Goal: Information Seeking & Learning: Learn about a topic

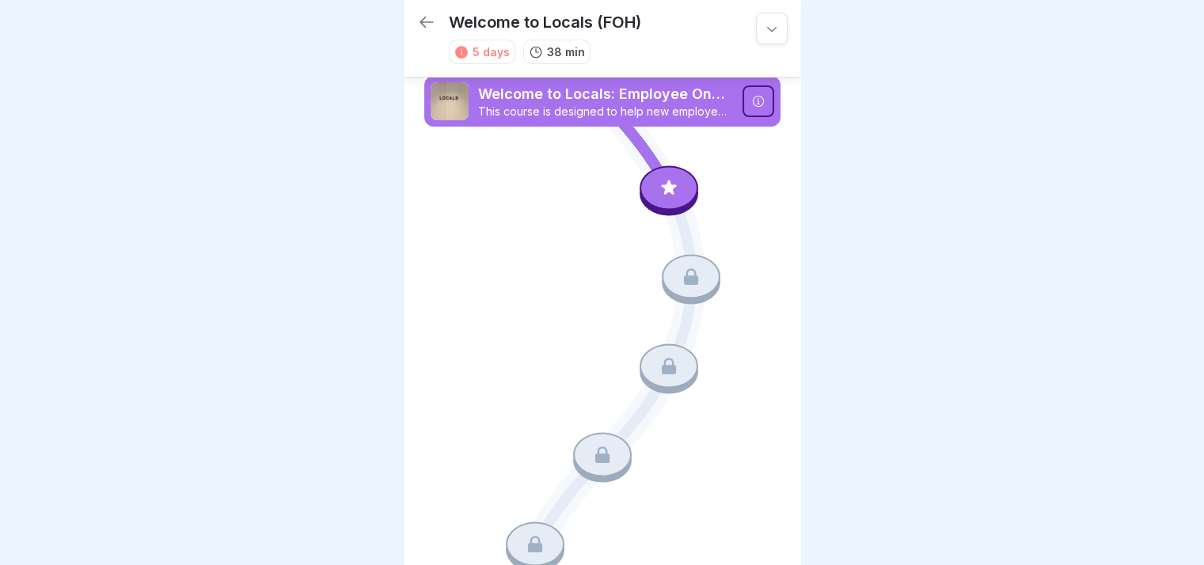
click at [742, 101] on div at bounding box center [758, 101] width 32 height 32
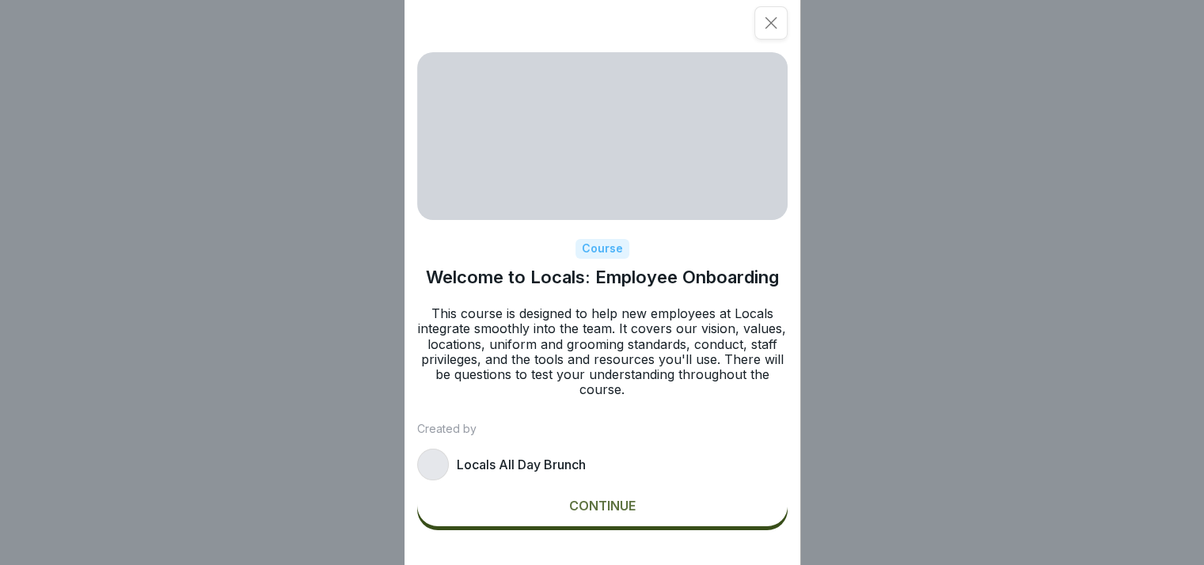
scroll to position [12, 0]
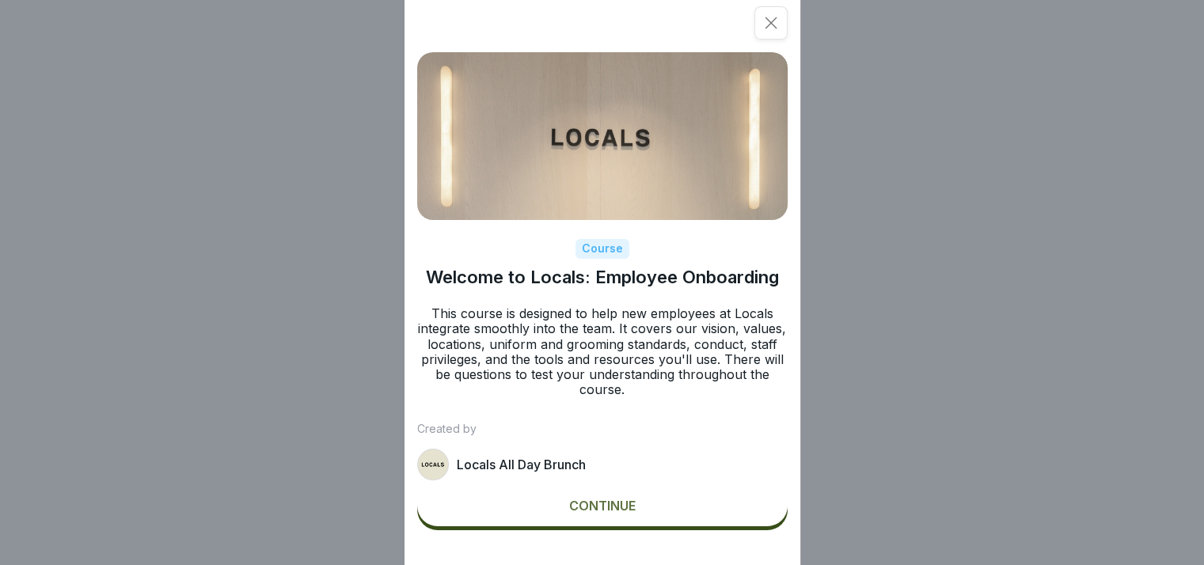
click at [600, 513] on div "Continue" at bounding box center [602, 506] width 66 height 14
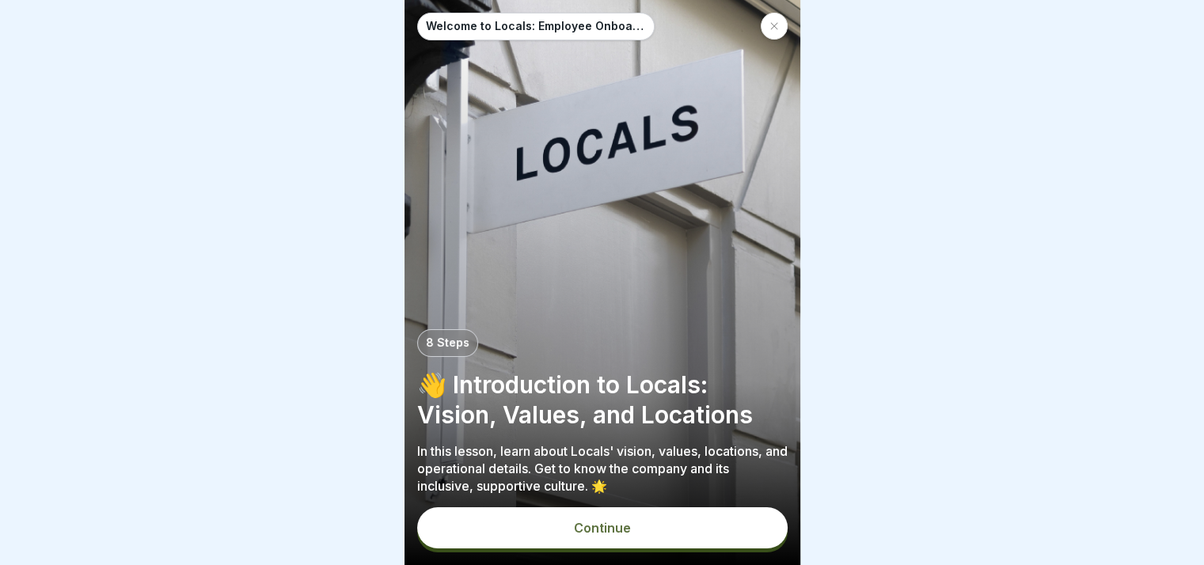
click at [627, 524] on div "Continue" at bounding box center [602, 528] width 57 height 14
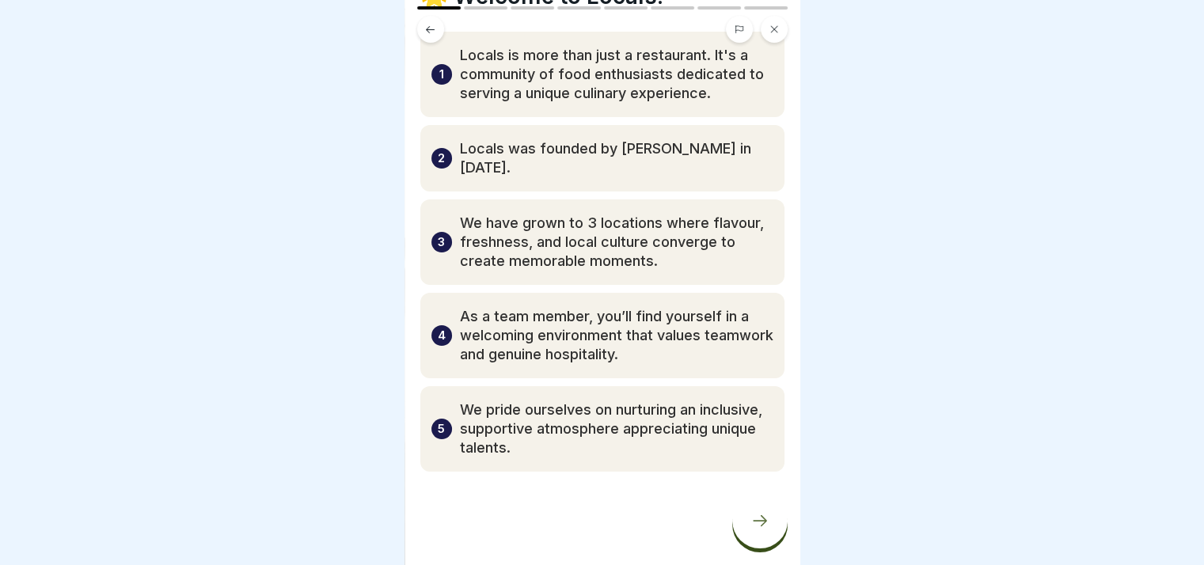
scroll to position [80, 0]
click at [760, 526] on icon at bounding box center [759, 520] width 19 height 19
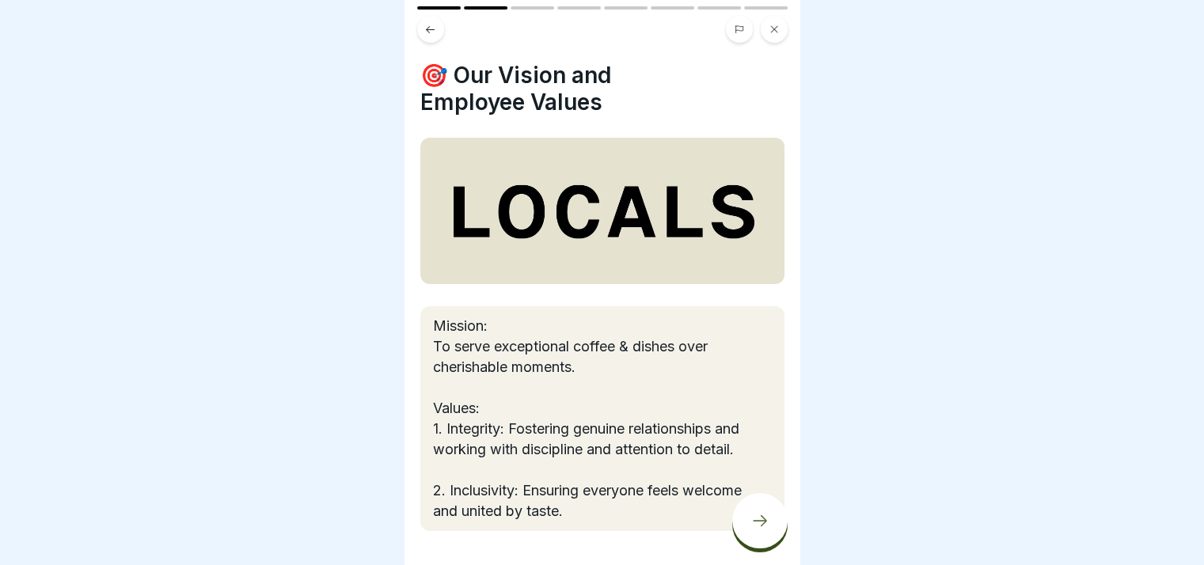
click at [750, 530] on div at bounding box center [759, 520] width 55 height 55
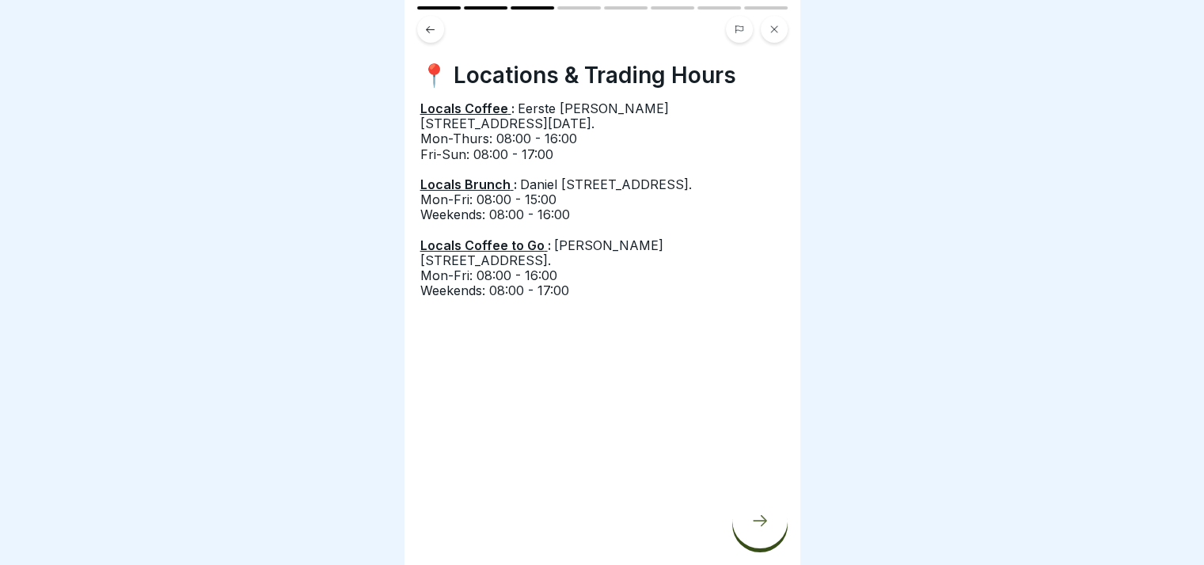
click at [756, 535] on div at bounding box center [759, 520] width 55 height 55
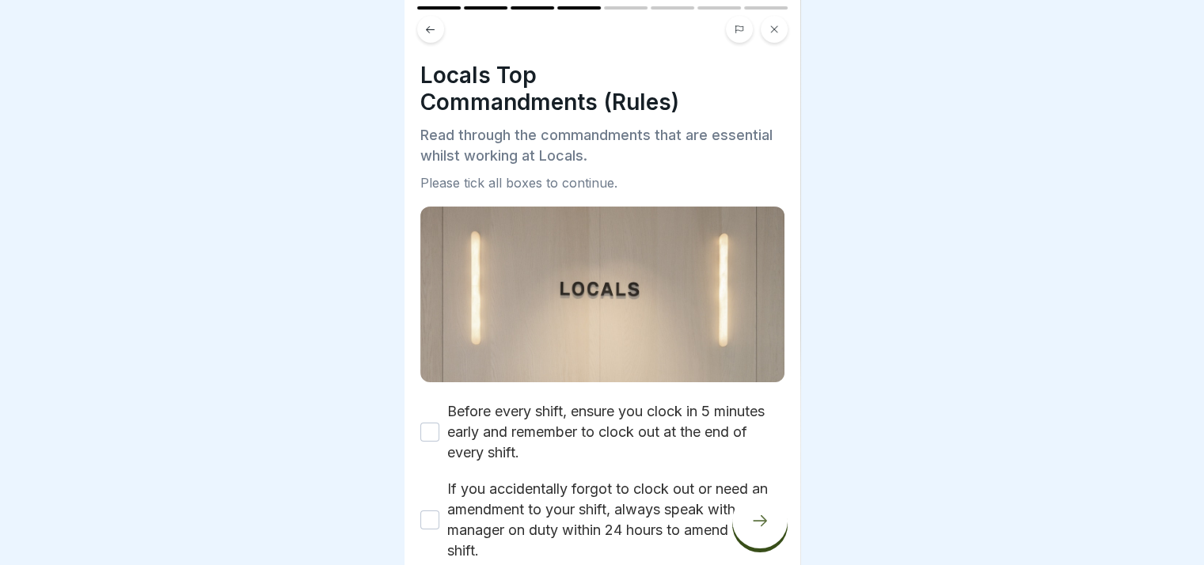
click at [431, 423] on button "Before every shift, ensure you clock in 5 minutes early and remember to clock o…" at bounding box center [429, 432] width 19 height 19
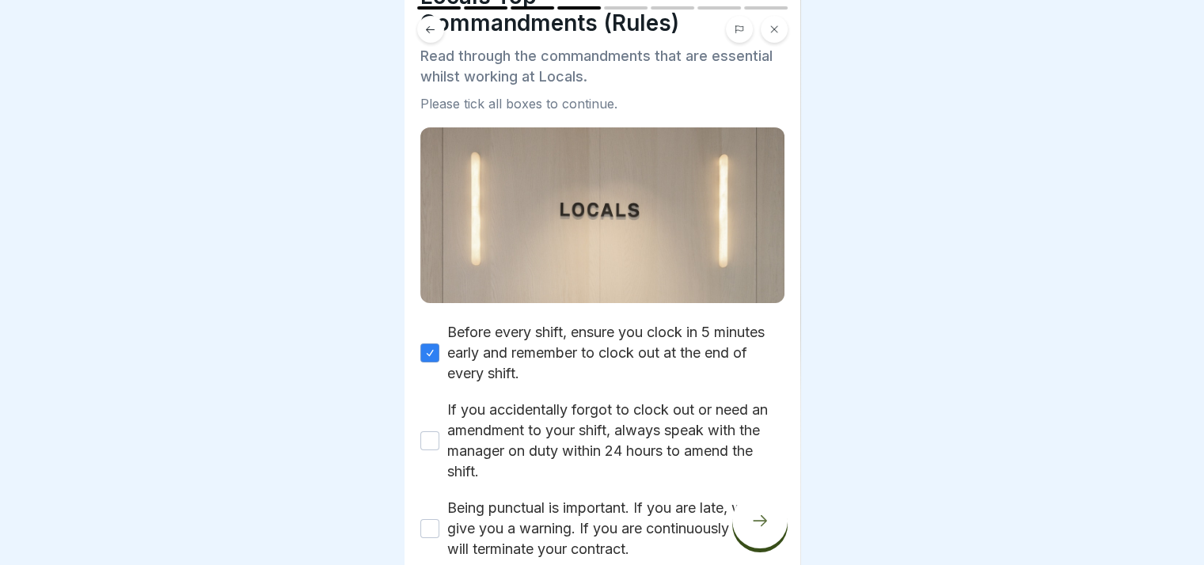
click at [430, 431] on button "If you accidentally forgot to clock out or need an amendment to your shift, alw…" at bounding box center [429, 440] width 19 height 19
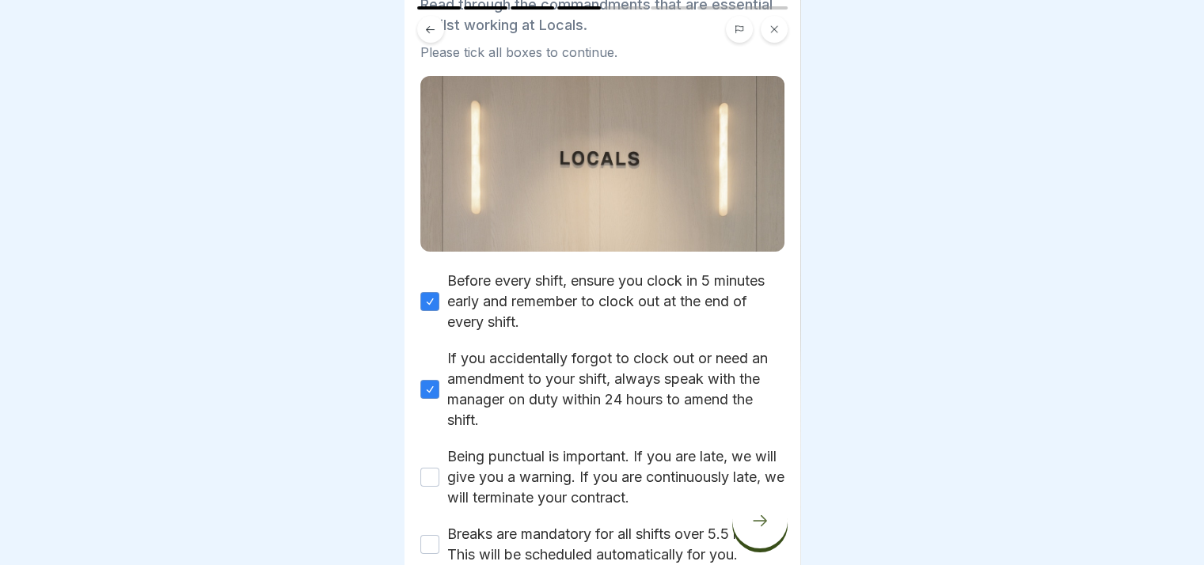
scroll to position [158, 0]
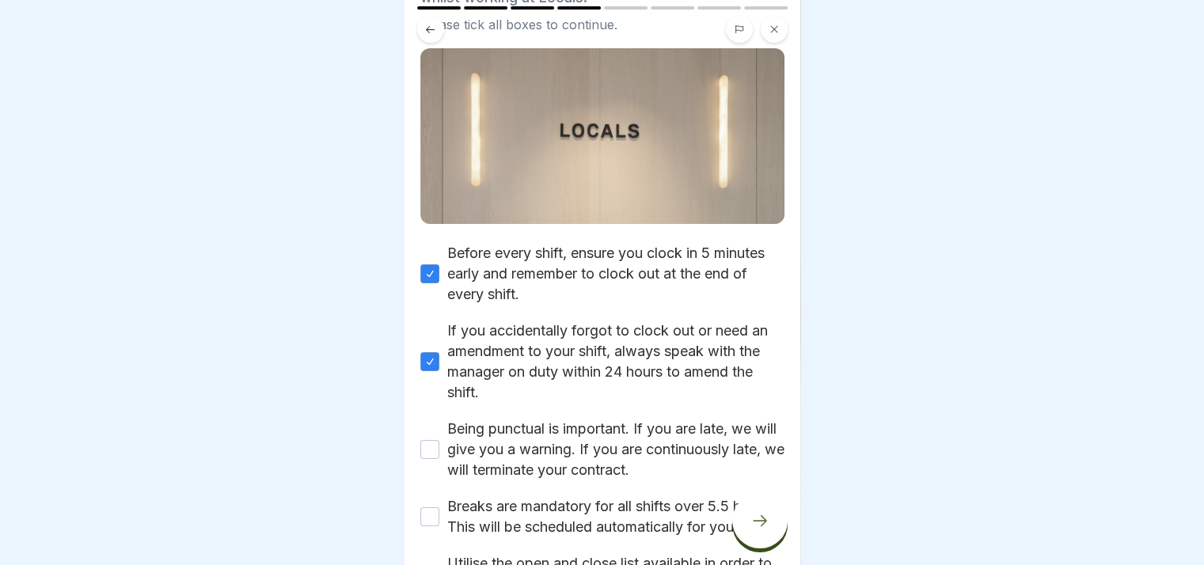
click at [435, 440] on button "Being punctual is important. If you are late, we will give you a warning. If yo…" at bounding box center [429, 449] width 19 height 19
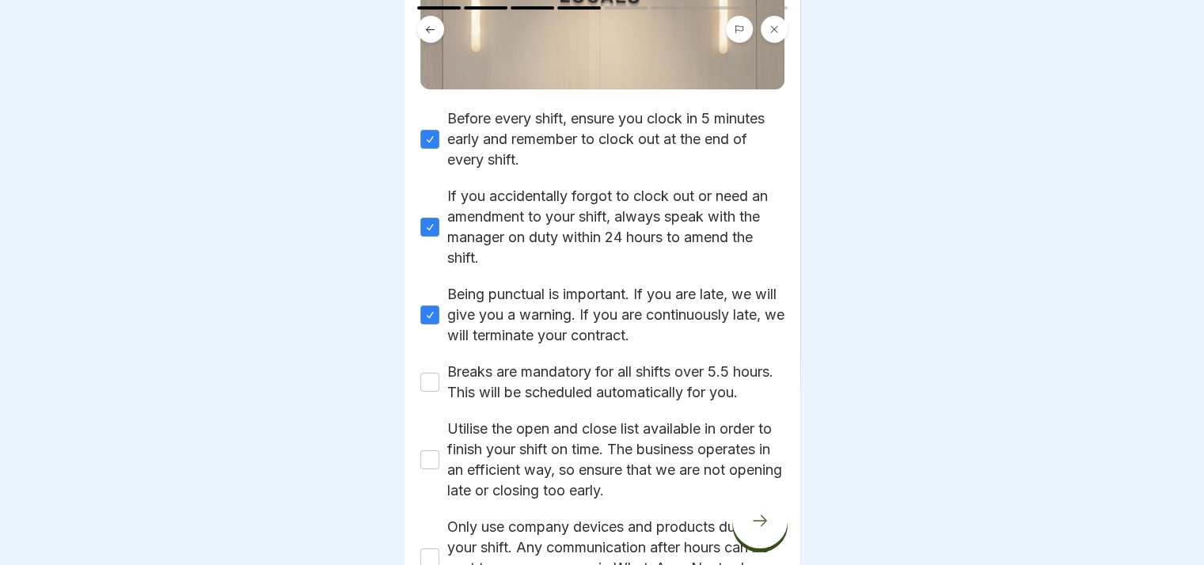
scroll to position [317, 0]
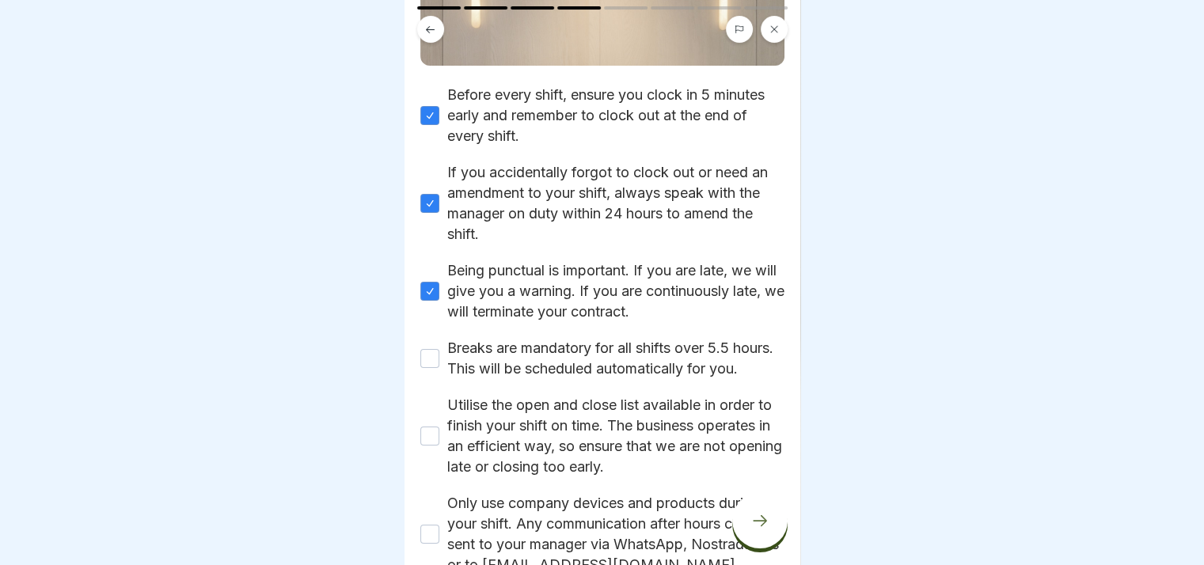
click at [431, 358] on button "Breaks are mandatory for all shifts over 5.5 hours. This will be scheduled auto…" at bounding box center [429, 358] width 19 height 19
click at [426, 439] on button "Utilise the open and close list available in order to finish your shift on time…" at bounding box center [429, 436] width 19 height 19
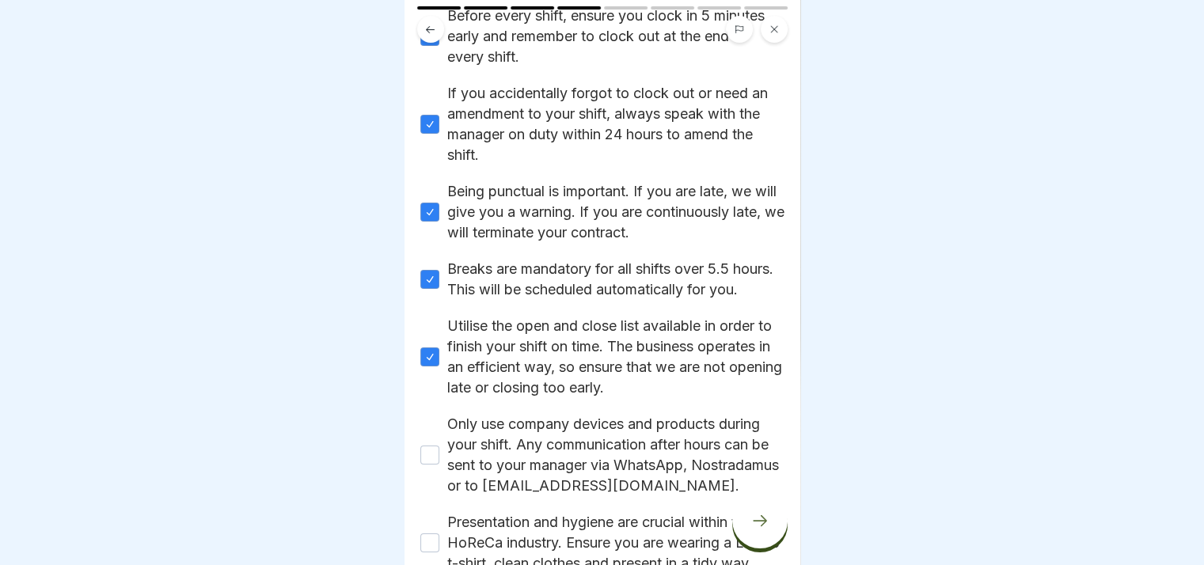
click at [436, 467] on div "Only use company devices and products during your shift. Any communication afte…" at bounding box center [602, 455] width 364 height 82
click at [432, 456] on button "Only use company devices and products during your shift. Any communication afte…" at bounding box center [429, 455] width 19 height 19
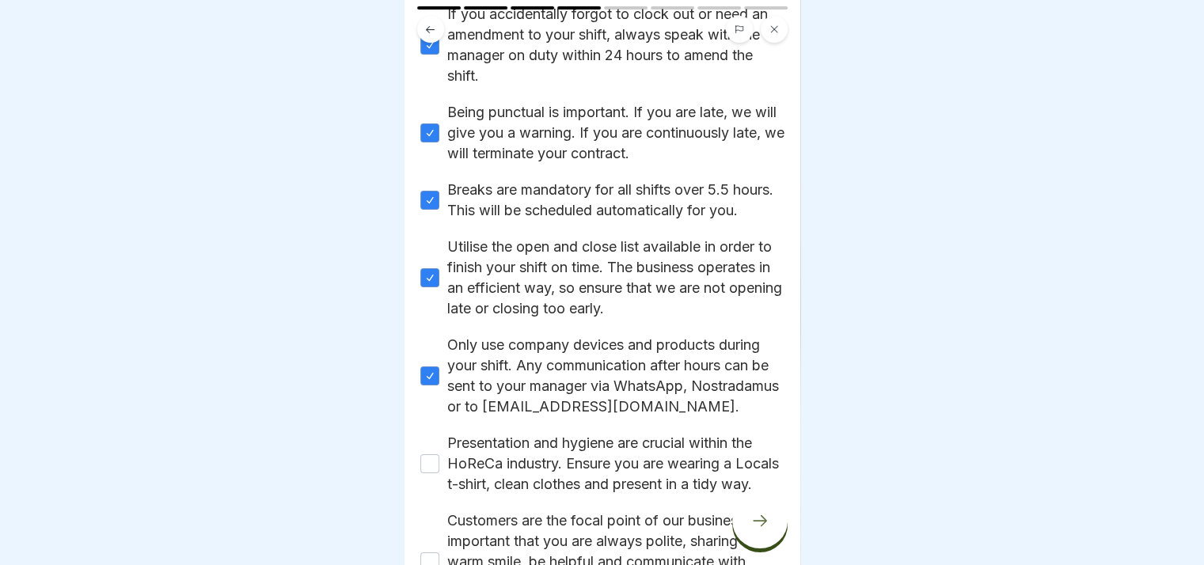
click at [424, 472] on button "Presentation and hygiene are crucial within the HoReCa industry. Ensure you are…" at bounding box center [429, 463] width 19 height 19
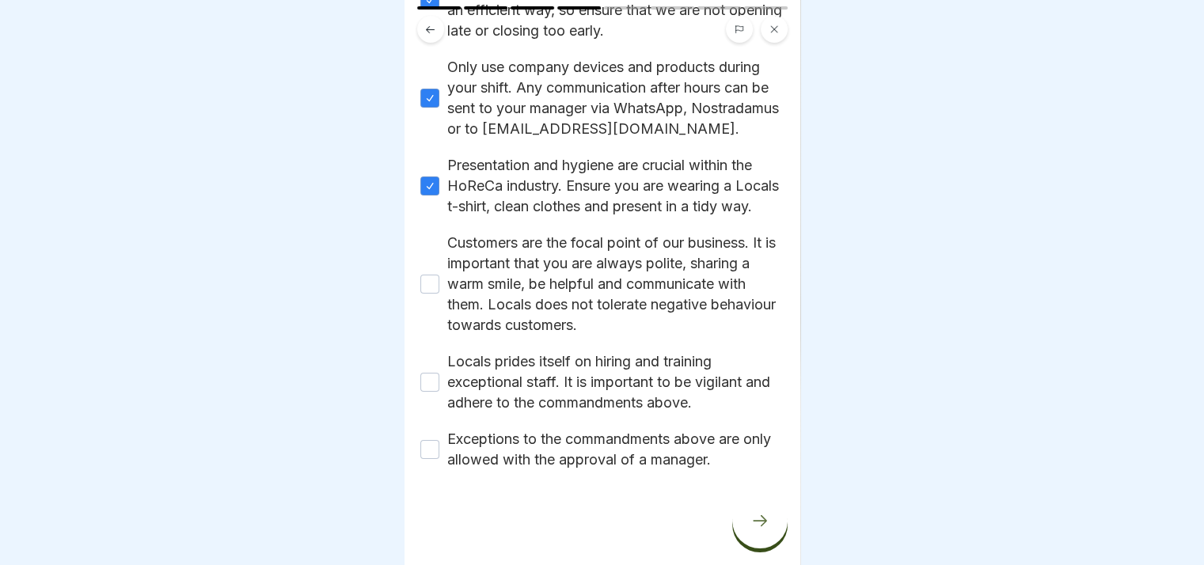
scroll to position [787, 0]
click at [426, 275] on button "Customers are the focal point of our business. It is important that you are alw…" at bounding box center [429, 284] width 19 height 19
click at [437, 373] on button "Locals prides itself on hiring and training exceptional staff. It is important …" at bounding box center [429, 382] width 19 height 19
click at [430, 440] on button "Exceptions to the commandments above are only allowed with the approval of a ma…" at bounding box center [429, 449] width 19 height 19
click at [767, 514] on icon at bounding box center [759, 520] width 19 height 19
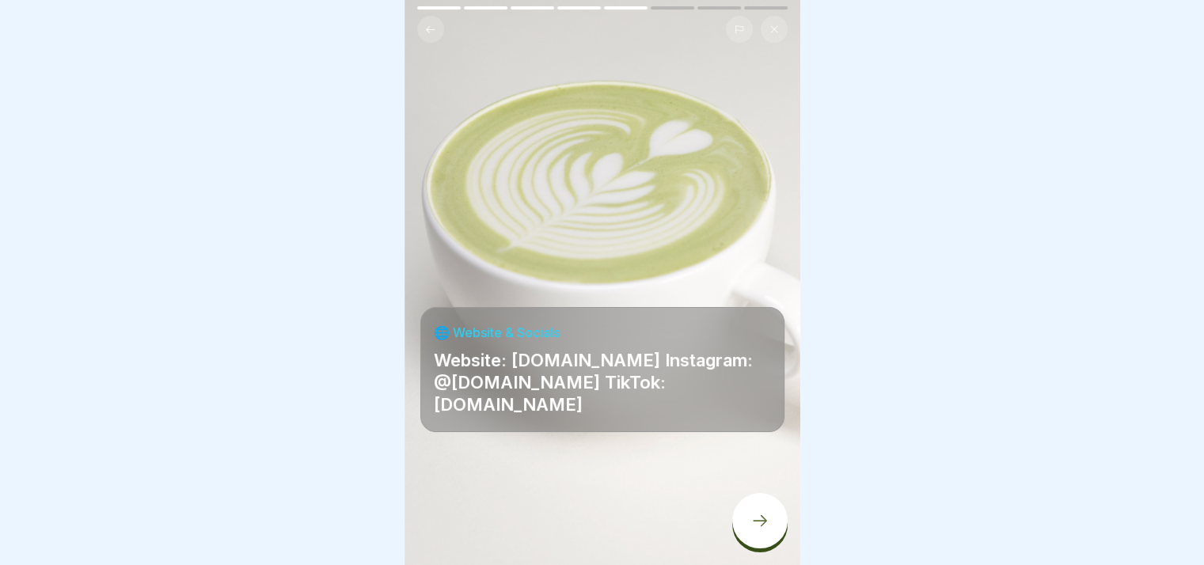
click at [770, 529] on div at bounding box center [759, 520] width 55 height 55
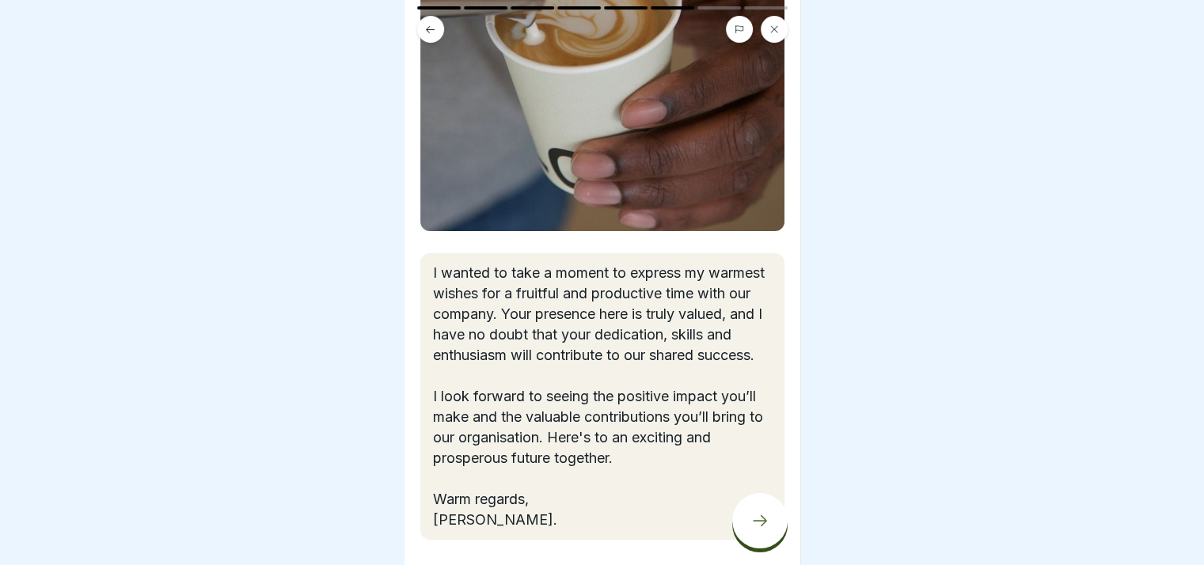
scroll to position [315, 0]
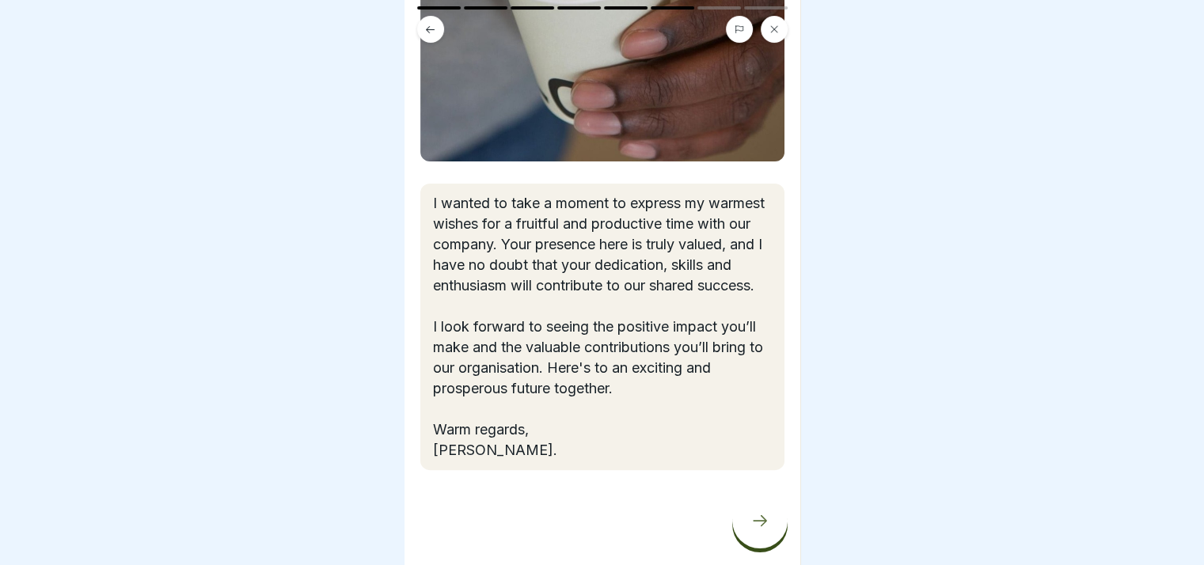
click at [765, 522] on icon at bounding box center [759, 520] width 19 height 19
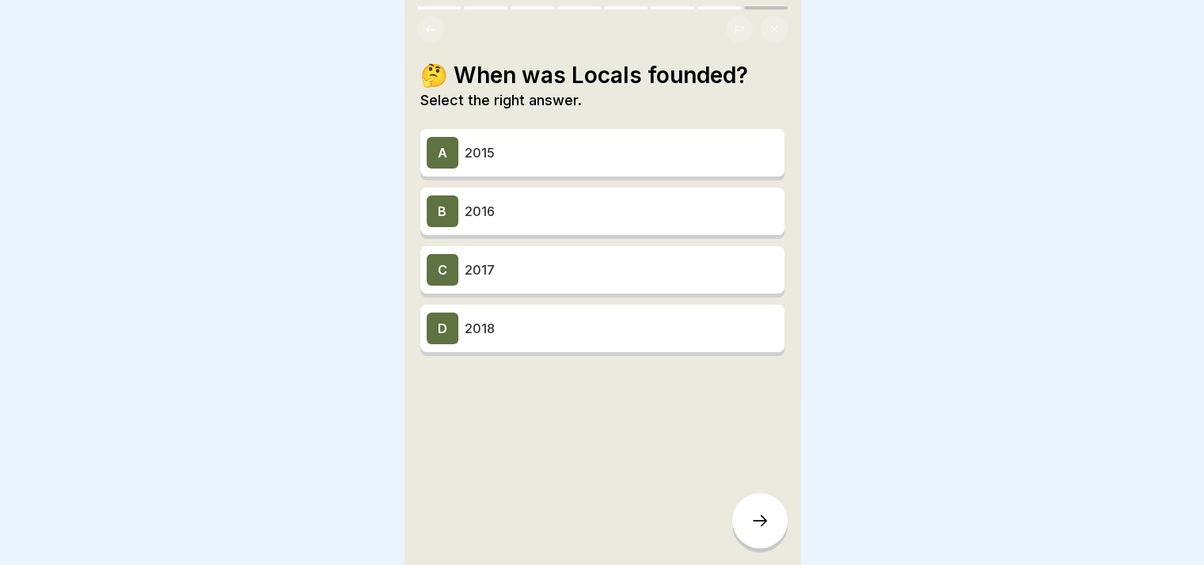
click at [619, 274] on div "C 2017" at bounding box center [602, 269] width 364 height 47
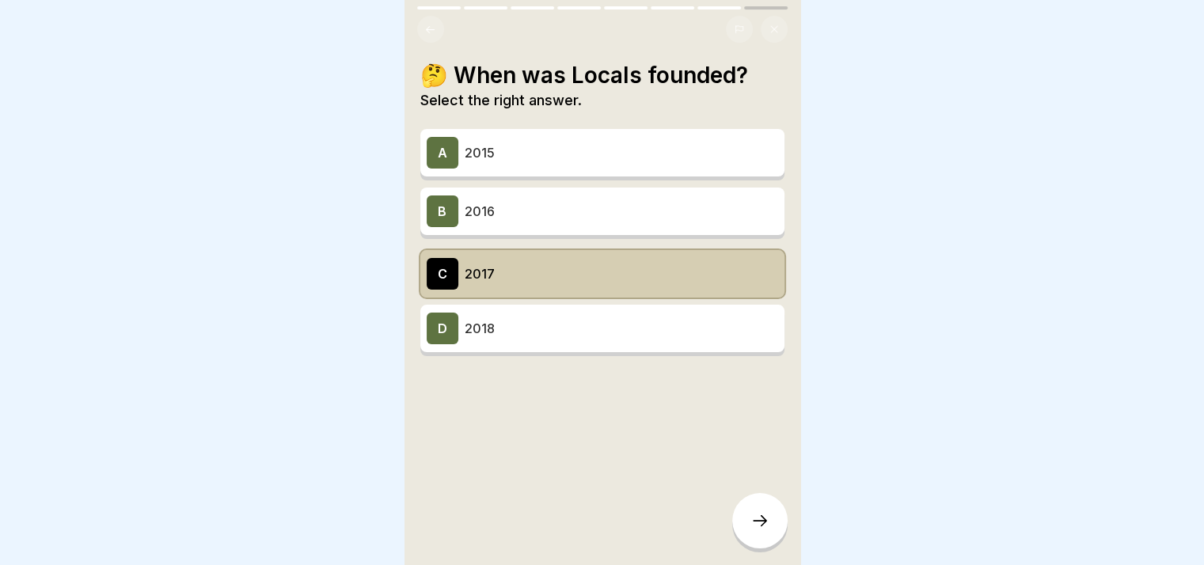
click at [780, 539] on div "🤔 When was Locals founded? Select the right answer. A 2015 B 2016 C 2017 D 2018" at bounding box center [602, 282] width 396 height 565
click at [763, 520] on icon at bounding box center [760, 520] width 14 height 11
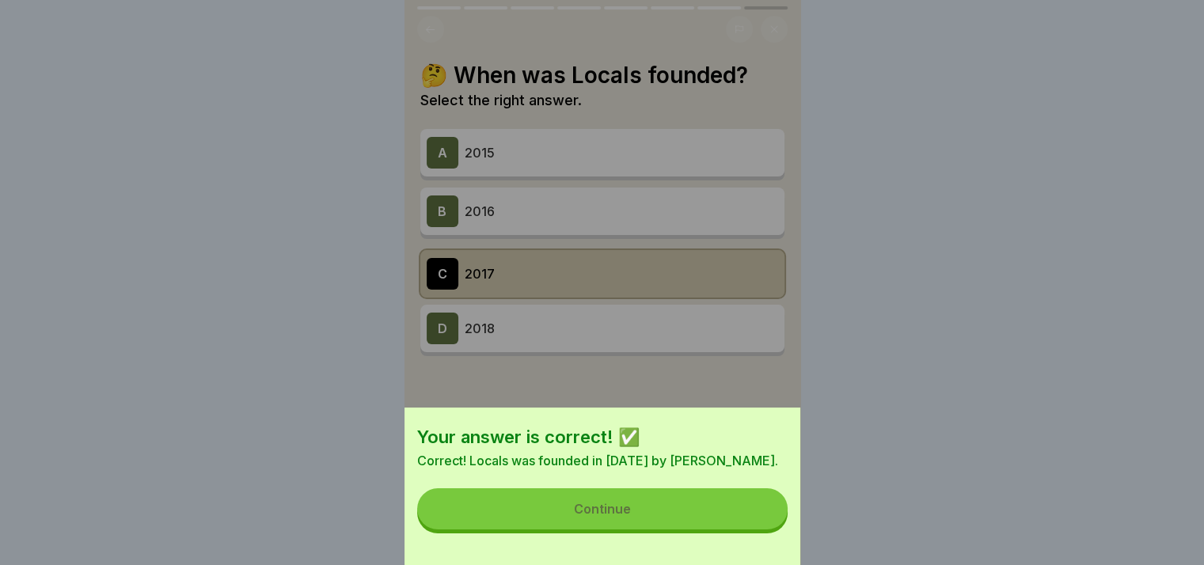
click at [728, 508] on button "Continue" at bounding box center [602, 508] width 370 height 41
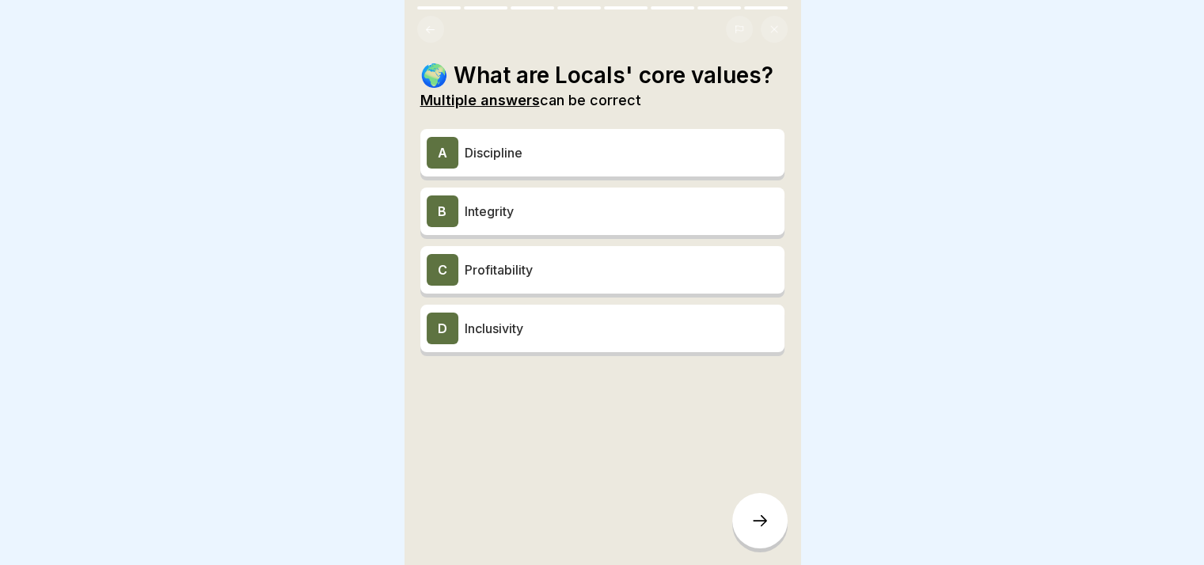
click at [530, 338] on p "Inclusivity" at bounding box center [621, 328] width 313 height 19
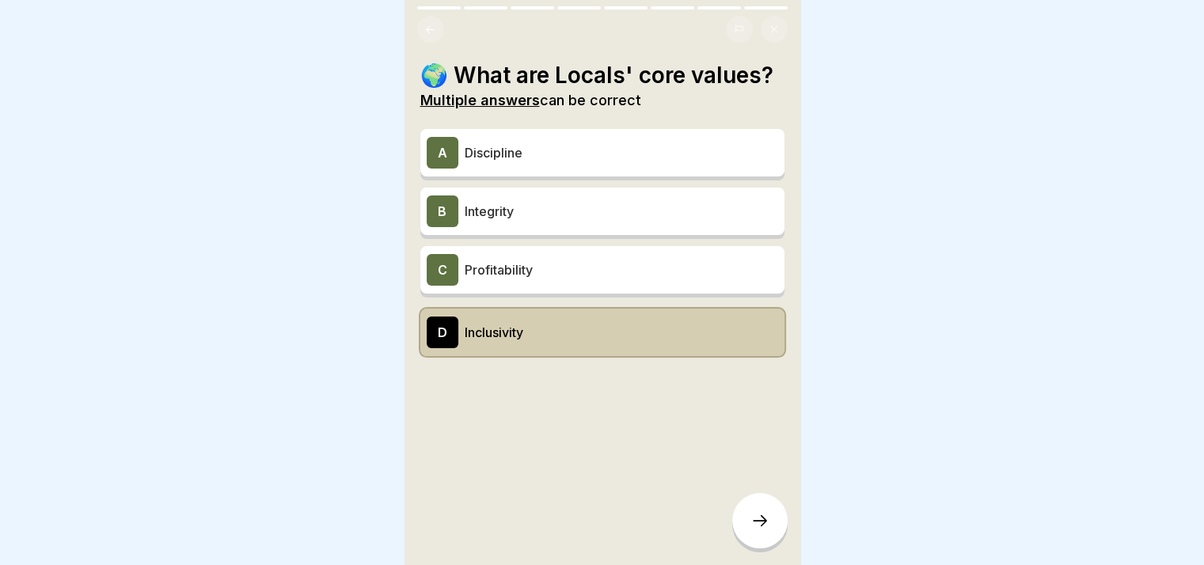
click at [535, 169] on div "A Discipline" at bounding box center [602, 153] width 351 height 32
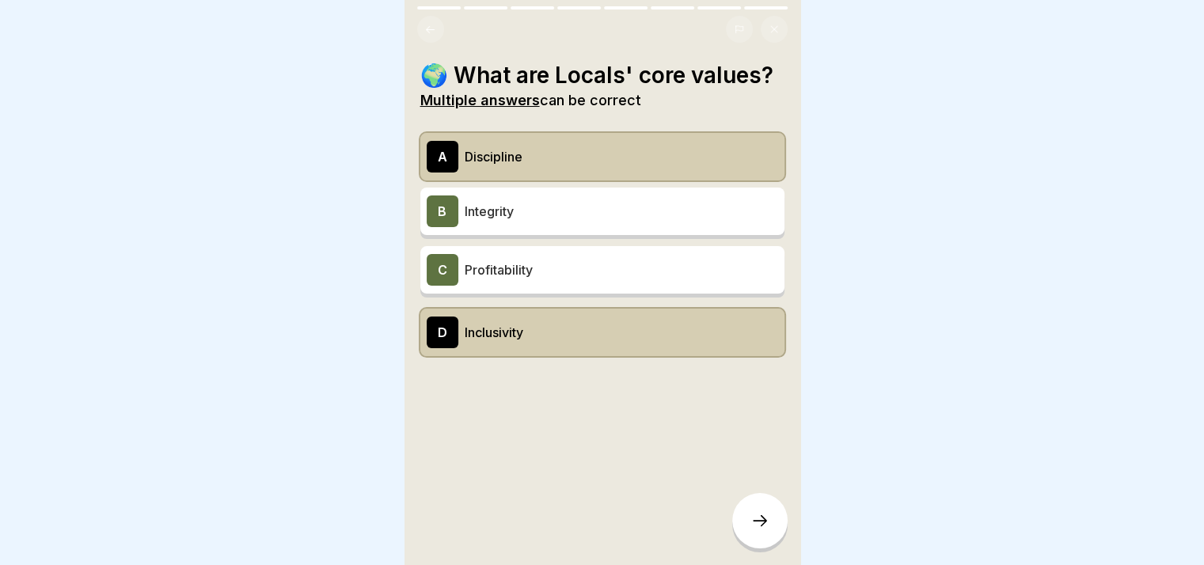
click at [524, 227] on div "B Integrity" at bounding box center [602, 211] width 351 height 32
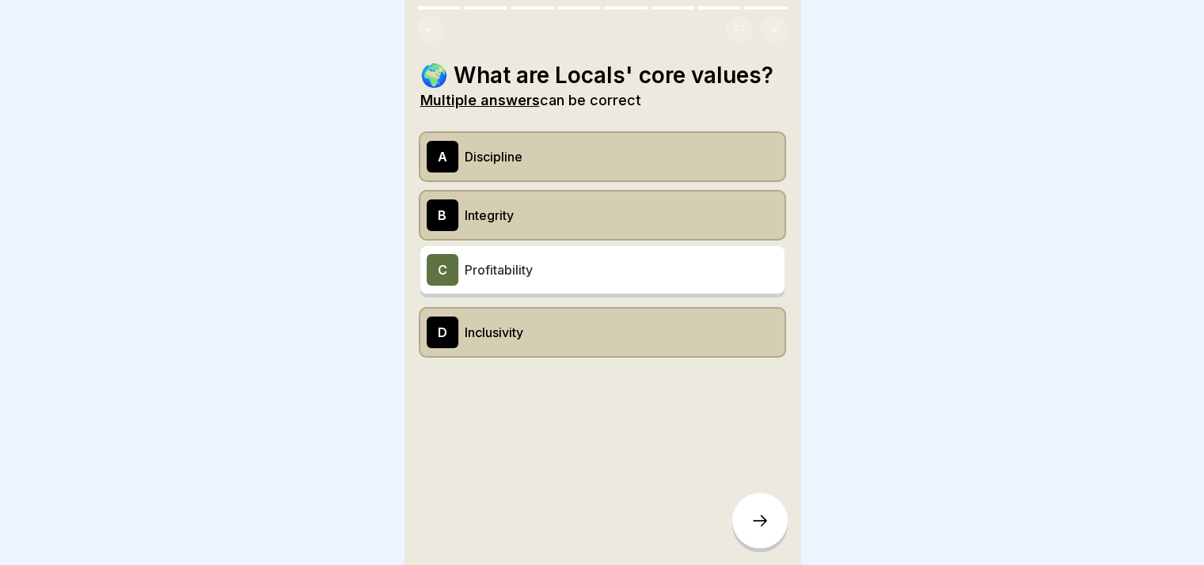
click at [761, 538] on div at bounding box center [759, 520] width 55 height 55
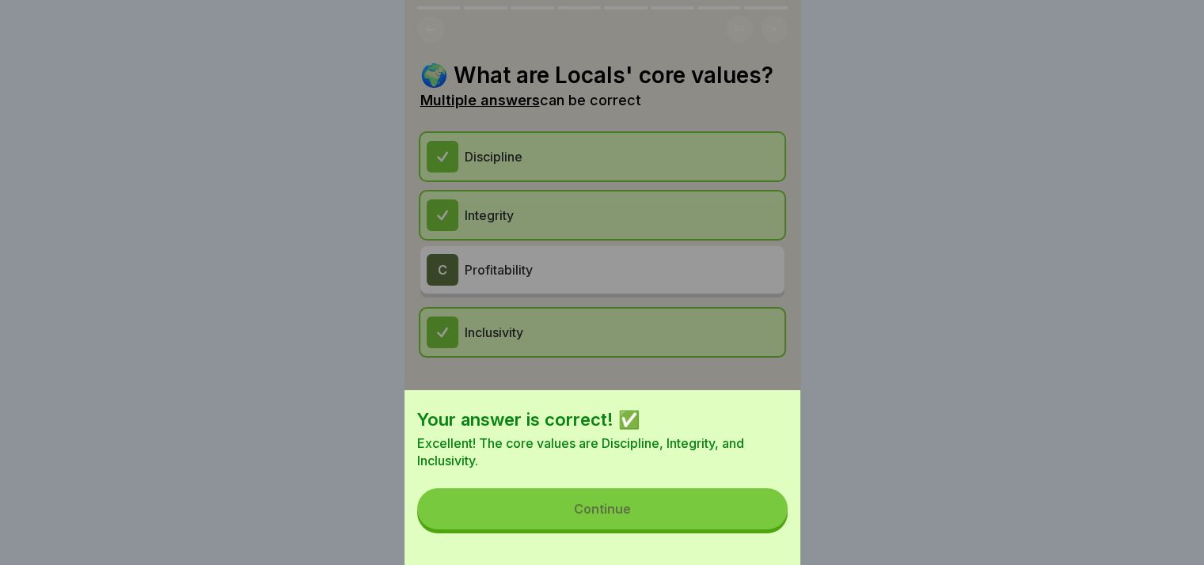
click at [706, 512] on button "Continue" at bounding box center [602, 508] width 370 height 41
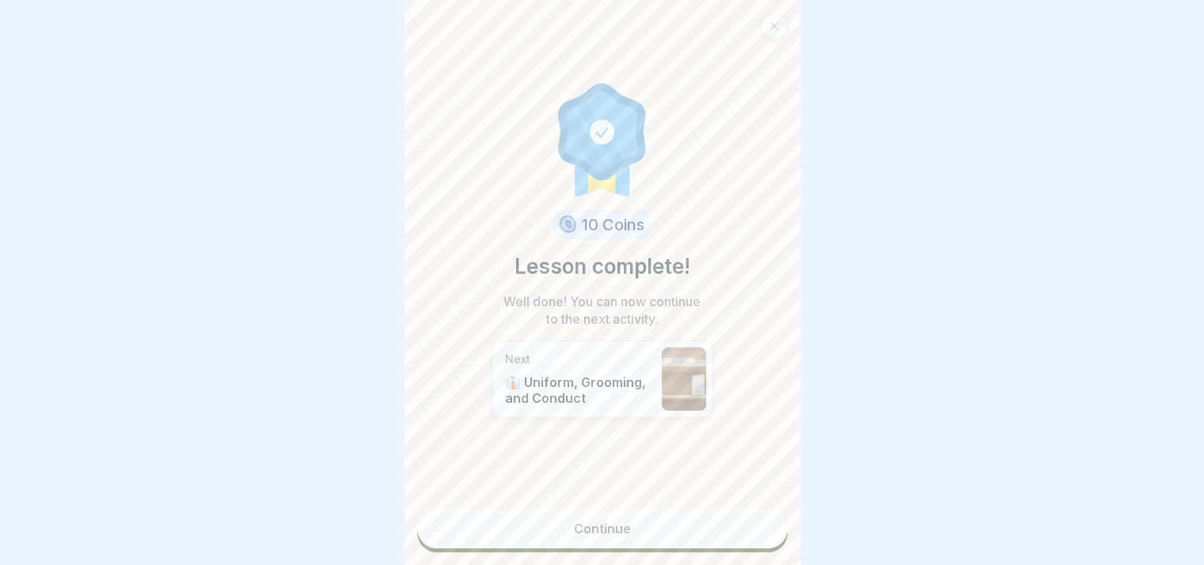
click at [693, 533] on link "Continue" at bounding box center [602, 529] width 370 height 40
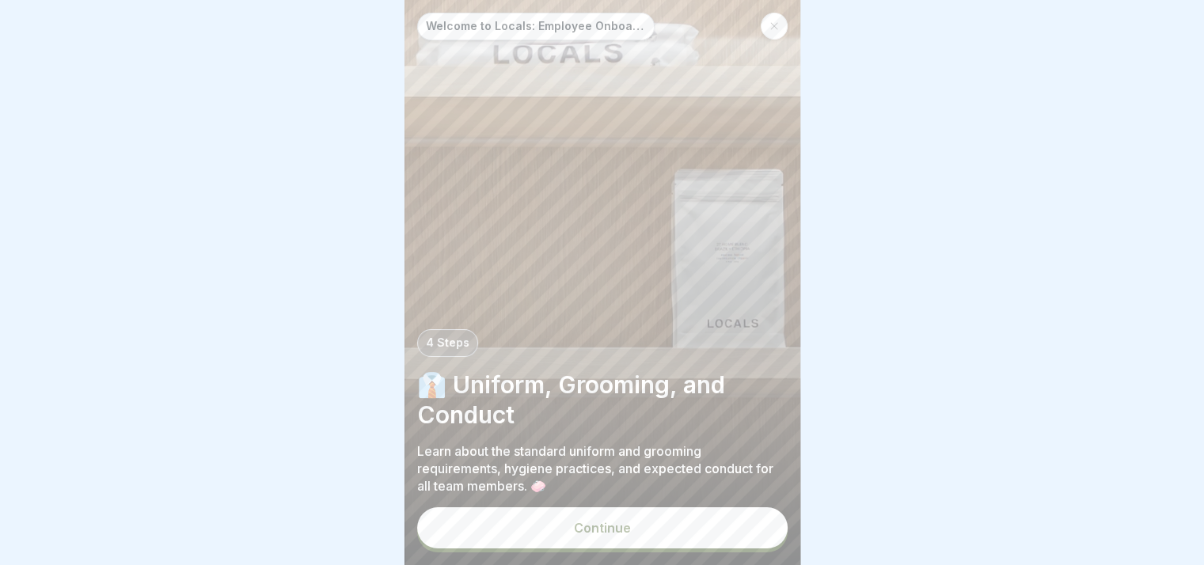
click at [605, 530] on div "Continue" at bounding box center [602, 528] width 57 height 14
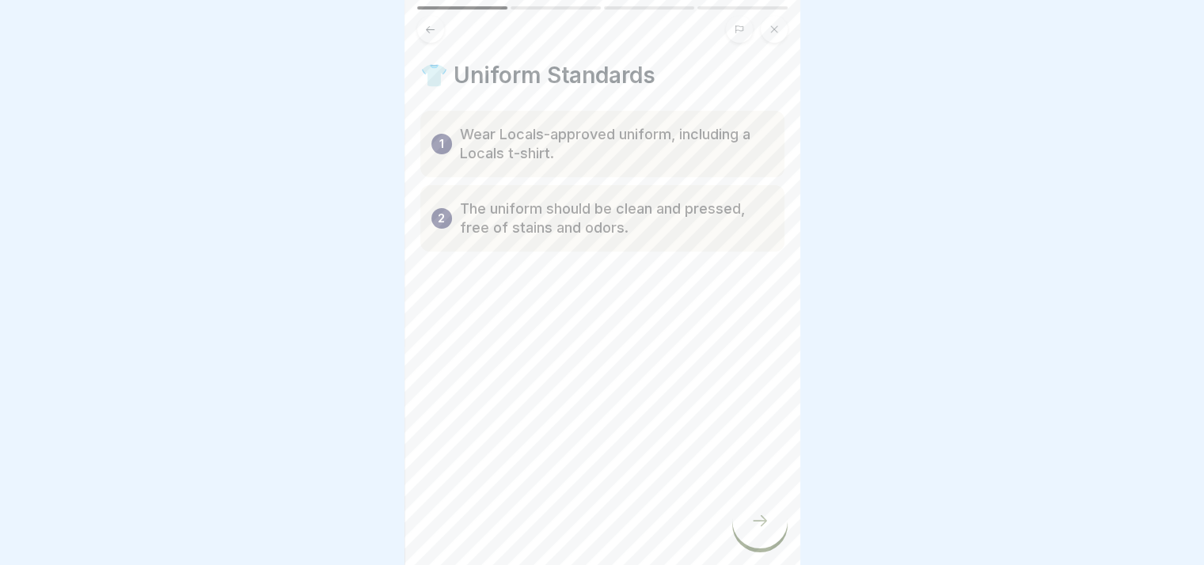
click at [764, 519] on icon at bounding box center [759, 520] width 19 height 19
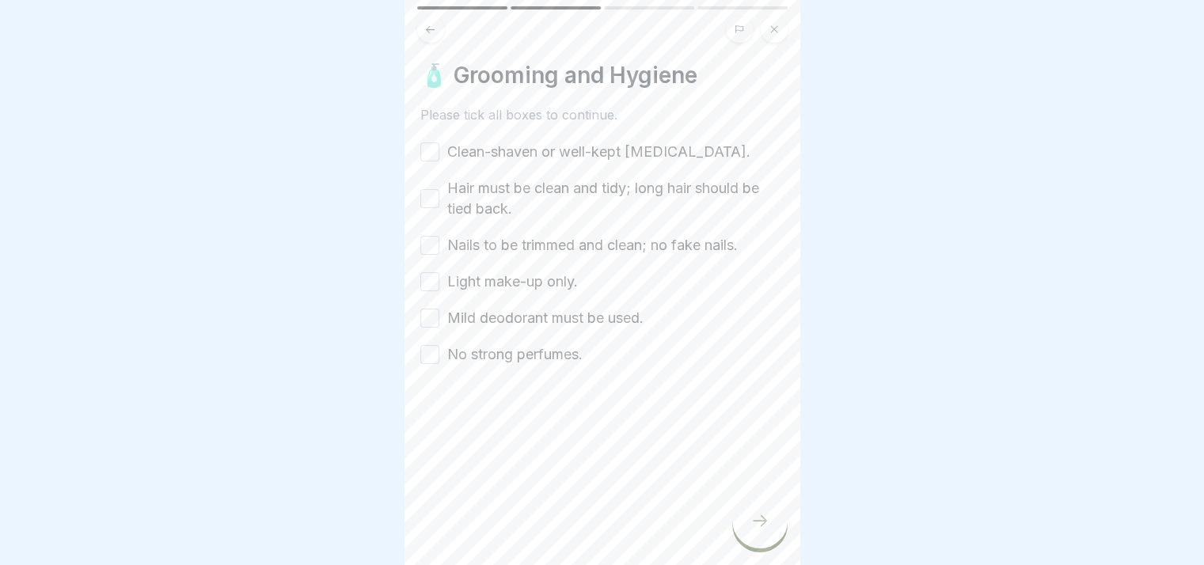
click at [428, 142] on button "Clean-shaven or well-kept facial hair." at bounding box center [429, 151] width 19 height 19
click at [427, 189] on button "Hair must be clean and tidy; long hair should be tied back." at bounding box center [429, 198] width 19 height 19
click at [430, 236] on button "Nails to be trimmed and clean; no fake nails." at bounding box center [429, 245] width 19 height 19
click at [426, 273] on button "Light make-up only." at bounding box center [429, 281] width 19 height 19
click at [427, 309] on button "Mild deodorant must be used." at bounding box center [429, 318] width 19 height 19
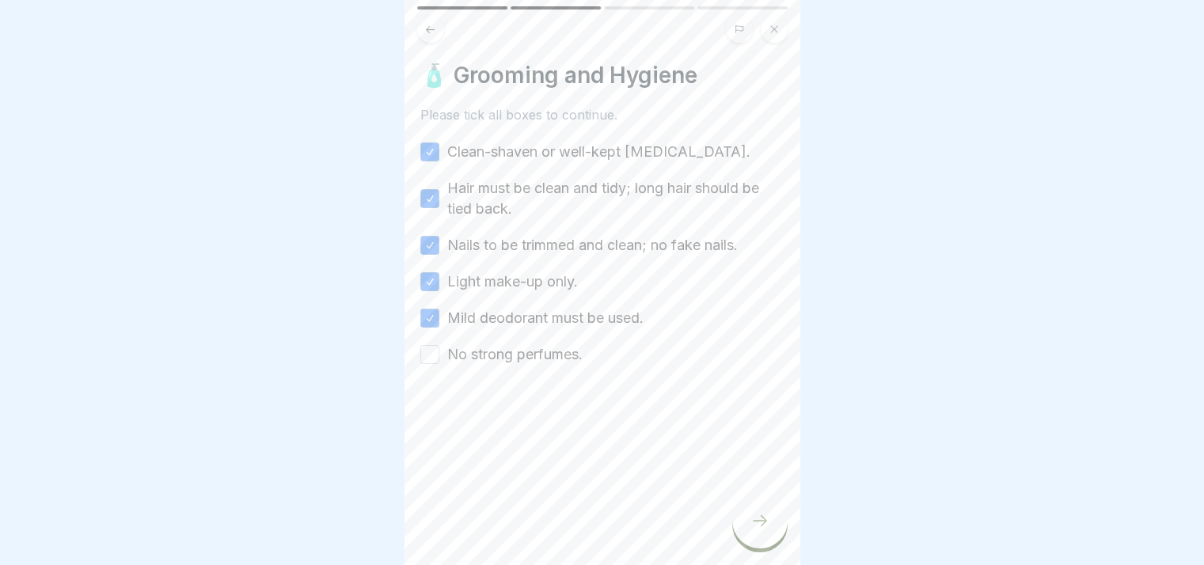
click at [430, 345] on button "No strong perfumes." at bounding box center [429, 354] width 19 height 19
click at [757, 526] on icon at bounding box center [759, 520] width 19 height 19
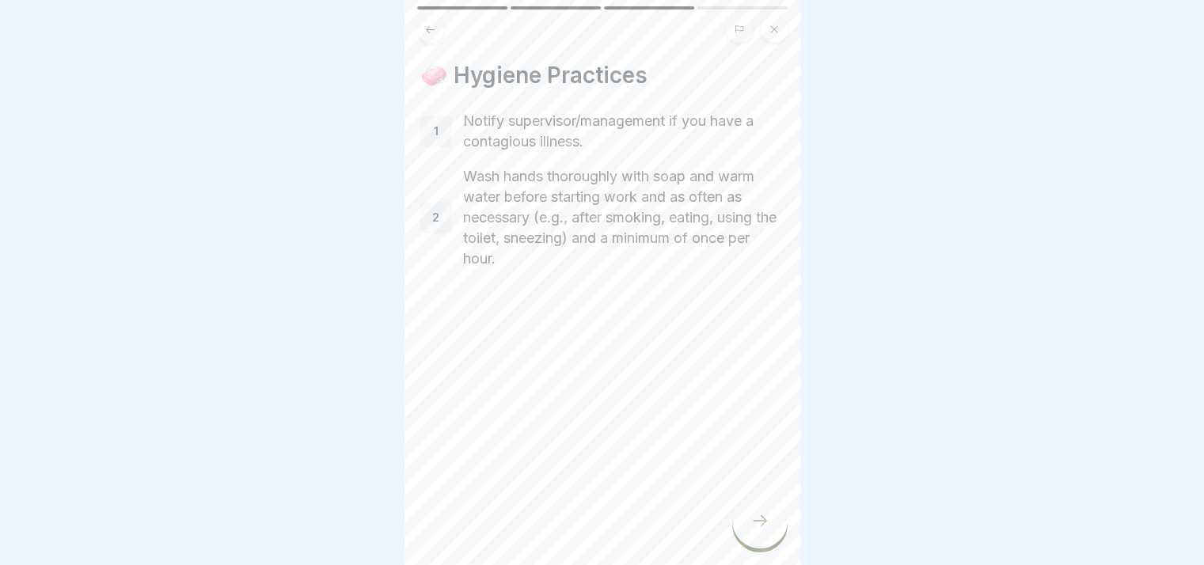
click at [730, 525] on div "🧼 Hygiene Practices 1 Notify supervisor/management if you have a contagious ill…" at bounding box center [602, 282] width 396 height 565
click at [749, 533] on div at bounding box center [759, 520] width 55 height 55
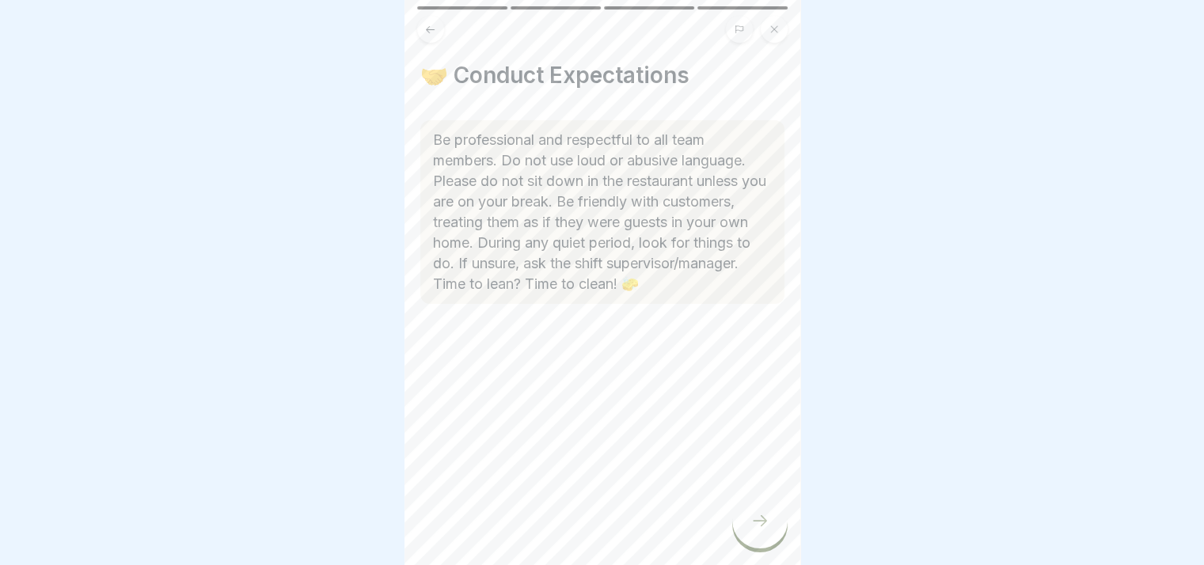
click at [751, 529] on icon at bounding box center [759, 520] width 19 height 19
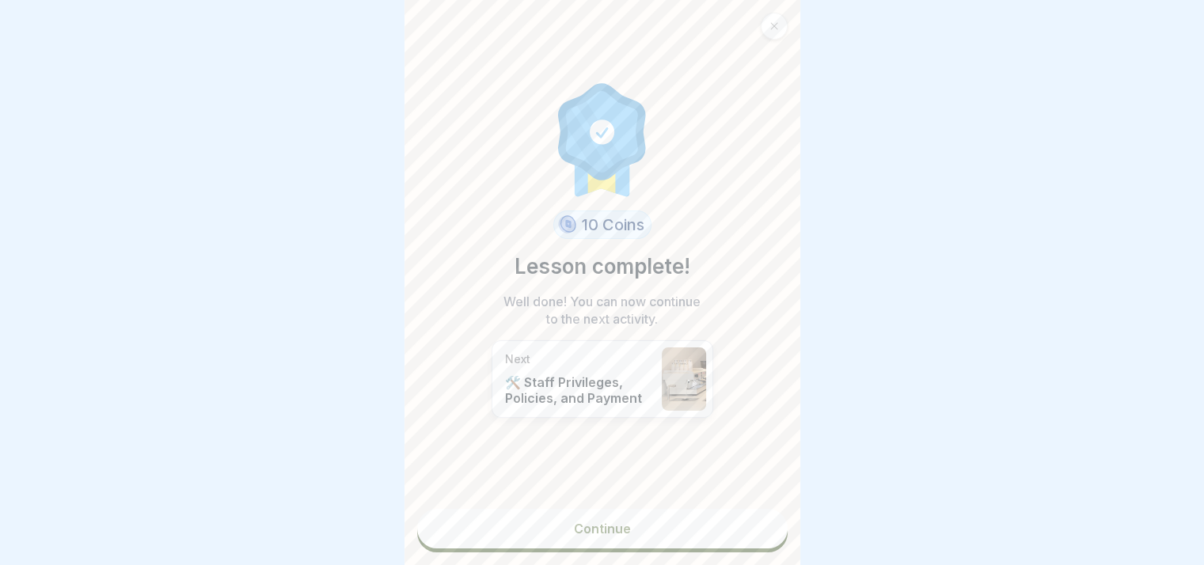
click at [652, 510] on link "Continue" at bounding box center [602, 529] width 370 height 40
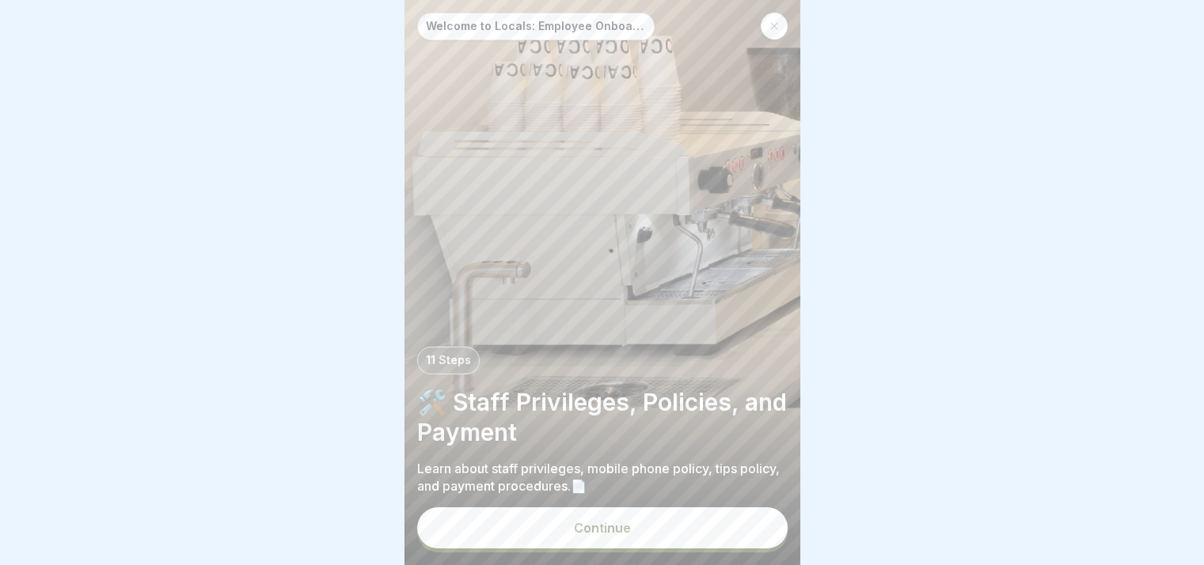
click at [639, 526] on button "Continue" at bounding box center [602, 527] width 370 height 41
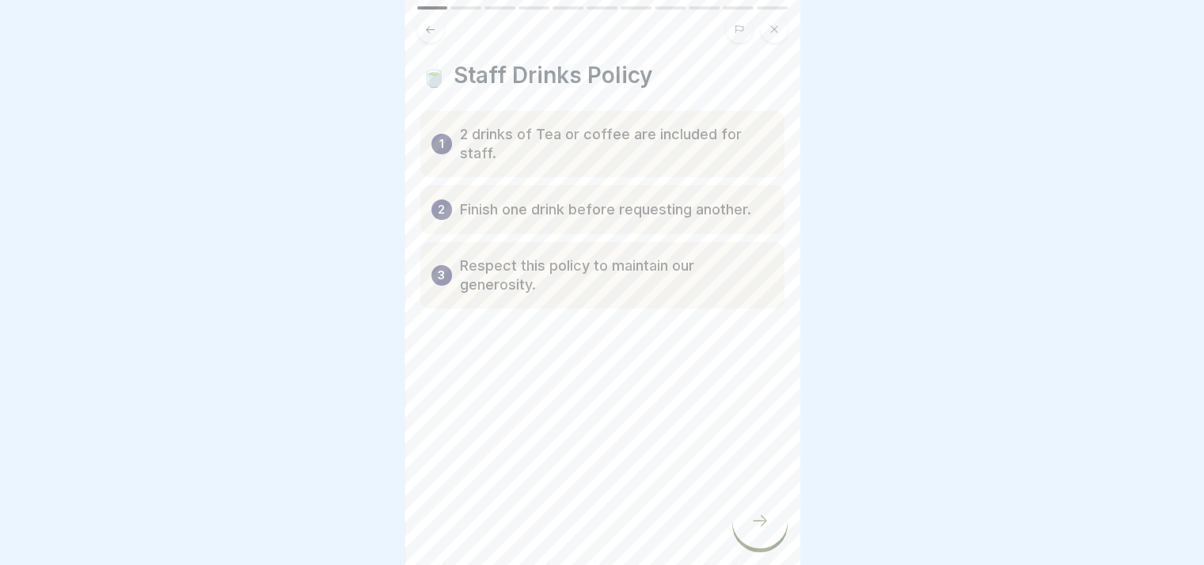
click at [757, 520] on icon at bounding box center [759, 520] width 19 height 19
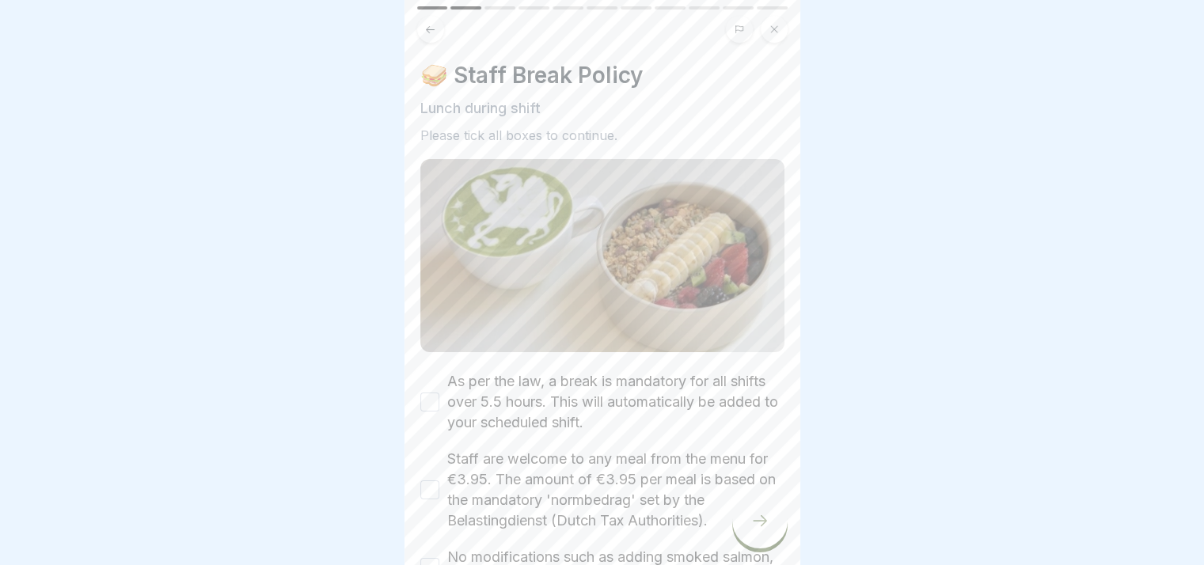
click at [434, 393] on button "As per the law, a break is mandatory for all shifts over 5.5 hours. This will a…" at bounding box center [429, 402] width 19 height 19
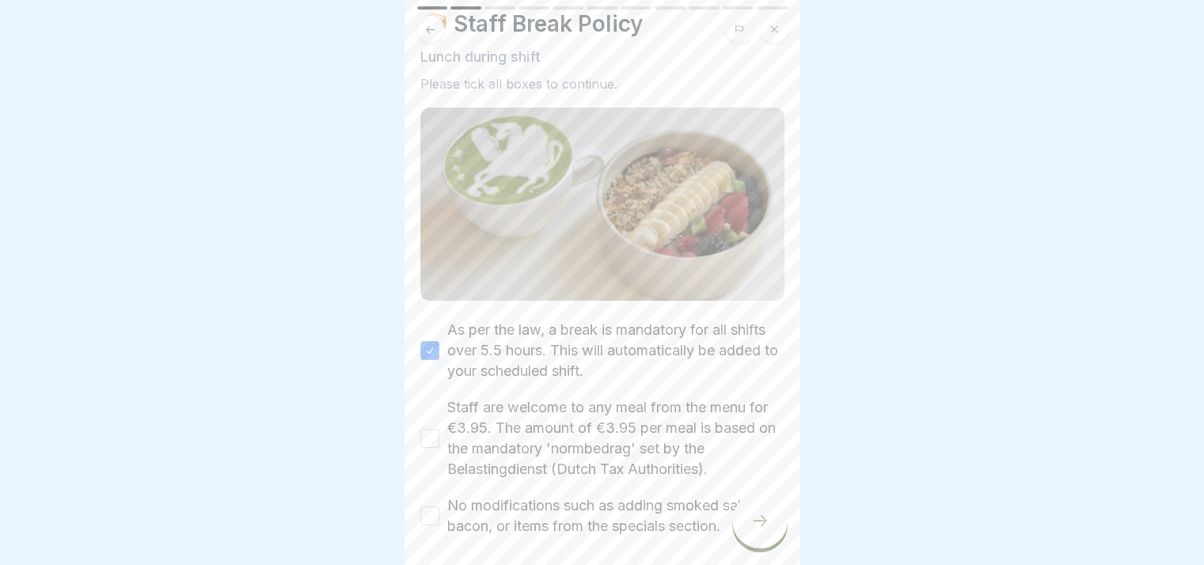
scroll to position [131, 0]
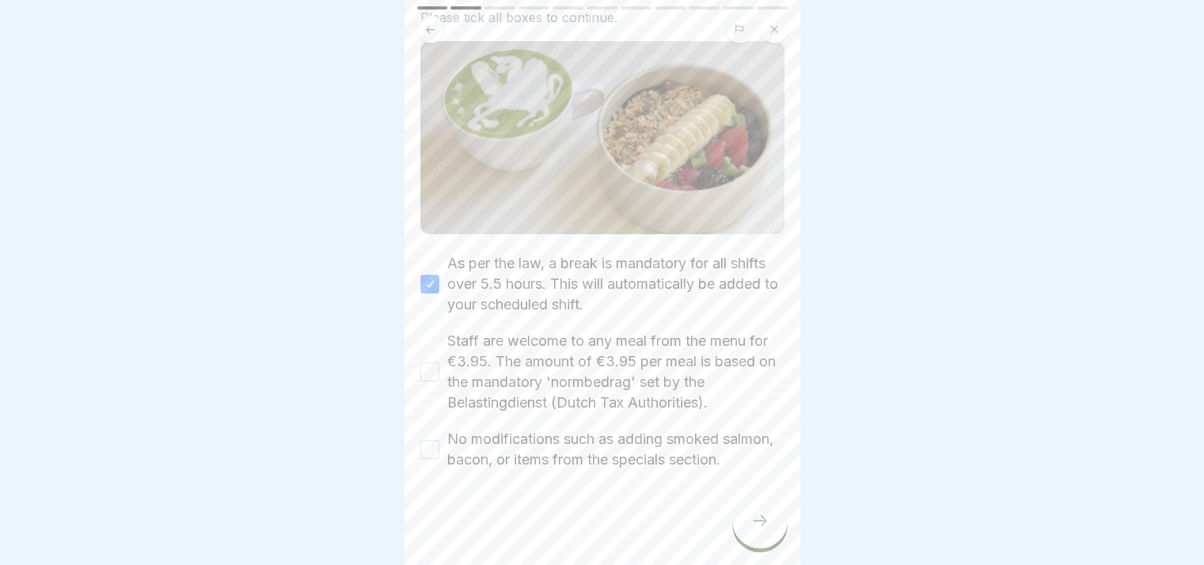
click at [427, 362] on button "Staff are welcome to any meal from the menu for €3.95. The amount of €3.95 per …" at bounding box center [429, 371] width 19 height 19
click at [427, 440] on button "No modifications such as adding smoked salmon, bacon, or items from the special…" at bounding box center [429, 449] width 19 height 19
click at [758, 510] on div at bounding box center [759, 520] width 55 height 55
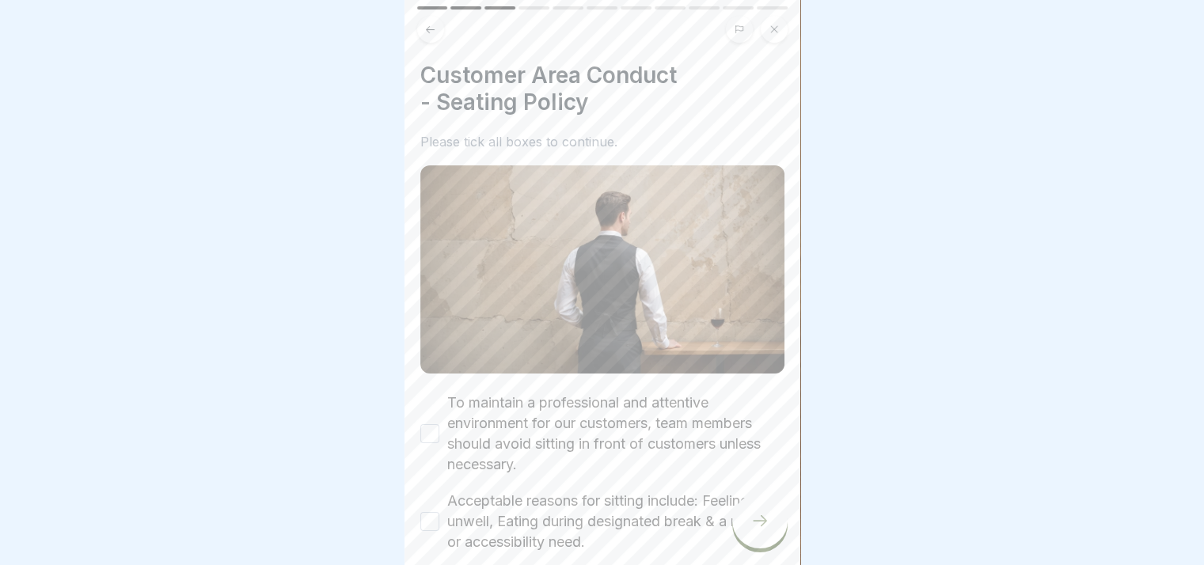
click at [440, 415] on div "To maintain a professional and attentive environment for our customers, team me…" at bounding box center [602, 434] width 364 height 82
click at [425, 424] on button "To maintain a professional and attentive environment for our customers, team me…" at bounding box center [429, 433] width 19 height 19
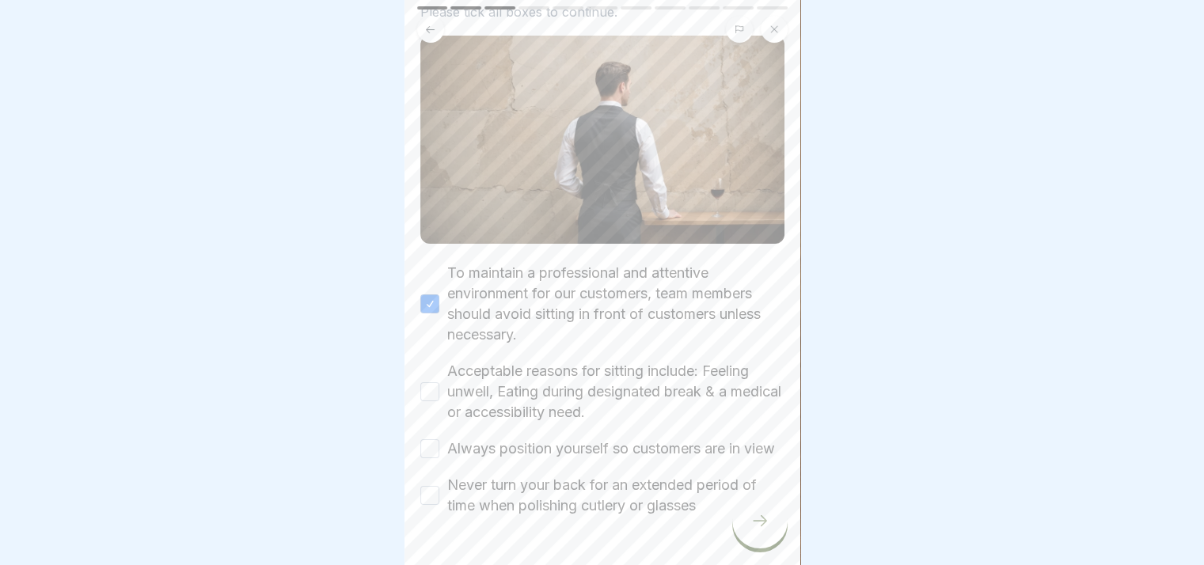
scroll to position [158, 0]
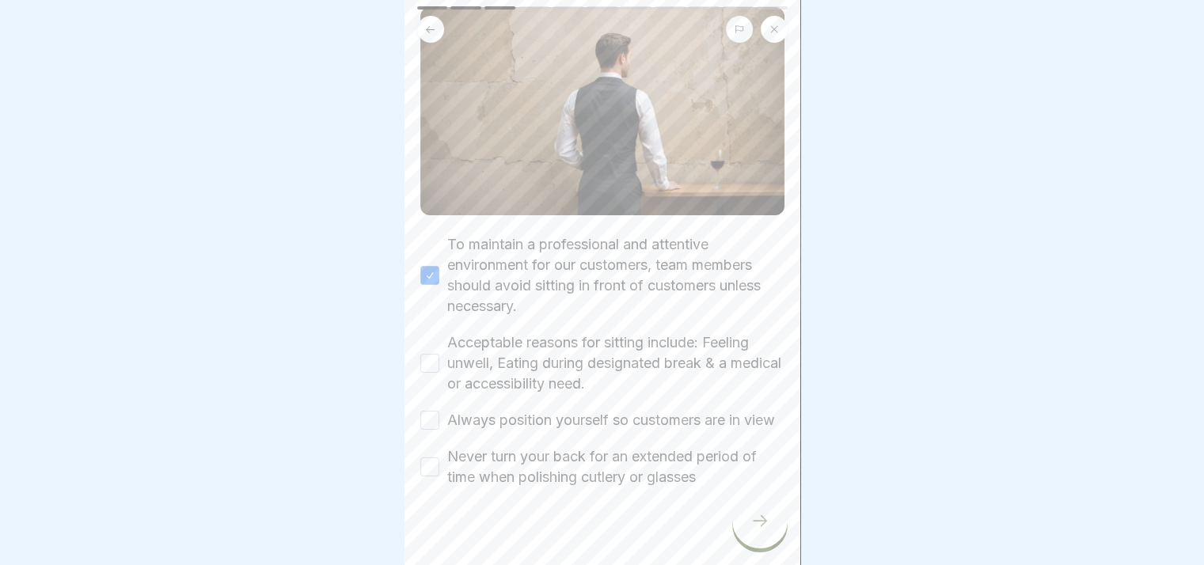
click at [431, 354] on button "Acceptable reasons for sitting include: Feeling unwell, Eating during designate…" at bounding box center [429, 363] width 19 height 19
click at [423, 411] on button "Always position yourself so customers are in view" at bounding box center [429, 420] width 19 height 19
click at [427, 466] on button "Never turn your back for an extended period of time when polishing cutlery or g…" at bounding box center [429, 466] width 19 height 19
click at [746, 533] on div at bounding box center [759, 520] width 55 height 55
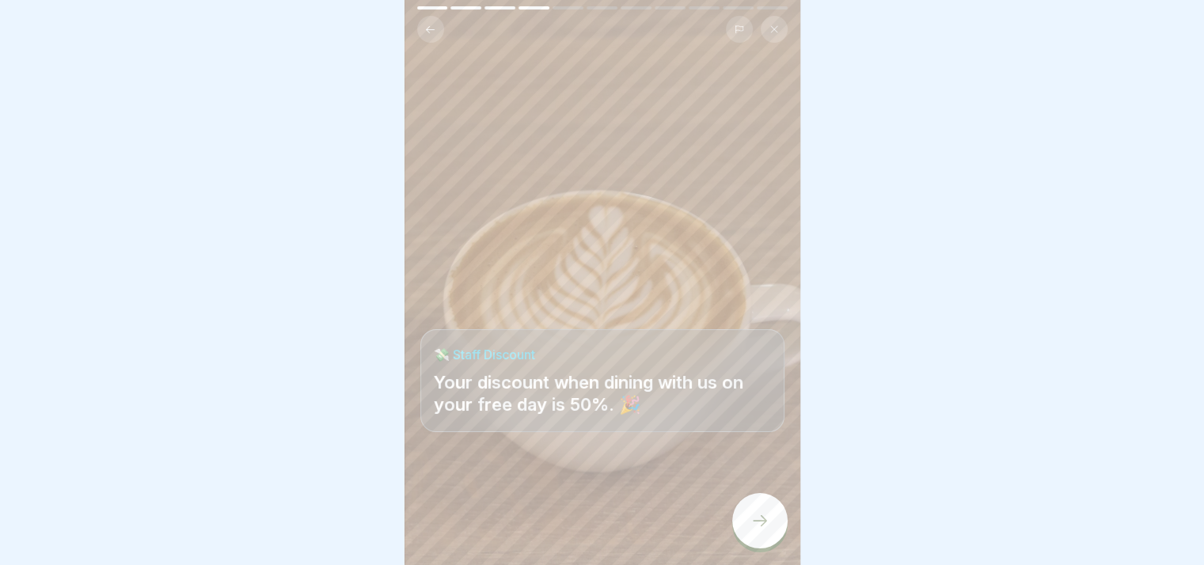
drag, startPoint x: 760, startPoint y: 521, endPoint x: 749, endPoint y: 522, distance: 11.9
click at [759, 522] on icon at bounding box center [759, 520] width 19 height 19
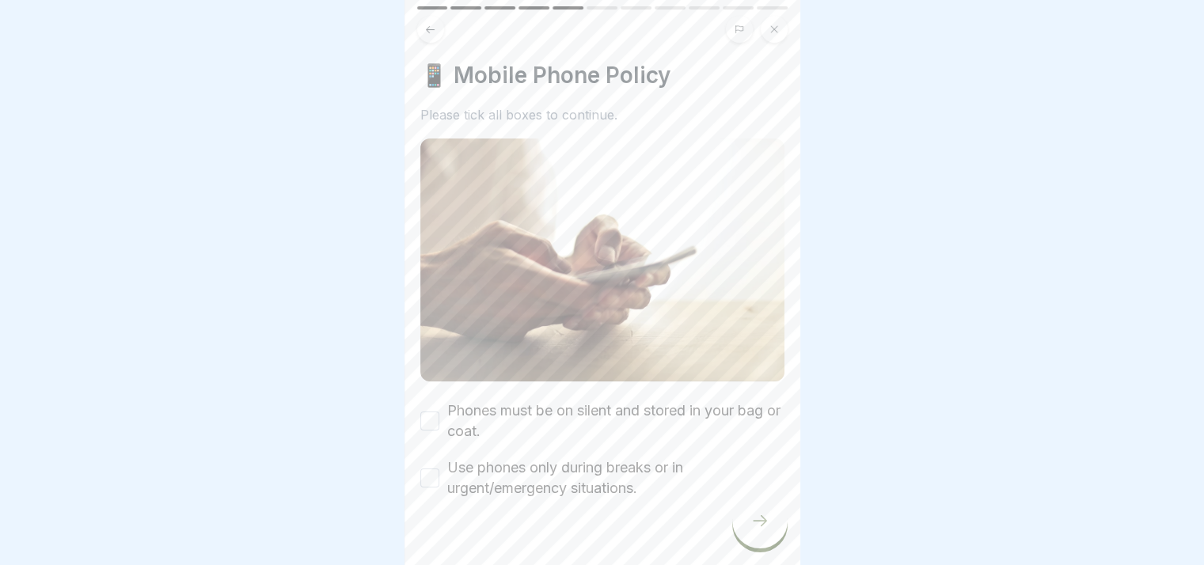
scroll to position [0, 0]
click at [436, 411] on button "Phones must be on silent and stored in your bag or coat." at bounding box center [429, 420] width 19 height 19
click at [427, 468] on button "Use phones only during breaks or in urgent/emergency situations." at bounding box center [429, 477] width 19 height 19
click at [755, 530] on icon at bounding box center [759, 520] width 19 height 19
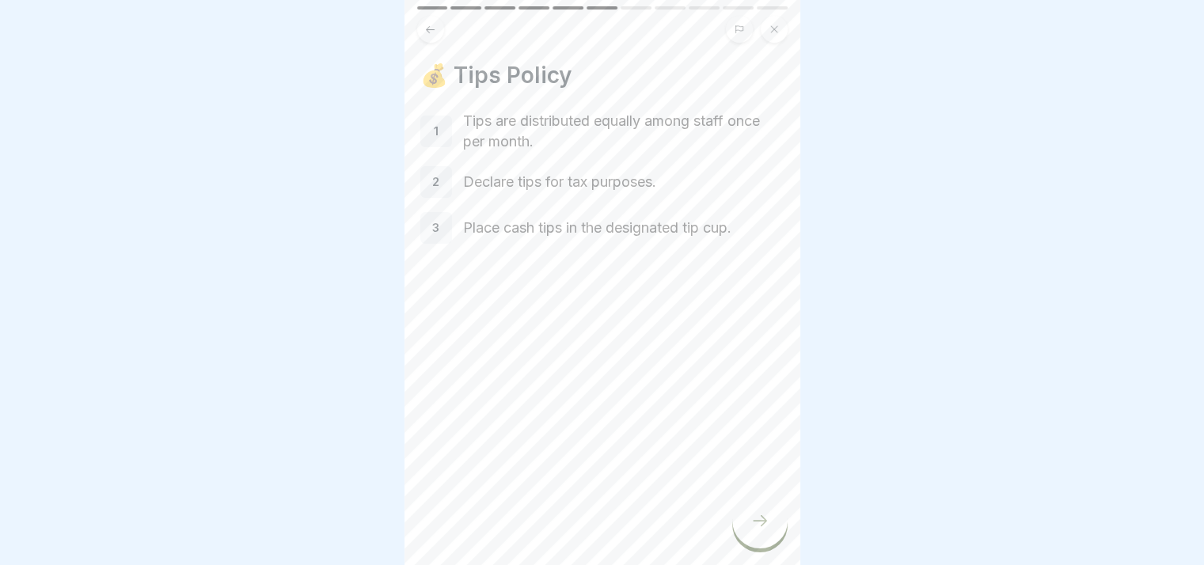
click at [757, 542] on div at bounding box center [759, 520] width 55 height 55
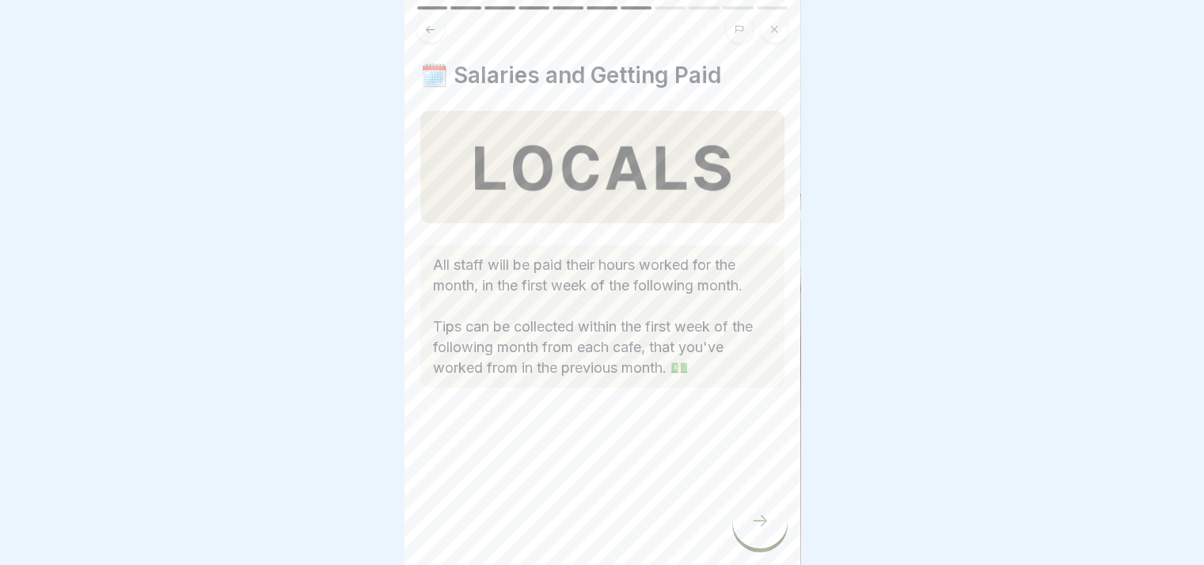
click at [759, 530] on icon at bounding box center [759, 520] width 19 height 19
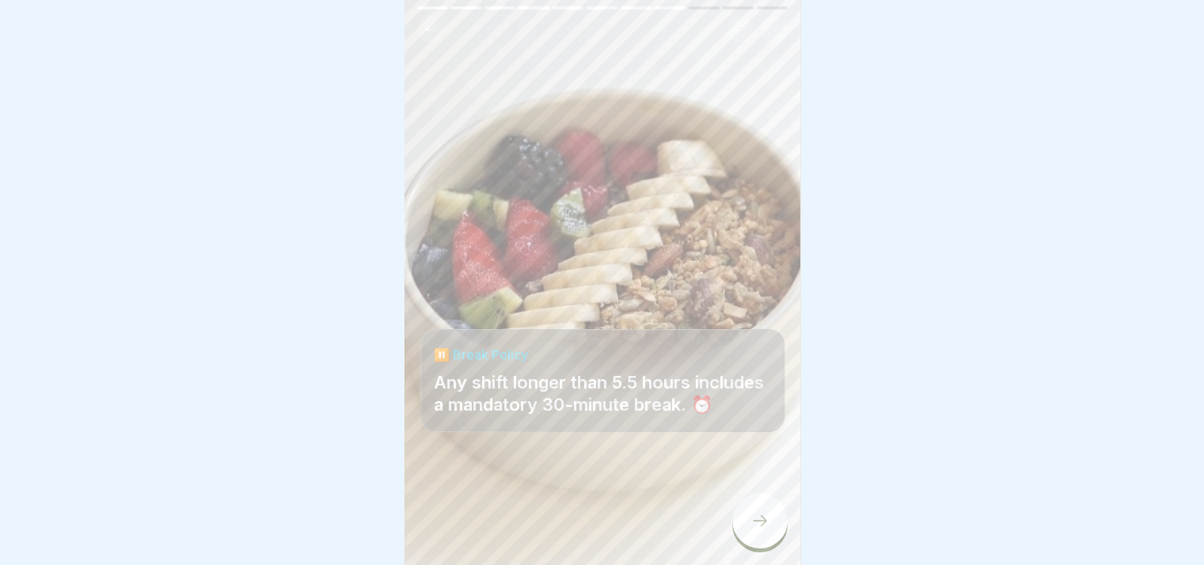
click at [776, 525] on div at bounding box center [759, 520] width 55 height 55
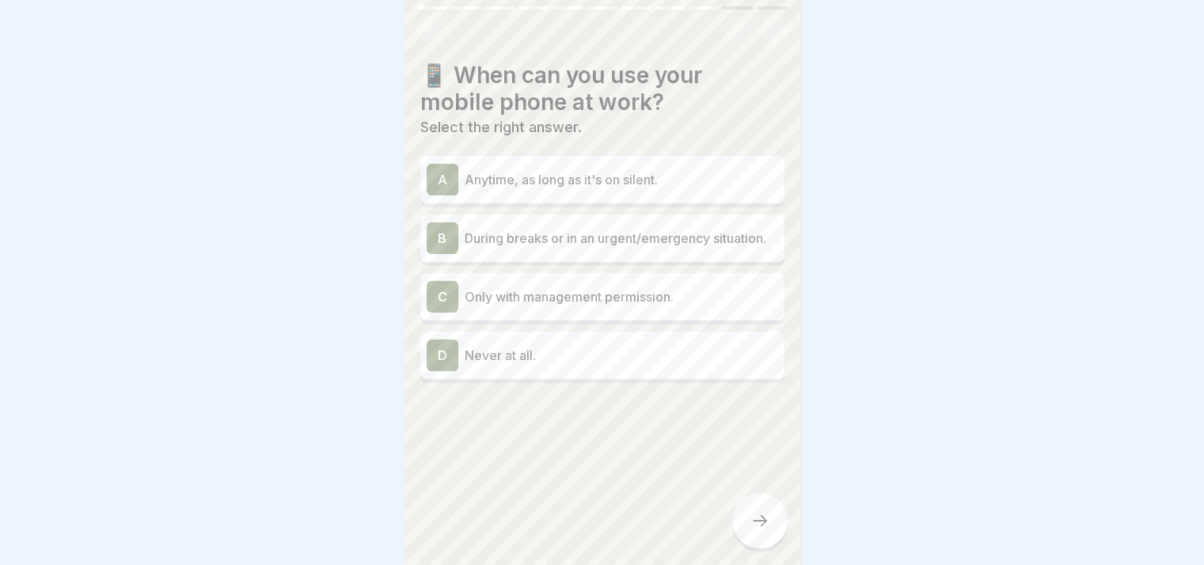
click at [572, 248] on p "During breaks or in an urgent/emergency situation." at bounding box center [621, 238] width 313 height 19
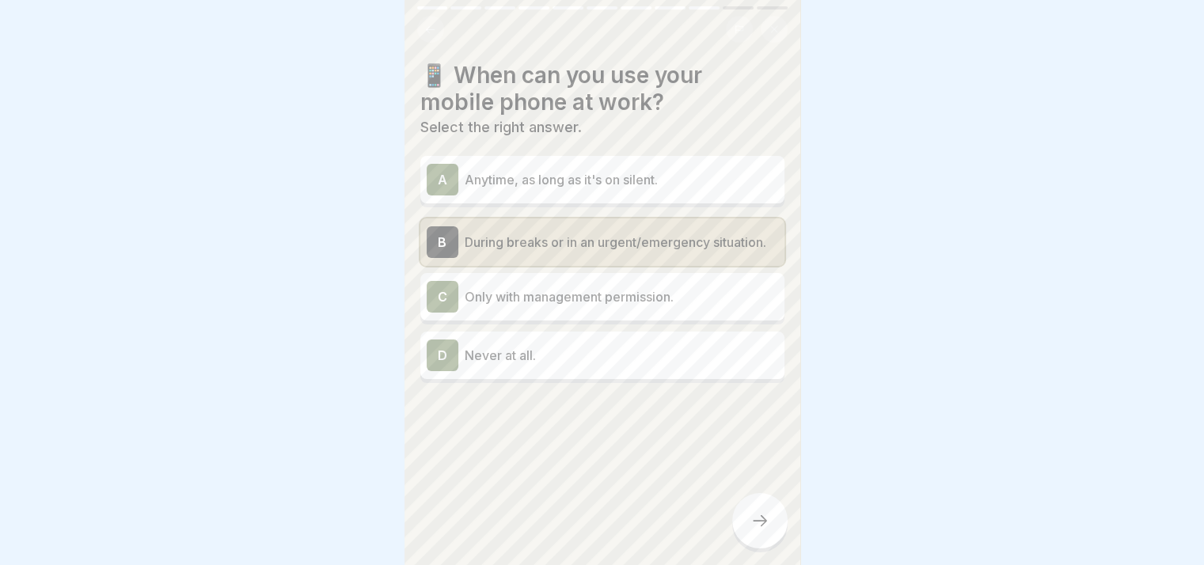
click at [744, 544] on div at bounding box center [759, 520] width 55 height 55
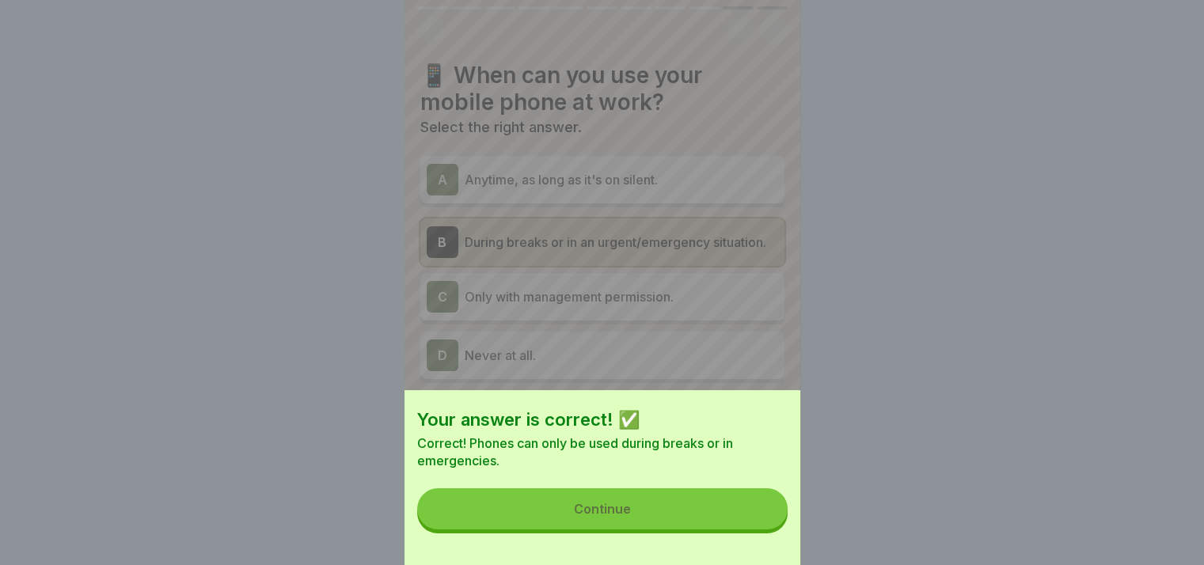
click at [702, 517] on button "Continue" at bounding box center [602, 508] width 370 height 41
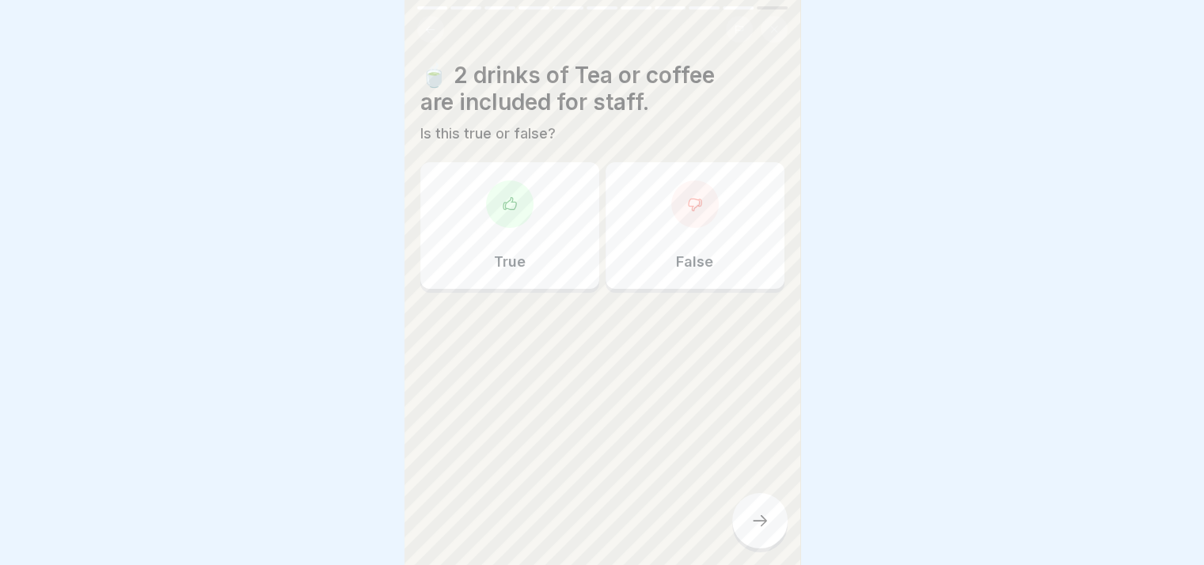
click at [532, 256] on div "True" at bounding box center [509, 225] width 179 height 127
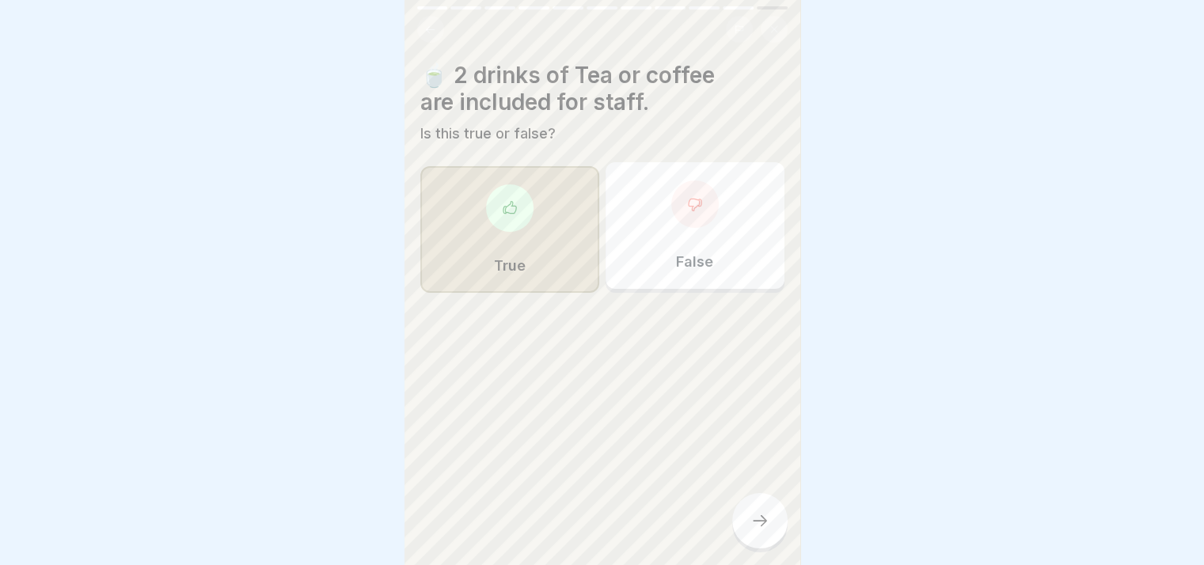
click at [764, 520] on div at bounding box center [759, 520] width 55 height 55
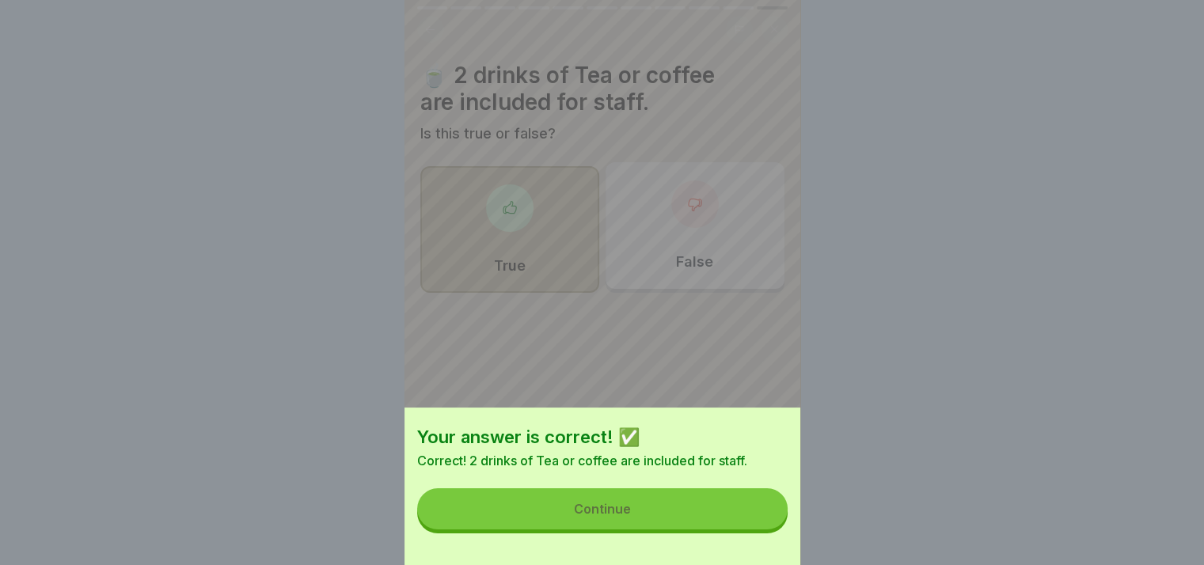
click at [698, 529] on button "Continue" at bounding box center [602, 508] width 370 height 41
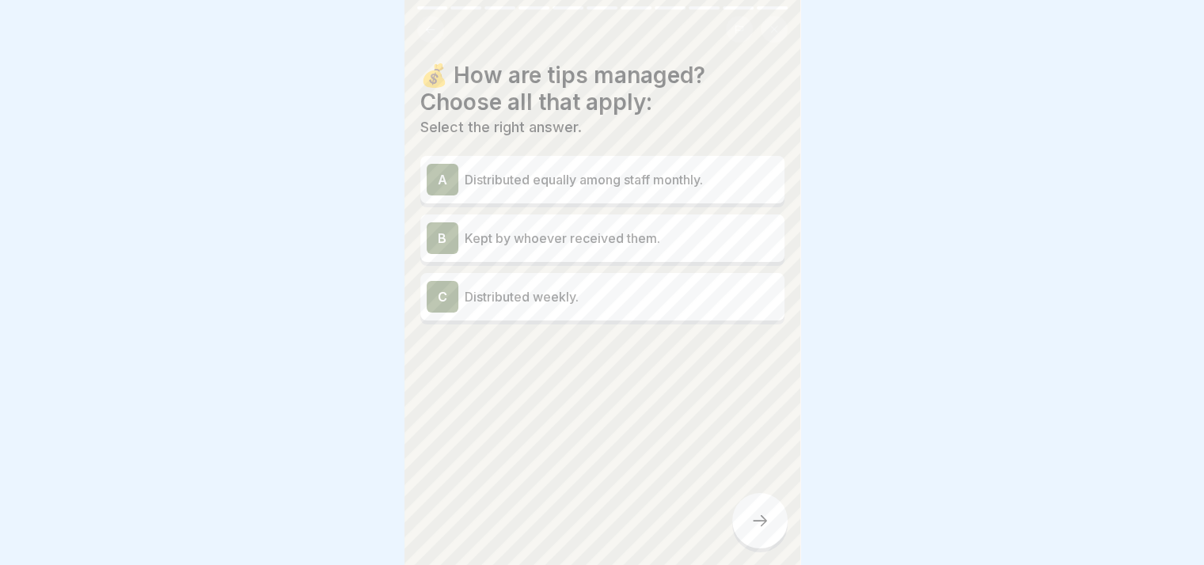
click at [597, 188] on p "Distributed equally among staff monthly." at bounding box center [621, 179] width 313 height 19
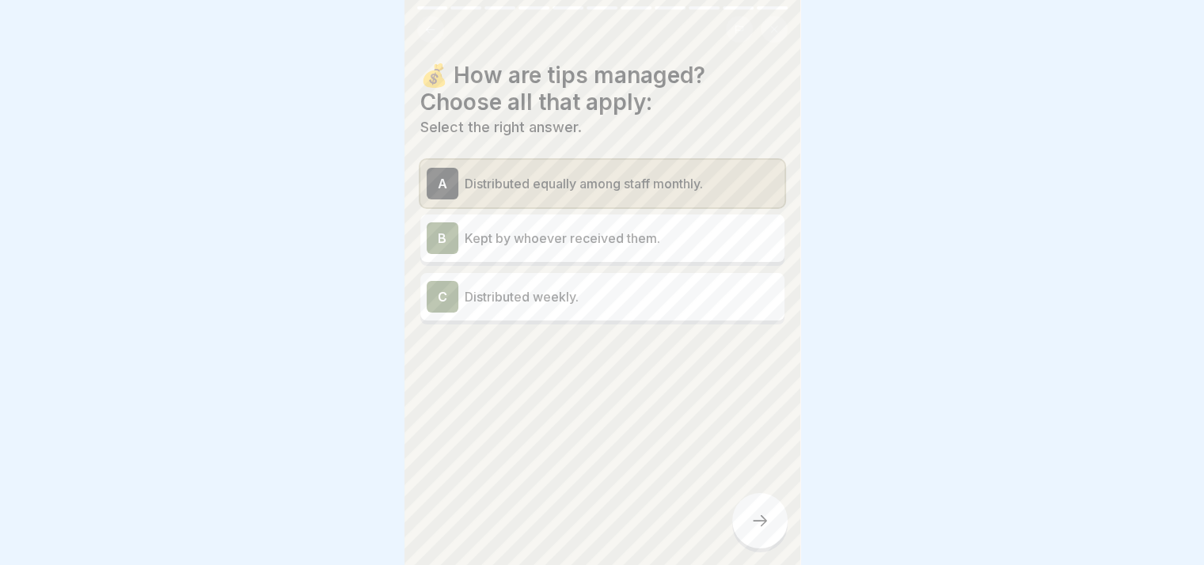
click at [757, 525] on icon at bounding box center [759, 520] width 19 height 19
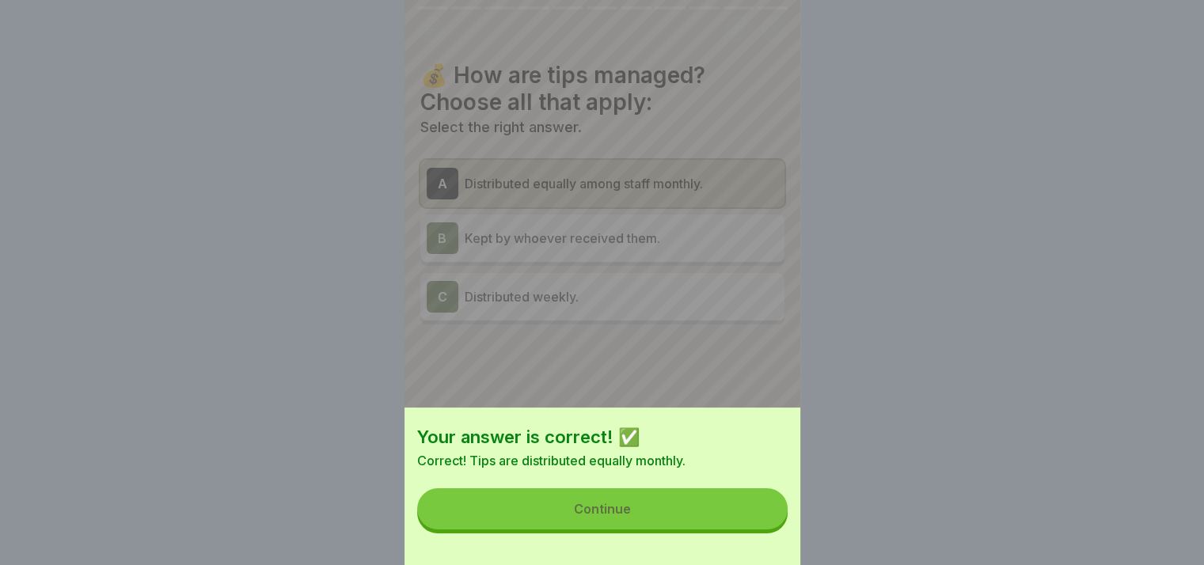
click at [734, 529] on button "Continue" at bounding box center [602, 508] width 370 height 41
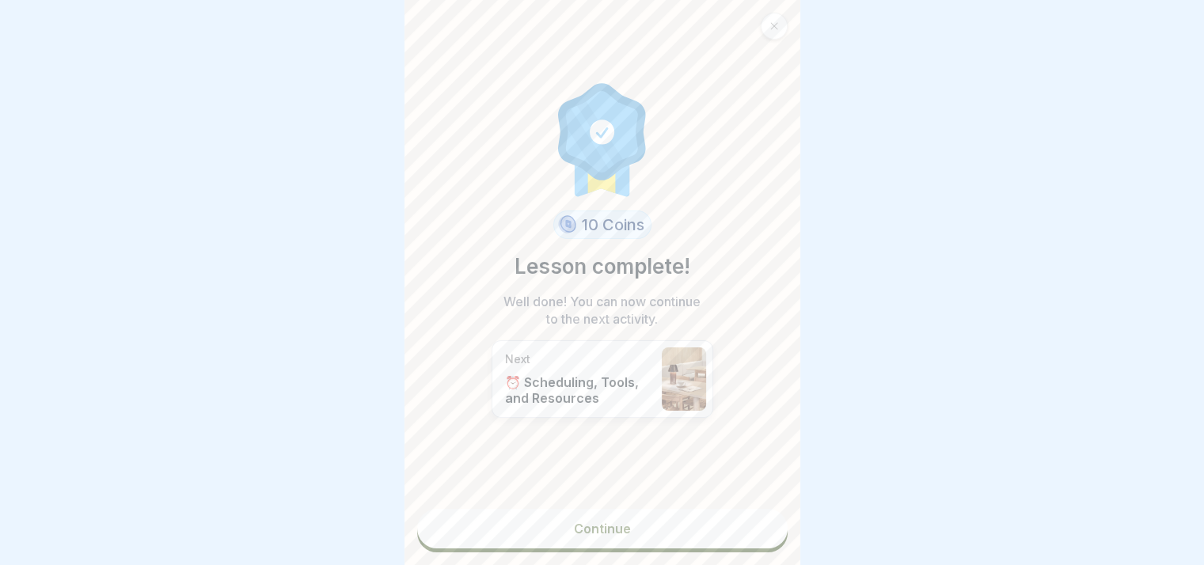
click at [616, 526] on link "Continue" at bounding box center [602, 529] width 370 height 40
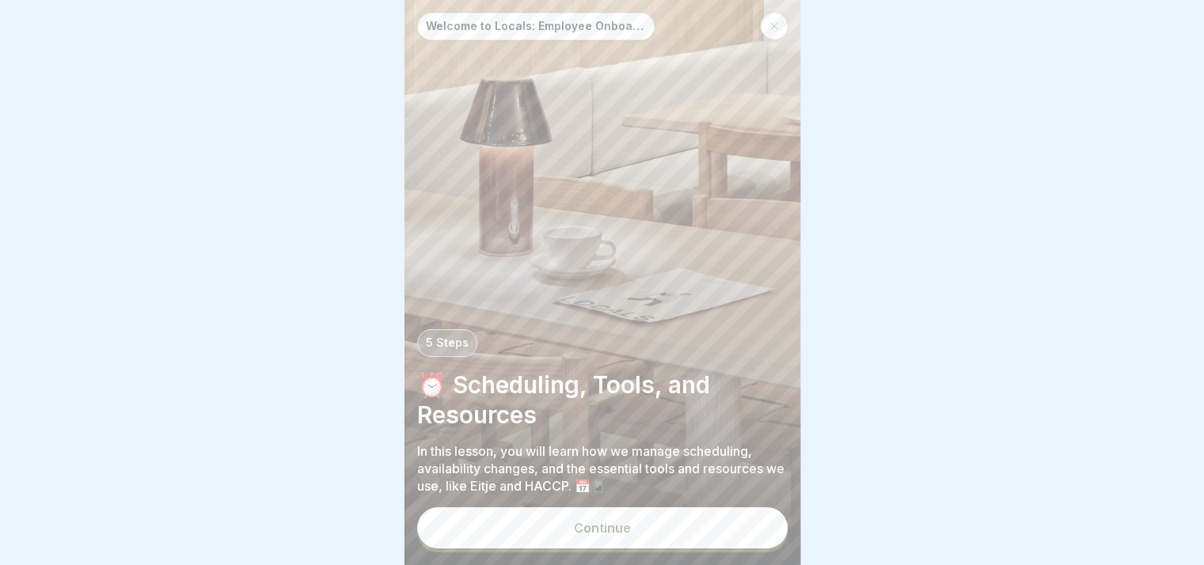
click at [589, 533] on button "Continue" at bounding box center [602, 527] width 370 height 41
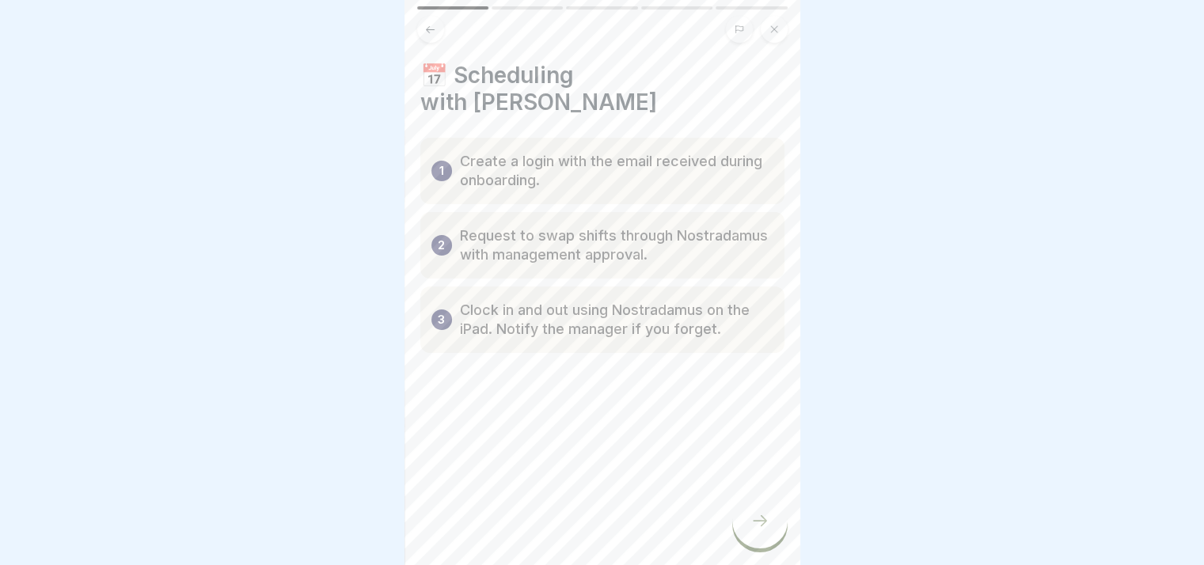
click at [754, 530] on icon at bounding box center [759, 520] width 19 height 19
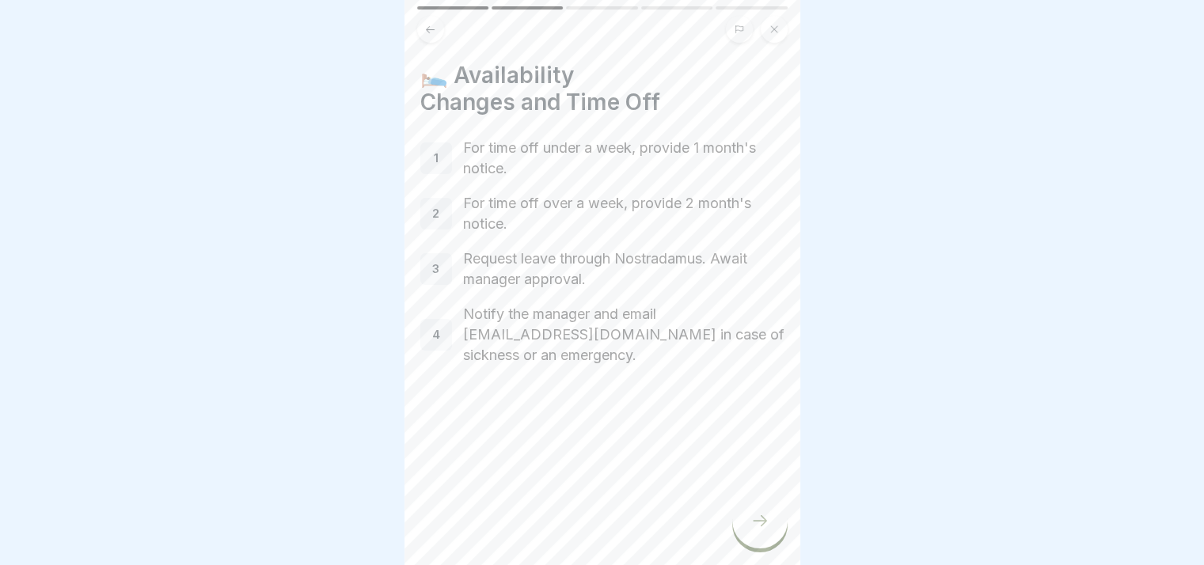
click at [751, 530] on icon at bounding box center [759, 520] width 19 height 19
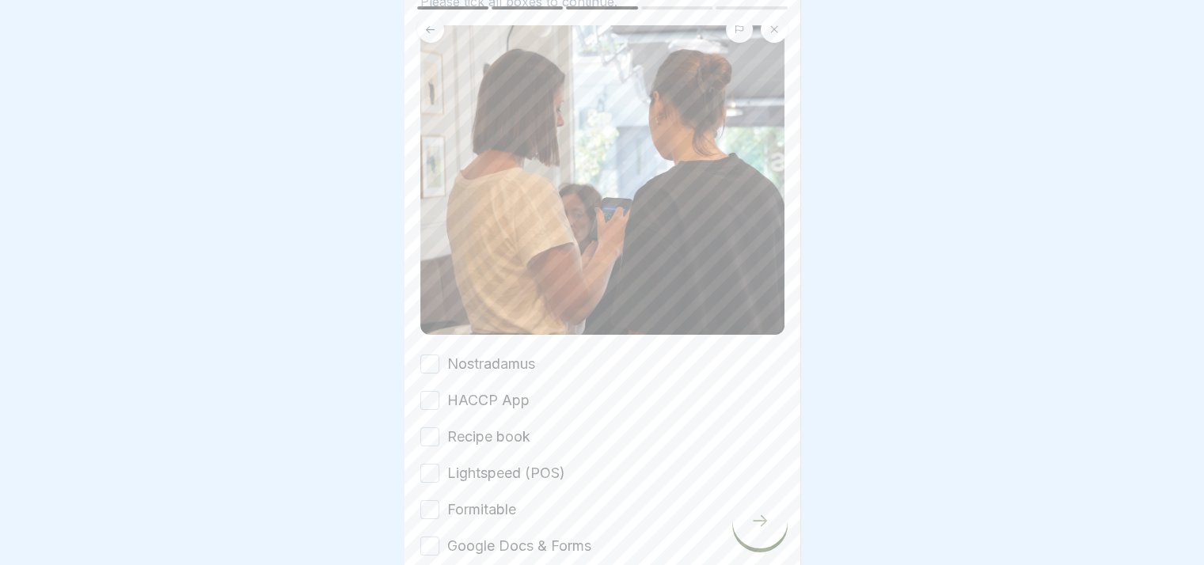
scroll to position [209, 0]
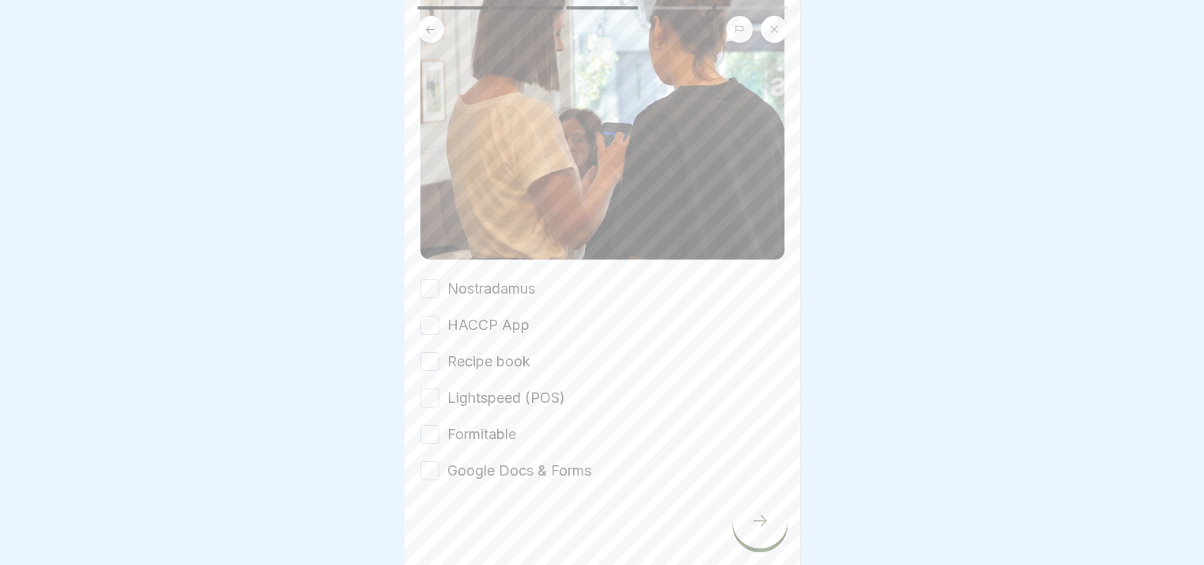
click at [429, 288] on div "Nostradamus HACCP App Recipe book Lightspeed (POS) Formitable Google Docs & For…" at bounding box center [602, 380] width 364 height 203
drag, startPoint x: 432, startPoint y: 271, endPoint x: 430, endPoint y: 309, distance: 37.2
click at [430, 279] on button "Nostradamus" at bounding box center [429, 288] width 19 height 19
click at [430, 322] on button "HACCP App" at bounding box center [429, 325] width 19 height 19
click at [426, 353] on button "Recipe book" at bounding box center [429, 361] width 19 height 19
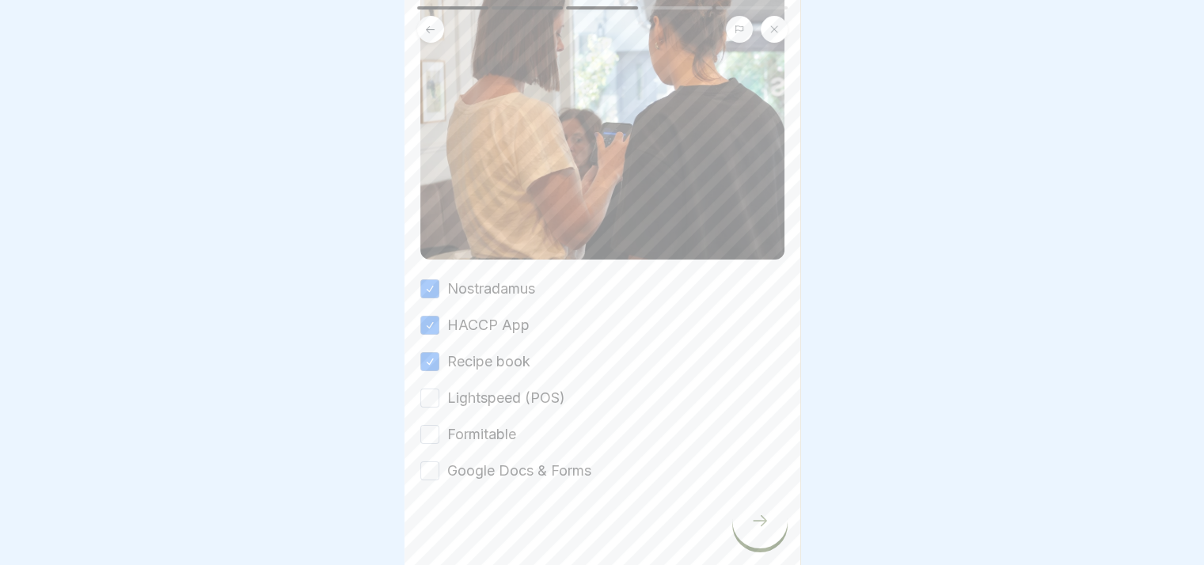
click at [434, 389] on button "Lightspeed (POS)" at bounding box center [429, 398] width 19 height 19
click at [427, 430] on button "Formitable" at bounding box center [429, 434] width 19 height 19
click at [430, 463] on button "Google Docs & Forms" at bounding box center [429, 470] width 19 height 19
click at [751, 529] on icon at bounding box center [759, 520] width 19 height 19
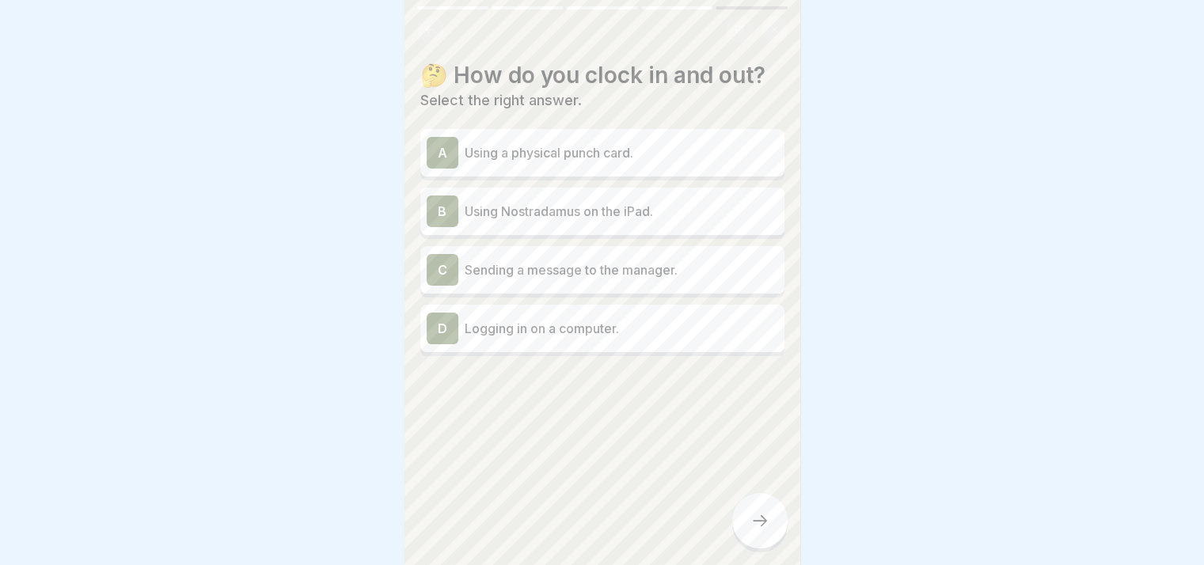
click at [652, 219] on p "Using Nostradamus on the iPad." at bounding box center [621, 211] width 313 height 19
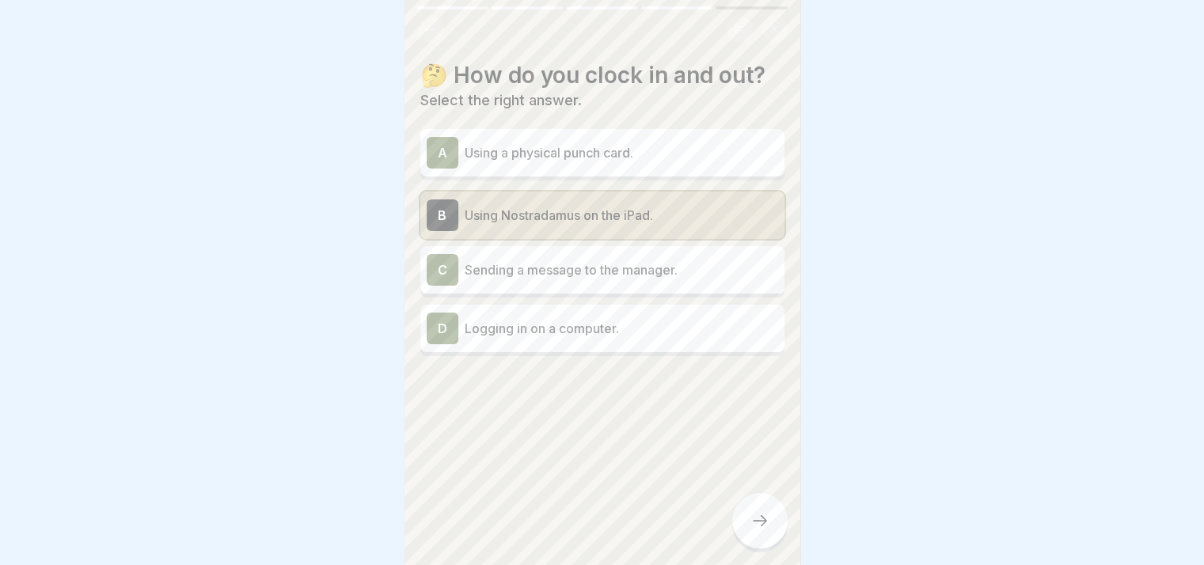
click at [757, 530] on icon at bounding box center [759, 520] width 19 height 19
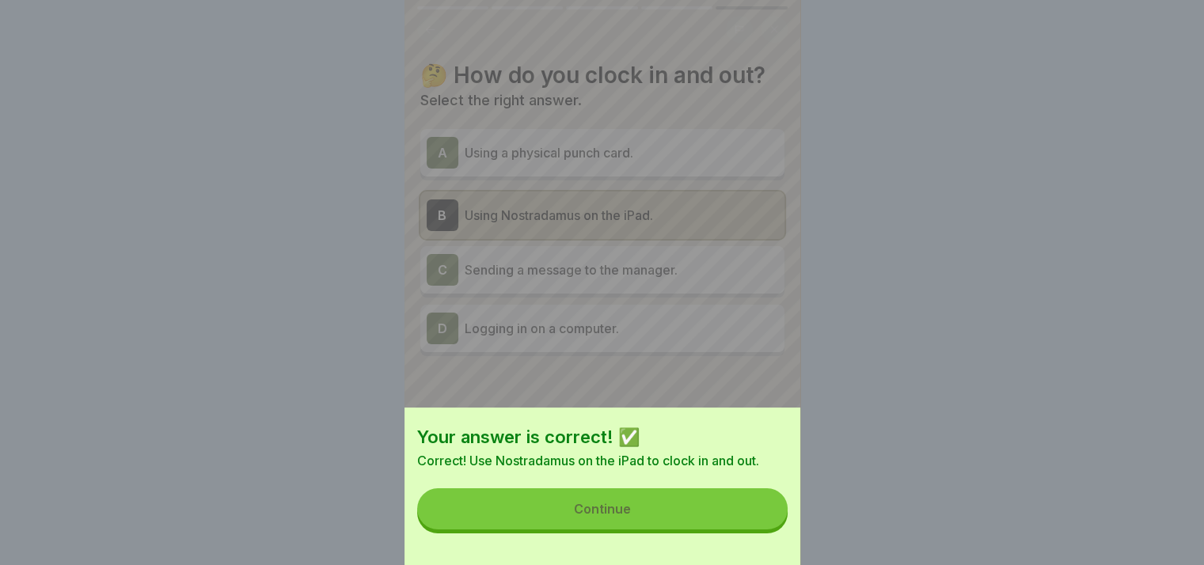
click at [715, 521] on button "Continue" at bounding box center [602, 508] width 370 height 41
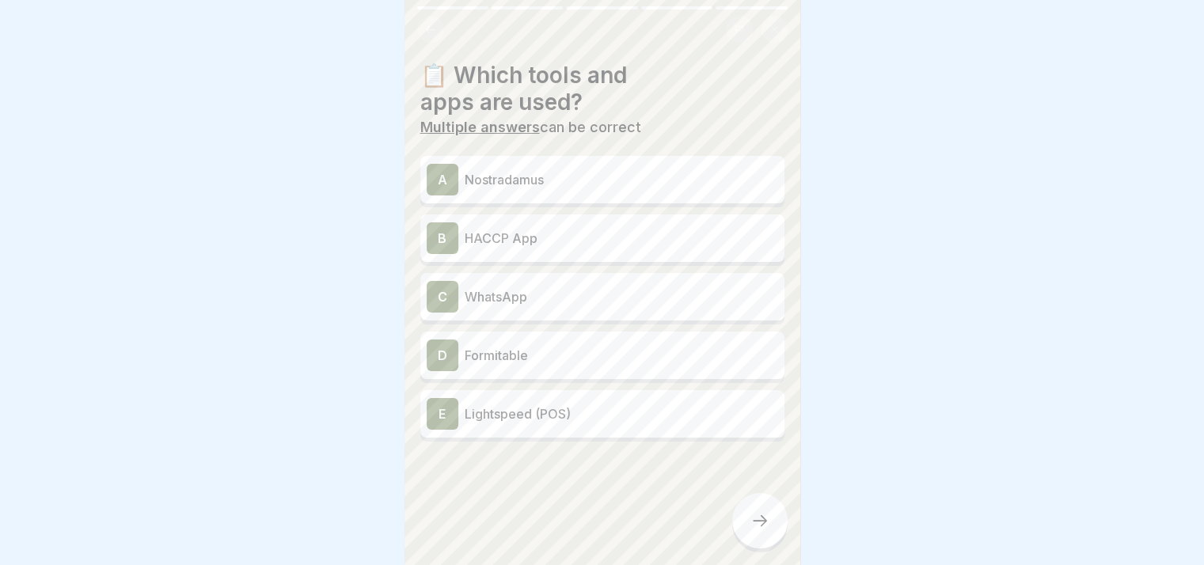
click at [578, 186] on p "Nostradamus" at bounding box center [621, 179] width 313 height 19
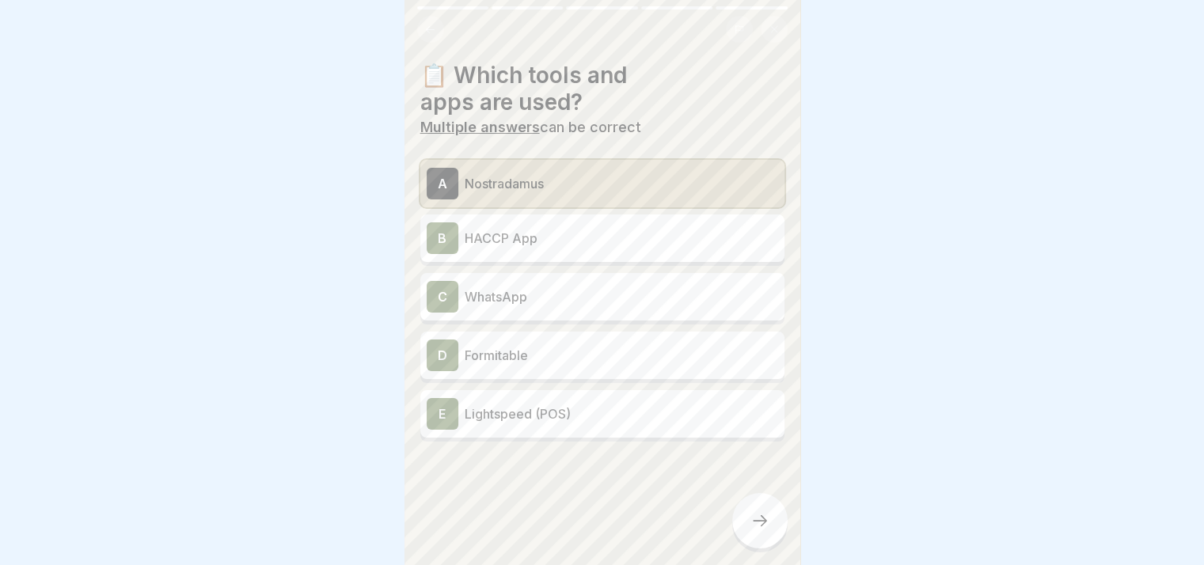
click at [582, 239] on p "HACCP App" at bounding box center [621, 238] width 313 height 19
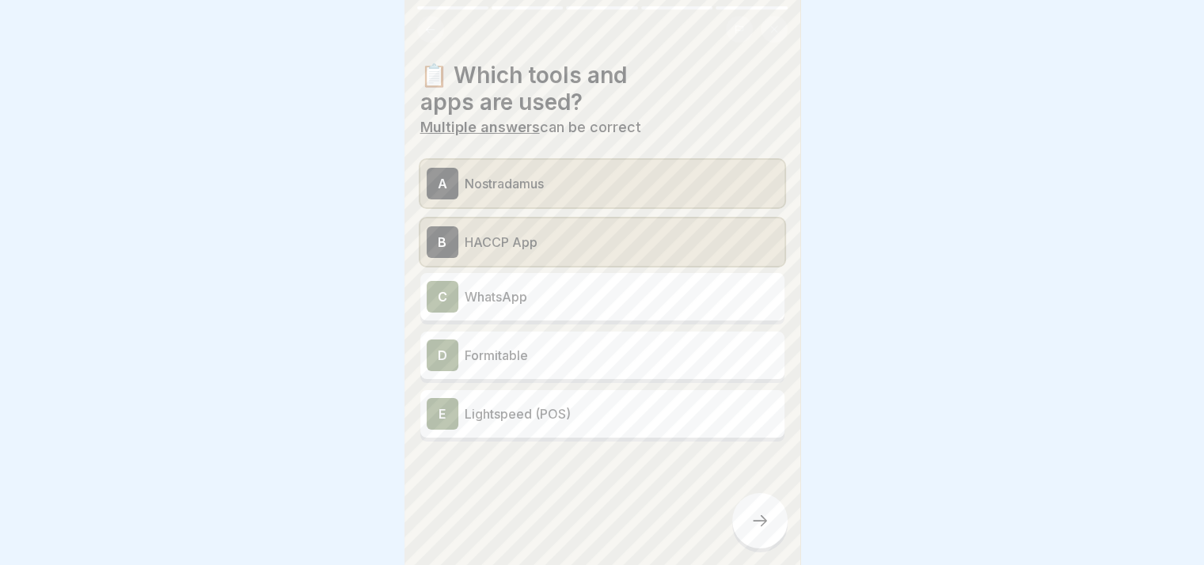
click at [571, 362] on p "Formitable" at bounding box center [621, 355] width 313 height 19
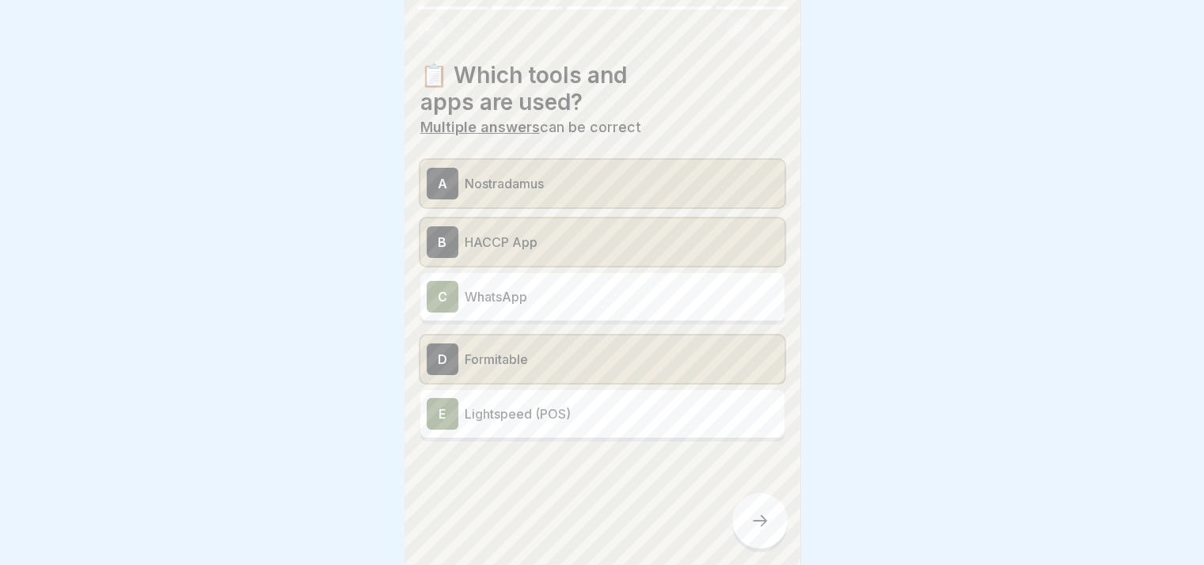
click at [567, 406] on p "Lightspeed (POS)" at bounding box center [621, 413] width 313 height 19
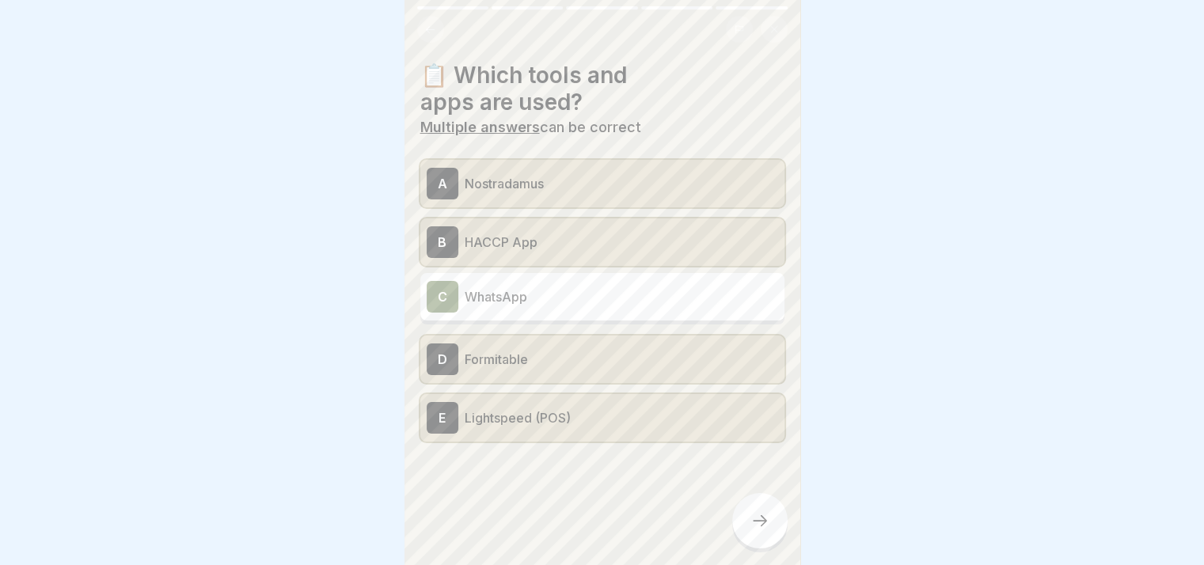
click at [751, 548] on div at bounding box center [759, 520] width 55 height 55
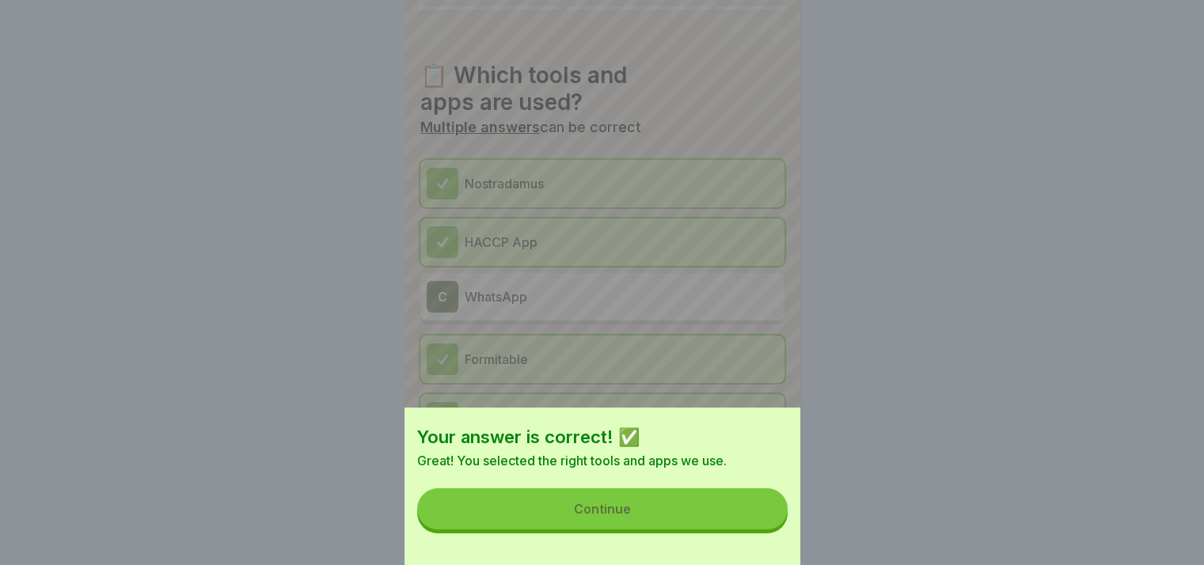
click at [711, 529] on button "Continue" at bounding box center [602, 508] width 370 height 41
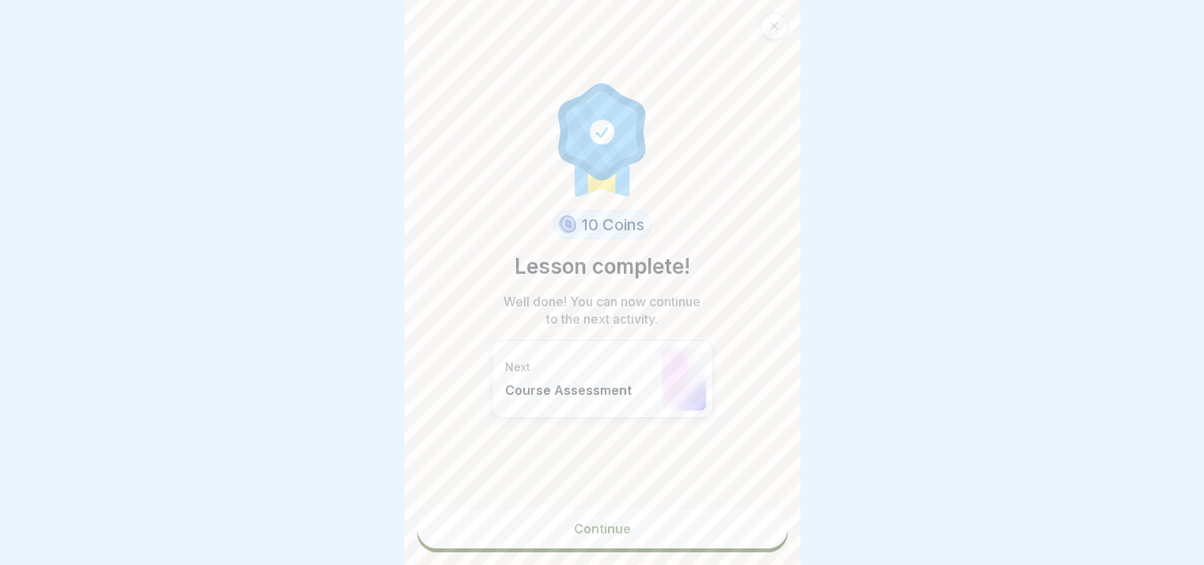
click at [655, 536] on link "Continue" at bounding box center [602, 529] width 370 height 40
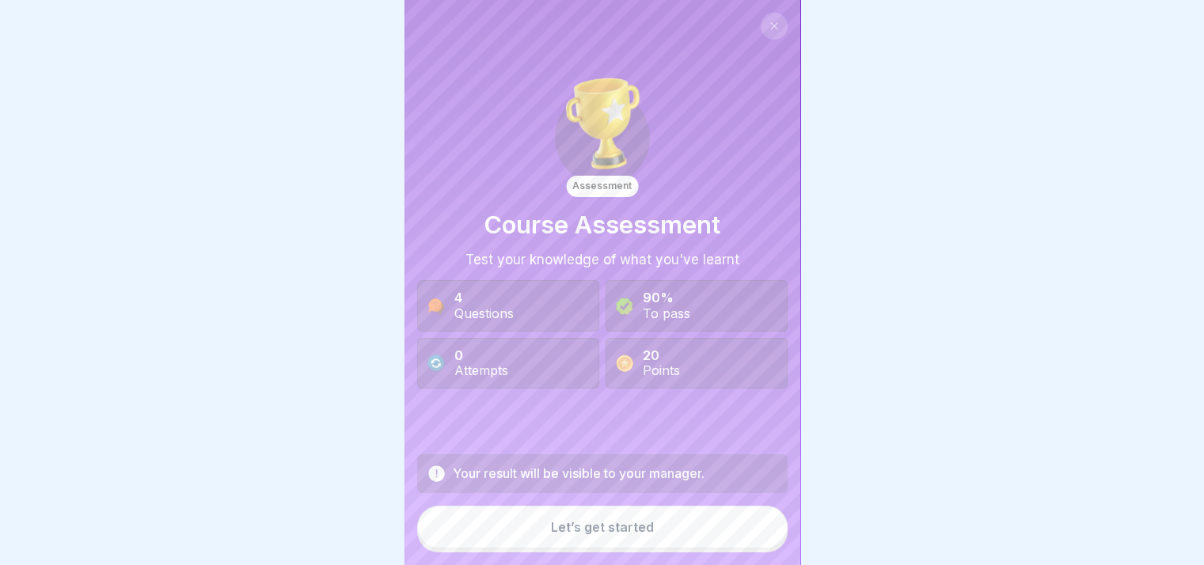
click at [620, 534] on div "Let’s get started" at bounding box center [602, 527] width 103 height 14
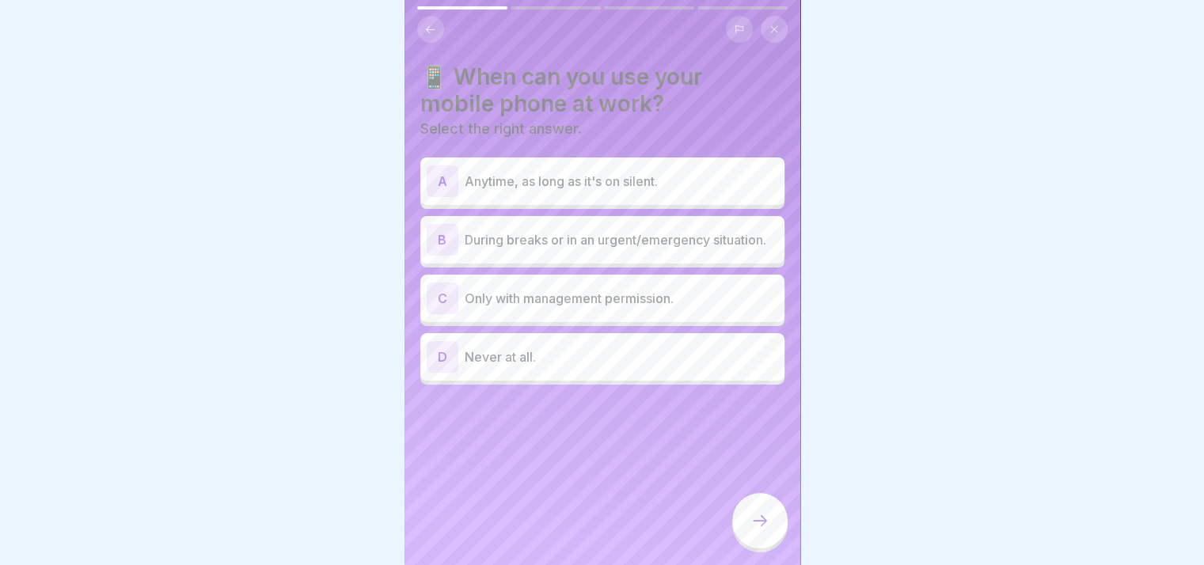
click at [590, 249] on p "During breaks or in an urgent/emergency situation." at bounding box center [621, 239] width 313 height 19
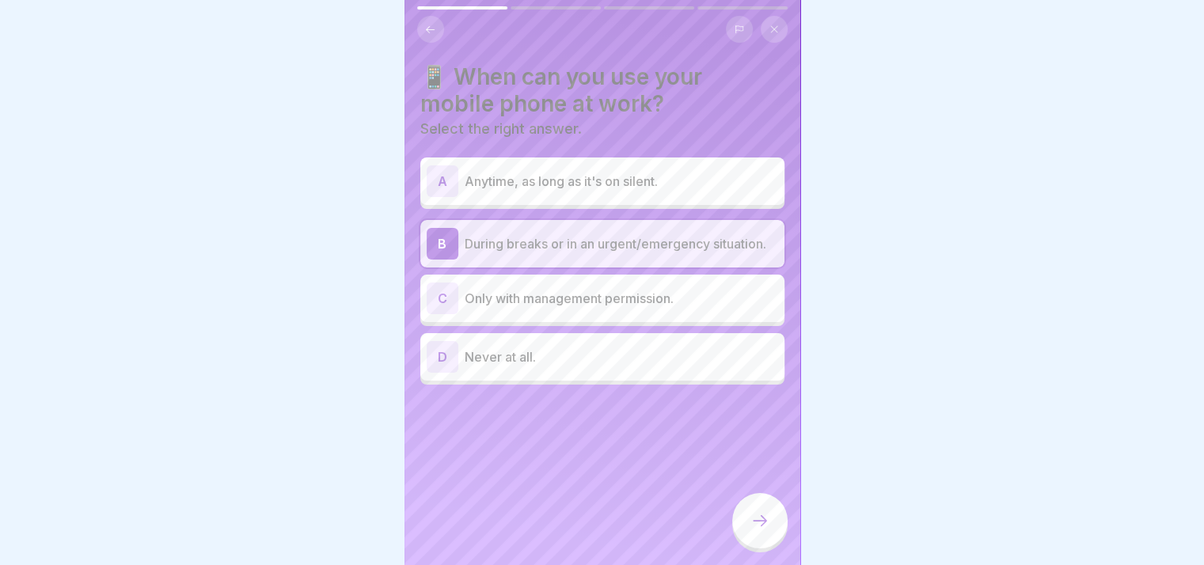
click at [747, 541] on div at bounding box center [759, 520] width 55 height 55
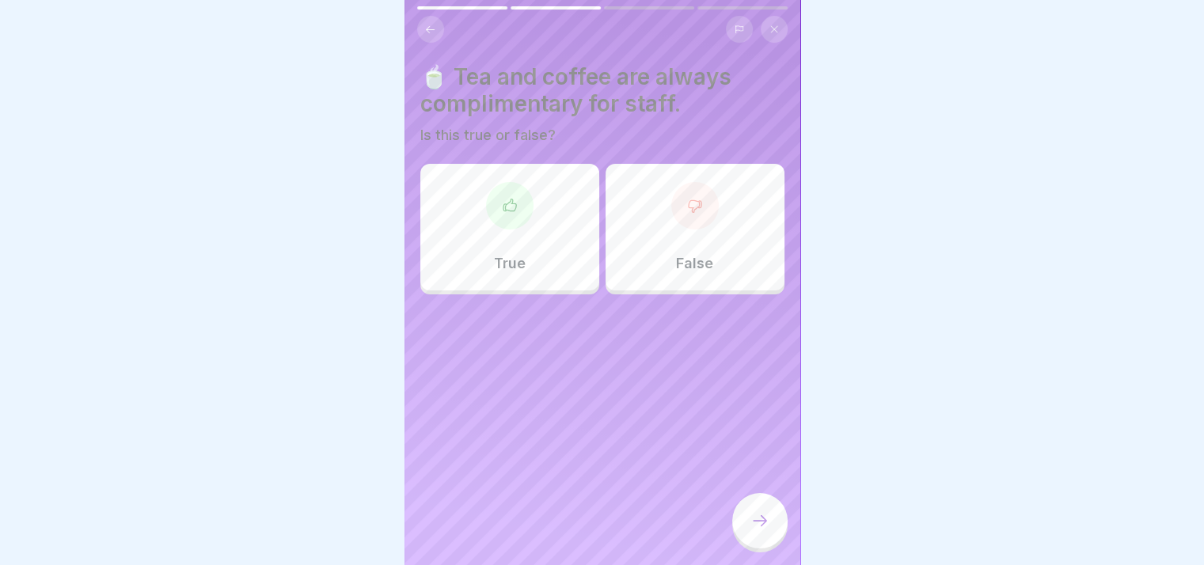
click at [564, 289] on div "True" at bounding box center [509, 227] width 179 height 127
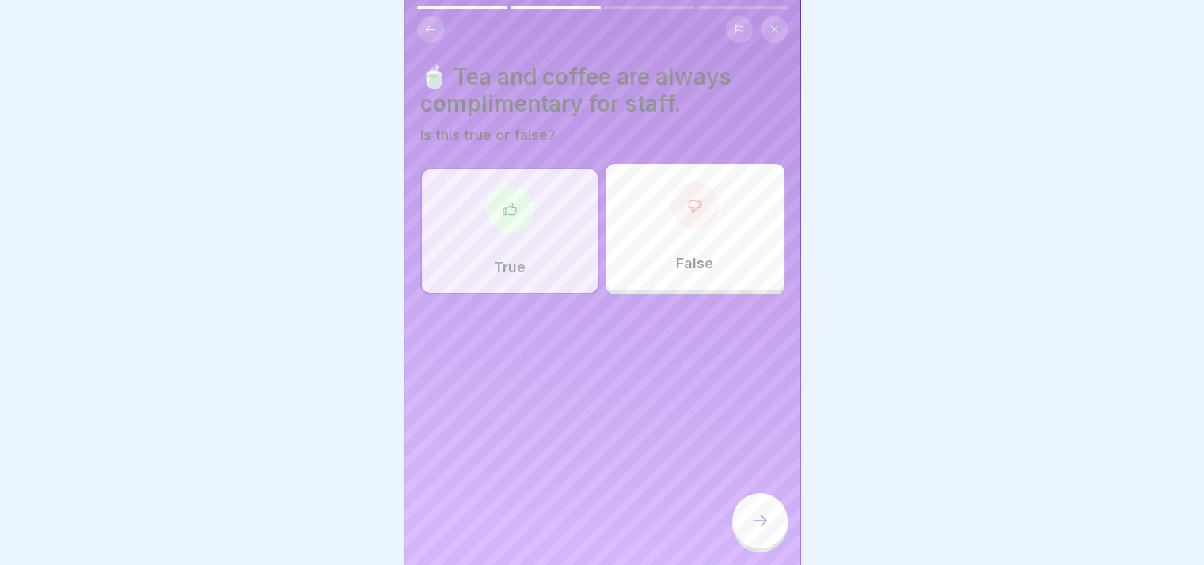
click at [764, 548] on div at bounding box center [759, 520] width 55 height 55
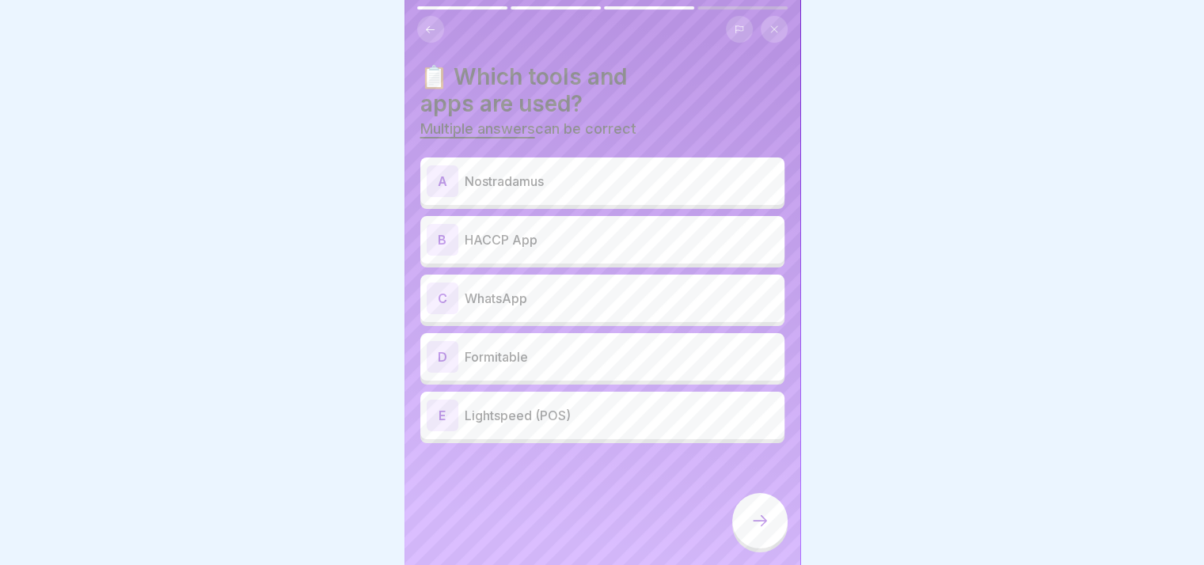
click at [629, 182] on p "Nostradamus" at bounding box center [621, 181] width 313 height 19
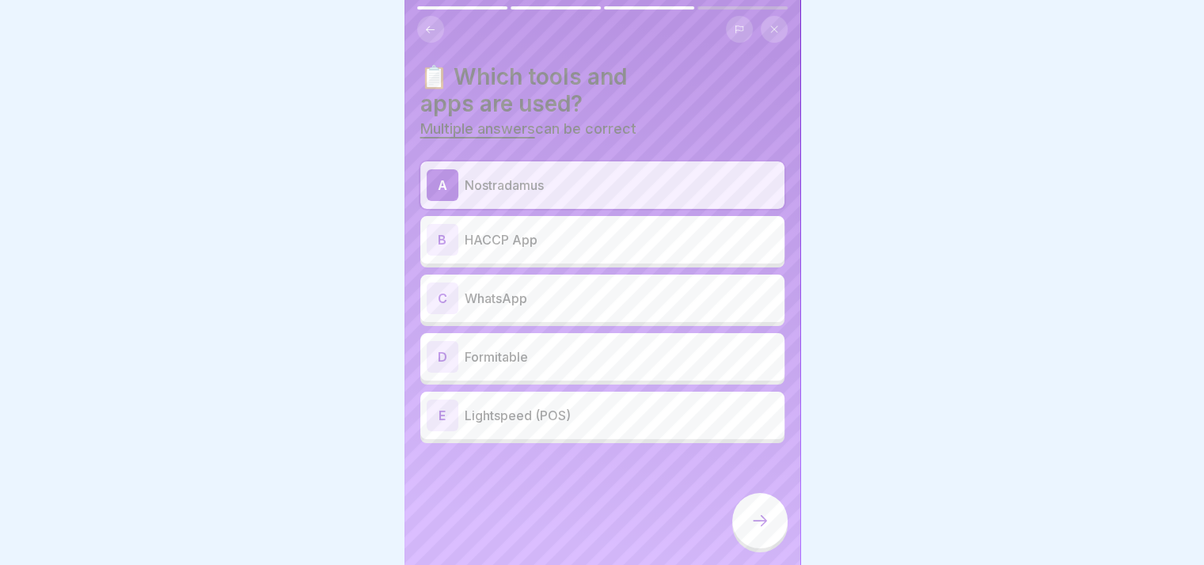
click at [608, 252] on div "B HACCP App" at bounding box center [602, 240] width 351 height 32
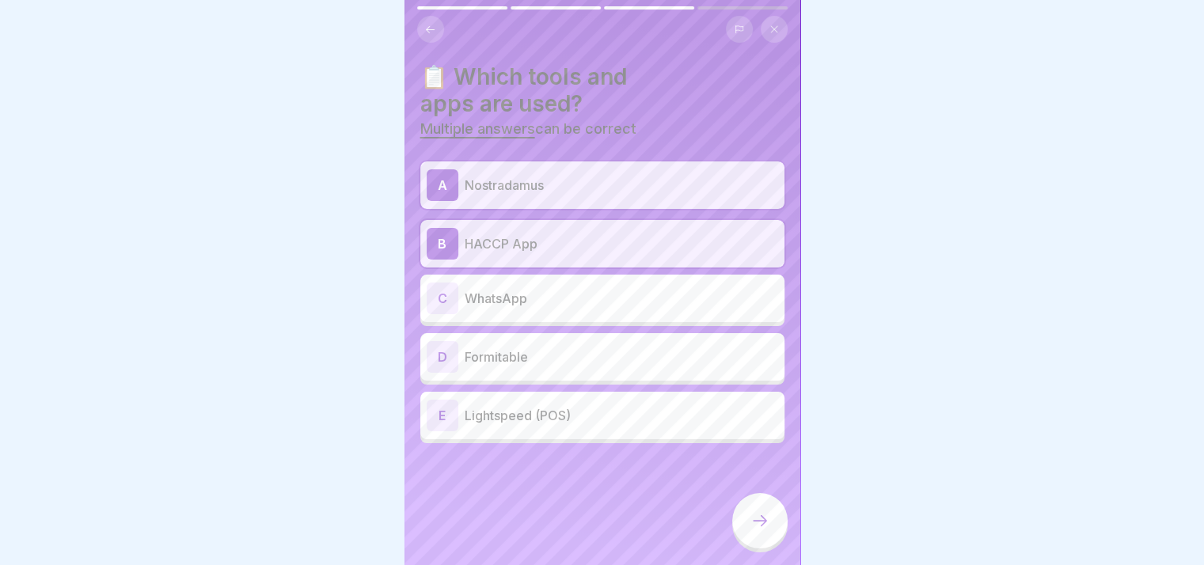
click at [586, 358] on p "Formitable" at bounding box center [621, 356] width 313 height 19
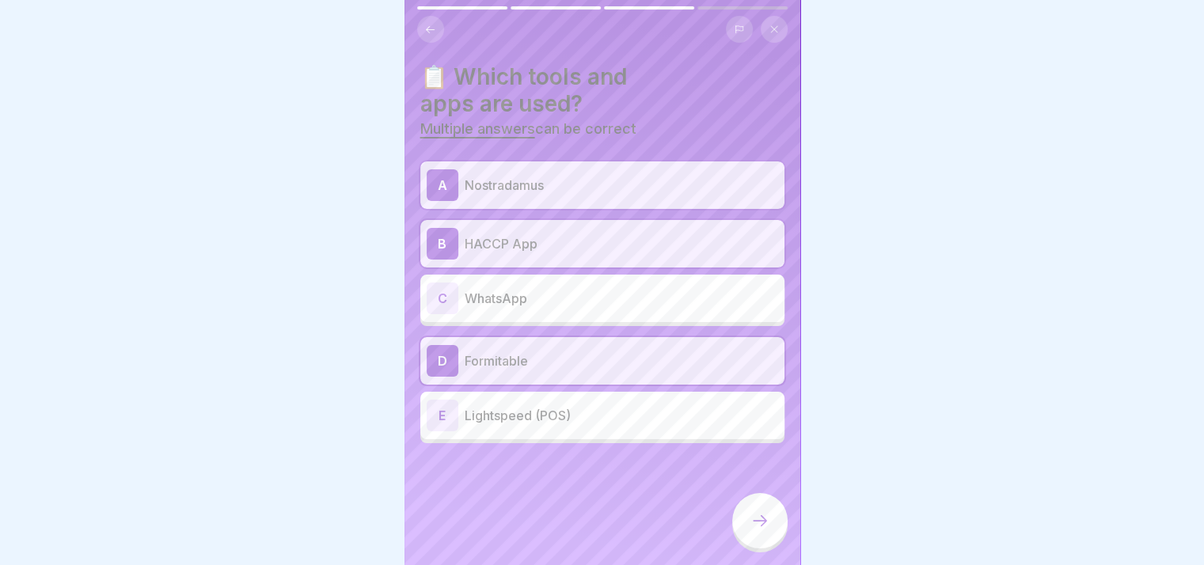
click at [578, 428] on div "E Lightspeed (POS)" at bounding box center [602, 416] width 351 height 32
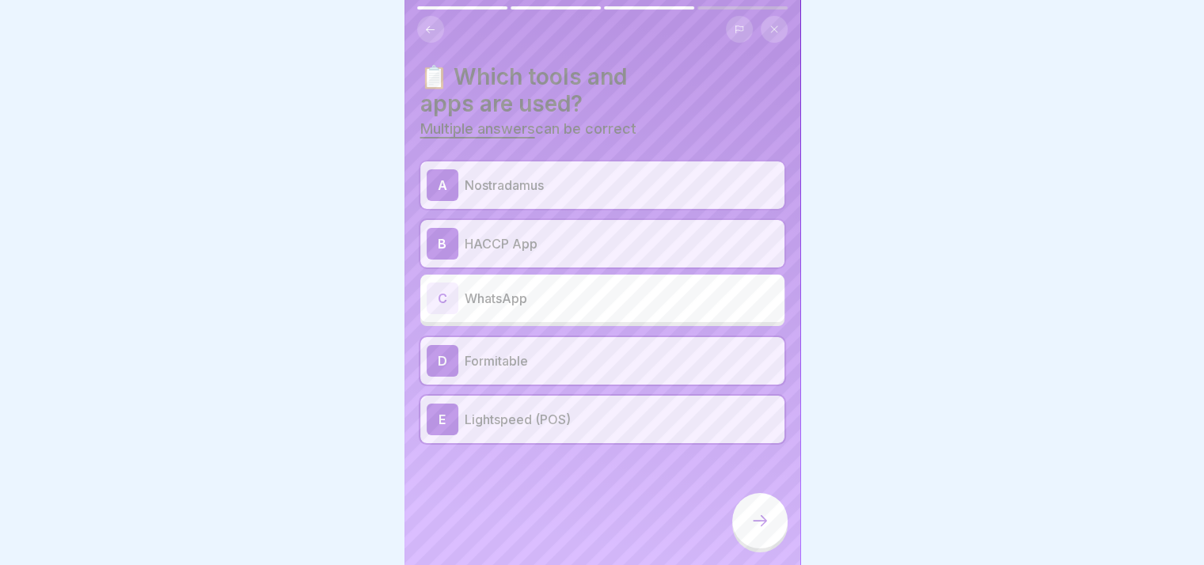
click at [756, 529] on icon at bounding box center [759, 520] width 19 height 19
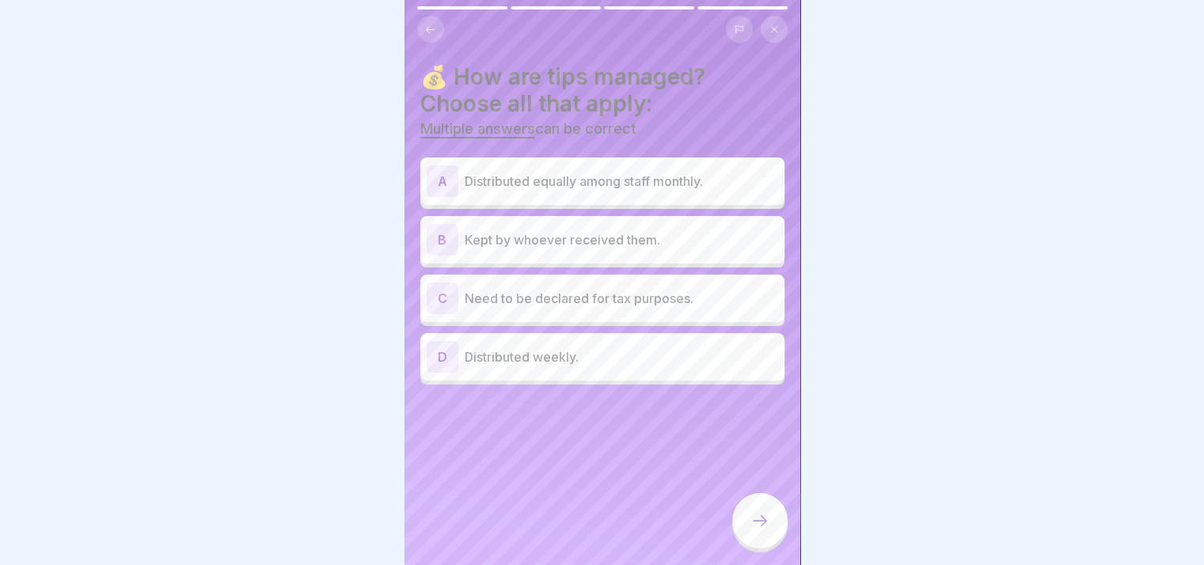
click at [595, 188] on p "Distributed equally among staff monthly." at bounding box center [621, 181] width 313 height 19
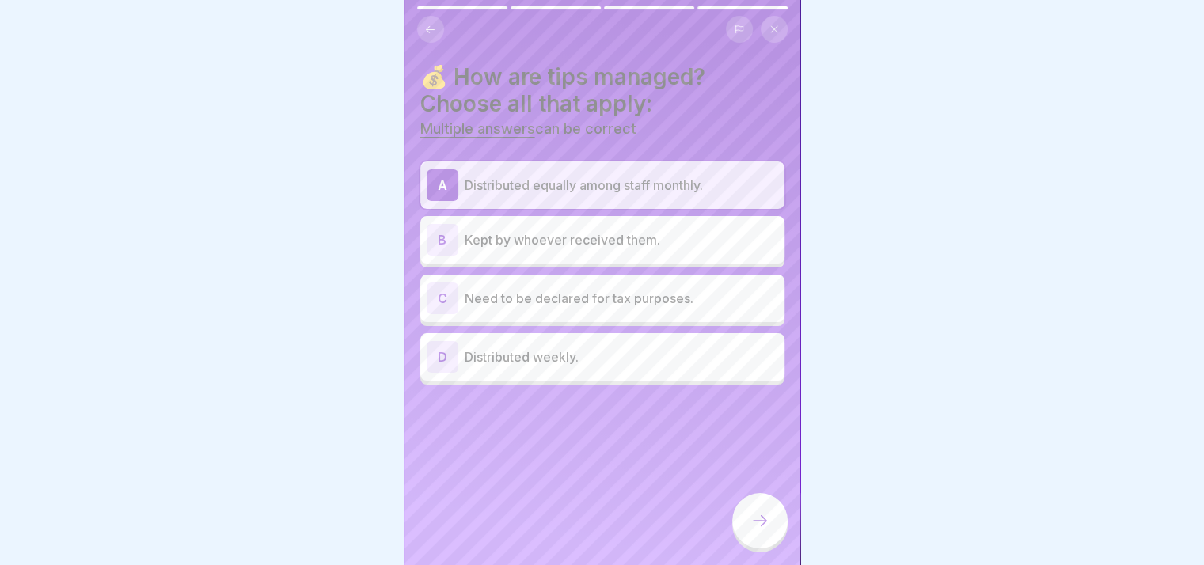
click at [741, 548] on div at bounding box center [759, 520] width 55 height 55
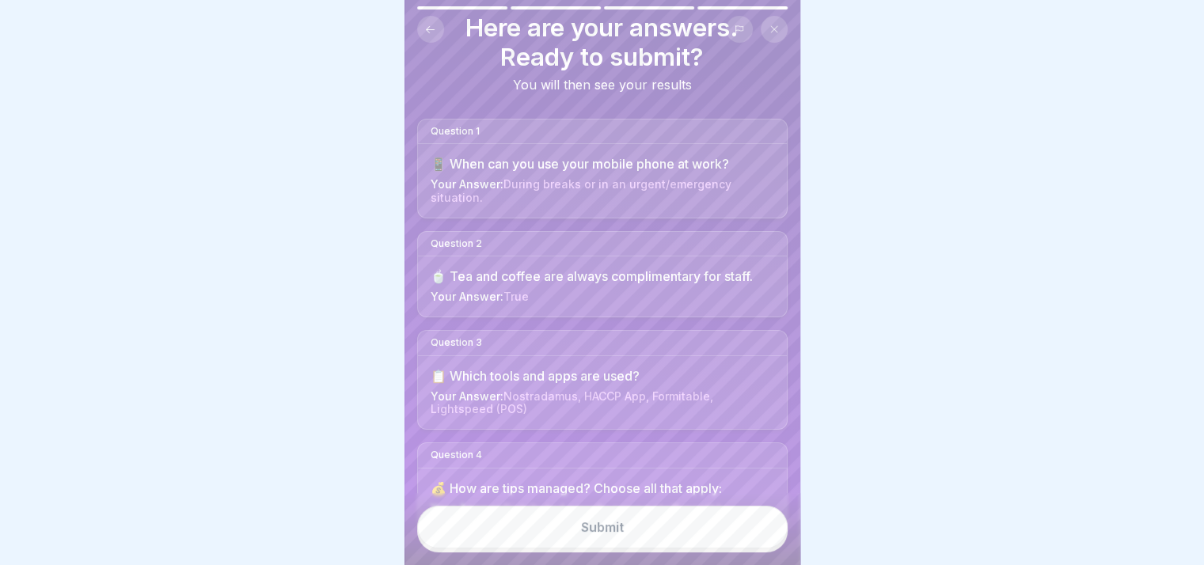
scroll to position [76, 0]
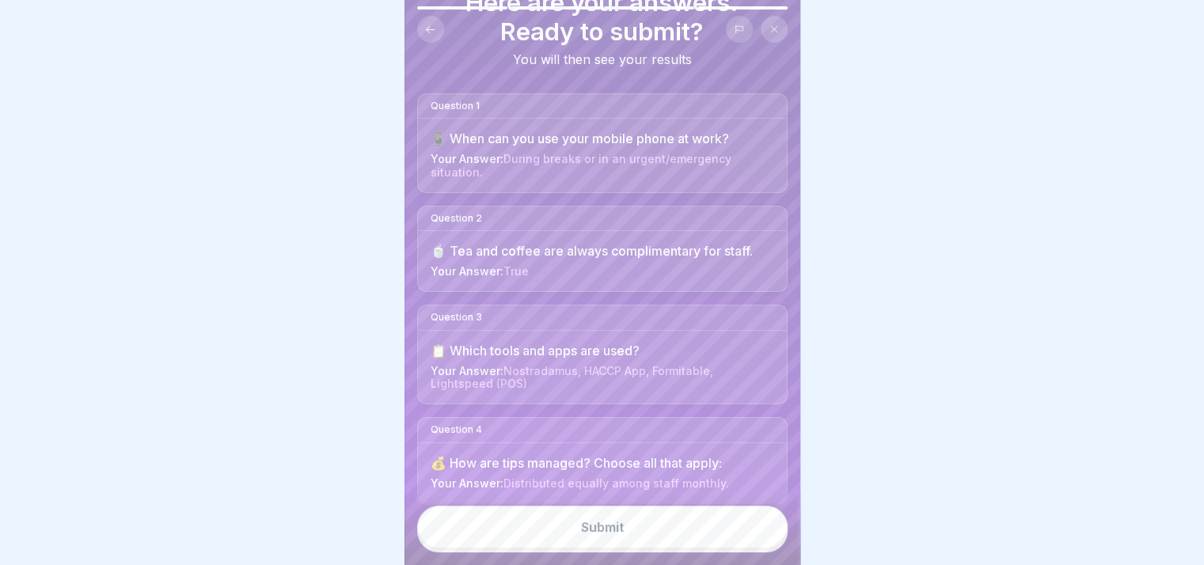
click at [657, 542] on button "Submit" at bounding box center [602, 527] width 370 height 43
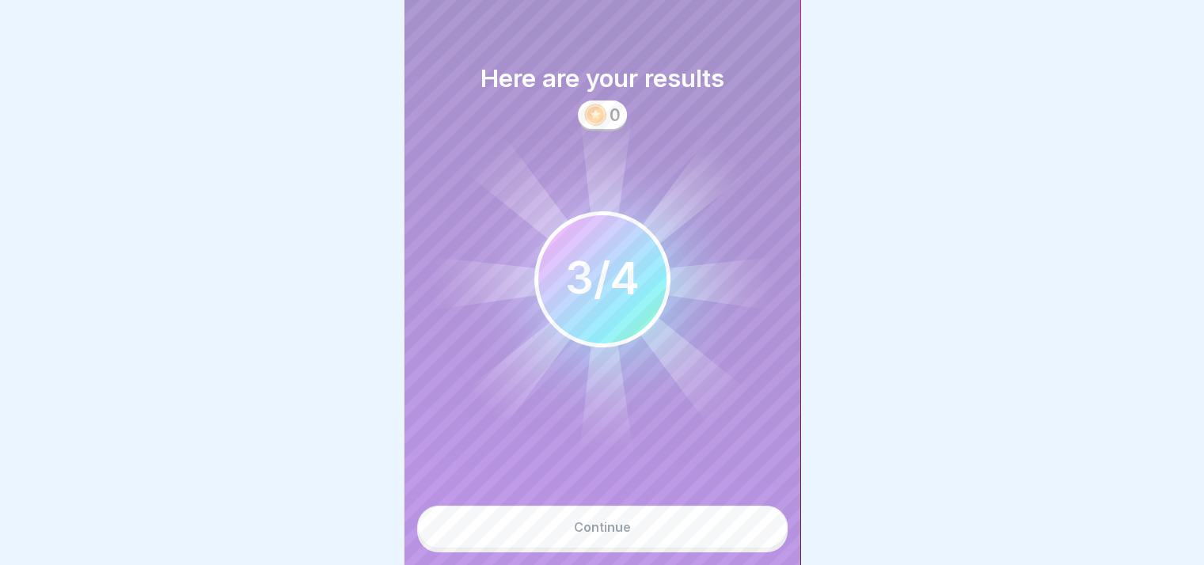
click at [660, 536] on button "Continue" at bounding box center [602, 527] width 370 height 43
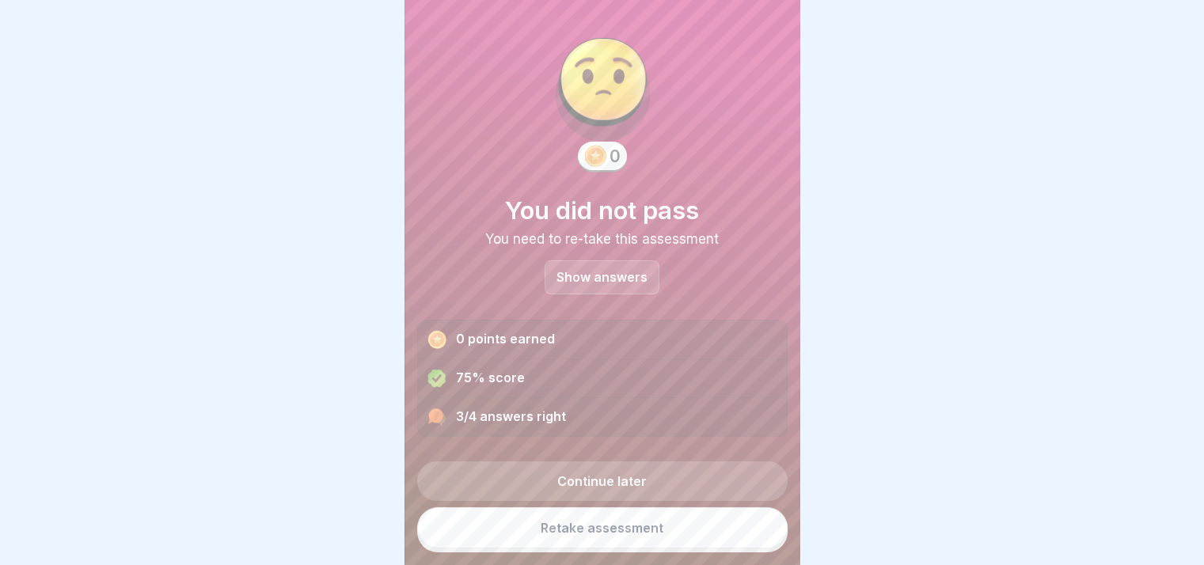
click at [608, 273] on p "Show answers" at bounding box center [601, 277] width 91 height 13
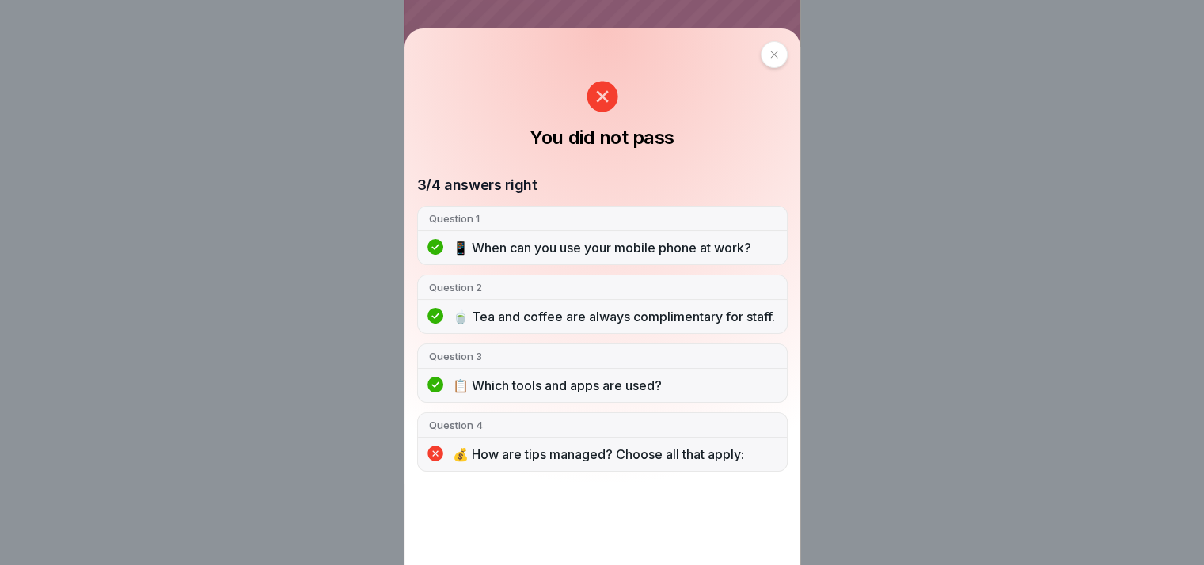
click at [733, 463] on p "💰 How are tips managed? Choose all that apply:" at bounding box center [614, 454] width 323 height 17
click at [775, 59] on icon at bounding box center [773, 54] width 9 height 9
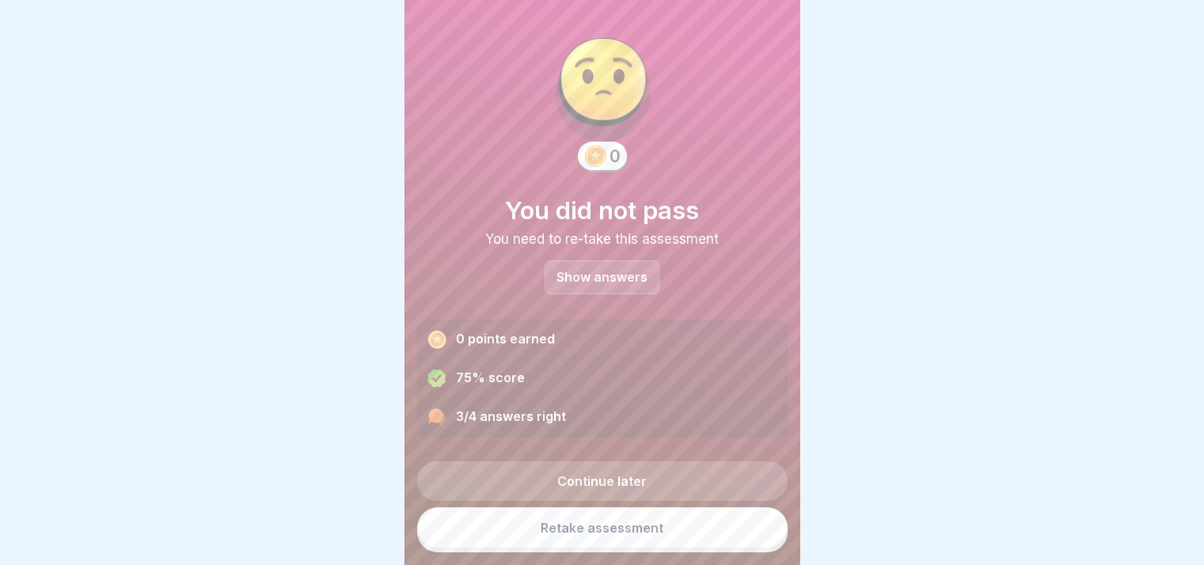
click at [559, 531] on link "Retake assessment" at bounding box center [602, 527] width 370 height 41
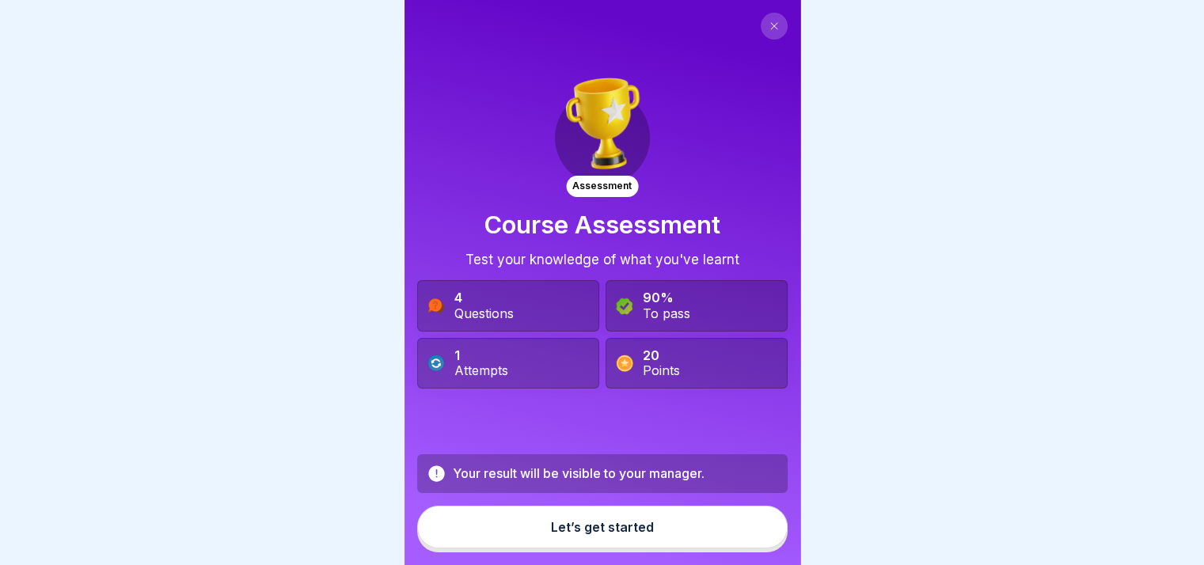
click at [588, 534] on div "Let’s get started" at bounding box center [602, 527] width 103 height 14
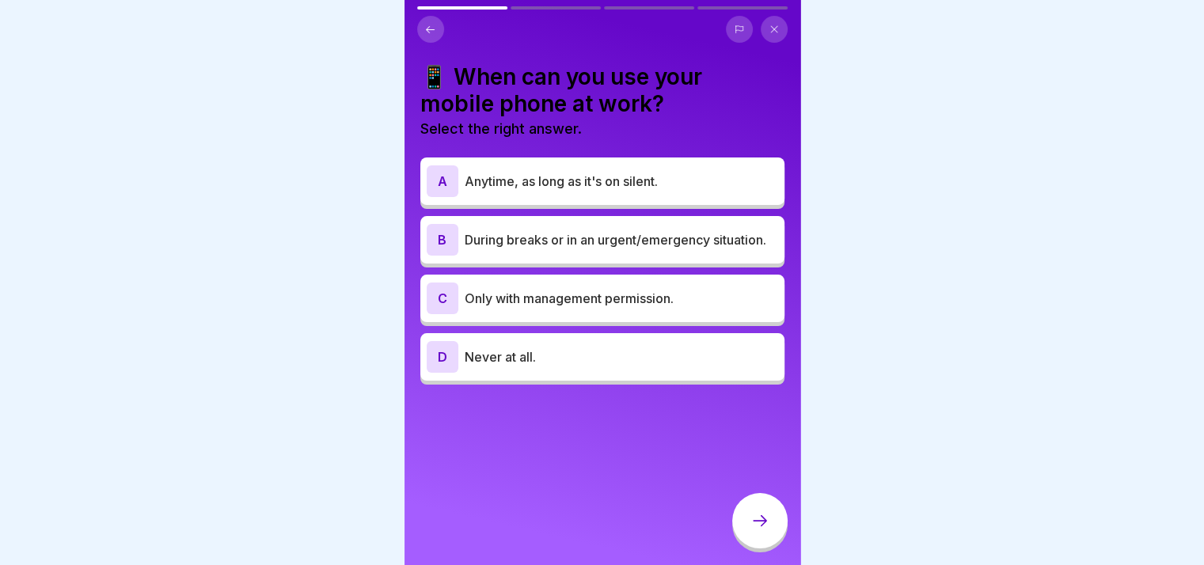
click at [594, 249] on p "During breaks or in an urgent/emergency situation." at bounding box center [621, 239] width 313 height 19
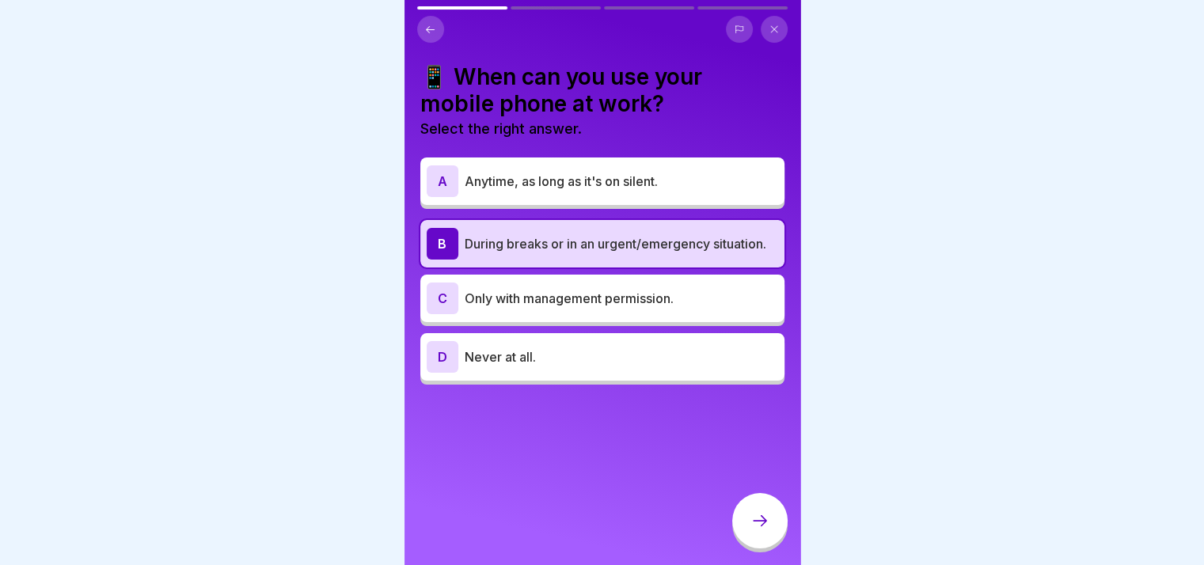
click at [753, 521] on div at bounding box center [759, 520] width 55 height 55
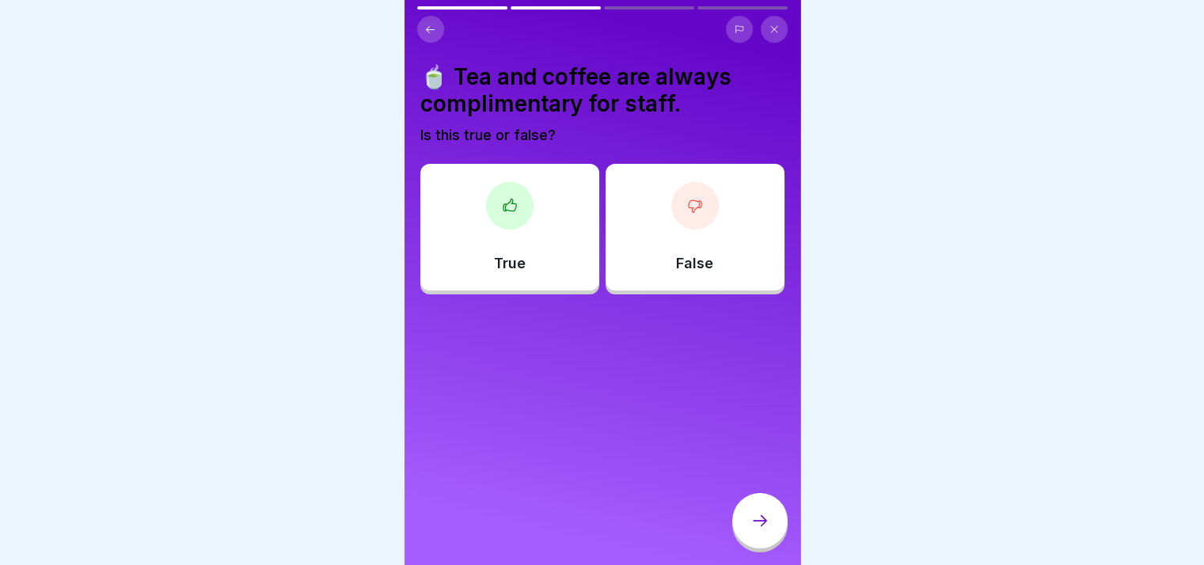
click at [561, 241] on div "True" at bounding box center [509, 227] width 179 height 127
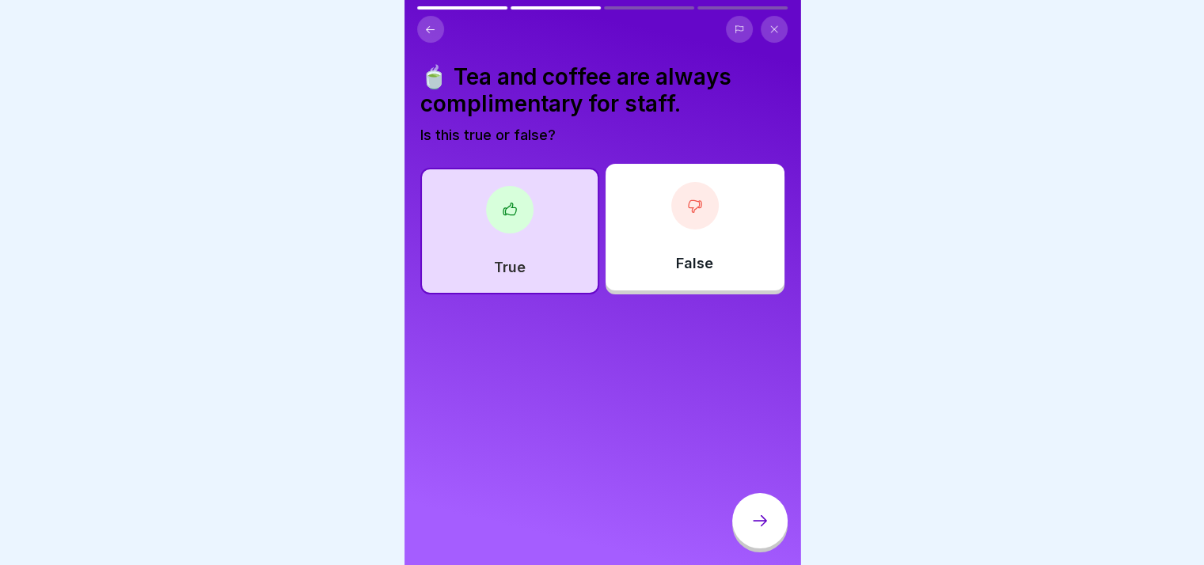
click at [757, 548] on div at bounding box center [759, 520] width 55 height 55
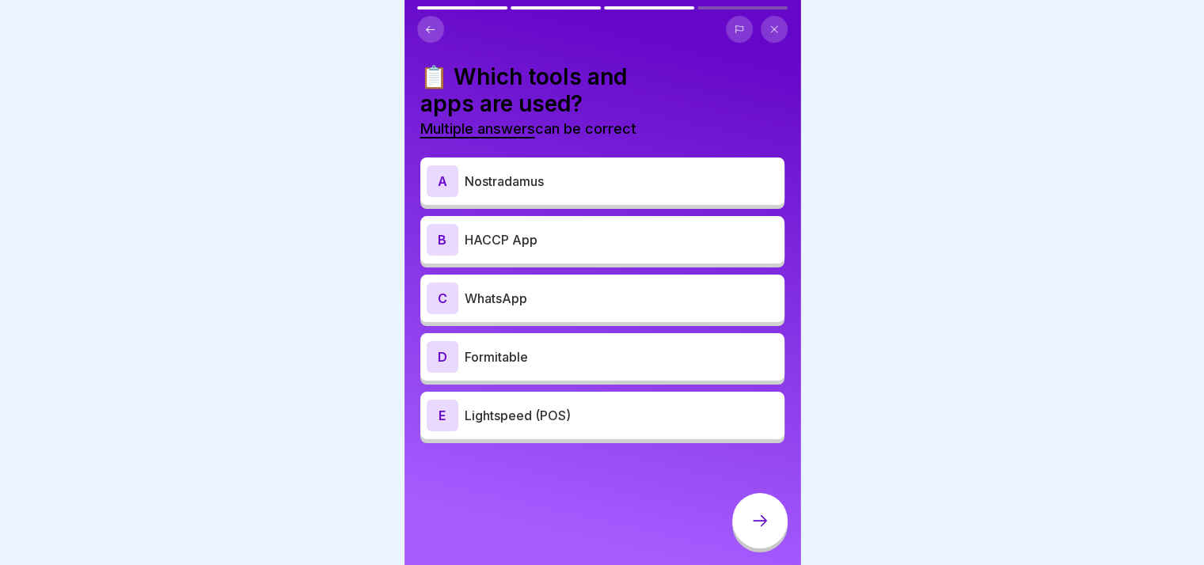
click at [609, 192] on div "A Nostradamus" at bounding box center [602, 181] width 351 height 32
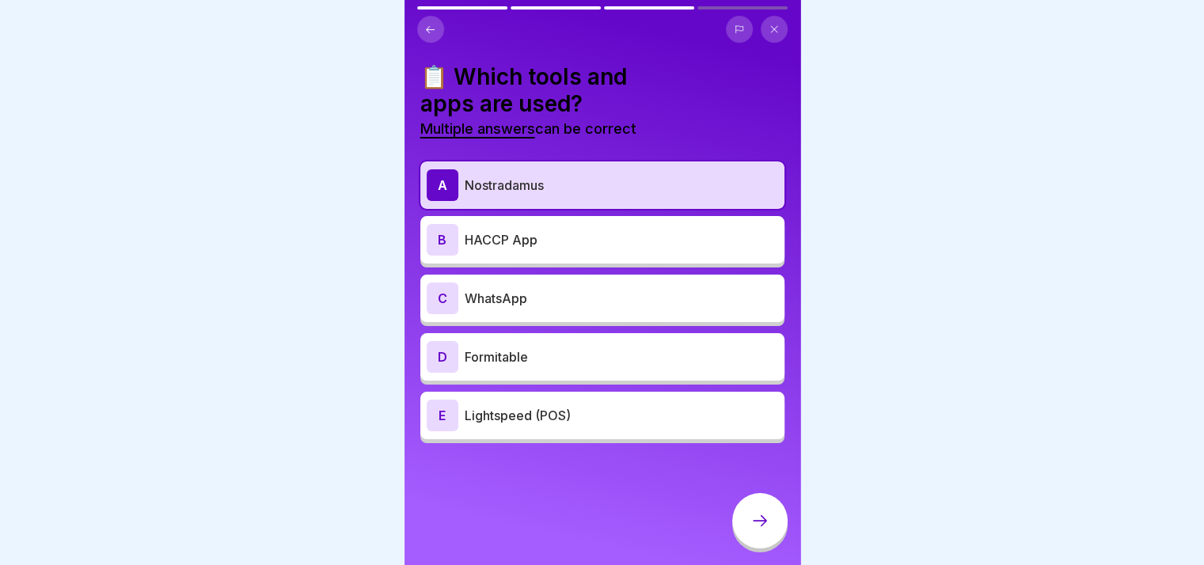
click at [593, 241] on p "HACCP App" at bounding box center [621, 239] width 313 height 19
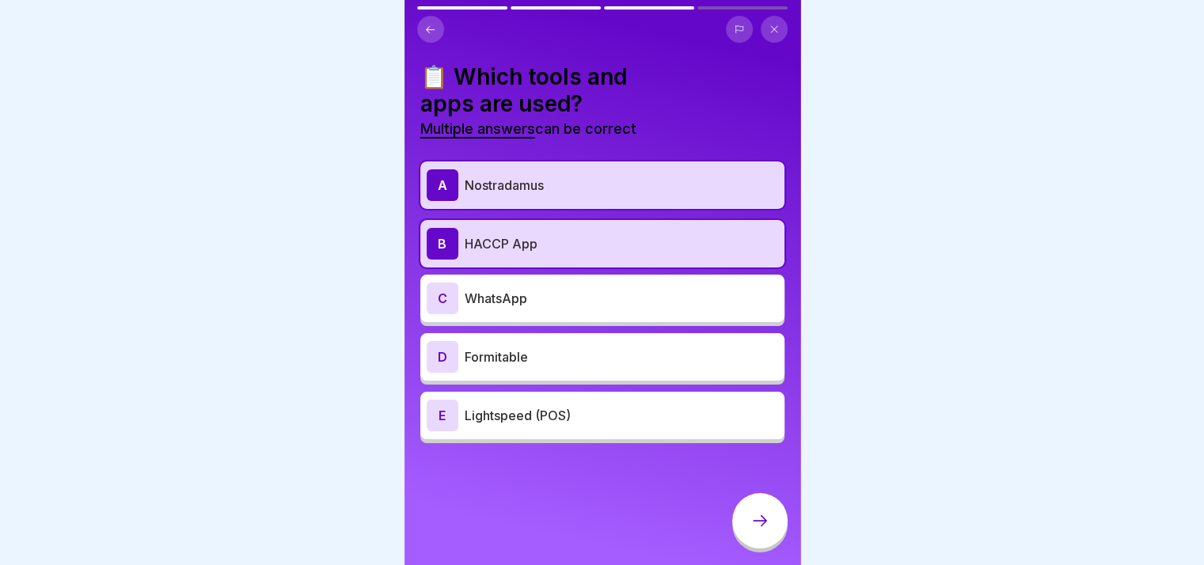
click at [570, 343] on div "D Formitable" at bounding box center [602, 357] width 351 height 32
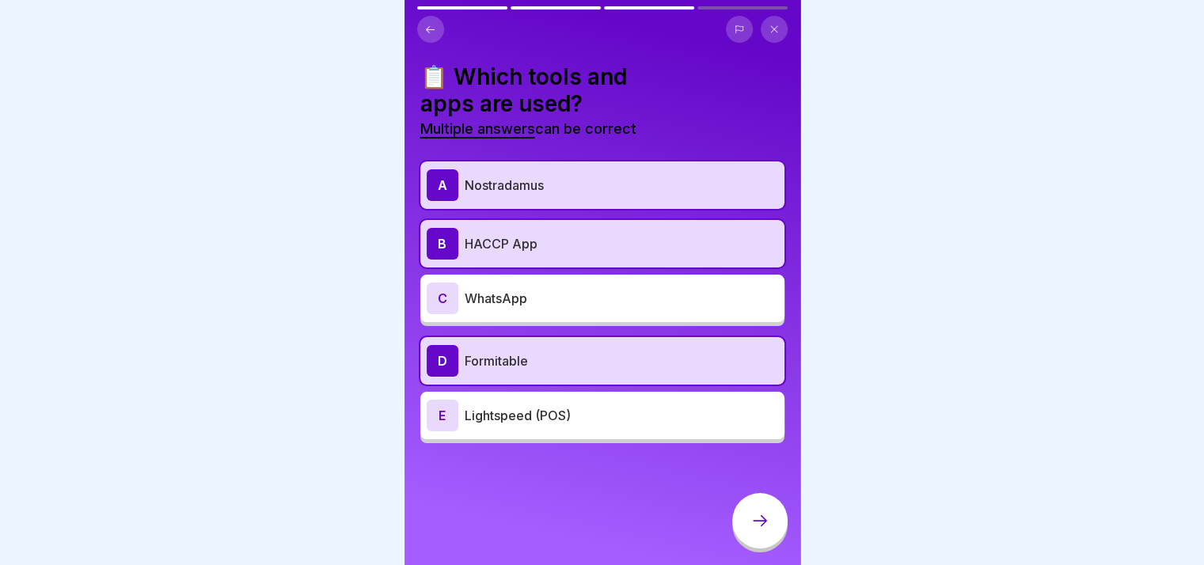
click at [574, 409] on p "Lightspeed (POS)" at bounding box center [621, 415] width 313 height 19
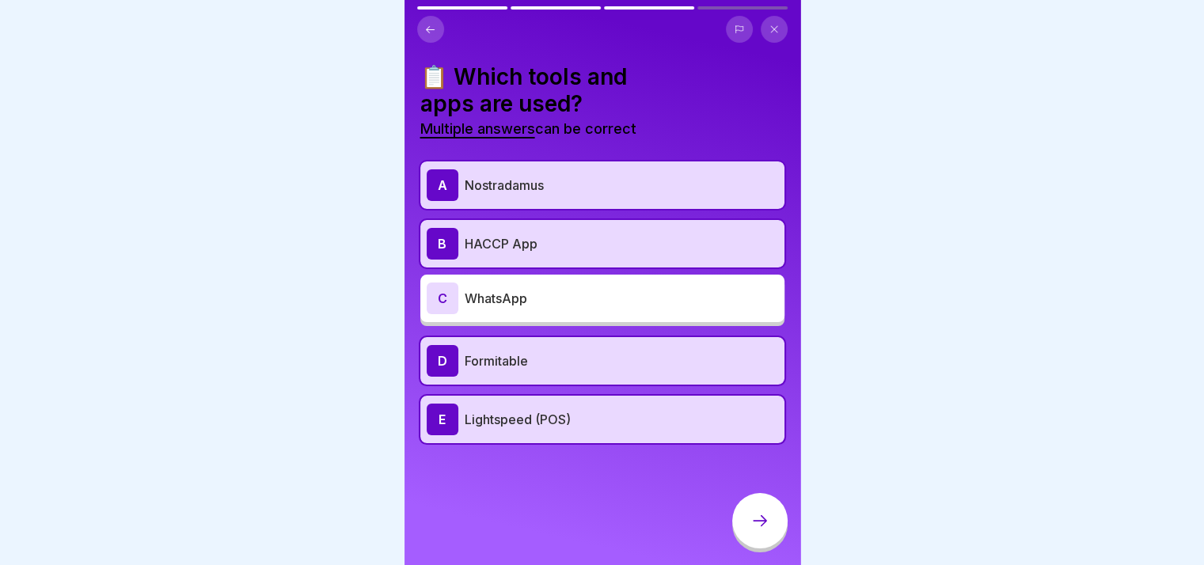
click at [760, 520] on div at bounding box center [759, 520] width 55 height 55
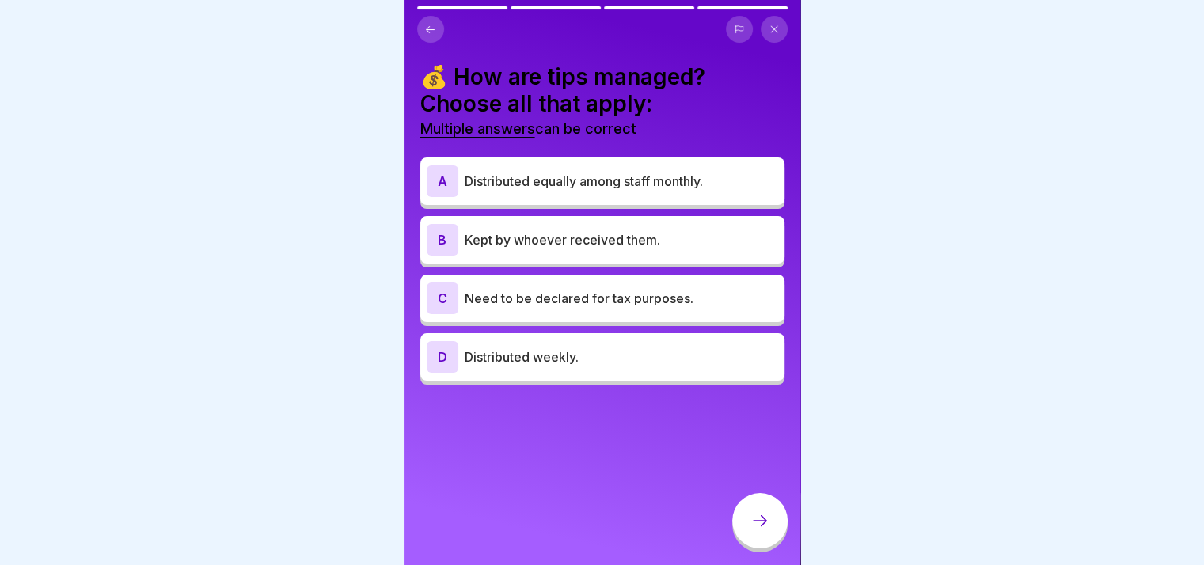
click at [548, 188] on p "Distributed equally among staff monthly." at bounding box center [621, 181] width 313 height 19
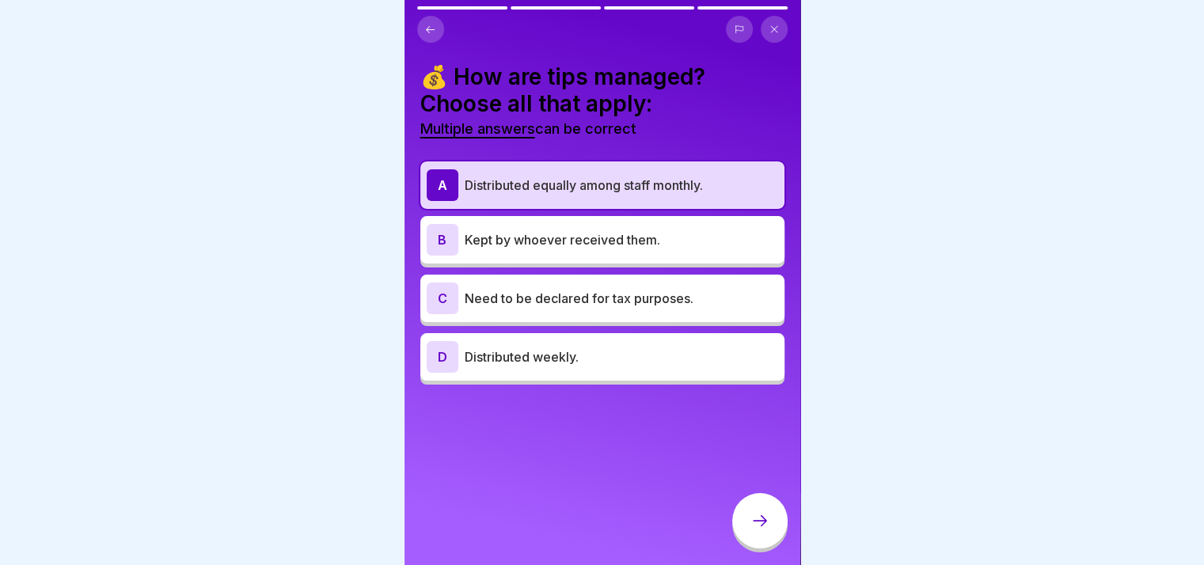
click at [492, 294] on p "Need to be declared for tax purposes." at bounding box center [621, 298] width 313 height 19
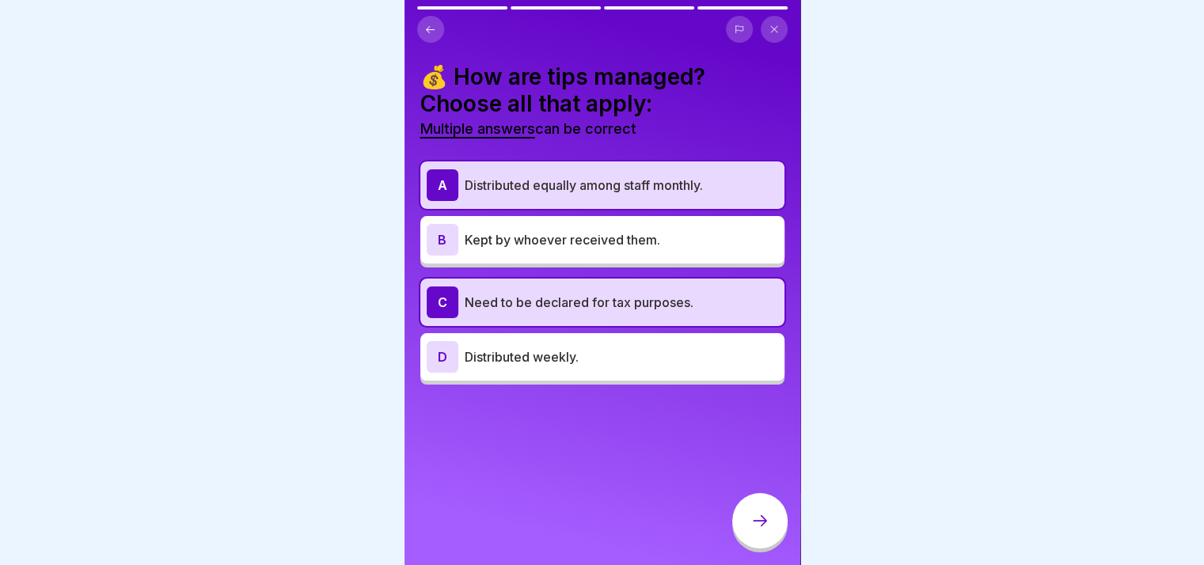
click at [768, 526] on icon at bounding box center [759, 520] width 19 height 19
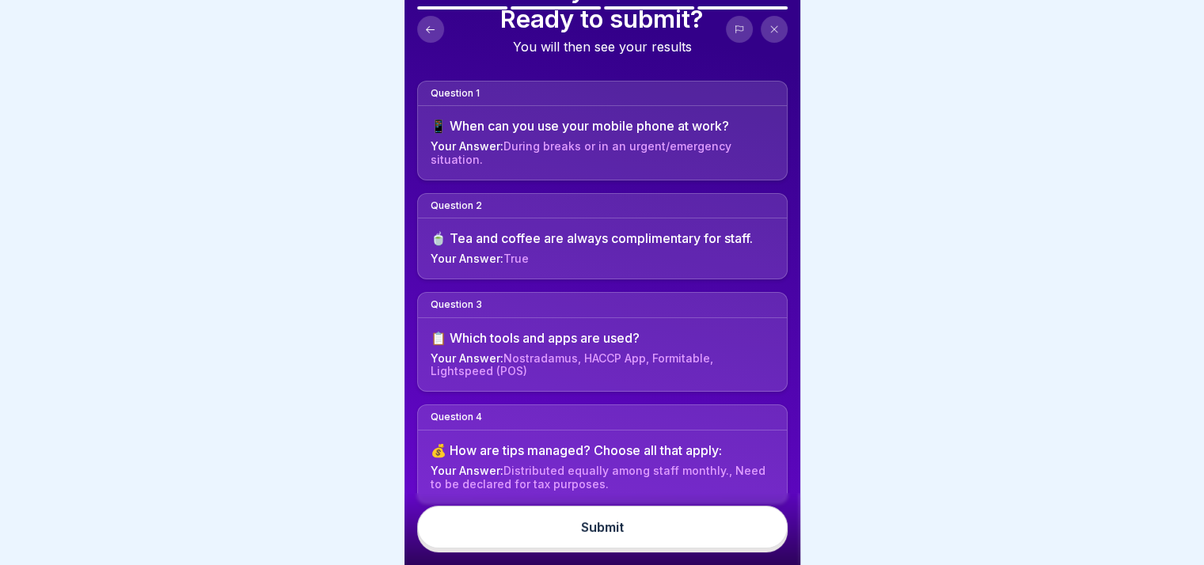
scroll to position [89, 0]
click at [566, 536] on button "Submit" at bounding box center [602, 527] width 370 height 43
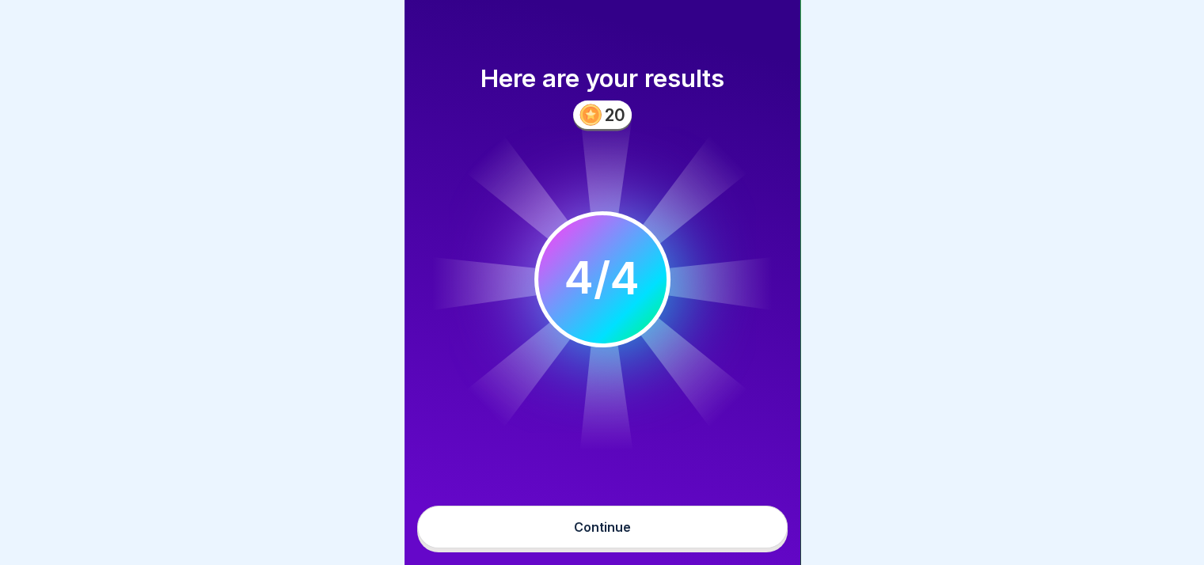
click at [616, 534] on div "Continue" at bounding box center [602, 527] width 57 height 14
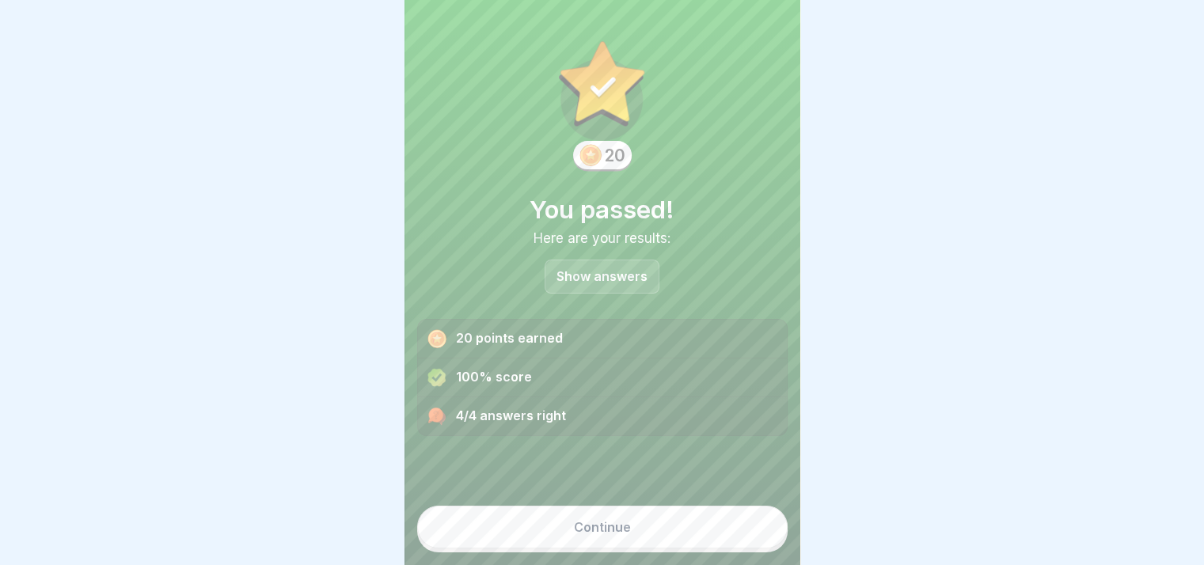
click at [658, 541] on button "Continue" at bounding box center [602, 527] width 370 height 43
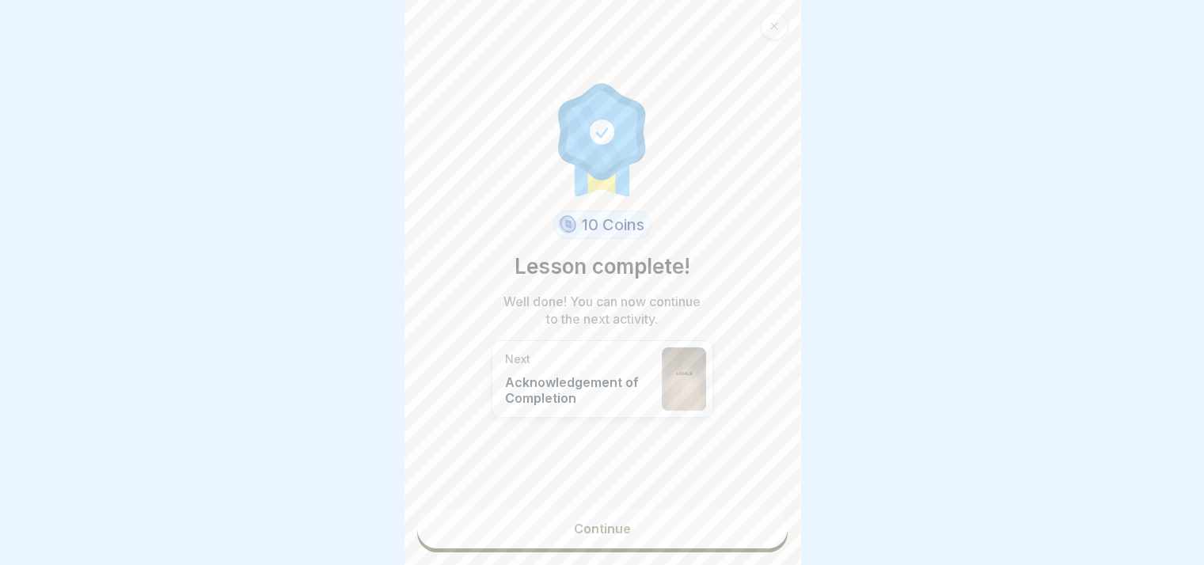
click at [601, 540] on link "Continue" at bounding box center [602, 529] width 370 height 40
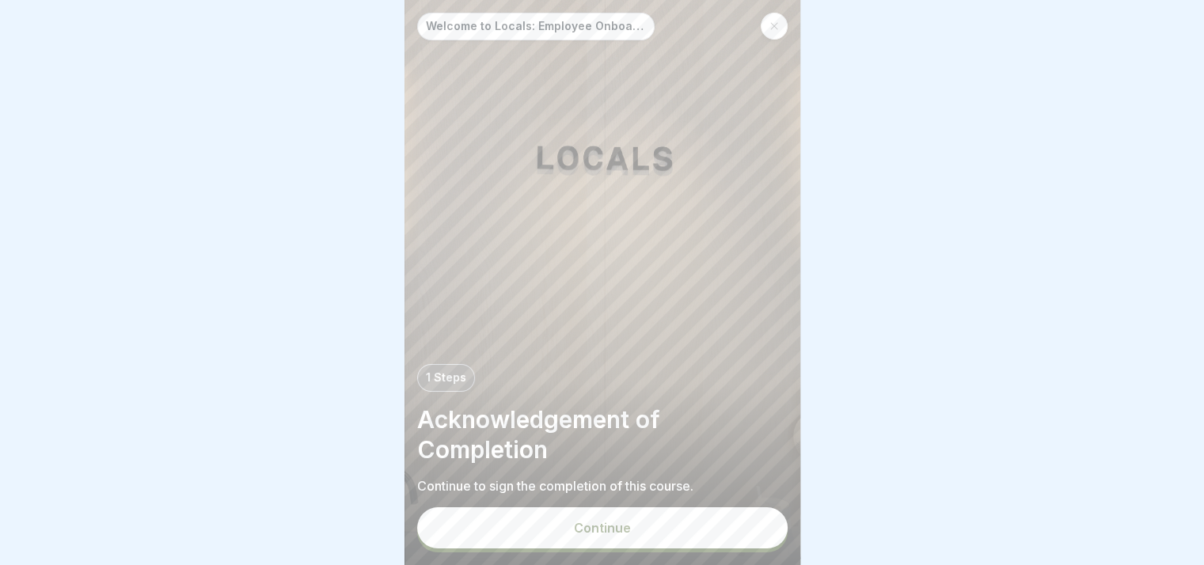
click at [601, 529] on button "Continue" at bounding box center [602, 527] width 370 height 41
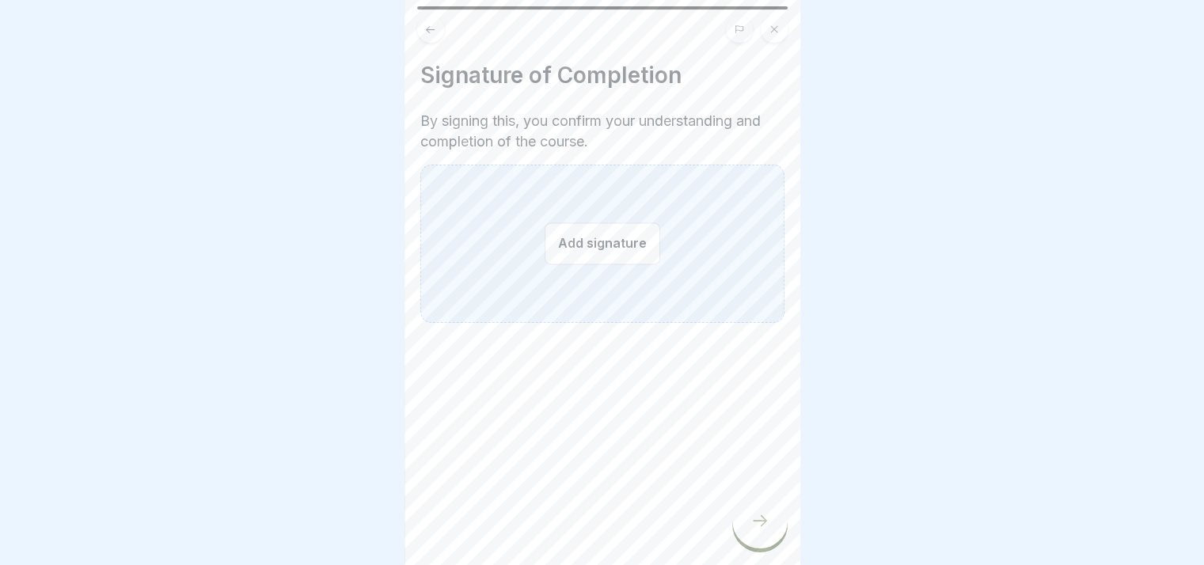
click at [554, 248] on button "Add signature" at bounding box center [602, 243] width 116 height 42
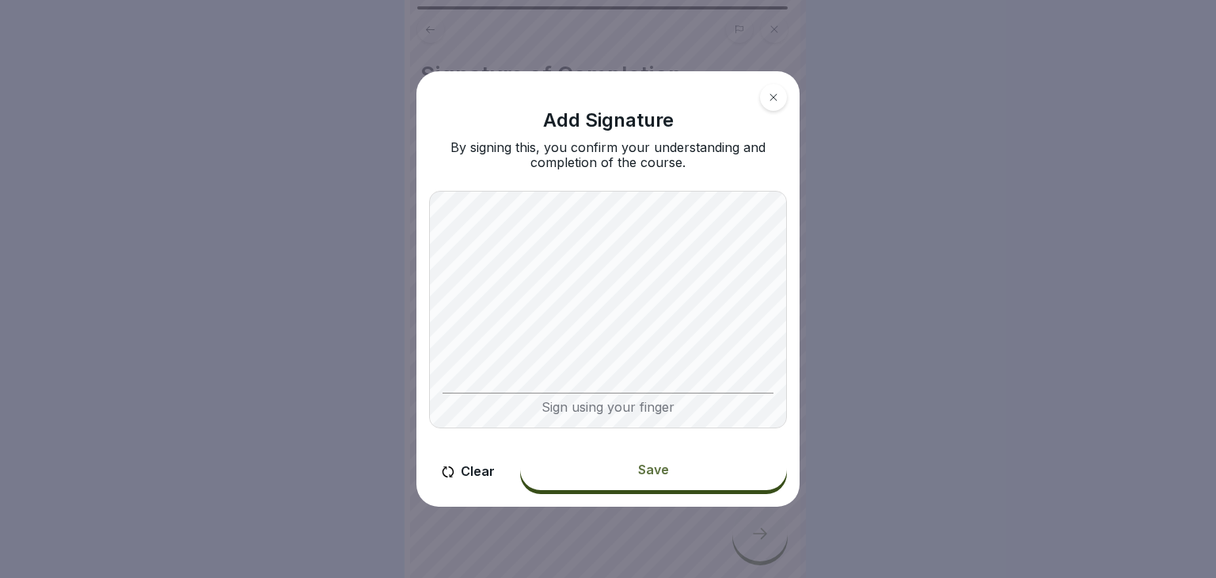
click at [576, 396] on div "Sign using your finger" at bounding box center [608, 309] width 358 height 237
click at [647, 469] on div "Save" at bounding box center [653, 469] width 31 height 14
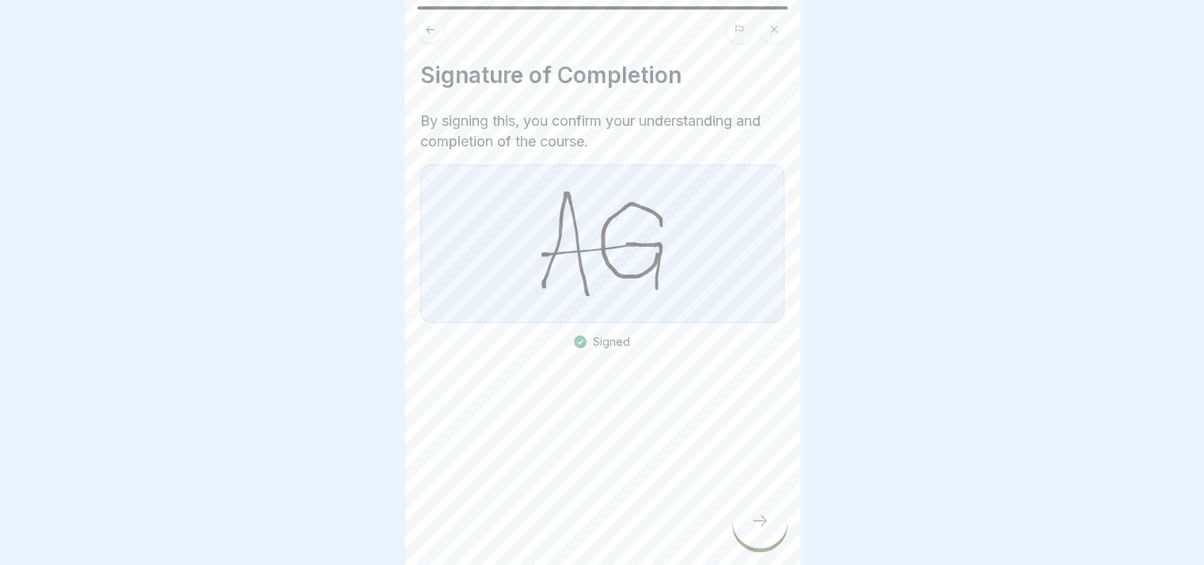
click at [753, 530] on icon at bounding box center [759, 520] width 19 height 19
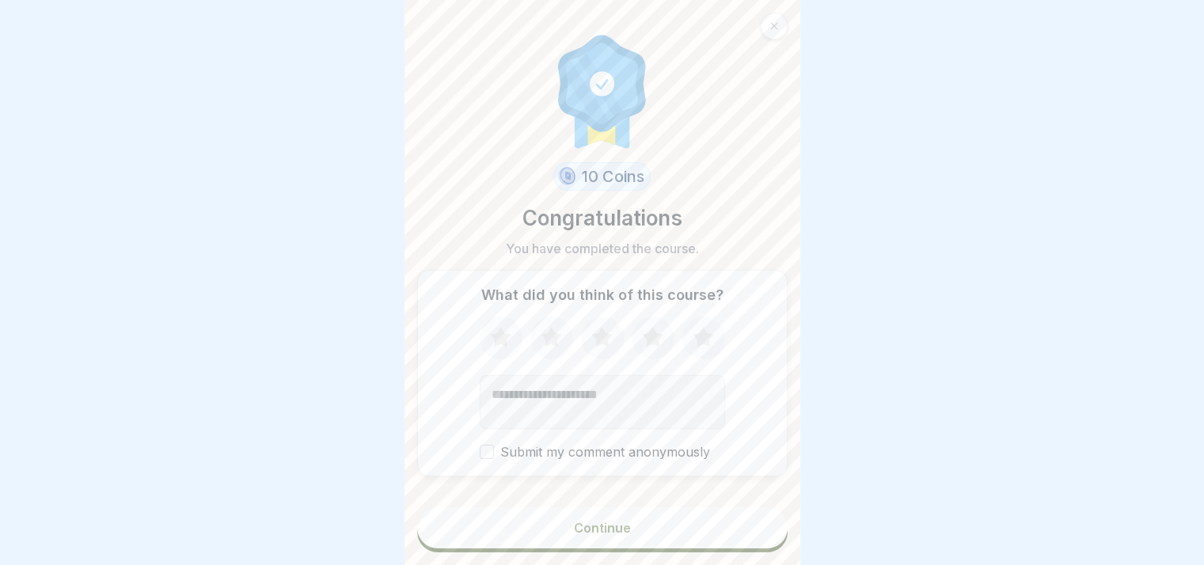
click at [706, 347] on icon at bounding box center [703, 337] width 42 height 41
click at [608, 548] on button "Continue" at bounding box center [602, 527] width 370 height 41
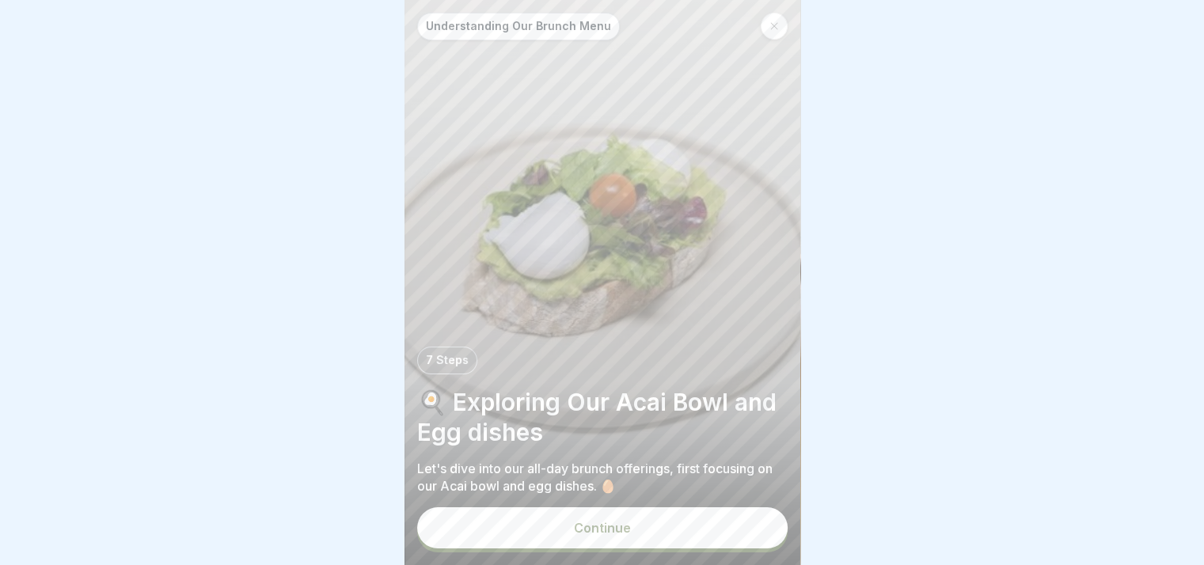
click at [686, 544] on button "Continue" at bounding box center [602, 527] width 370 height 41
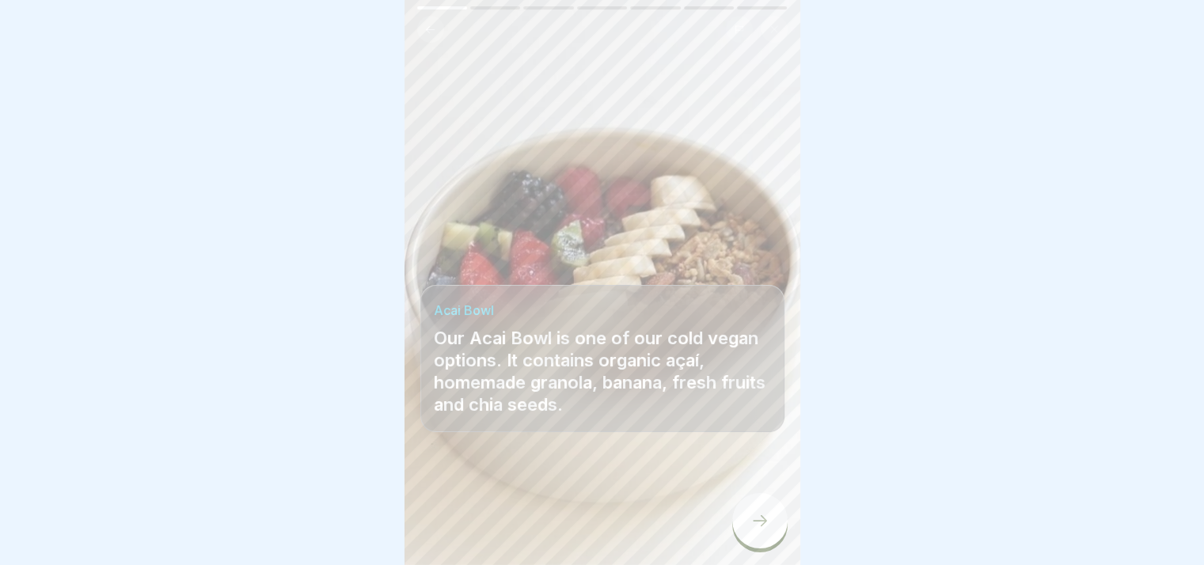
click at [740, 526] on div at bounding box center [759, 520] width 55 height 55
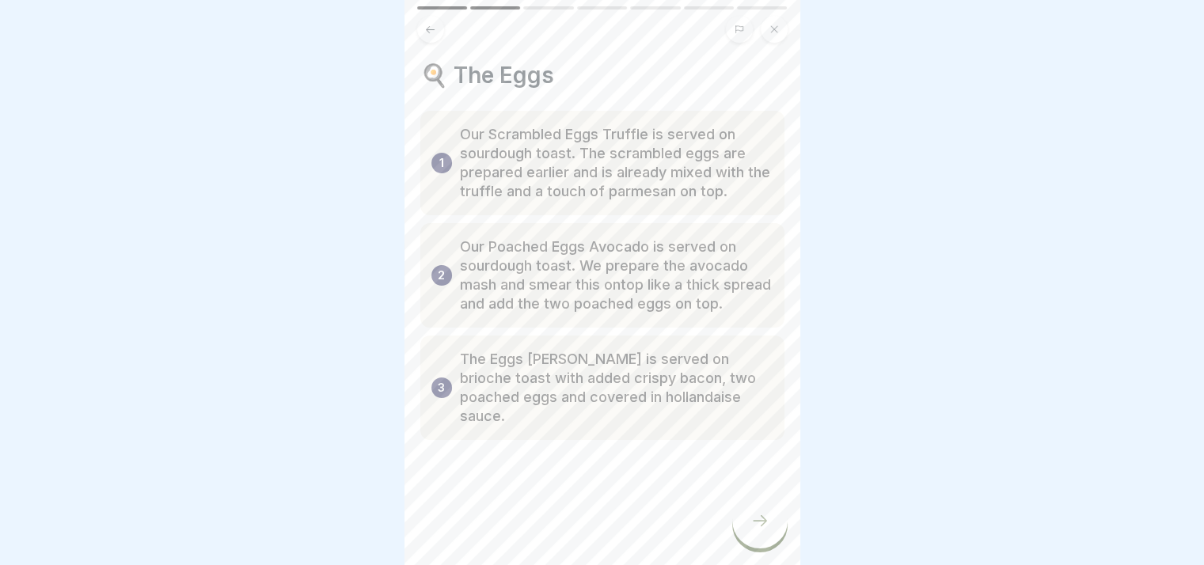
click at [755, 548] on div at bounding box center [759, 520] width 55 height 55
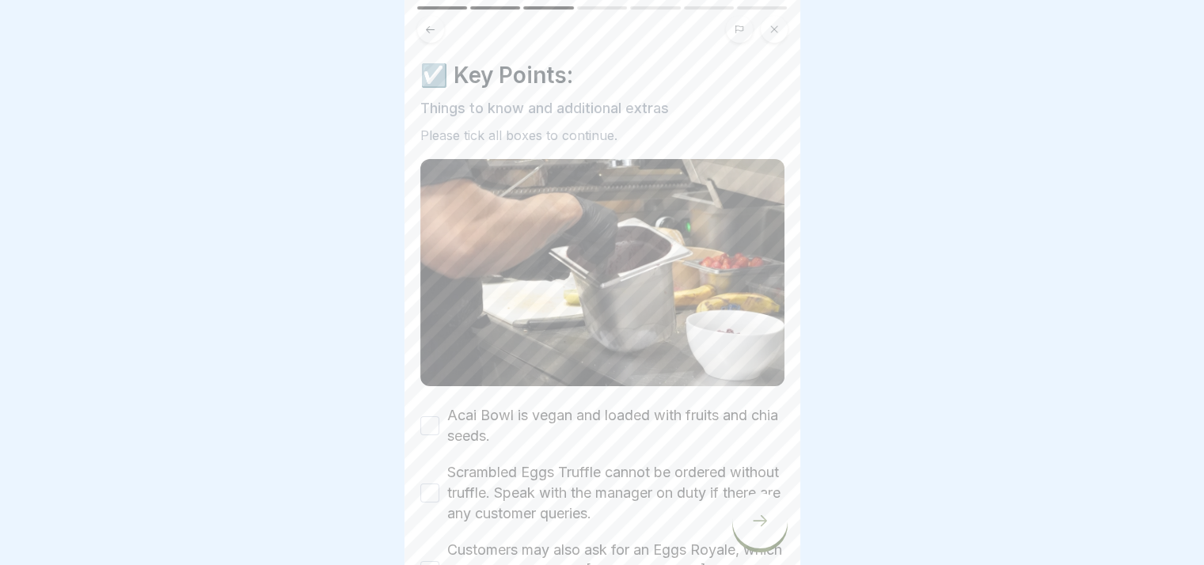
click at [429, 416] on button "Acai Bowl is vegan and loaded with fruits and chia seeds." at bounding box center [429, 425] width 19 height 19
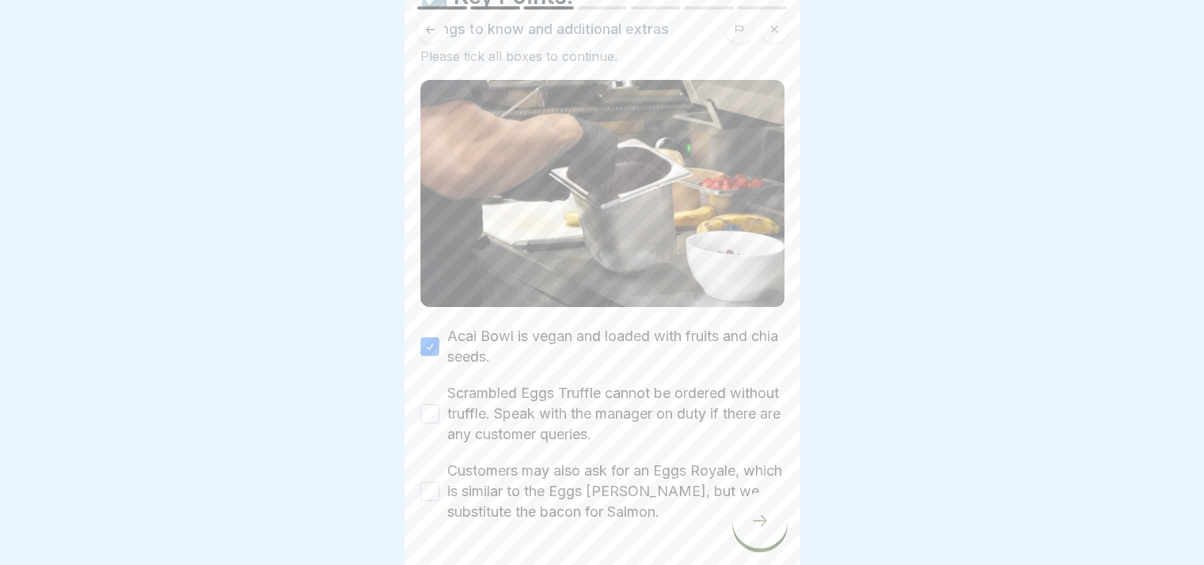
click at [430, 413] on button "Scrambled Eggs Truffle cannot be ordered without truffle. Speak with the manage…" at bounding box center [429, 413] width 19 height 19
click at [423, 484] on button "Customers may also ask for an Eggs Royale, which is similar to the Eggs Benny, …" at bounding box center [429, 491] width 19 height 19
click at [773, 542] on div at bounding box center [759, 520] width 55 height 55
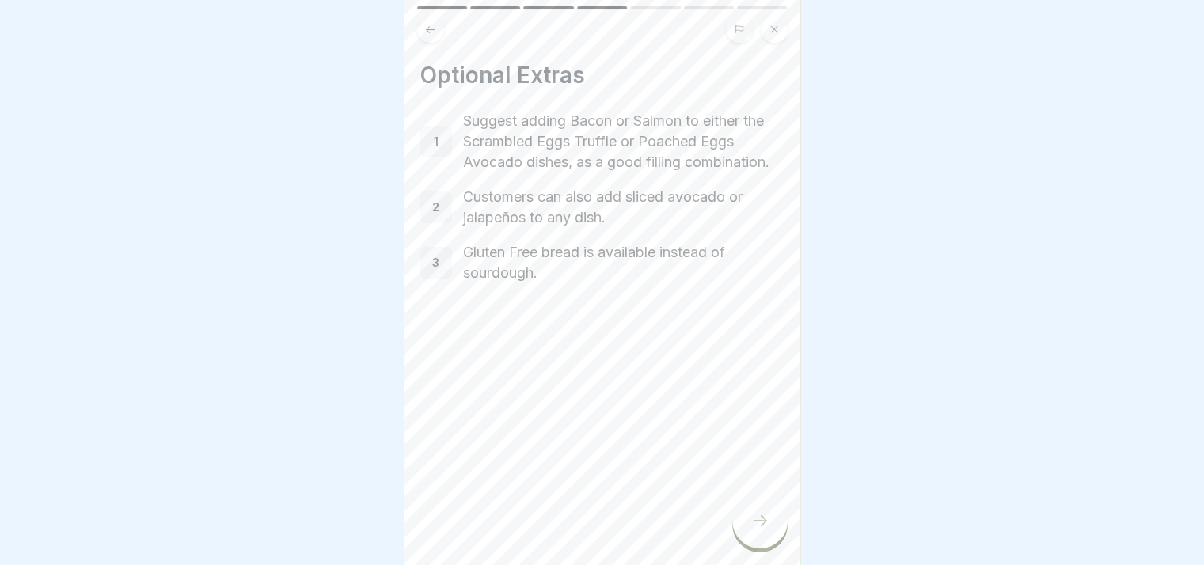
click at [756, 530] on icon at bounding box center [759, 520] width 19 height 19
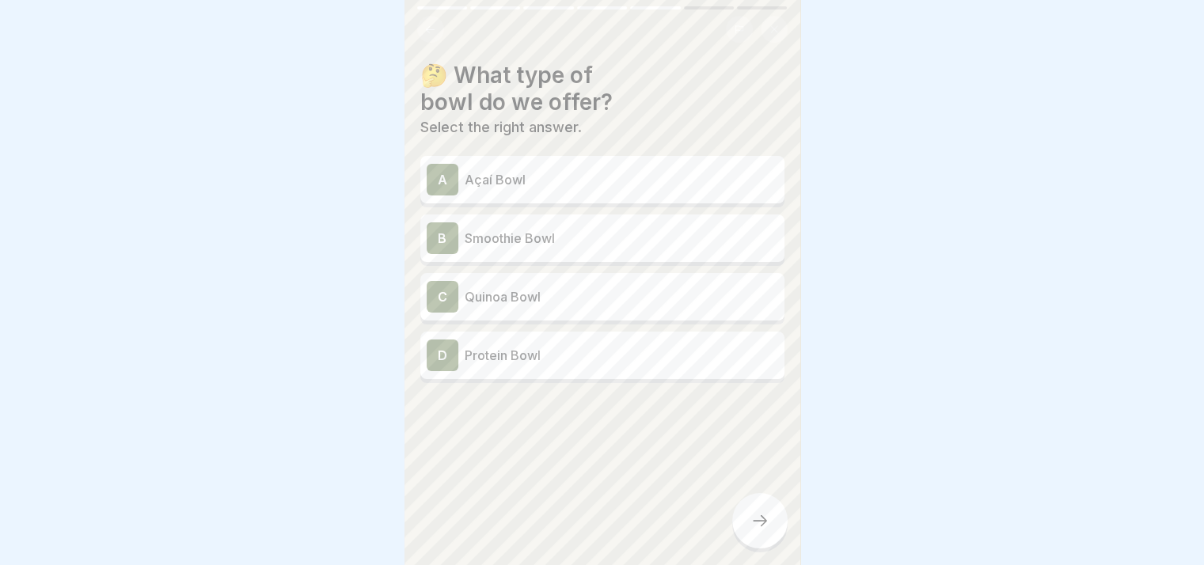
click at [518, 188] on p "Açaí Bowl" at bounding box center [621, 179] width 313 height 19
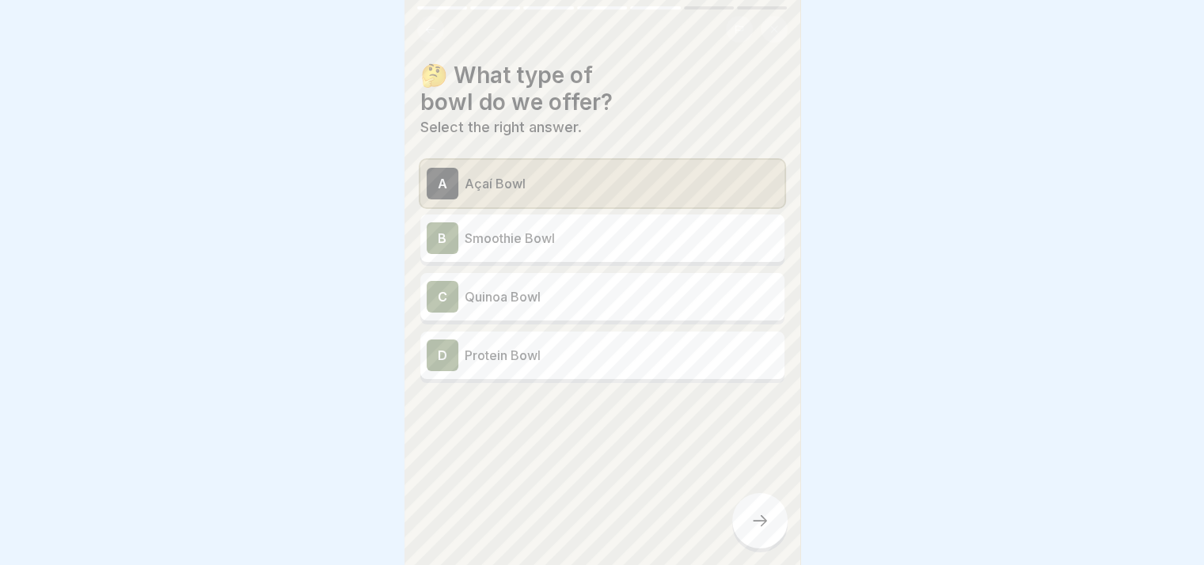
click at [744, 512] on div at bounding box center [759, 520] width 55 height 55
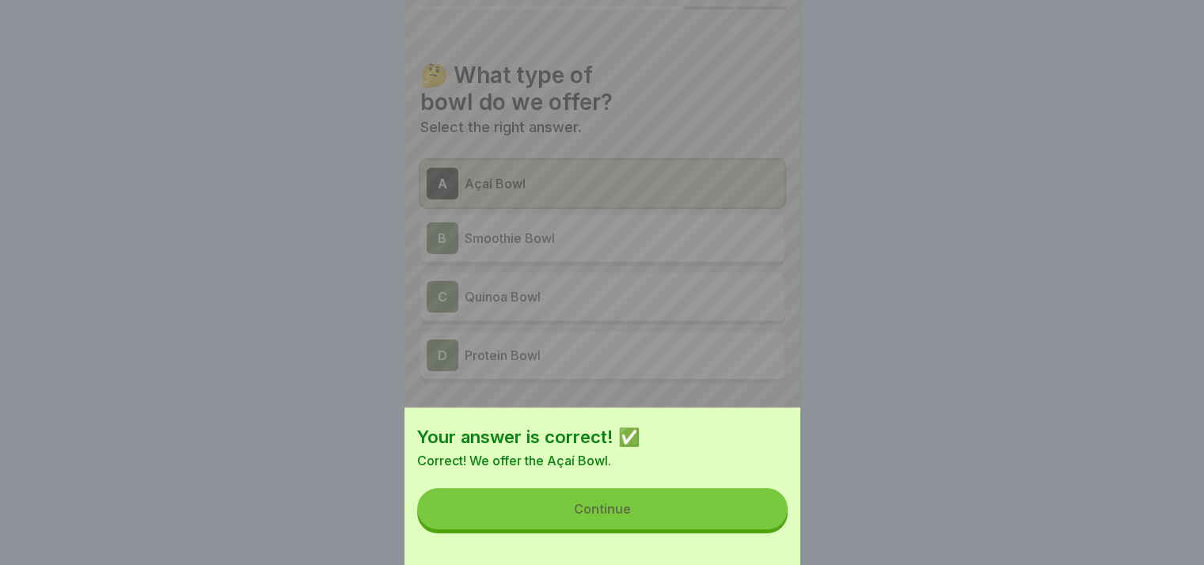
click at [738, 510] on button "Continue" at bounding box center [602, 508] width 370 height 41
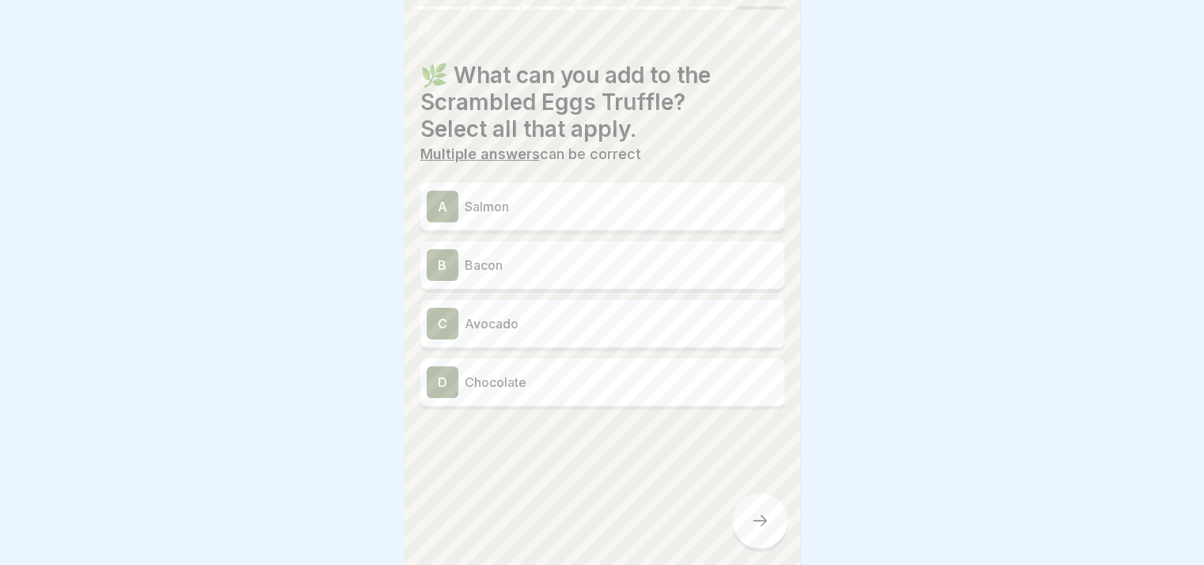
click at [533, 209] on p "Salmon" at bounding box center [621, 206] width 313 height 19
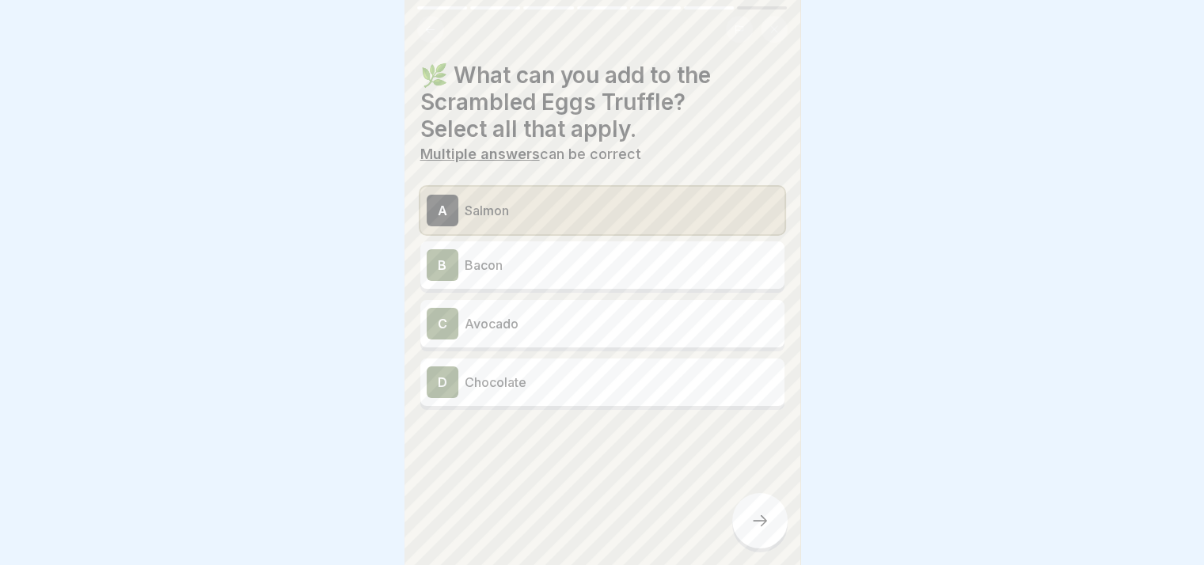
click at [533, 274] on div "B Bacon" at bounding box center [602, 265] width 351 height 32
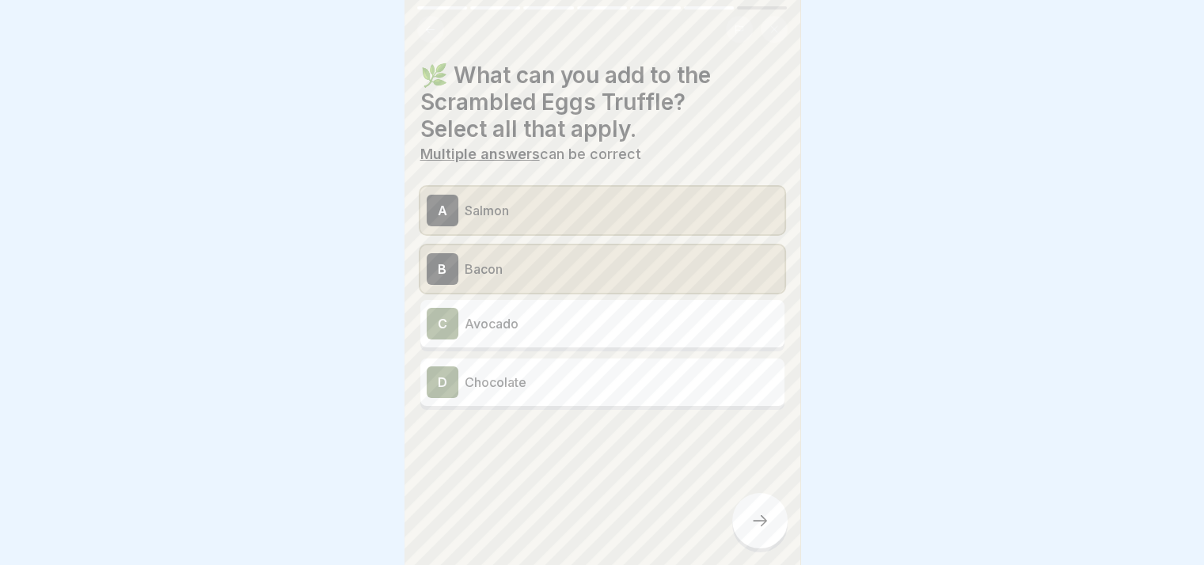
click at [757, 529] on icon at bounding box center [759, 520] width 19 height 19
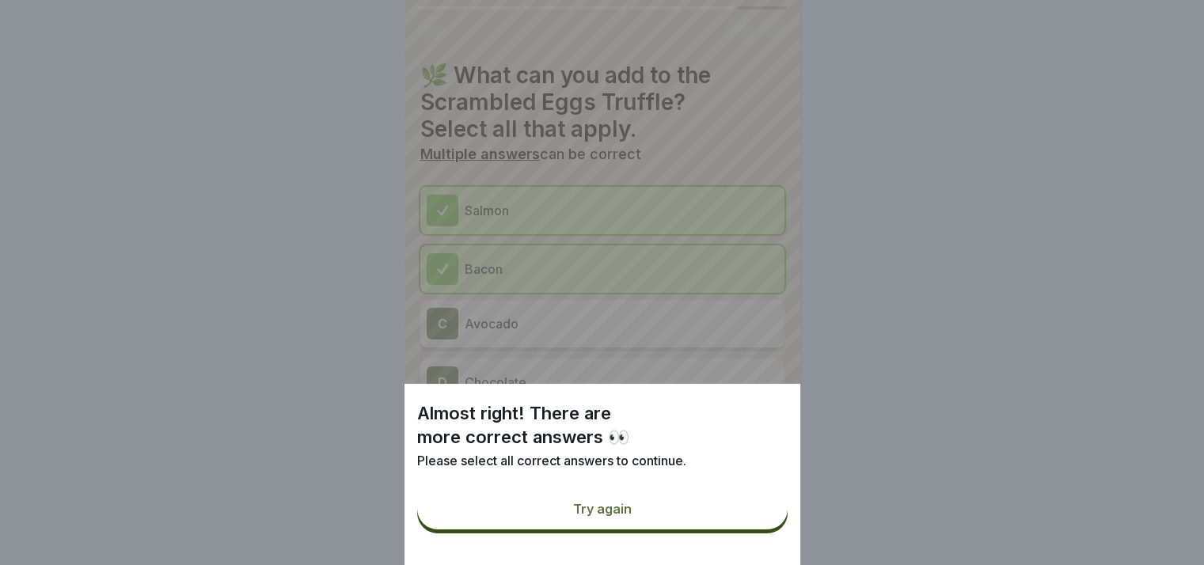
click at [676, 518] on button "Try again" at bounding box center [602, 508] width 370 height 41
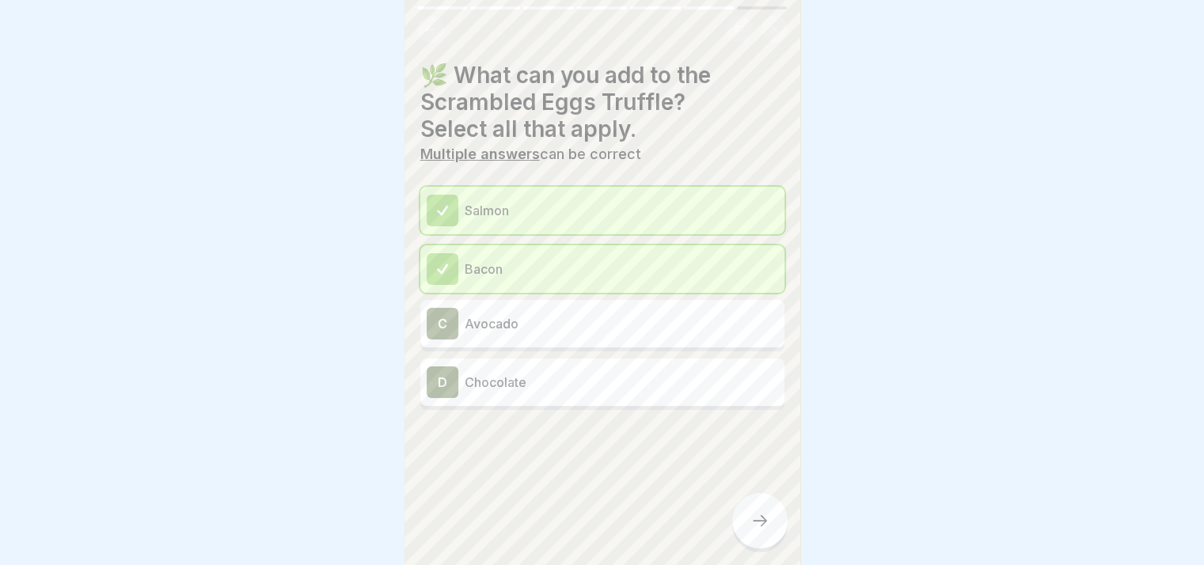
click at [573, 338] on div "C Avocado" at bounding box center [602, 324] width 351 height 32
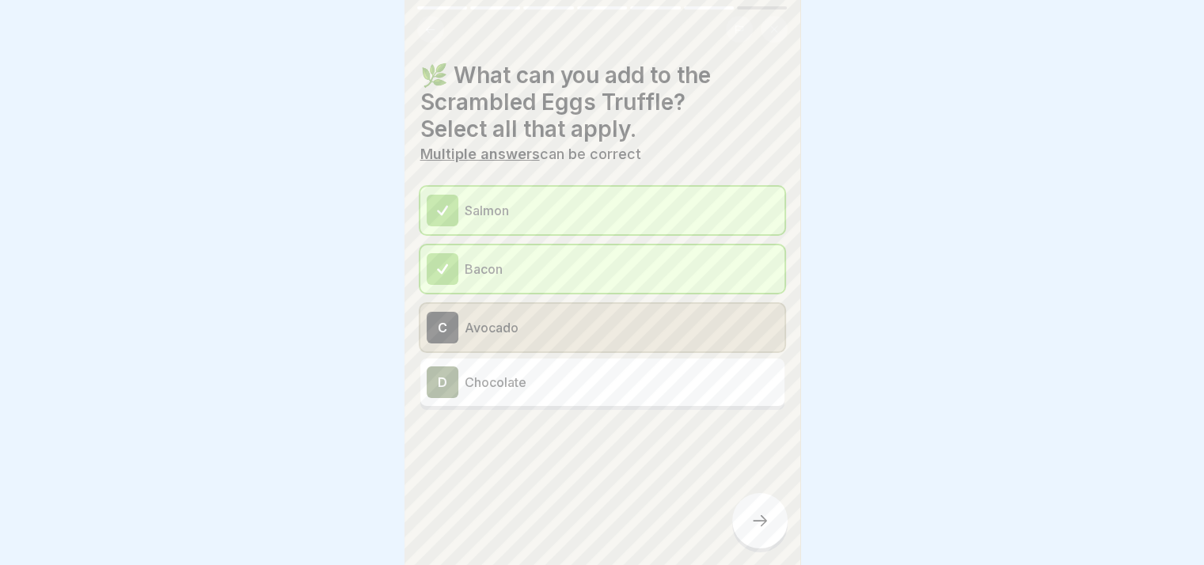
click at [558, 327] on p "Avocado" at bounding box center [621, 327] width 313 height 19
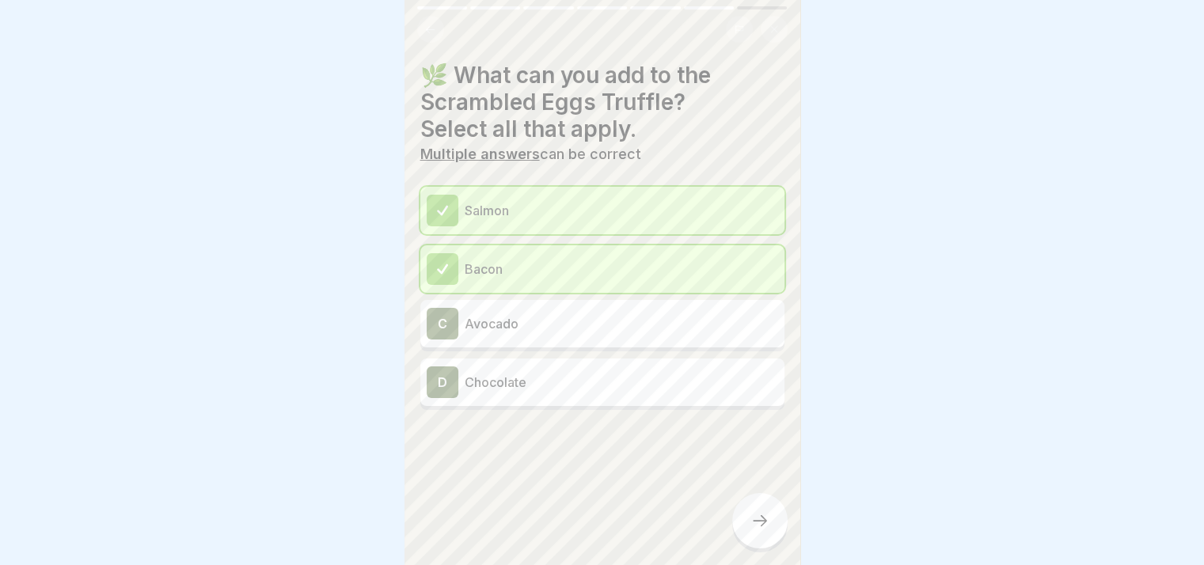
click at [764, 526] on icon at bounding box center [760, 520] width 14 height 11
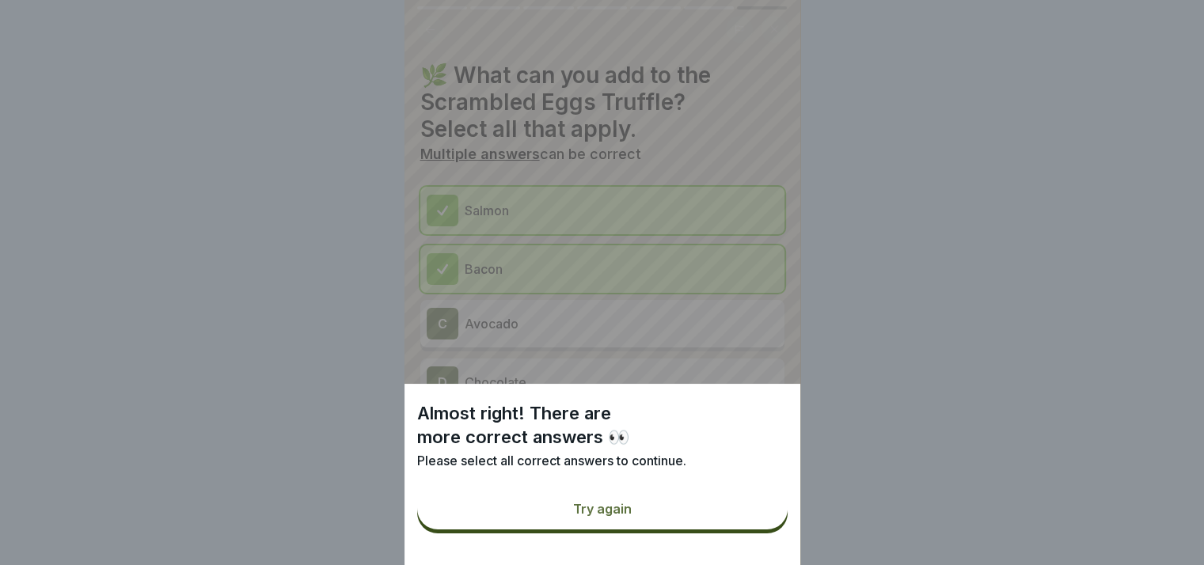
click at [572, 491] on div "Almost right! There are more correct answers 👀 Please select all correct answer…" at bounding box center [602, 474] width 396 height 181
click at [591, 516] on div "Try again" at bounding box center [602, 509] width 59 height 14
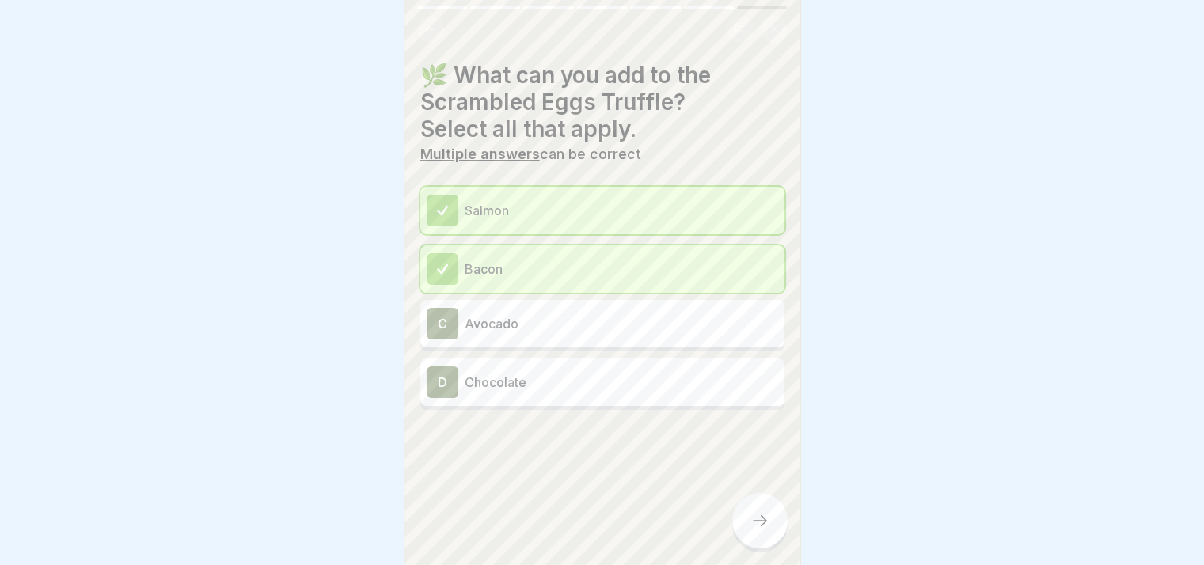
click at [541, 336] on div "C Avocado" at bounding box center [602, 324] width 351 height 32
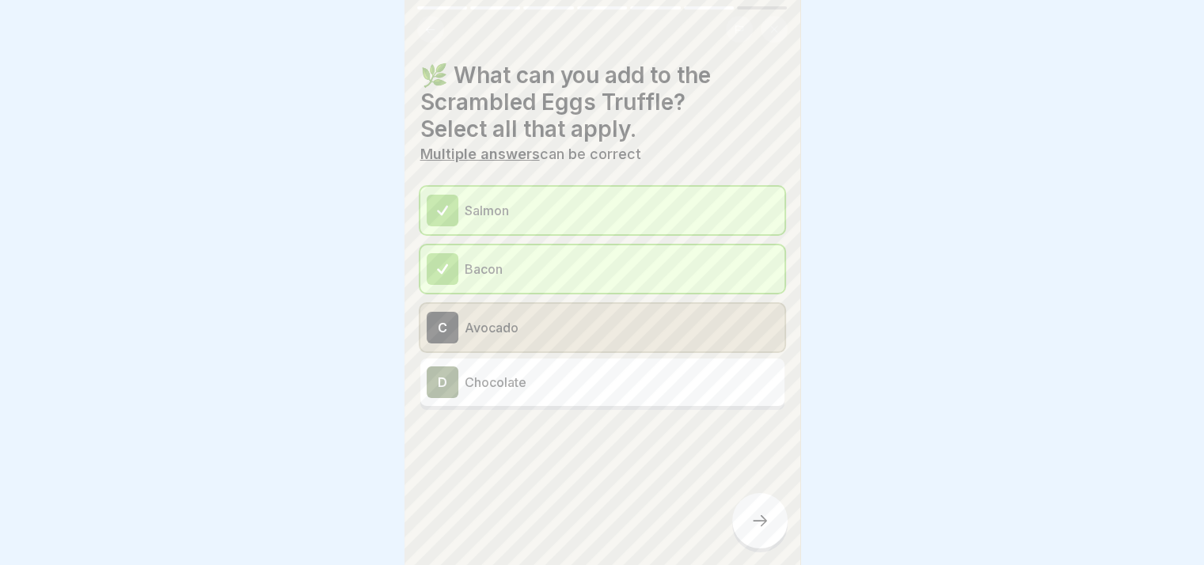
click at [763, 519] on div at bounding box center [759, 520] width 55 height 55
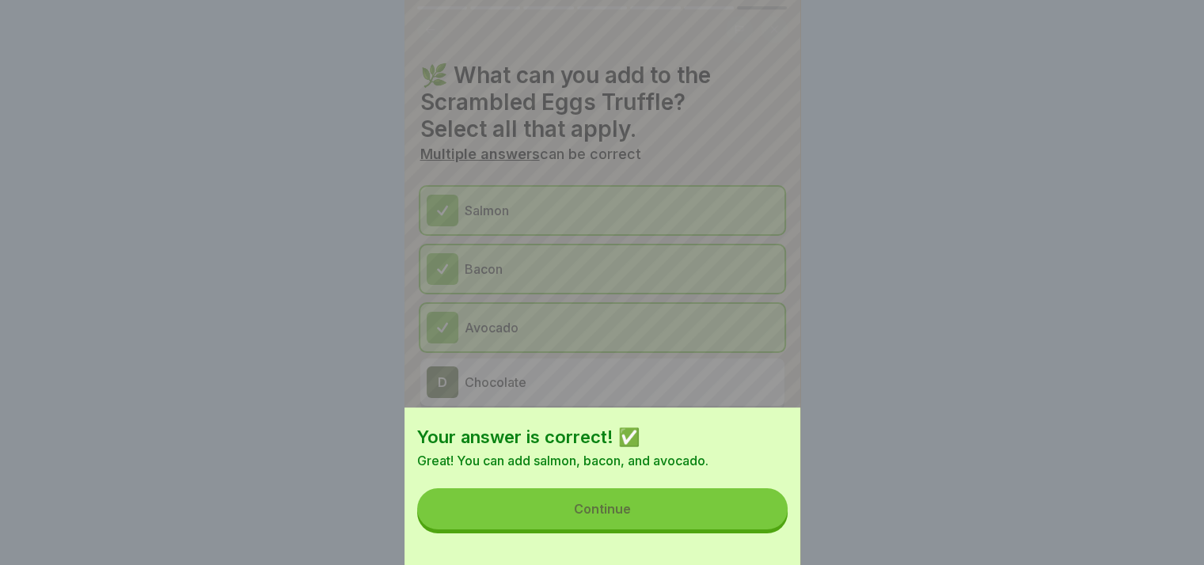
click at [722, 529] on button "Continue" at bounding box center [602, 508] width 370 height 41
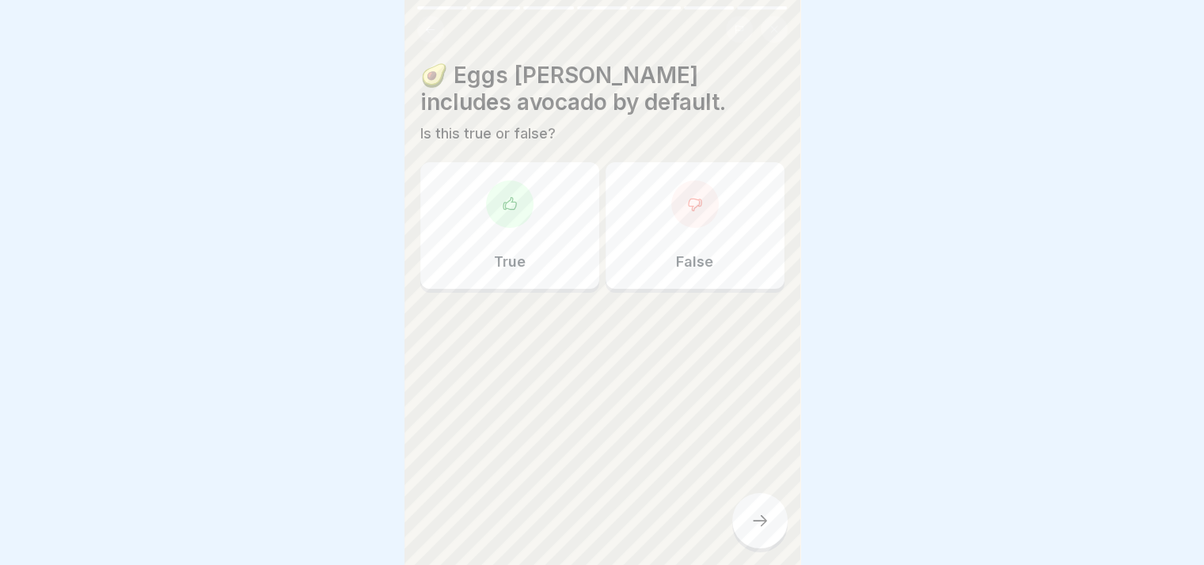
click at [481, 251] on div "True" at bounding box center [509, 225] width 179 height 127
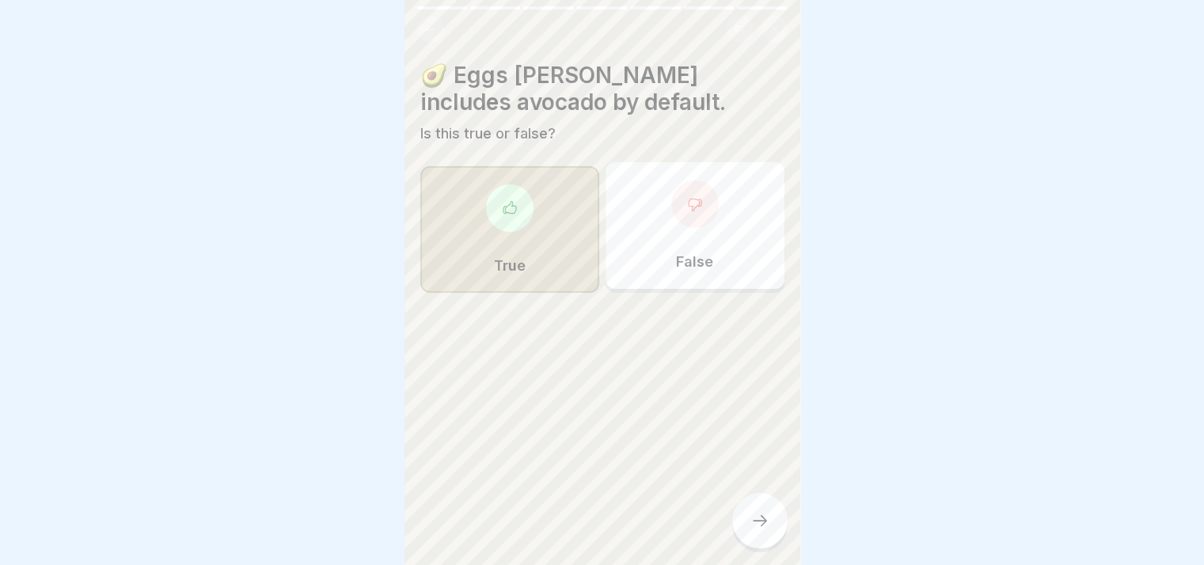
click at [753, 503] on div "🥑 Eggs Benny includes avocado by default. Is this true or false? True False" at bounding box center [602, 282] width 396 height 565
click at [749, 517] on div at bounding box center [759, 520] width 55 height 55
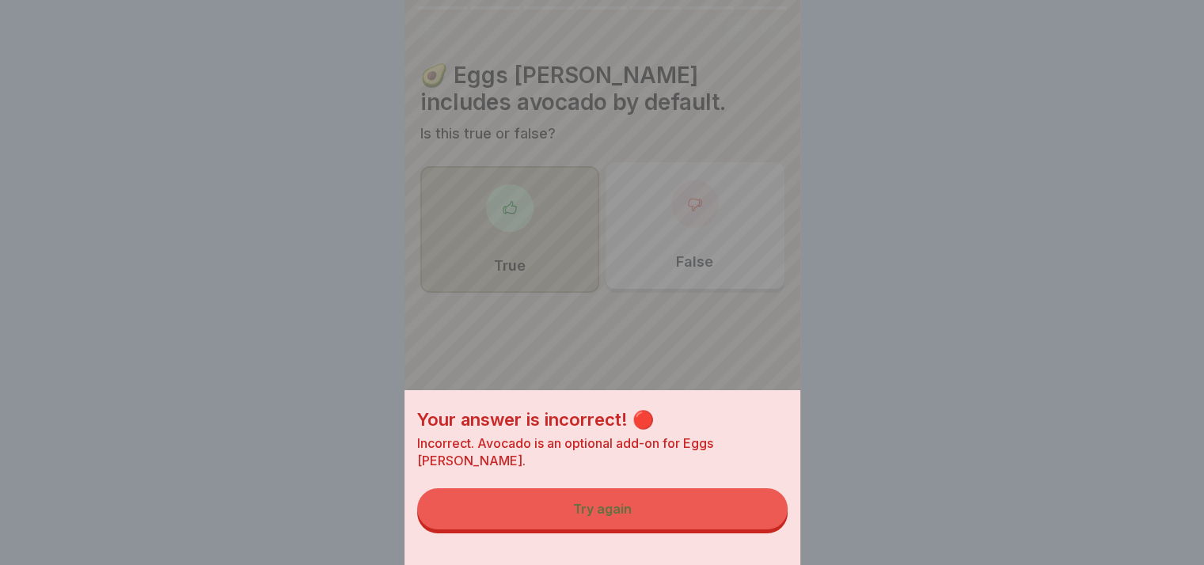
click at [670, 511] on button "Try again" at bounding box center [602, 508] width 370 height 41
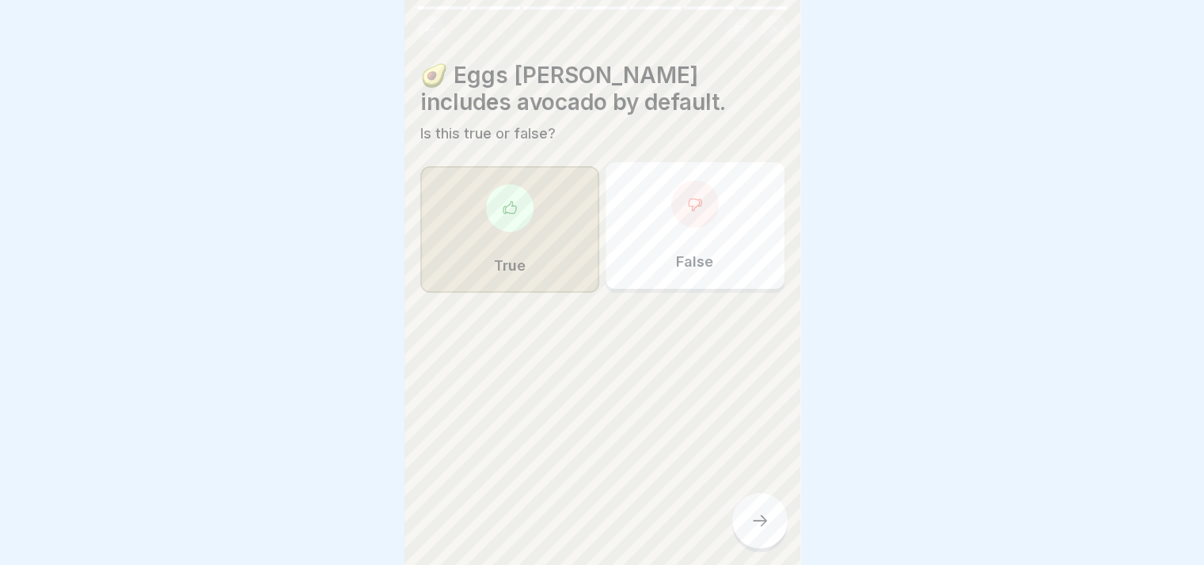
click at [681, 291] on div "True False" at bounding box center [602, 229] width 364 height 127
click at [695, 246] on div "False" at bounding box center [694, 225] width 179 height 127
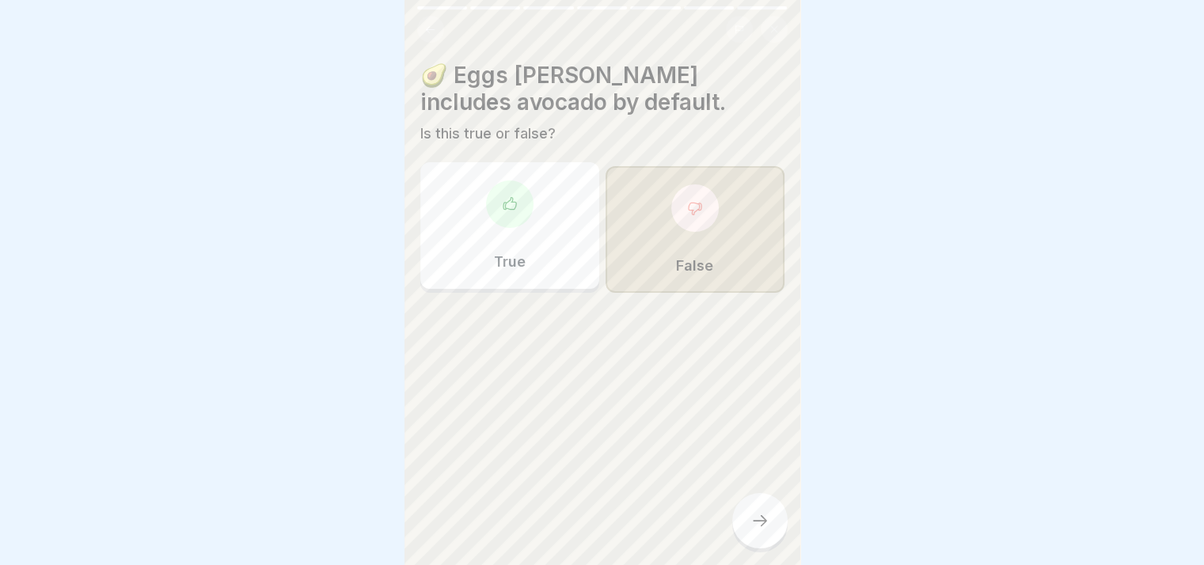
click at [750, 517] on div at bounding box center [759, 520] width 55 height 55
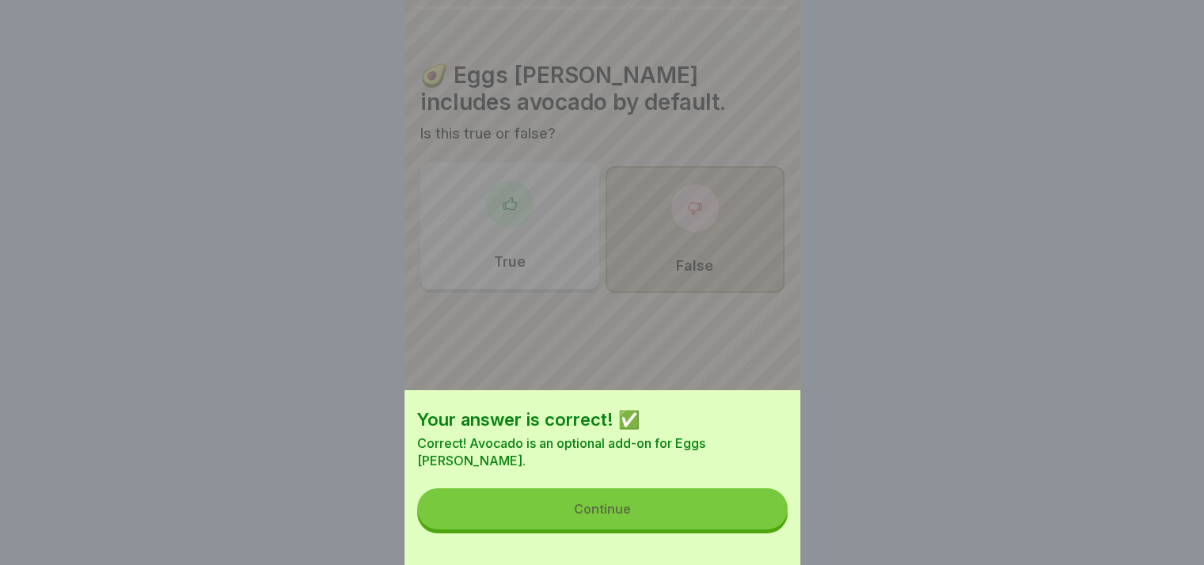
click at [704, 529] on button "Continue" at bounding box center [602, 508] width 370 height 41
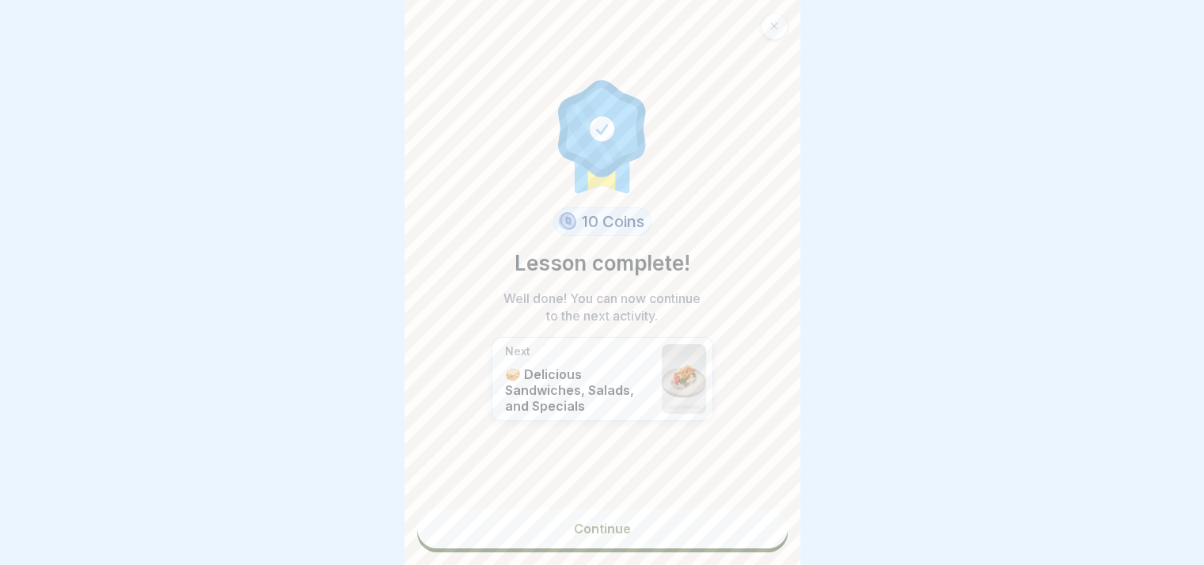
click at [660, 533] on link "Continue" at bounding box center [602, 529] width 370 height 40
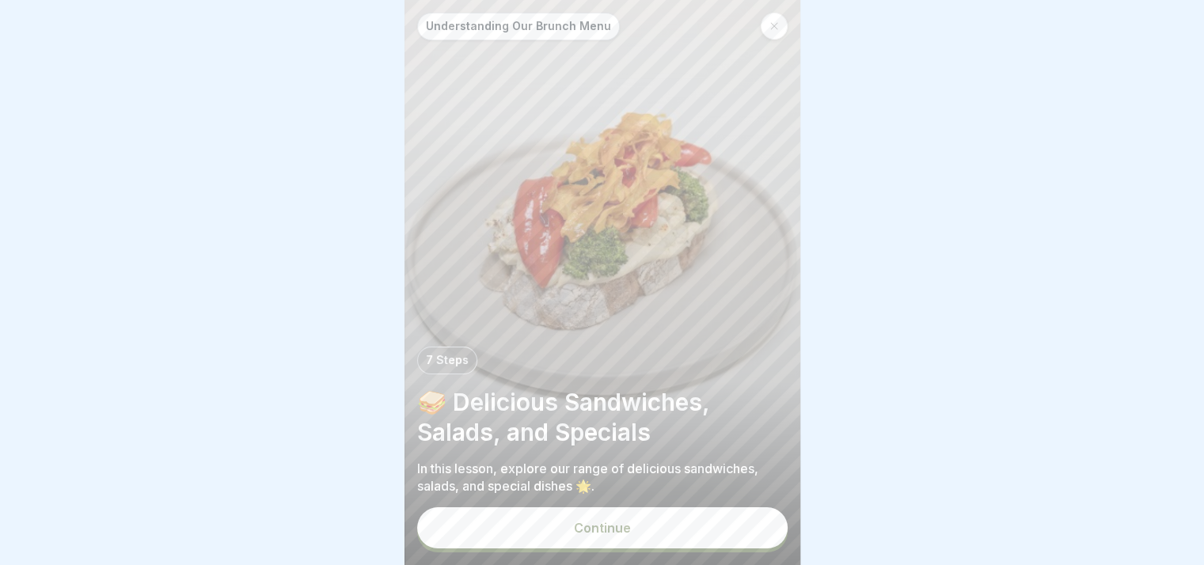
click at [657, 544] on button "Continue" at bounding box center [602, 527] width 370 height 41
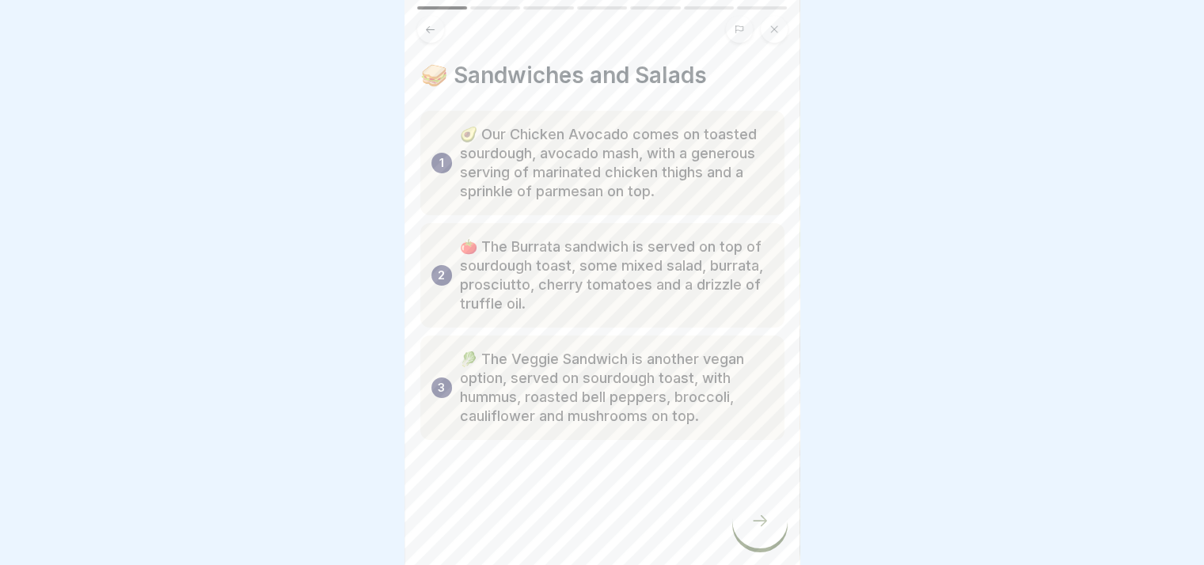
click at [755, 530] on icon at bounding box center [759, 520] width 19 height 19
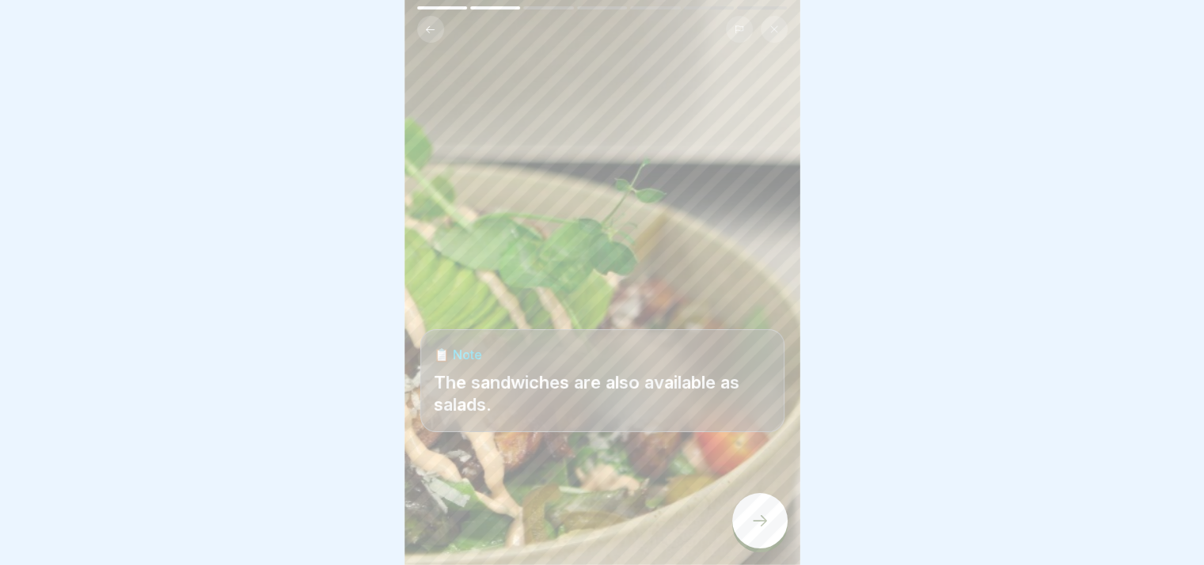
click at [750, 530] on icon at bounding box center [759, 520] width 19 height 19
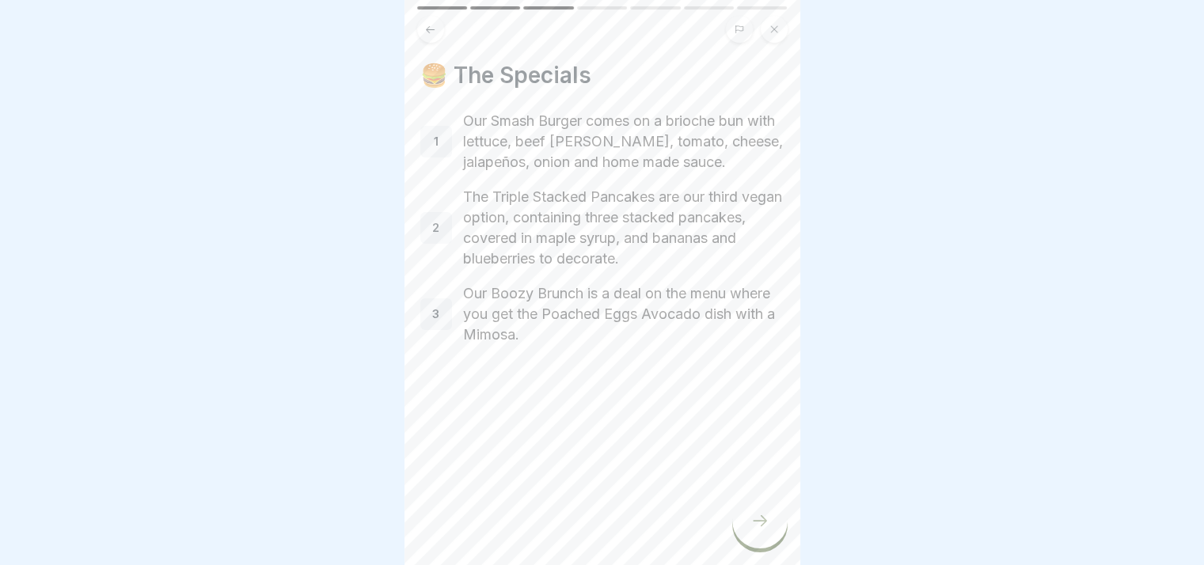
click at [607, 303] on p "Our Boozy Brunch is a deal on the menu where you get the Poached Eggs Avocado d…" at bounding box center [623, 314] width 321 height 62
click at [729, 526] on div "🍔 The Specials 1 Our Smash Burger comes on a brioche bun with lettuce, beef pat…" at bounding box center [602, 282] width 396 height 565
click at [753, 530] on icon at bounding box center [759, 520] width 19 height 19
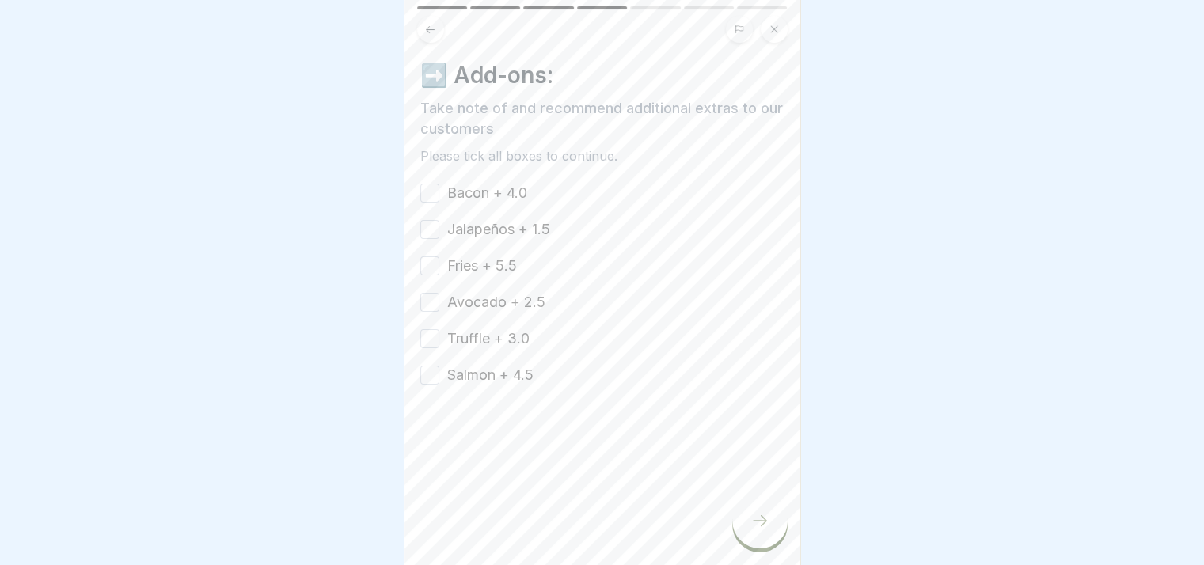
click at [434, 199] on button "Bacon + 4.0" at bounding box center [429, 193] width 19 height 19
click at [429, 233] on button "Jalapeños + 1.5" at bounding box center [429, 229] width 19 height 19
click at [422, 271] on button "Fries + 5.5" at bounding box center [429, 265] width 19 height 19
click at [427, 312] on div "Avocado + 2.5" at bounding box center [482, 302] width 125 height 21
click at [428, 342] on button "Truffle + 3.0" at bounding box center [429, 338] width 19 height 19
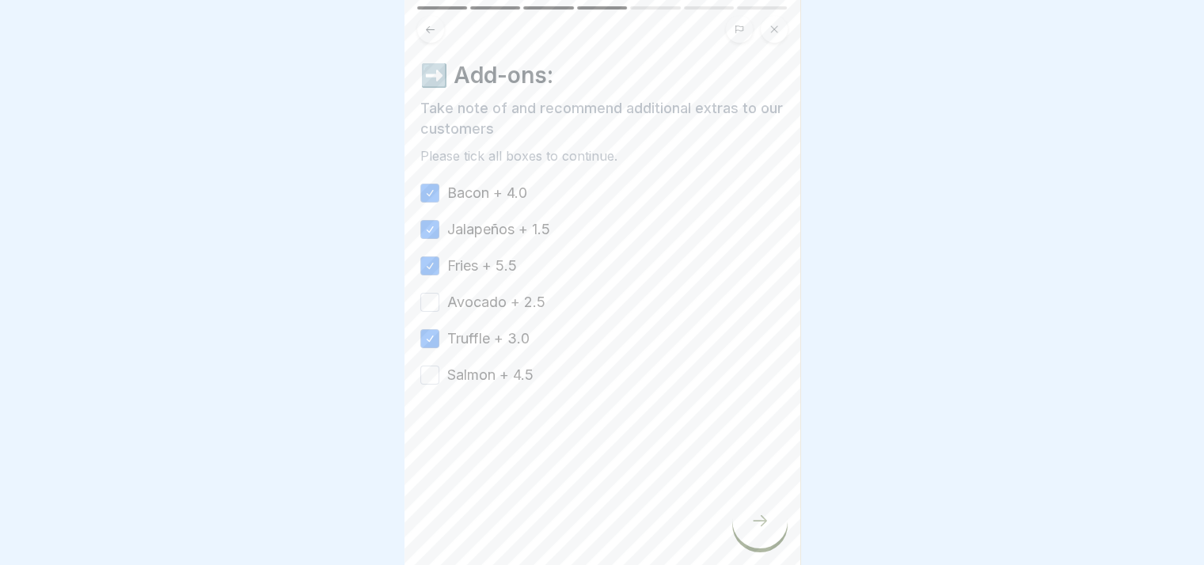
click at [433, 370] on button "Salmon + 4.5" at bounding box center [429, 375] width 19 height 19
click at [423, 302] on button "Avocado + 2.5" at bounding box center [429, 302] width 19 height 19
click at [760, 542] on div at bounding box center [759, 520] width 55 height 55
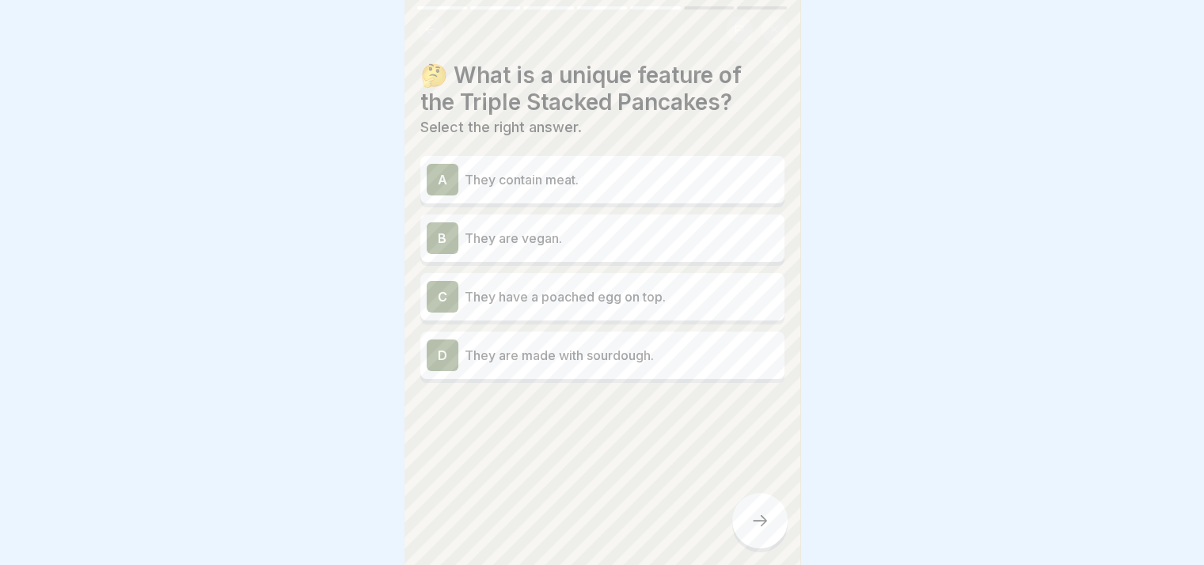
click at [570, 235] on p "They are vegan." at bounding box center [621, 238] width 313 height 19
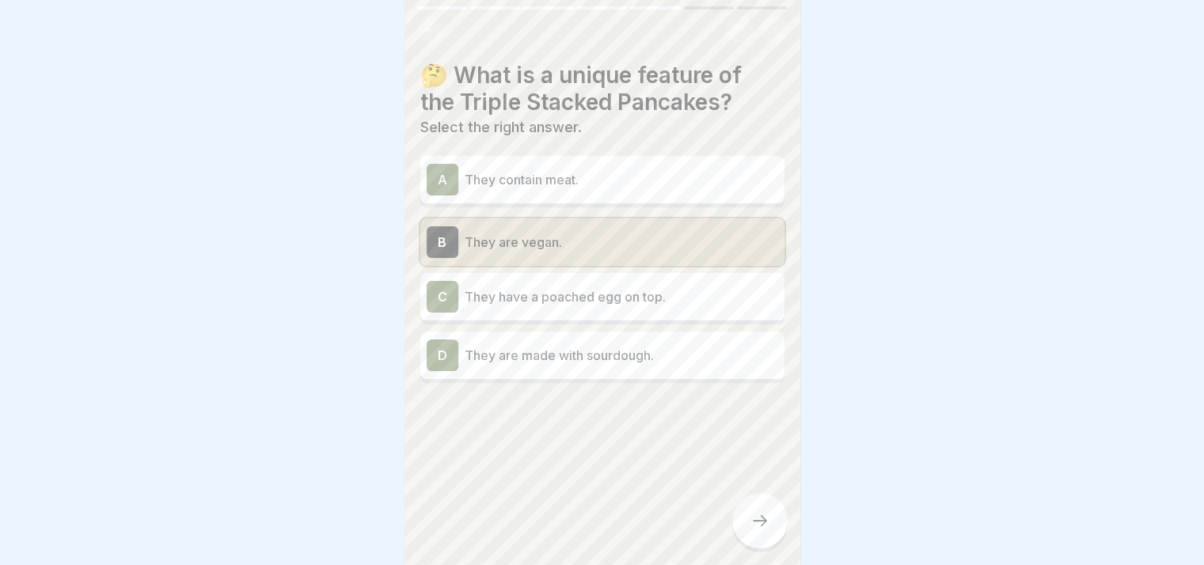
click at [754, 523] on div at bounding box center [759, 520] width 55 height 55
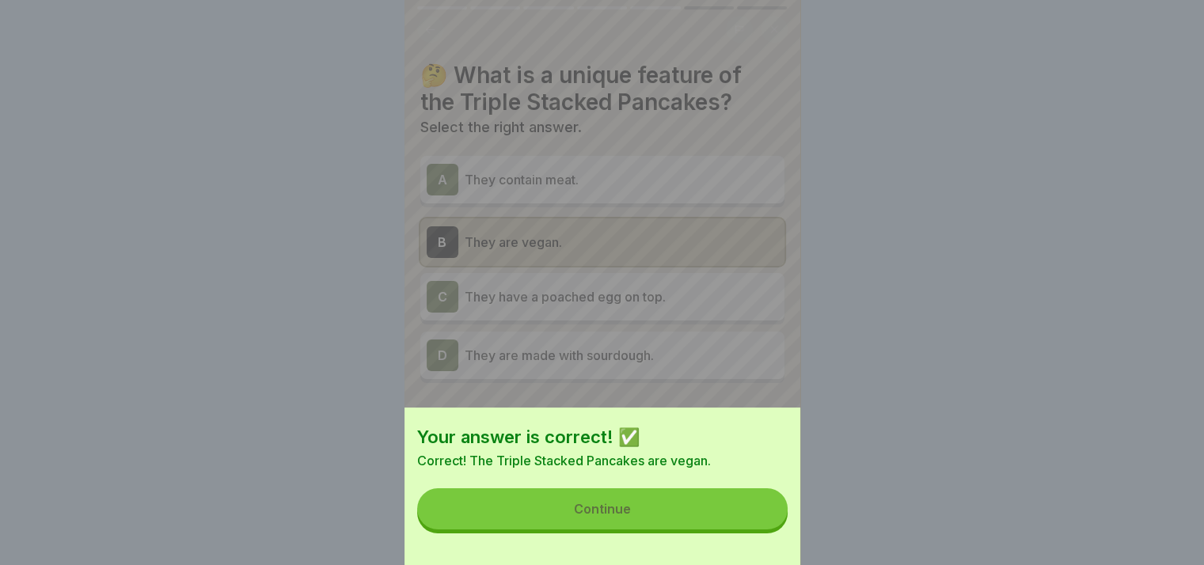
click at [679, 527] on button "Continue" at bounding box center [602, 508] width 370 height 41
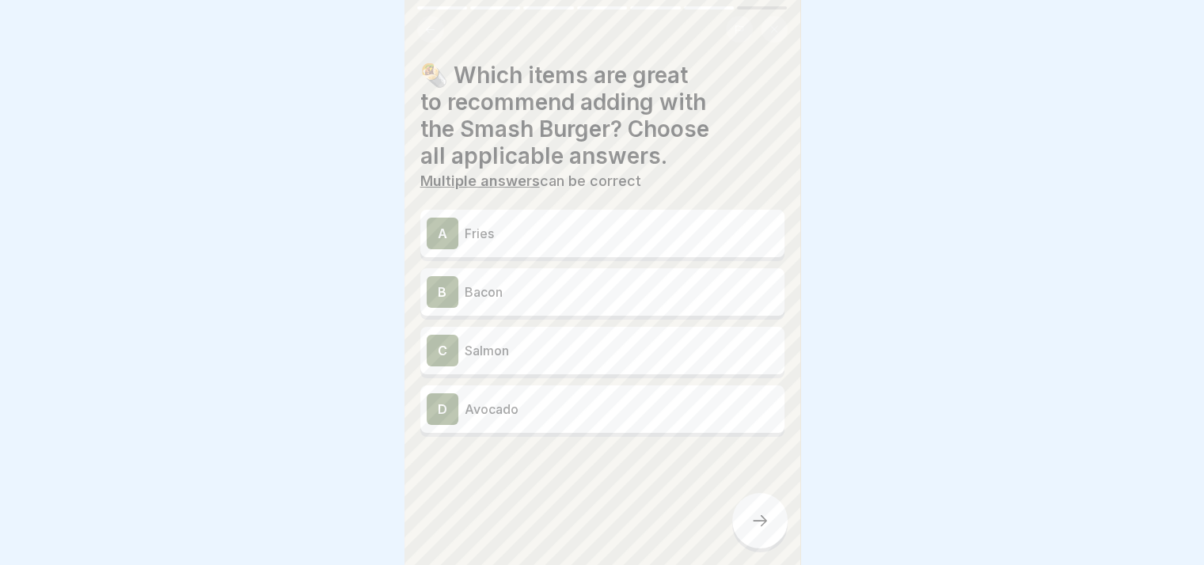
click at [484, 237] on p "Fries" at bounding box center [621, 233] width 313 height 19
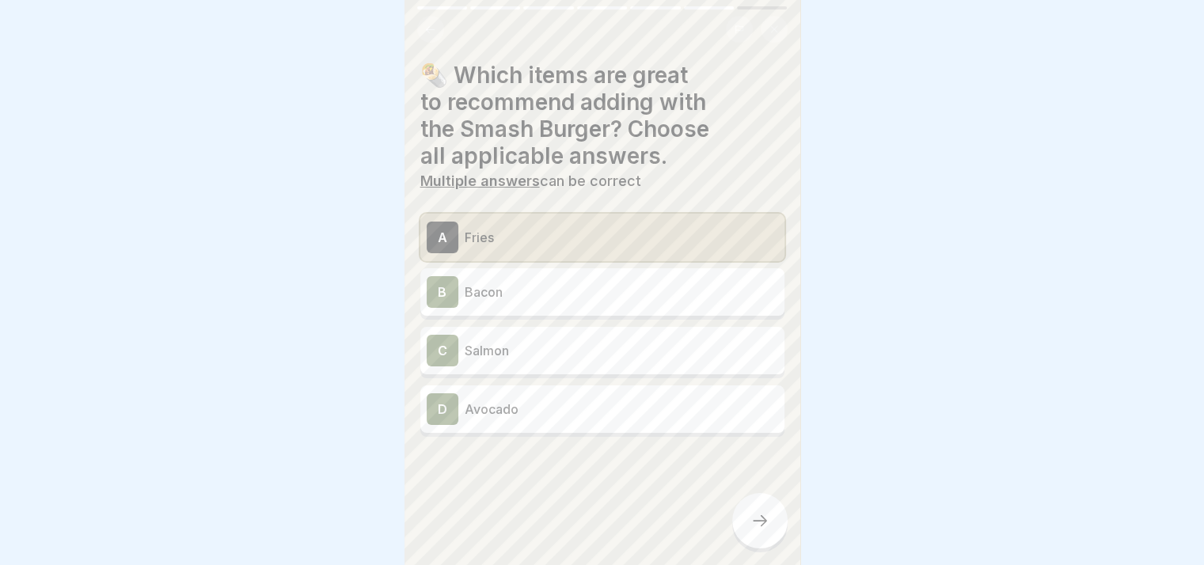
click at [493, 287] on p "Bacon" at bounding box center [621, 292] width 313 height 19
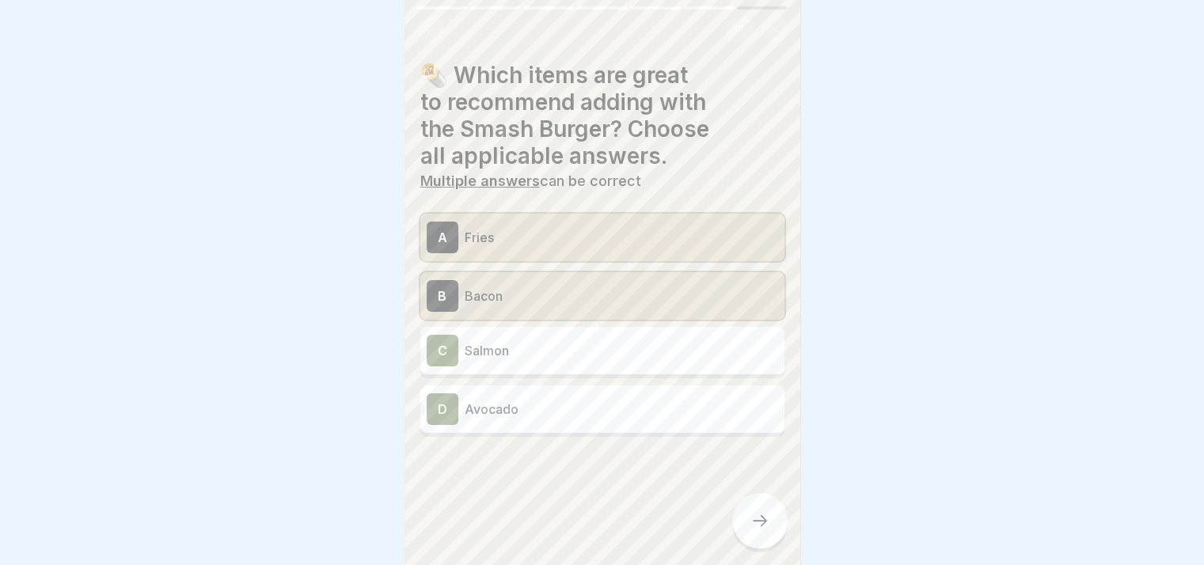
click at [502, 350] on p "Salmon" at bounding box center [621, 350] width 313 height 19
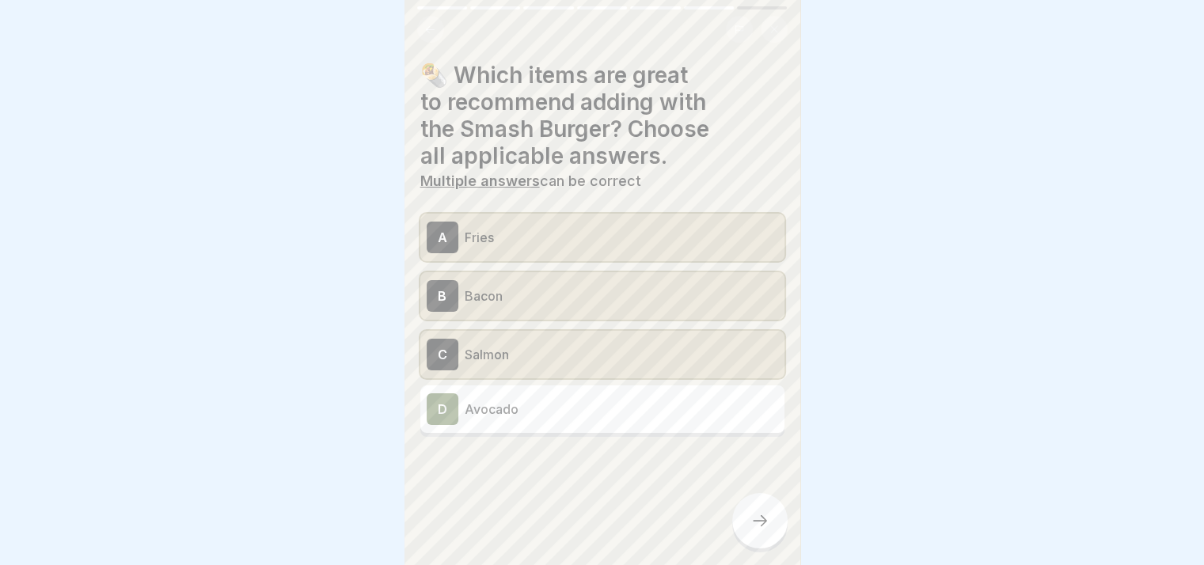
click at [503, 402] on p "Avocado" at bounding box center [621, 409] width 313 height 19
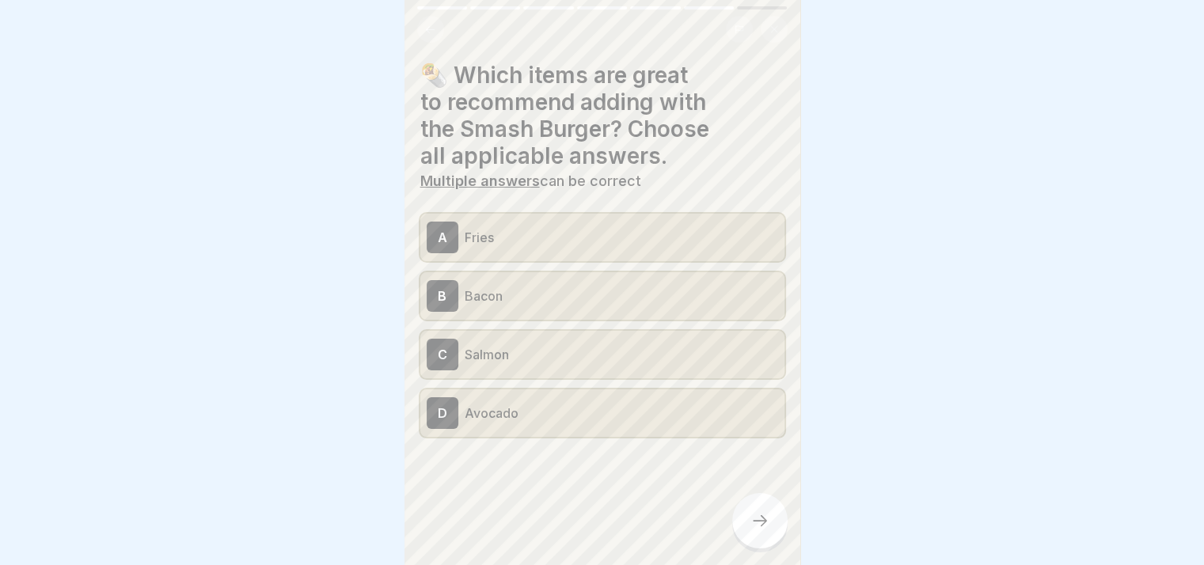
click at [728, 532] on div "🌯 Which items are great to recommend adding with the Smash Burger? Choose all a…" at bounding box center [602, 282] width 396 height 565
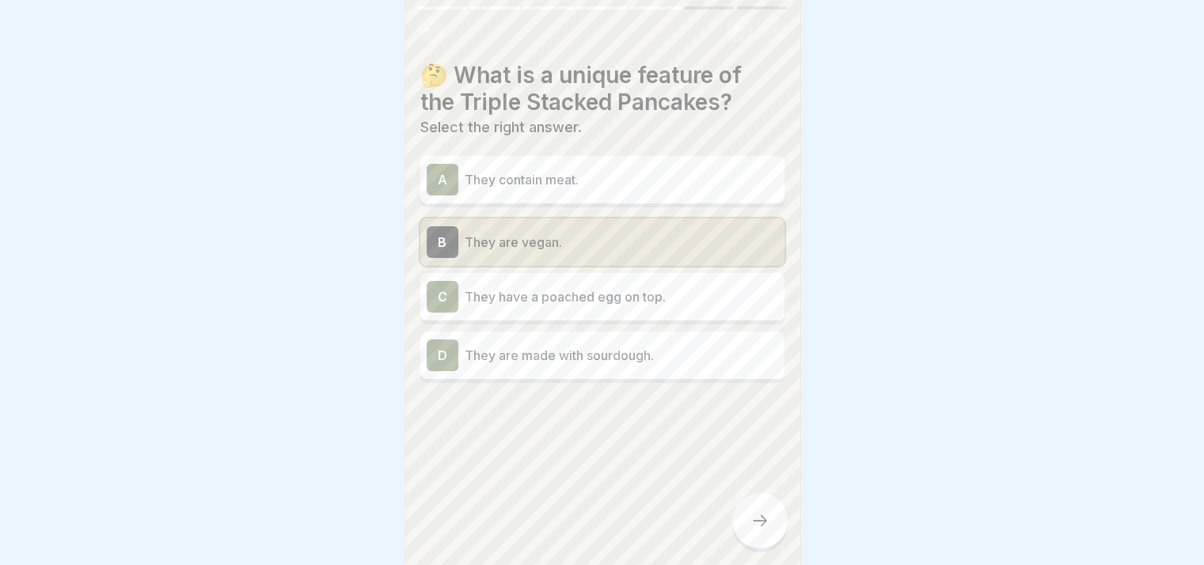
click at [753, 530] on icon at bounding box center [759, 520] width 19 height 19
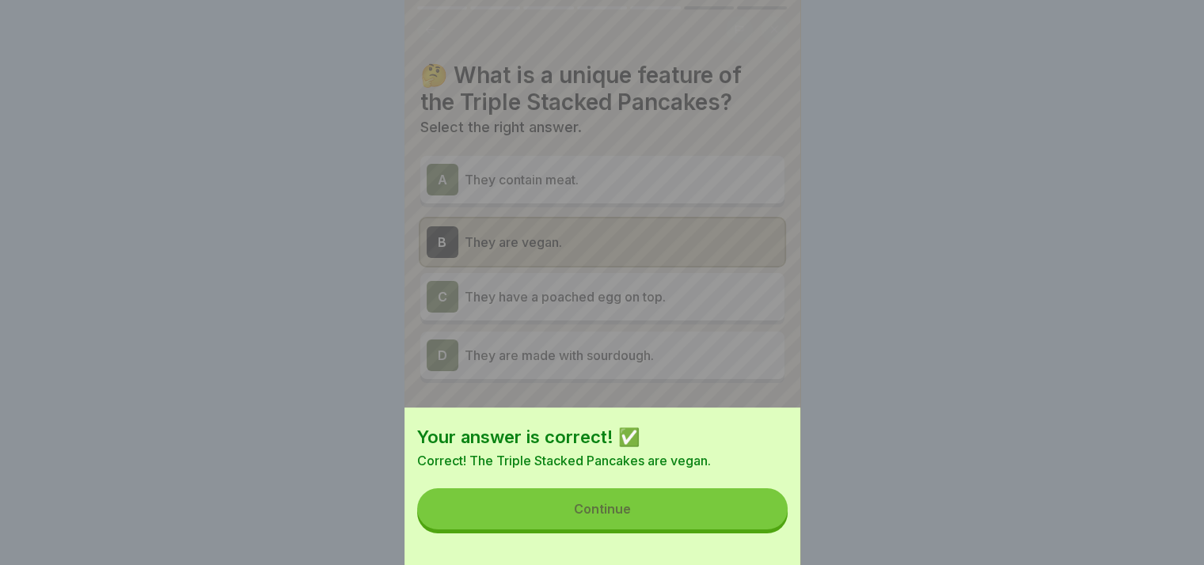
click at [753, 529] on button "Continue" at bounding box center [602, 508] width 370 height 41
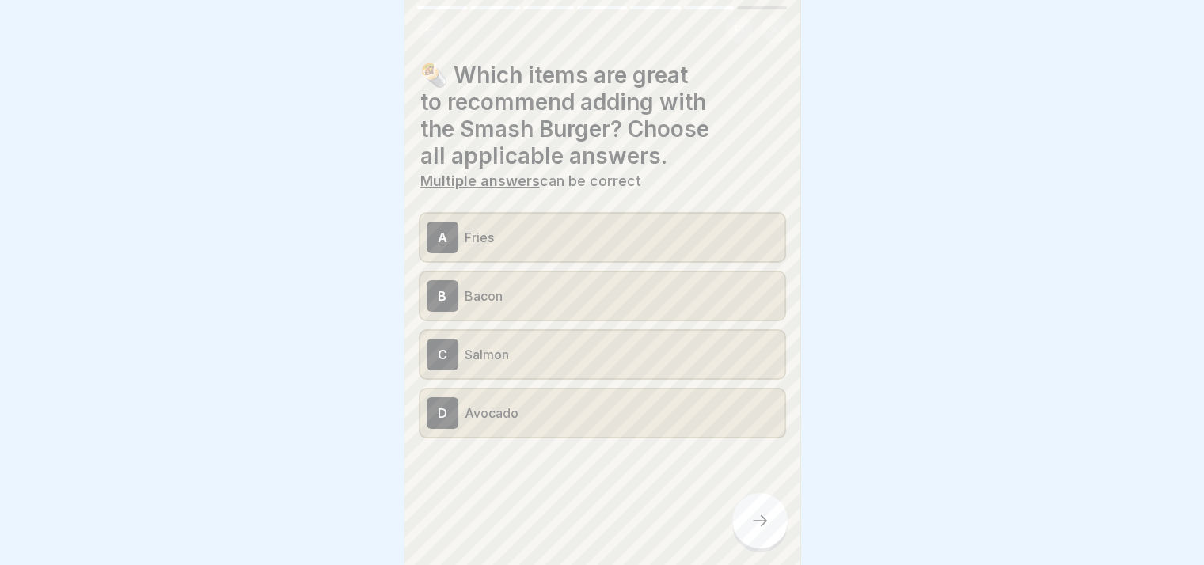
click at [753, 530] on icon at bounding box center [759, 520] width 19 height 19
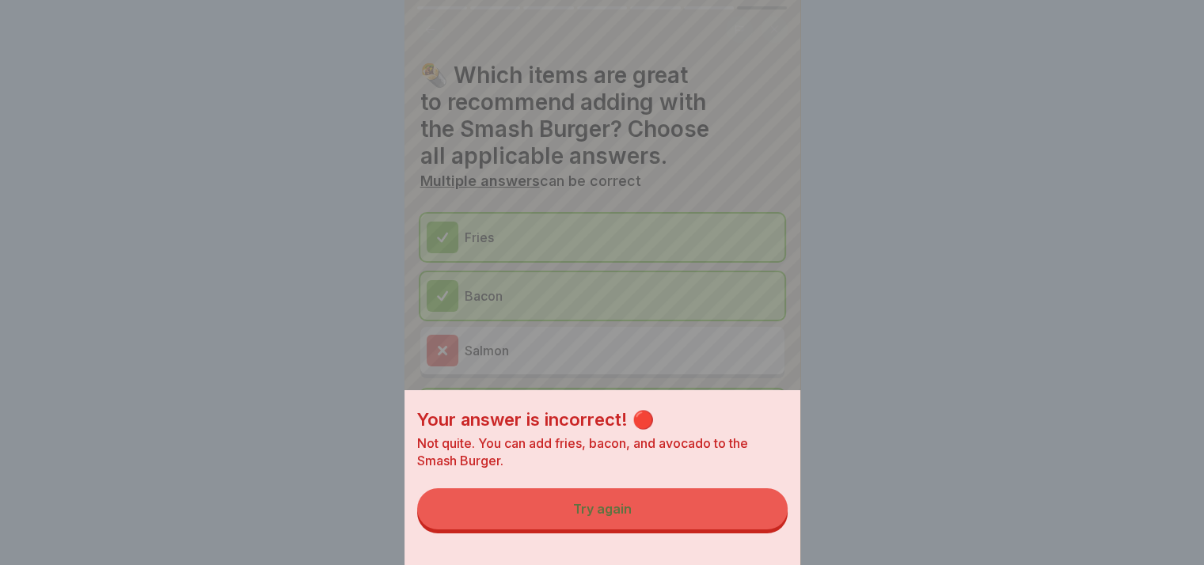
click at [692, 522] on button "Try again" at bounding box center [602, 508] width 370 height 41
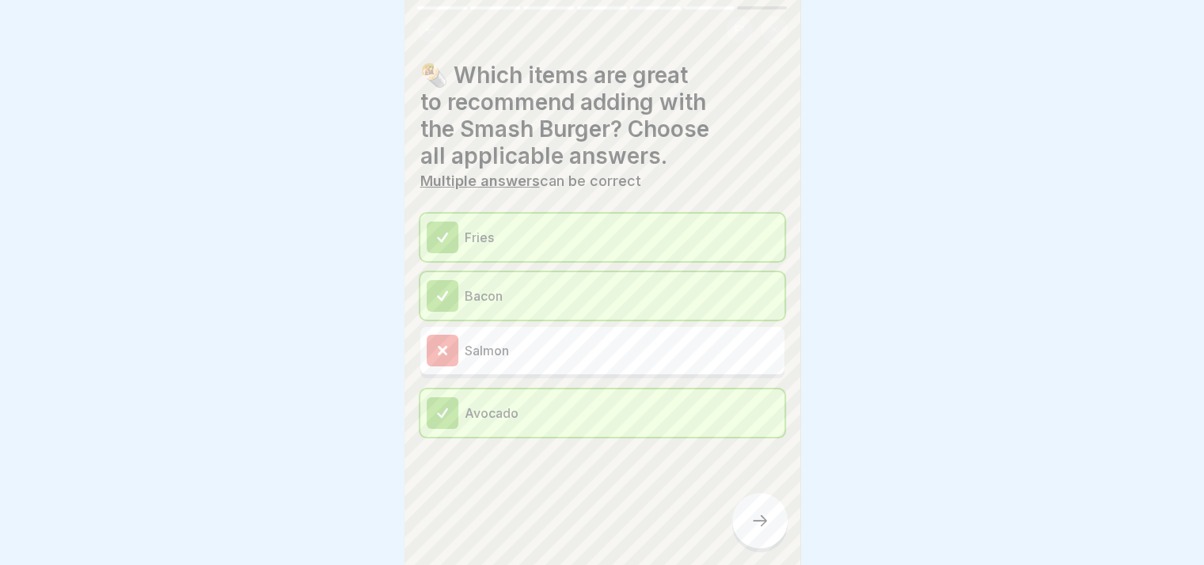
click at [759, 529] on icon at bounding box center [759, 520] width 19 height 19
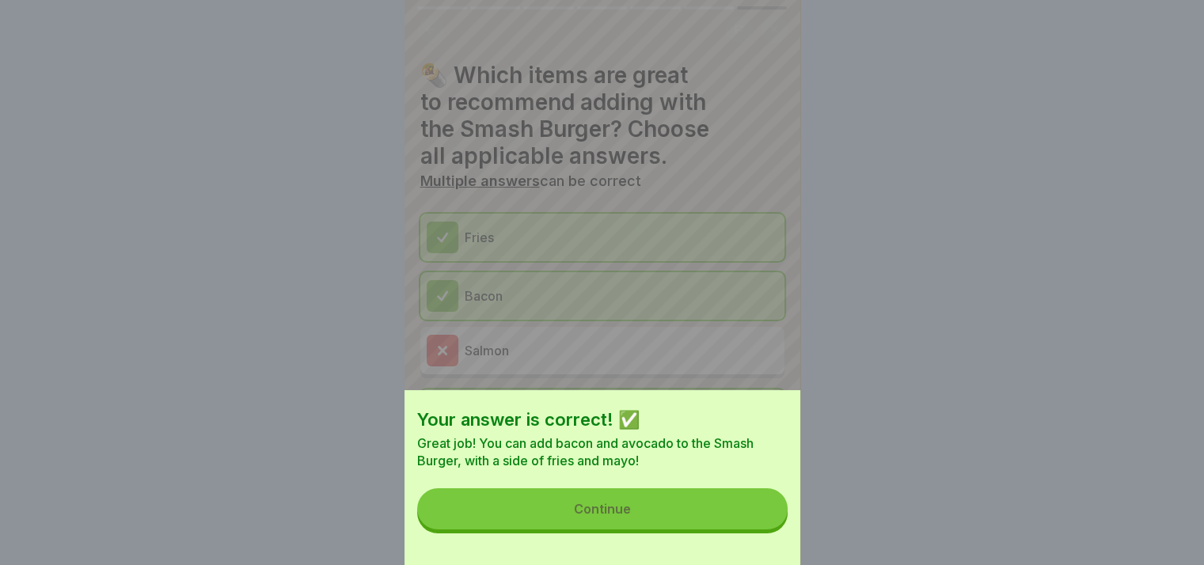
click at [691, 525] on button "Continue" at bounding box center [602, 508] width 370 height 41
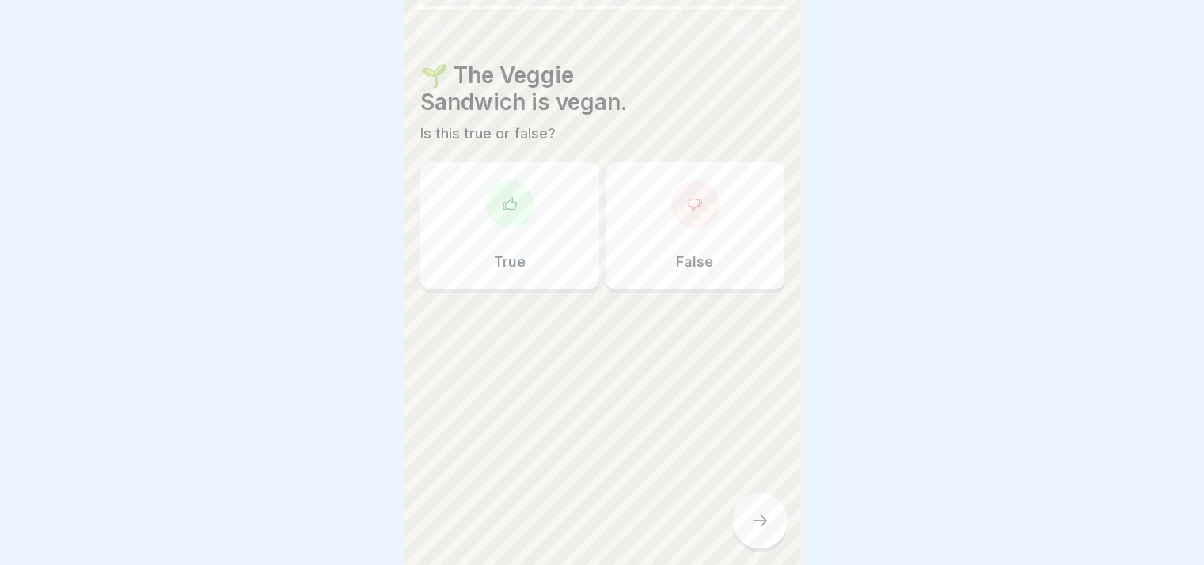
click at [552, 267] on div "True" at bounding box center [509, 225] width 179 height 127
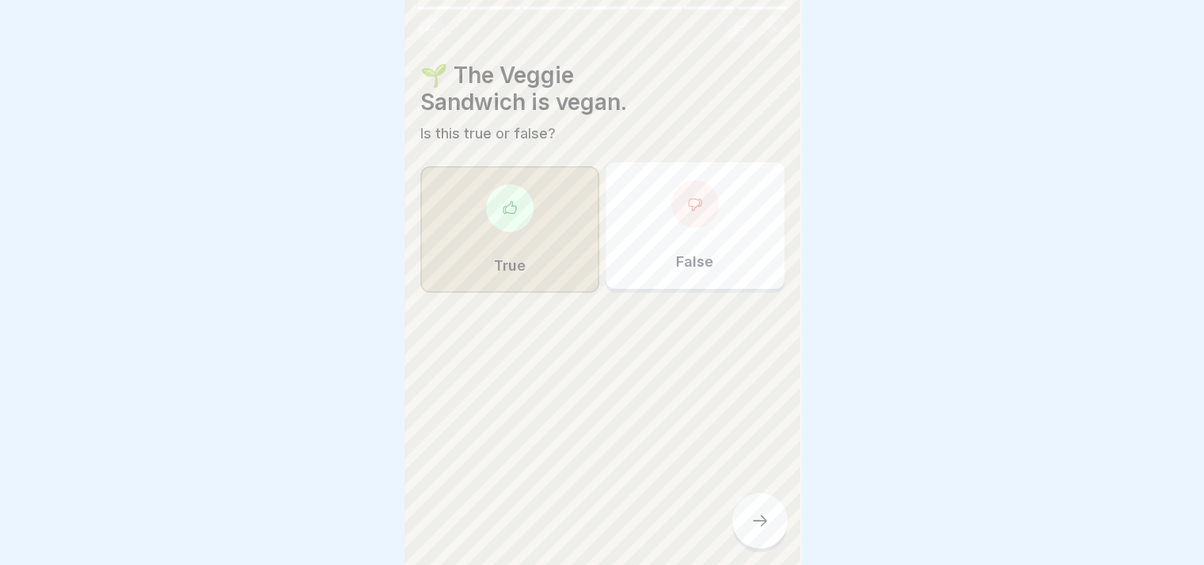
click at [750, 530] on icon at bounding box center [759, 520] width 19 height 19
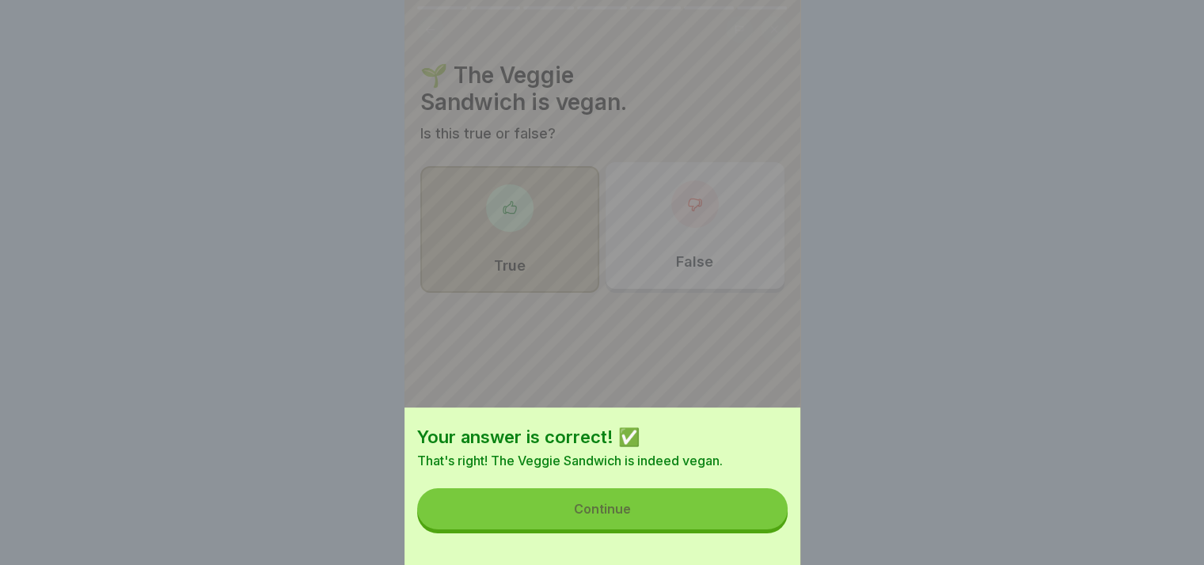
click at [641, 493] on div "Your answer is correct! ✅ That's right! The Veggie Sandwich is indeed vegan. Co…" at bounding box center [602, 486] width 396 height 157
click at [650, 518] on button "Continue" at bounding box center [602, 508] width 370 height 41
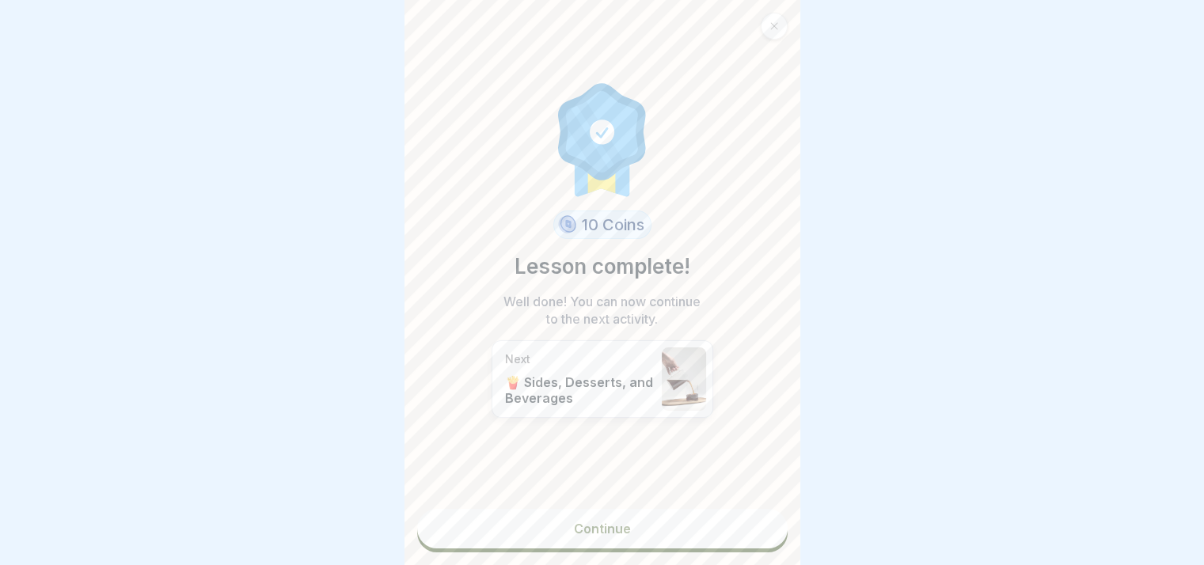
click at [611, 526] on link "Continue" at bounding box center [602, 529] width 370 height 40
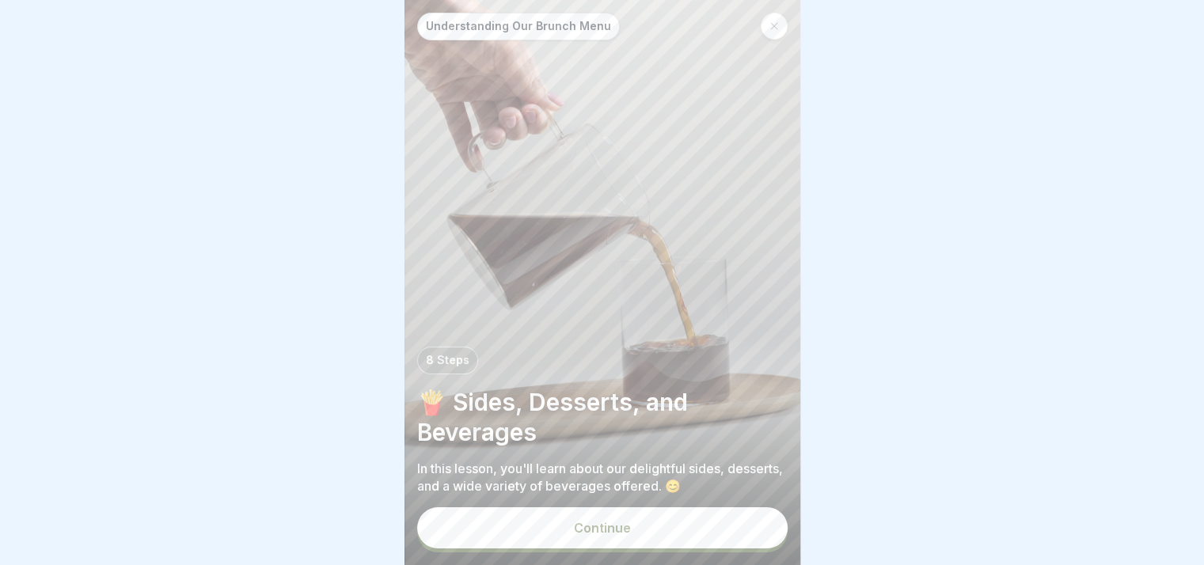
click at [592, 535] on div "Continue" at bounding box center [602, 528] width 57 height 14
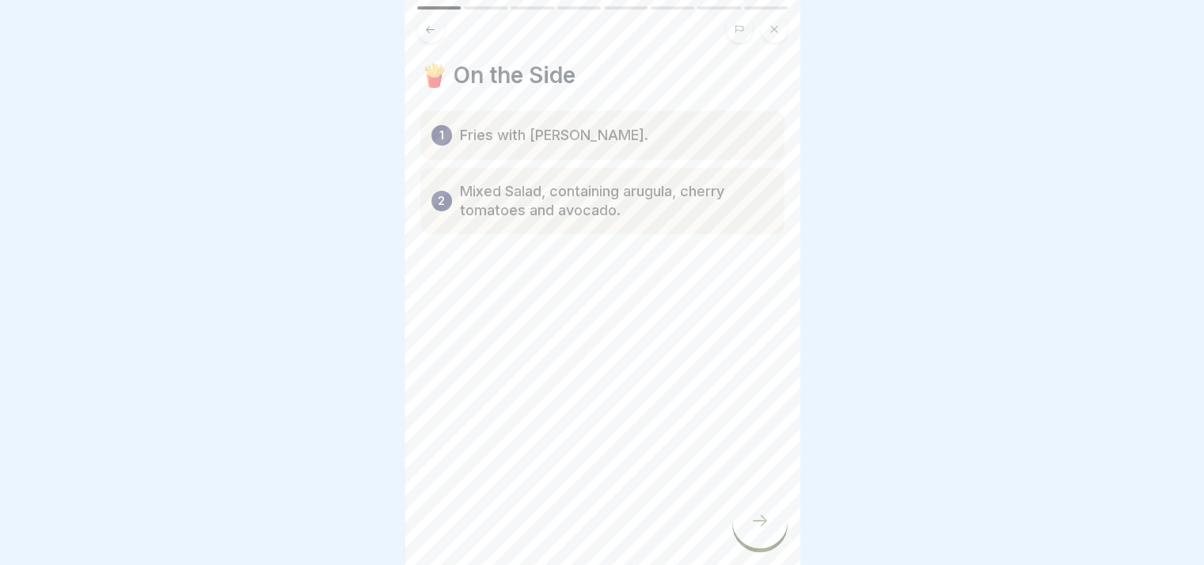
click at [770, 539] on div at bounding box center [759, 520] width 55 height 55
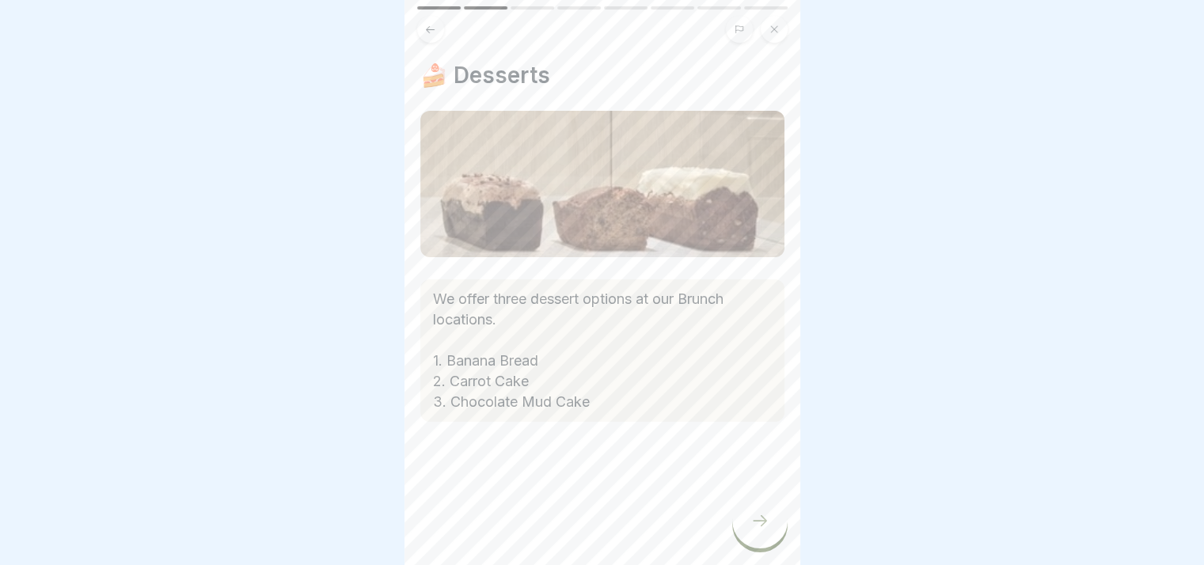
click at [749, 533] on div at bounding box center [759, 520] width 55 height 55
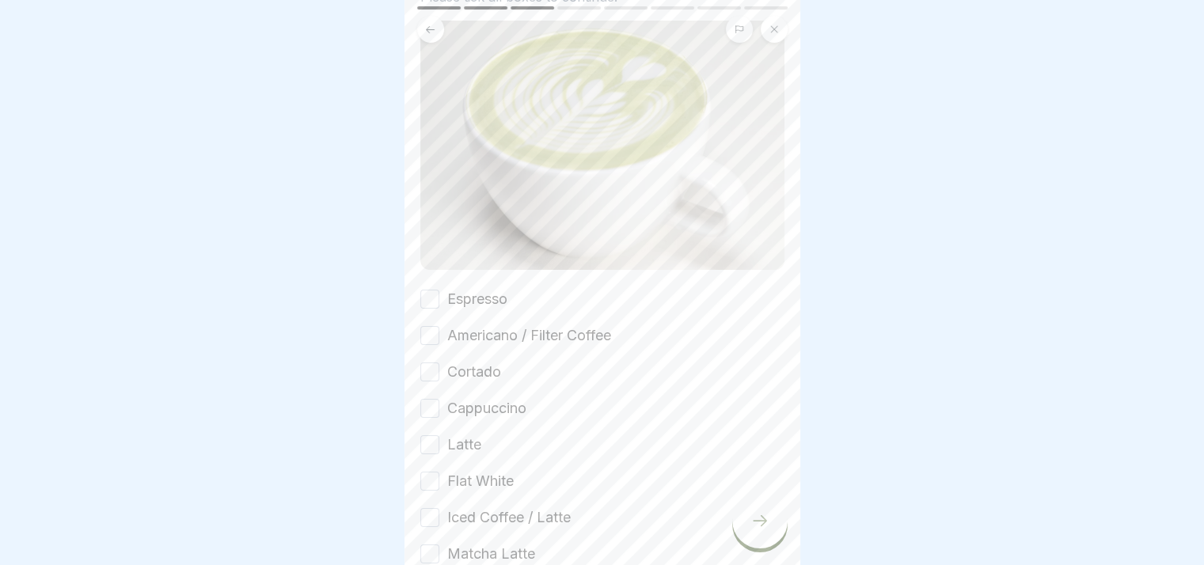
scroll to position [158, 0]
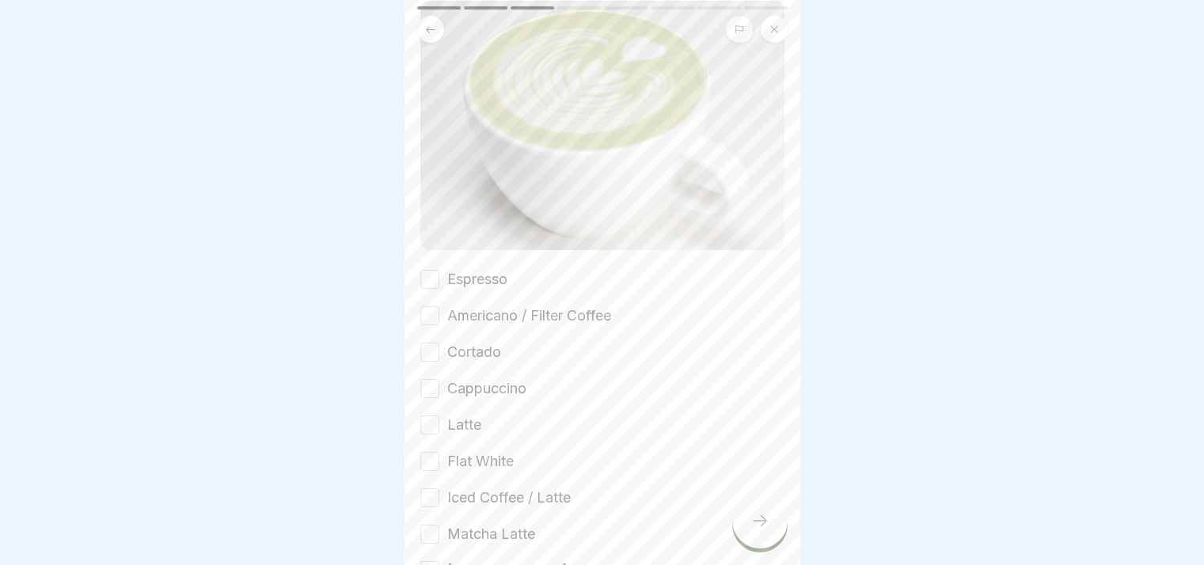
click at [427, 289] on button "Espresso" at bounding box center [429, 279] width 19 height 19
click at [429, 325] on button "Americano / Filter Coffee" at bounding box center [429, 315] width 19 height 19
click at [445, 381] on div "Espresso Americano / Filter Coffee Cortado Cappuccino Latte Flat White Iced Cof…" at bounding box center [602, 443] width 364 height 348
click at [430, 427] on div "Espresso Americano / Filter Coffee Cortado Cappuccino Latte Flat White Iced Cof…" at bounding box center [602, 443] width 364 height 348
click at [433, 398] on button "Cappuccino" at bounding box center [429, 388] width 19 height 19
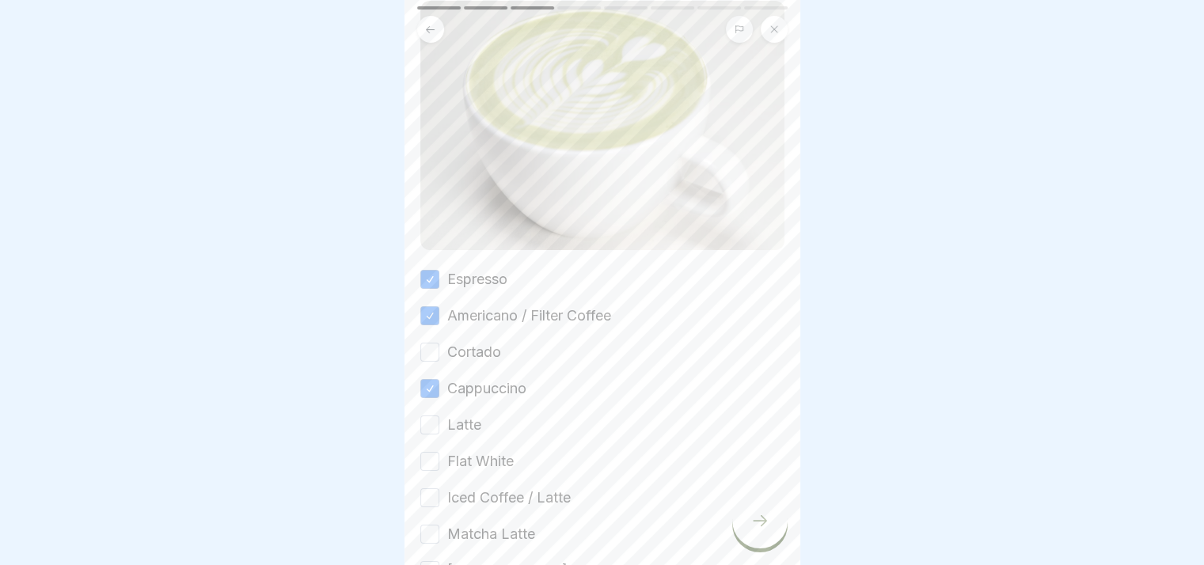
click at [442, 362] on div "Cortado" at bounding box center [460, 352] width 81 height 21
click at [427, 362] on button "Cortado" at bounding box center [429, 352] width 19 height 19
click at [429, 434] on button "Latte" at bounding box center [429, 424] width 19 height 19
click at [423, 471] on button "Flat White" at bounding box center [429, 461] width 19 height 19
drag, startPoint x: 422, startPoint y: 511, endPoint x: 434, endPoint y: 516, distance: 13.5
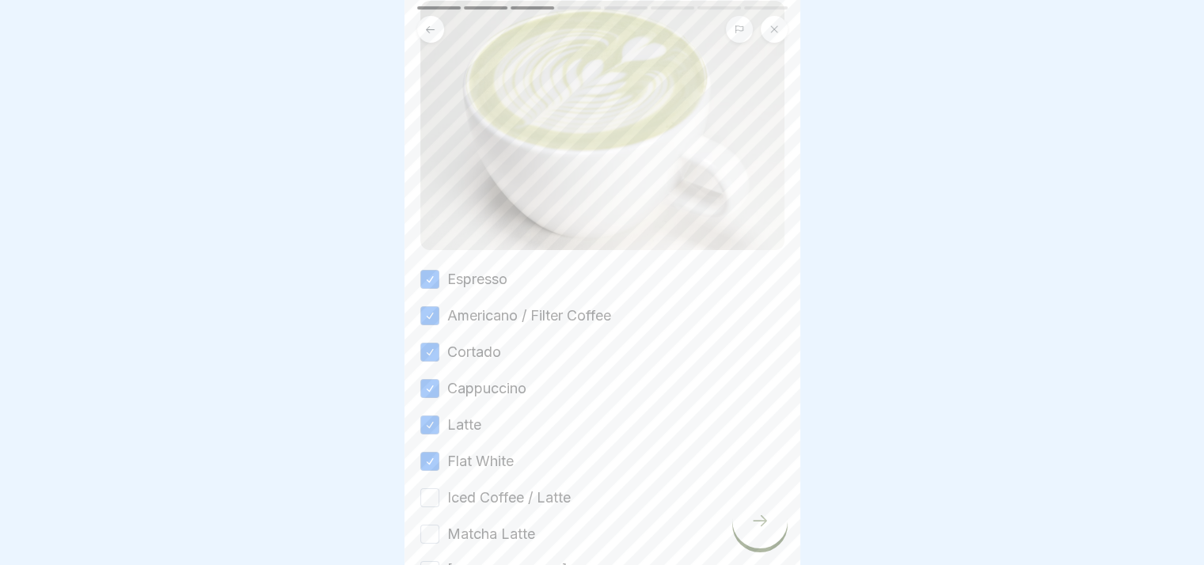
click at [422, 507] on button "Iced Coffee / Latte" at bounding box center [429, 497] width 19 height 19
click at [427, 544] on button "Matcha Latte" at bounding box center [429, 534] width 19 height 19
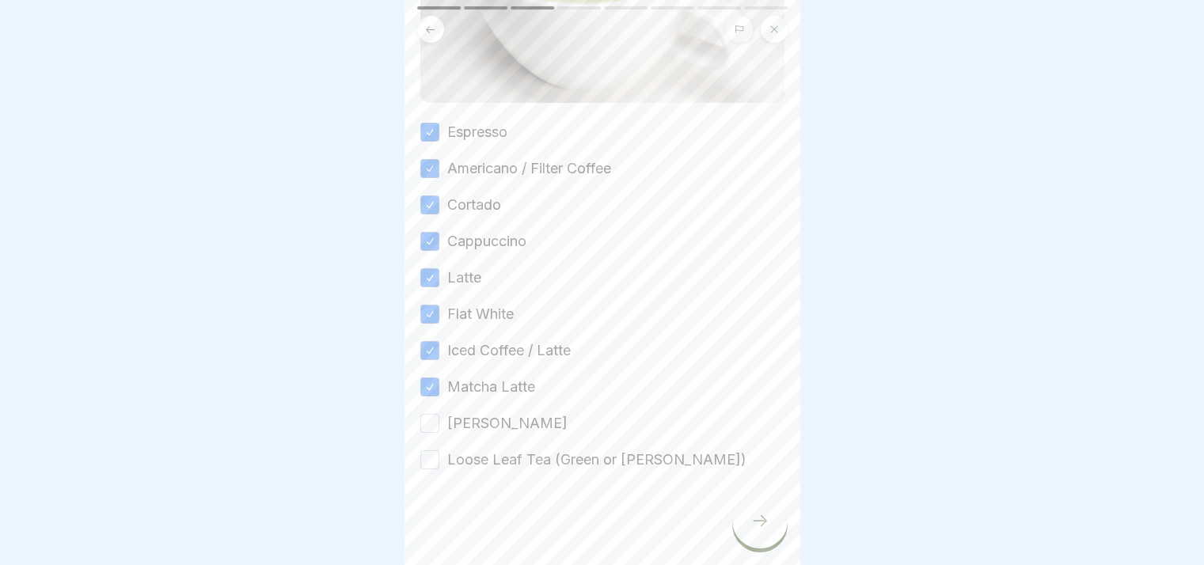
scroll to position [317, 0]
click at [423, 423] on button "Chai Latte" at bounding box center [429, 423] width 19 height 19
click at [420, 470] on div at bounding box center [602, 517] width 364 height 95
click at [425, 462] on button "Loose Leaf Tea (Green or Earl Grey)" at bounding box center [429, 459] width 19 height 19
click at [757, 530] on icon at bounding box center [759, 520] width 19 height 19
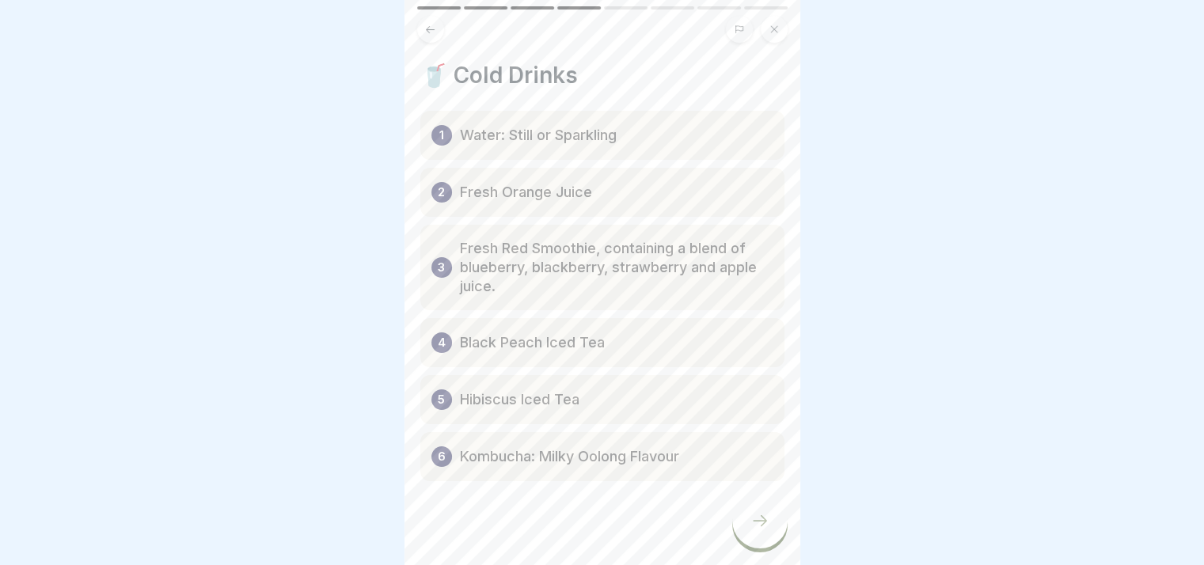
click at [755, 530] on icon at bounding box center [759, 520] width 19 height 19
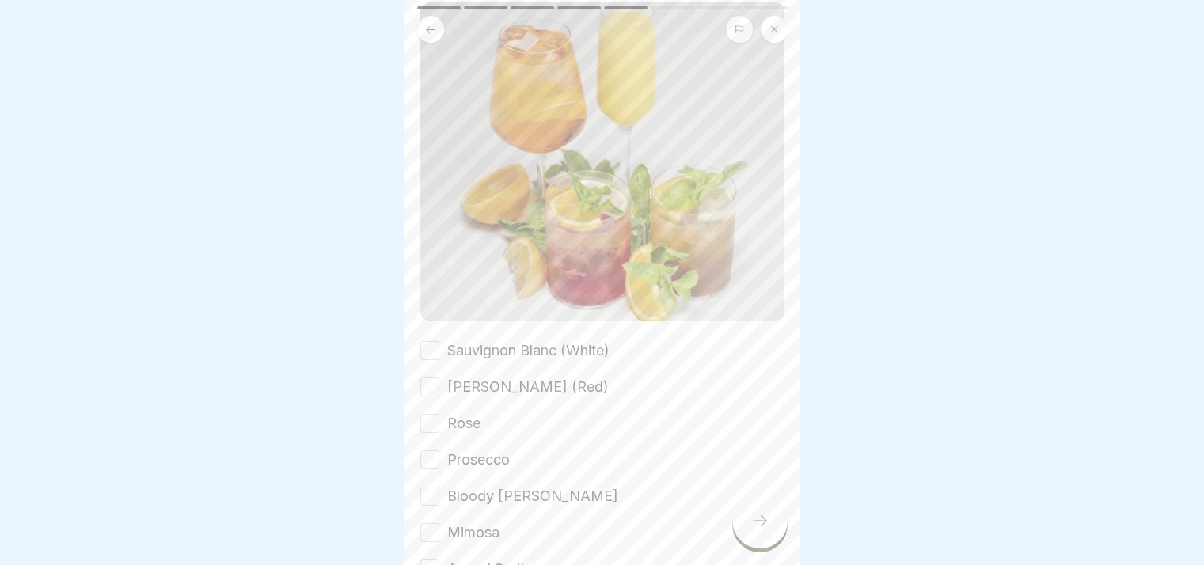
scroll to position [237, 0]
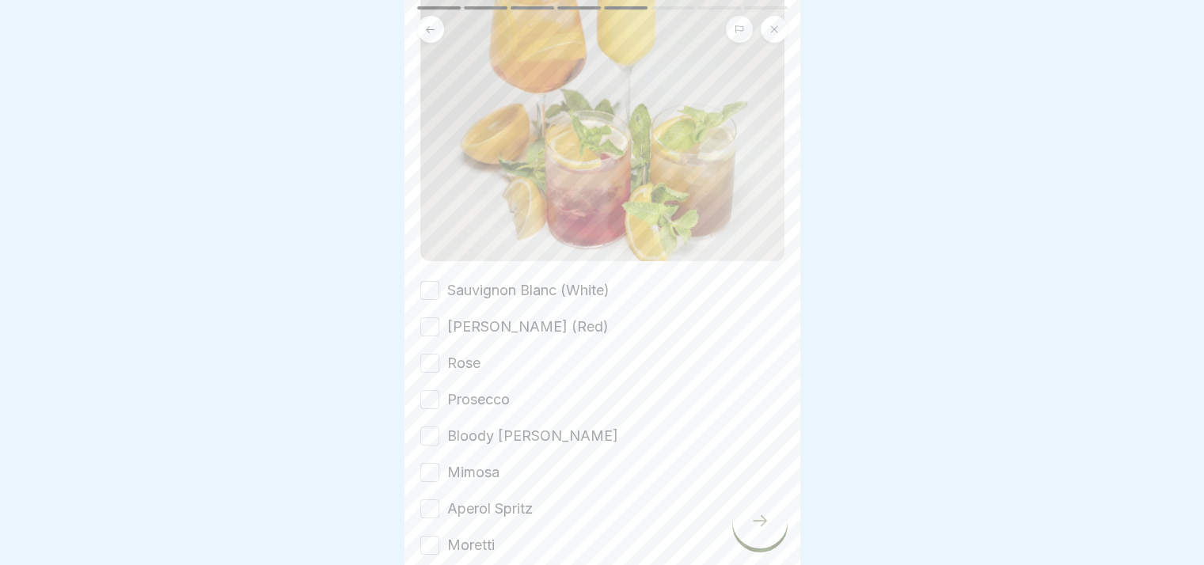
click at [429, 281] on button "Sauvignon Blanc (White)" at bounding box center [429, 290] width 19 height 19
click at [422, 320] on button "Primitivo (Red)" at bounding box center [429, 326] width 19 height 19
click at [429, 357] on button "Rose" at bounding box center [429, 363] width 19 height 19
click at [430, 391] on button "Prosecco" at bounding box center [429, 399] width 19 height 19
click at [429, 428] on button "Bloody Mary" at bounding box center [429, 436] width 19 height 19
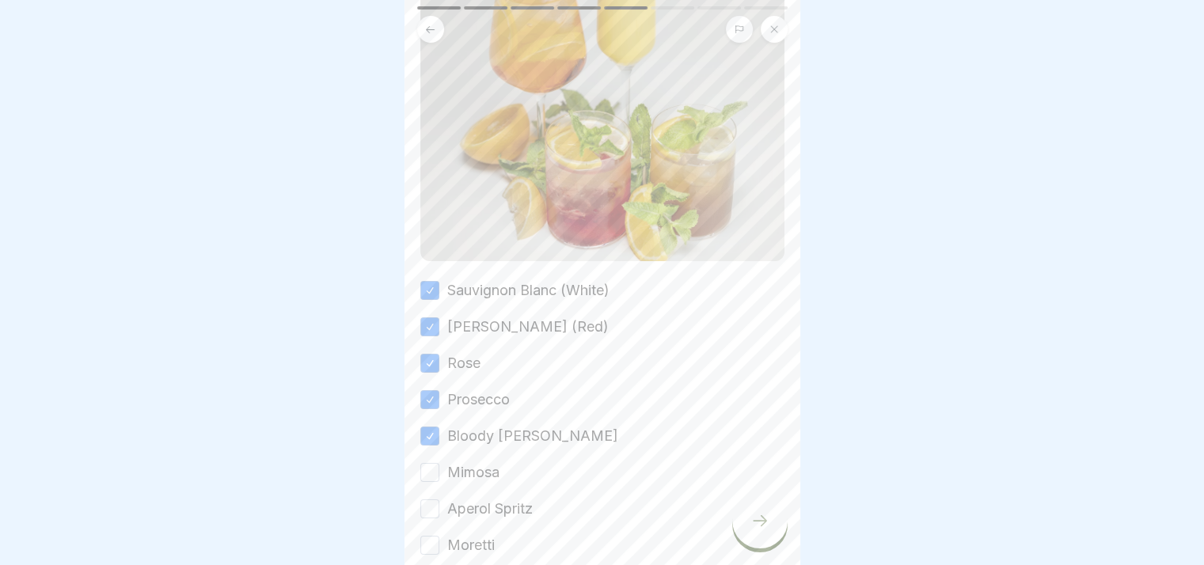
click at [432, 469] on button "Mimosa" at bounding box center [429, 472] width 19 height 19
click at [429, 510] on div "Sauvignon Blanc (White) Primitivo (Red) Rose Prosecco Bloody Mary Mimosa Aperol…" at bounding box center [602, 417] width 364 height 275
click at [430, 499] on button "Aperol Spritz" at bounding box center [429, 508] width 19 height 19
click at [424, 536] on button "Moretti" at bounding box center [429, 545] width 19 height 19
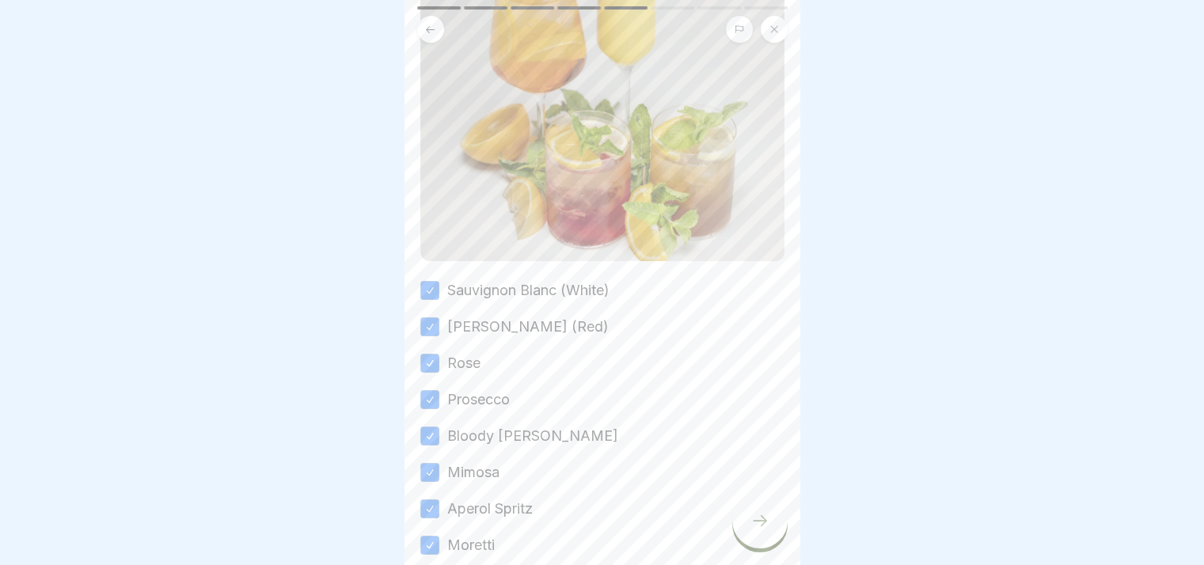
click at [743, 526] on div at bounding box center [759, 520] width 55 height 55
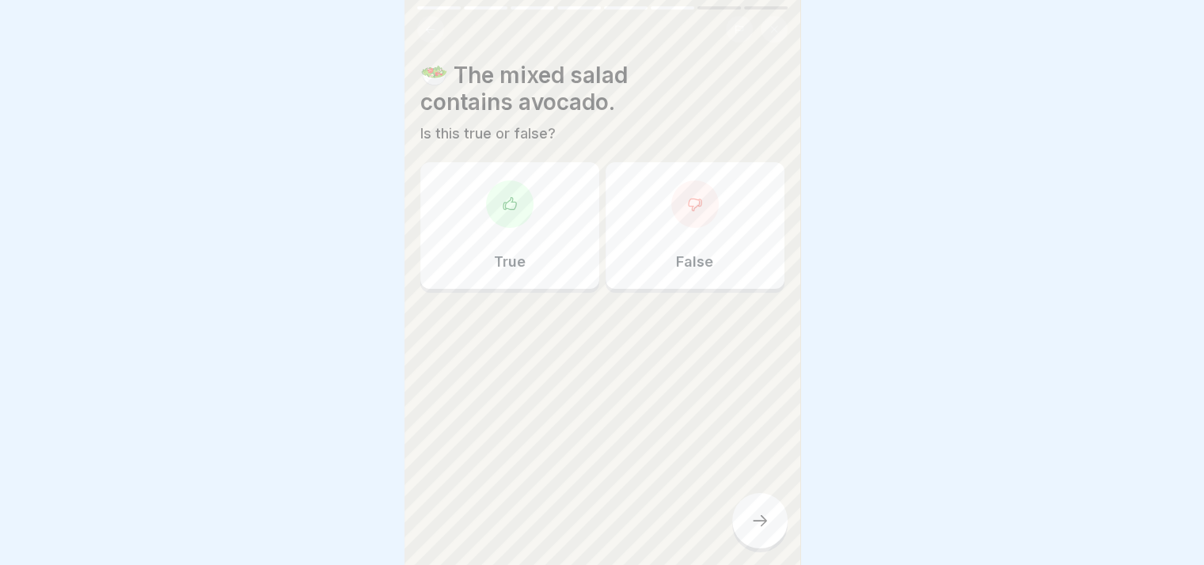
click at [539, 279] on div "True" at bounding box center [509, 225] width 179 height 127
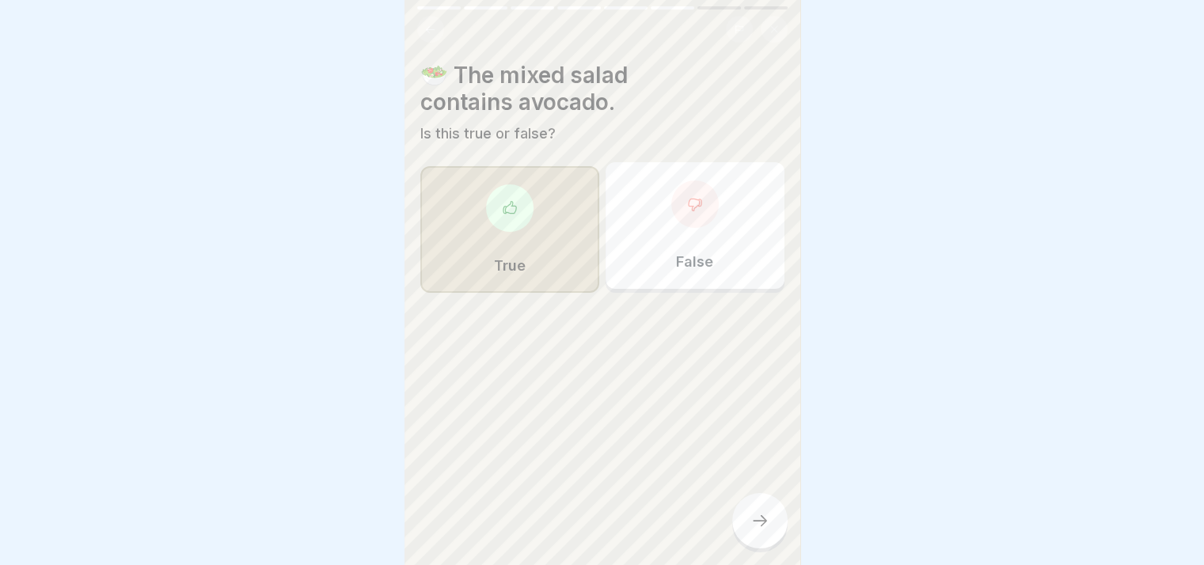
click at [745, 526] on div at bounding box center [759, 520] width 55 height 55
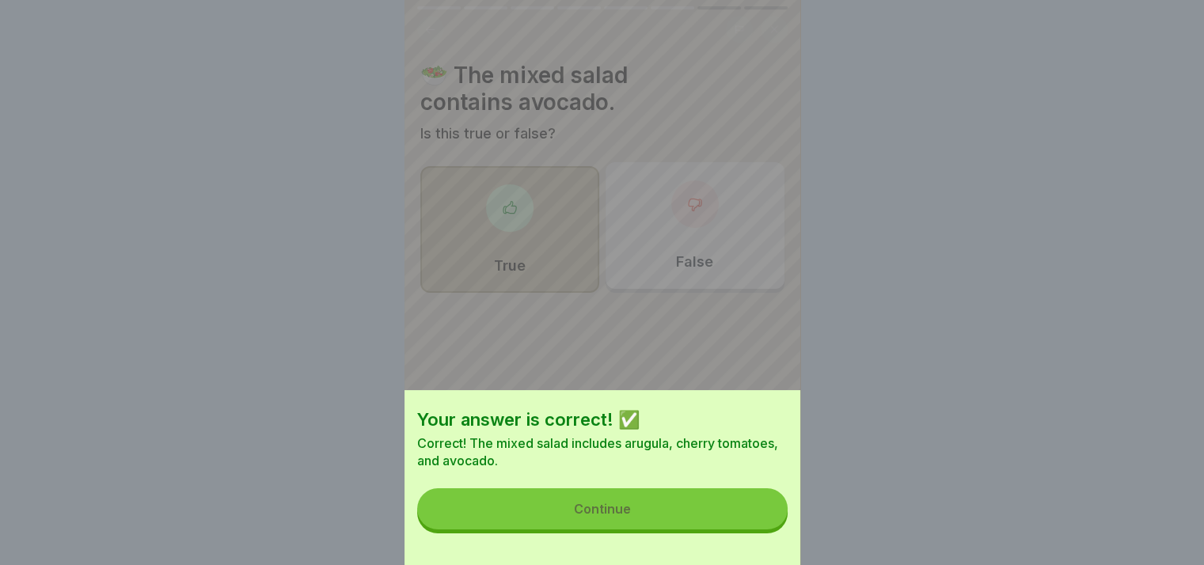
click at [745, 526] on button "Continue" at bounding box center [602, 508] width 370 height 41
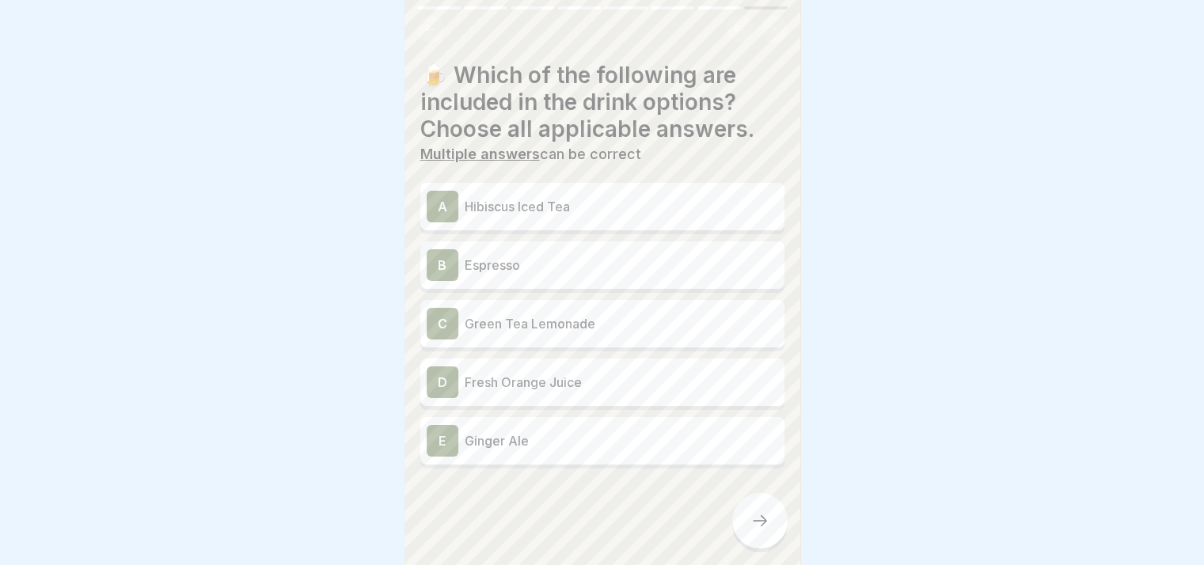
click at [520, 393] on div "D Fresh Orange Juice" at bounding box center [602, 382] width 351 height 32
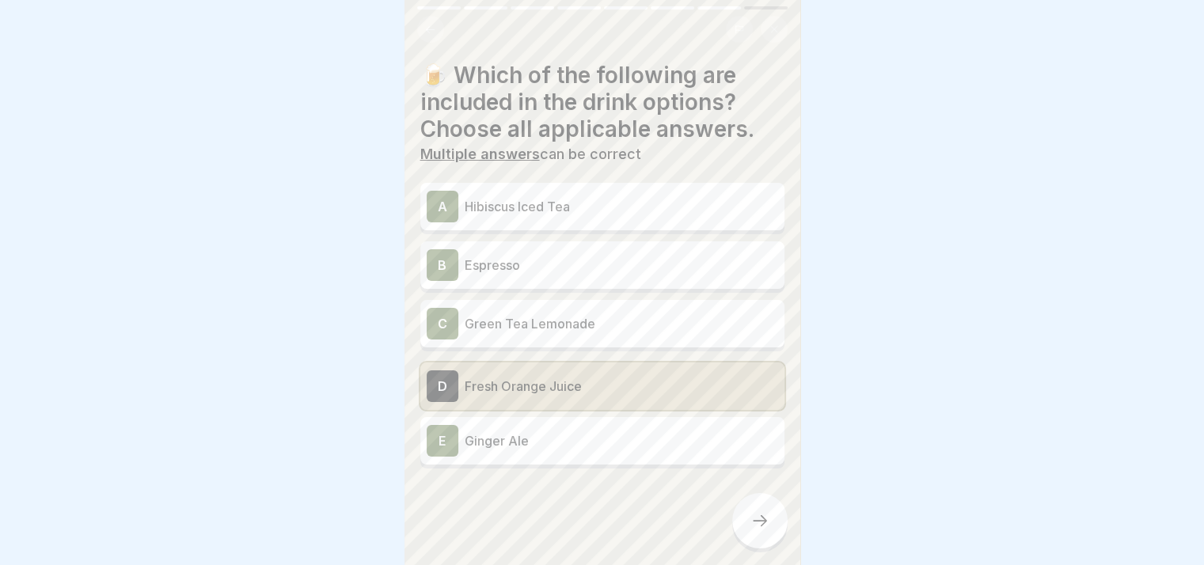
click at [487, 281] on div "B Espresso" at bounding box center [602, 264] width 364 height 47
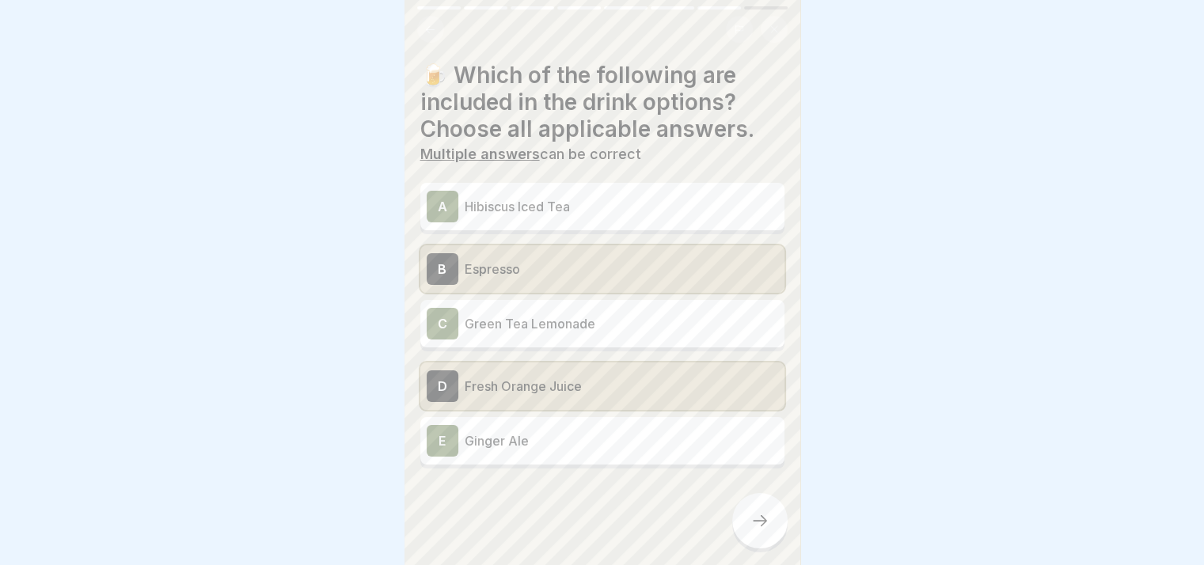
click at [505, 188] on div "A Hibiscus Iced Tea" at bounding box center [602, 206] width 364 height 47
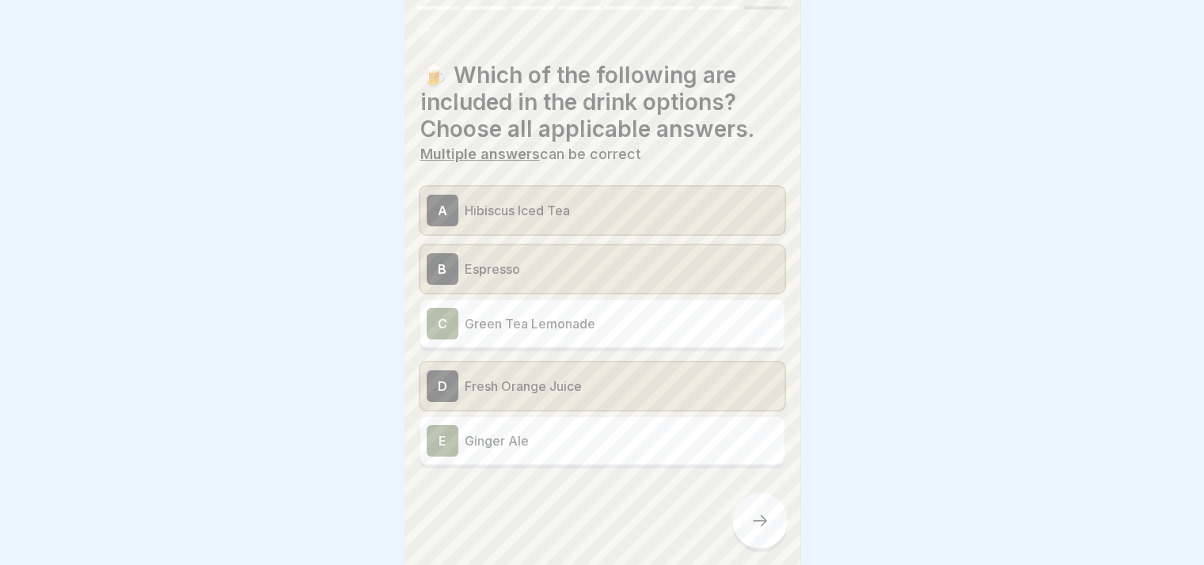
click at [753, 530] on icon at bounding box center [759, 520] width 19 height 19
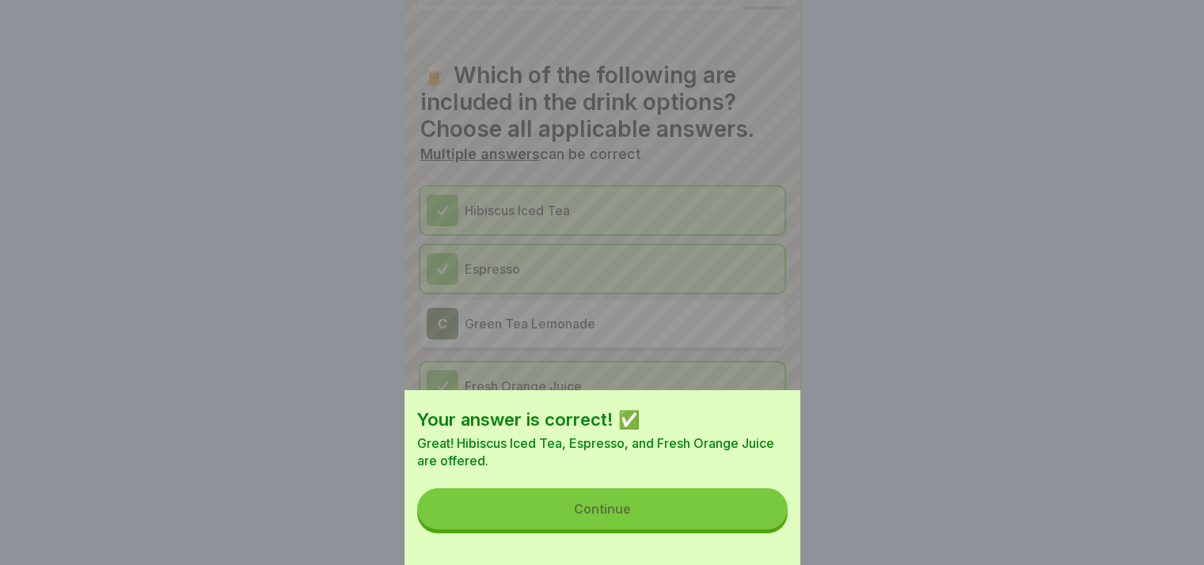
click at [738, 514] on button "Continue" at bounding box center [602, 508] width 370 height 41
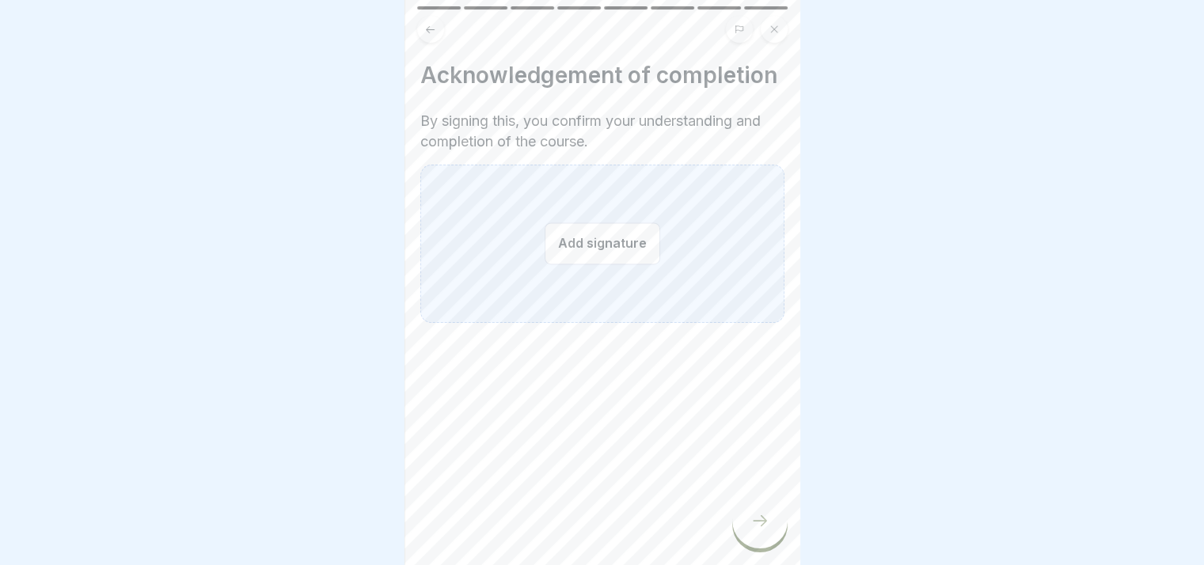
click at [600, 264] on button "Add signature" at bounding box center [602, 243] width 116 height 42
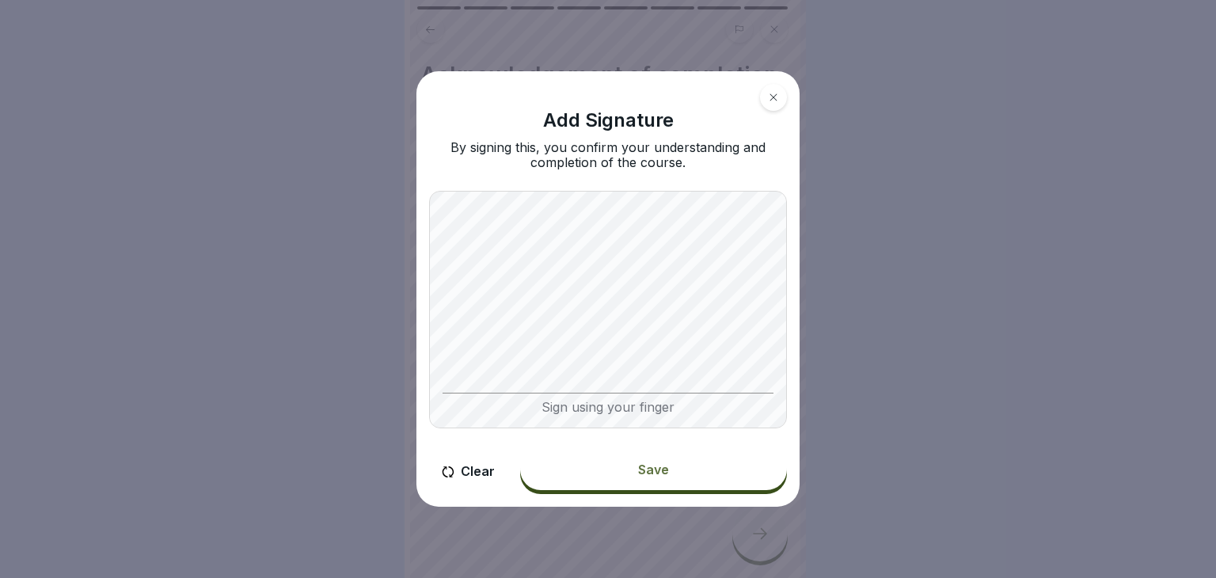
click at [670, 465] on button "Save" at bounding box center [653, 469] width 267 height 41
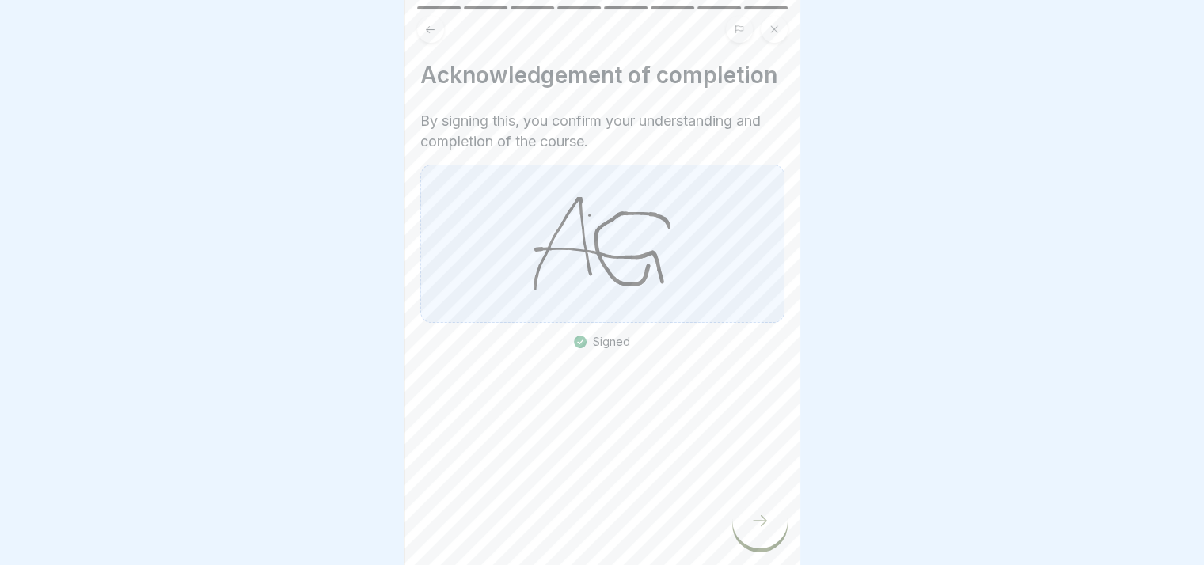
click at [757, 530] on icon at bounding box center [759, 520] width 19 height 19
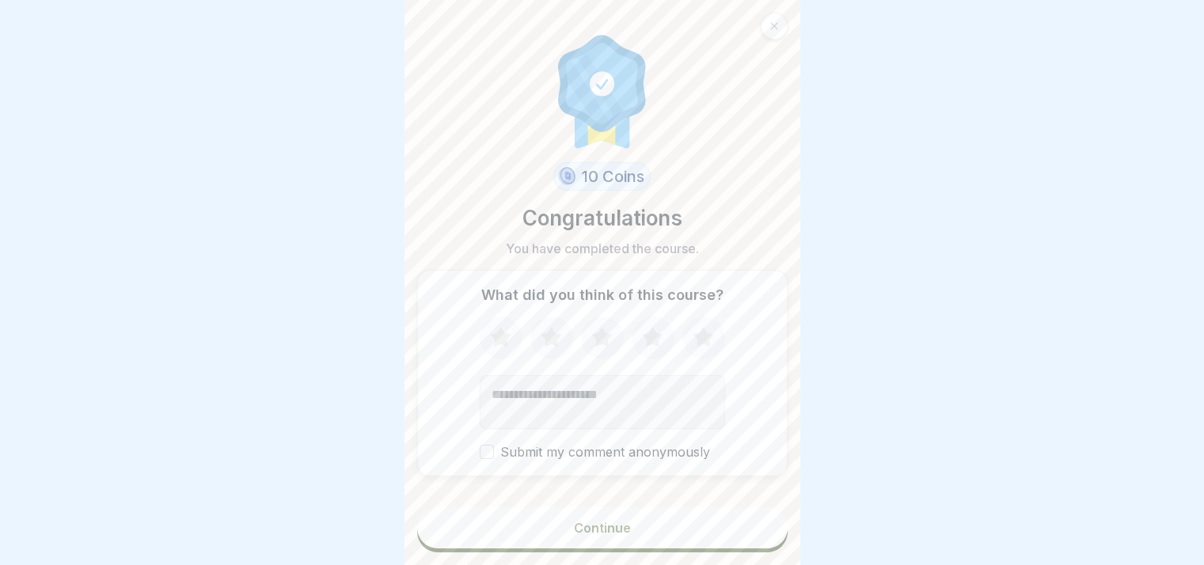
click at [700, 345] on icon at bounding box center [702, 337] width 21 height 20
click at [529, 429] on textarea "Add comment (optional)" at bounding box center [602, 402] width 245 height 54
type textarea "**********"
click at [606, 535] on div "Continue" at bounding box center [602, 528] width 57 height 14
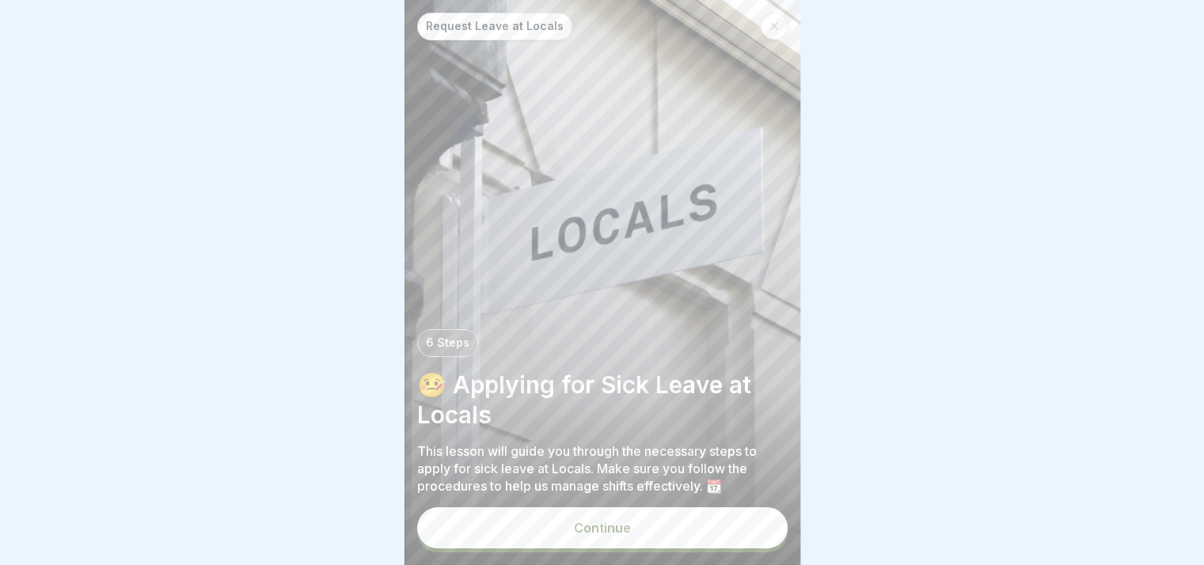
click at [728, 544] on button "Continue" at bounding box center [602, 527] width 370 height 41
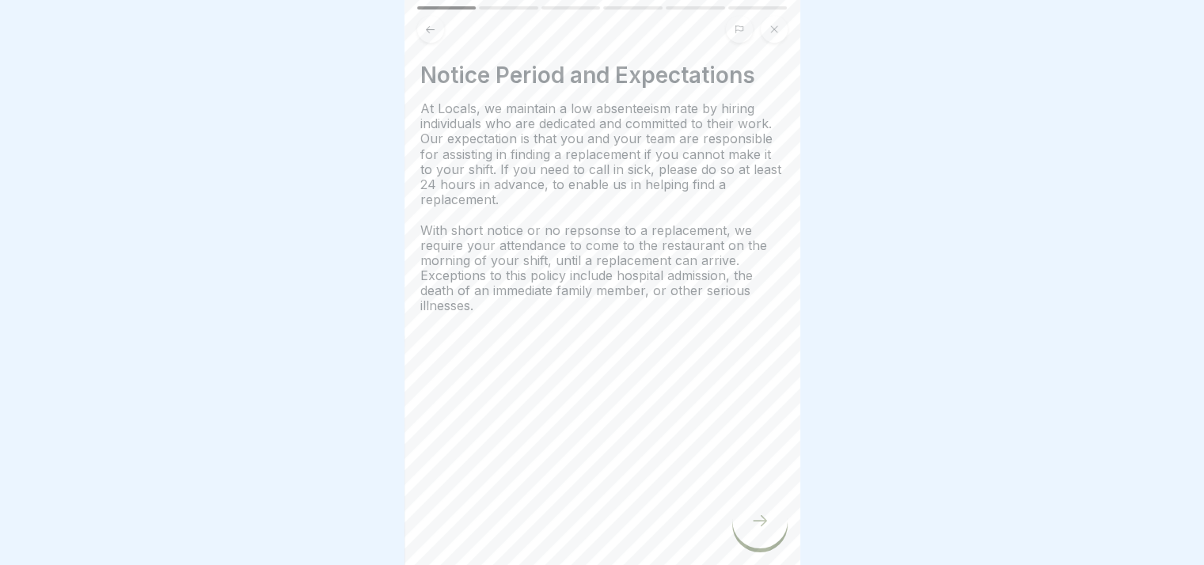
click at [744, 533] on div at bounding box center [759, 520] width 55 height 55
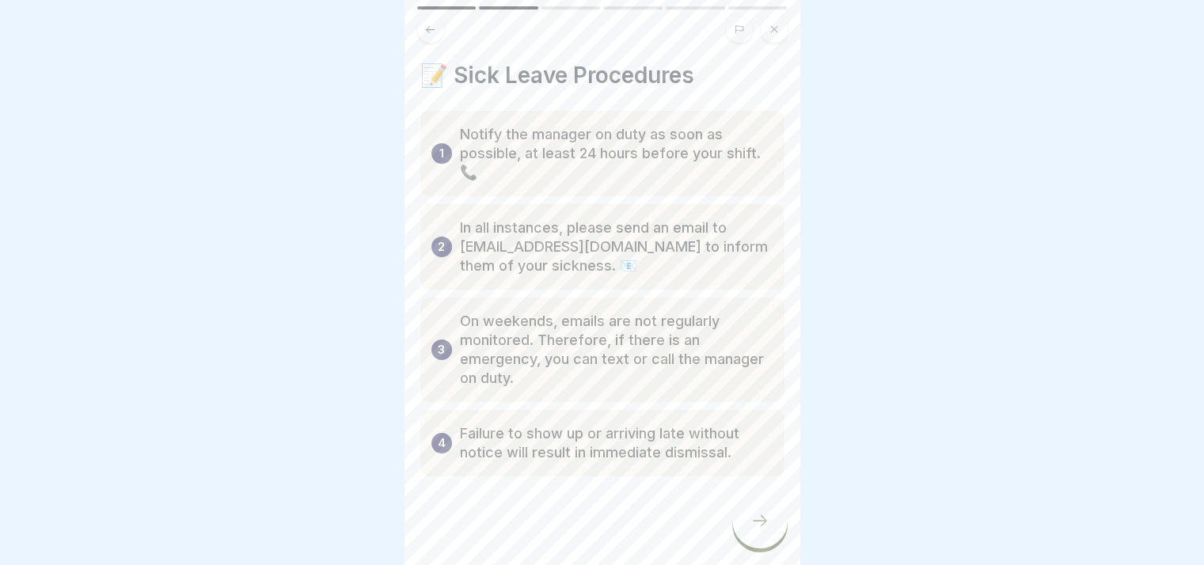
click at [743, 521] on div at bounding box center [759, 520] width 55 height 55
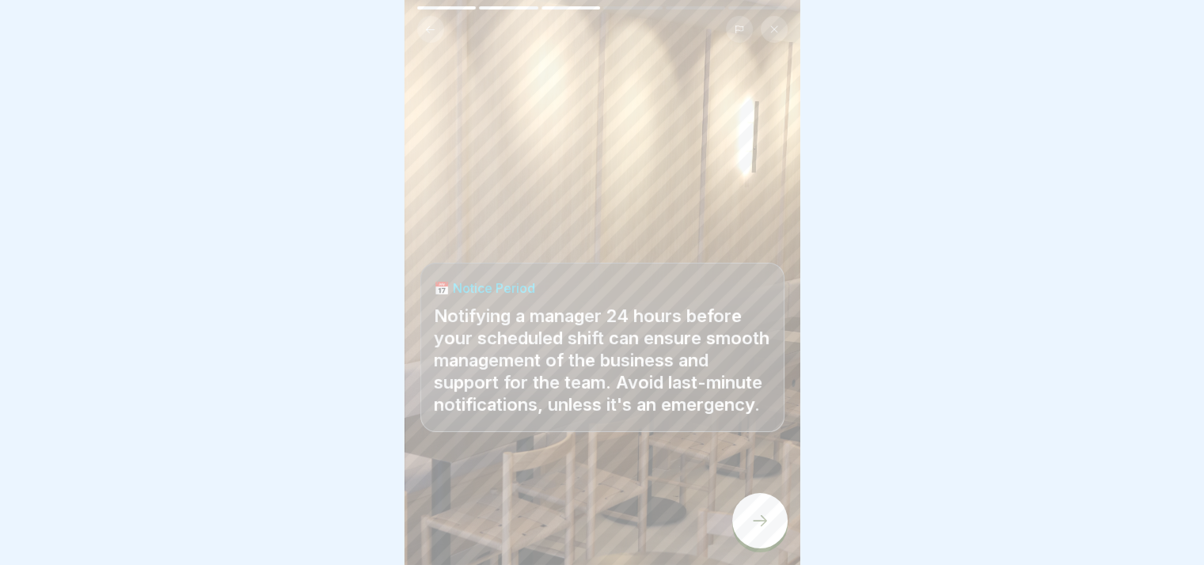
click at [776, 527] on div at bounding box center [759, 520] width 55 height 55
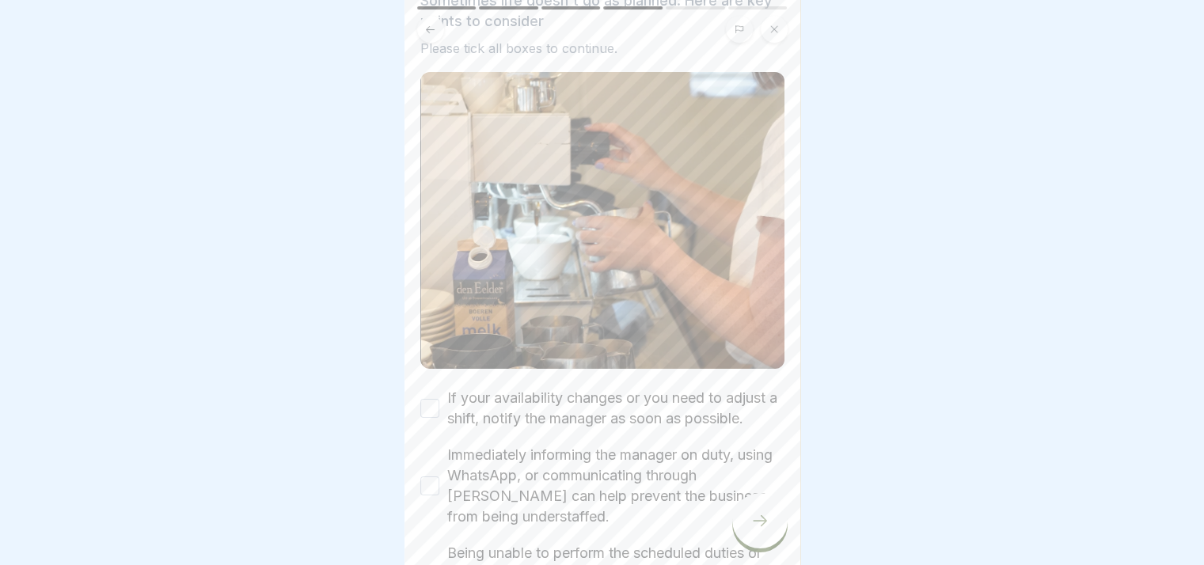
scroll to position [158, 0]
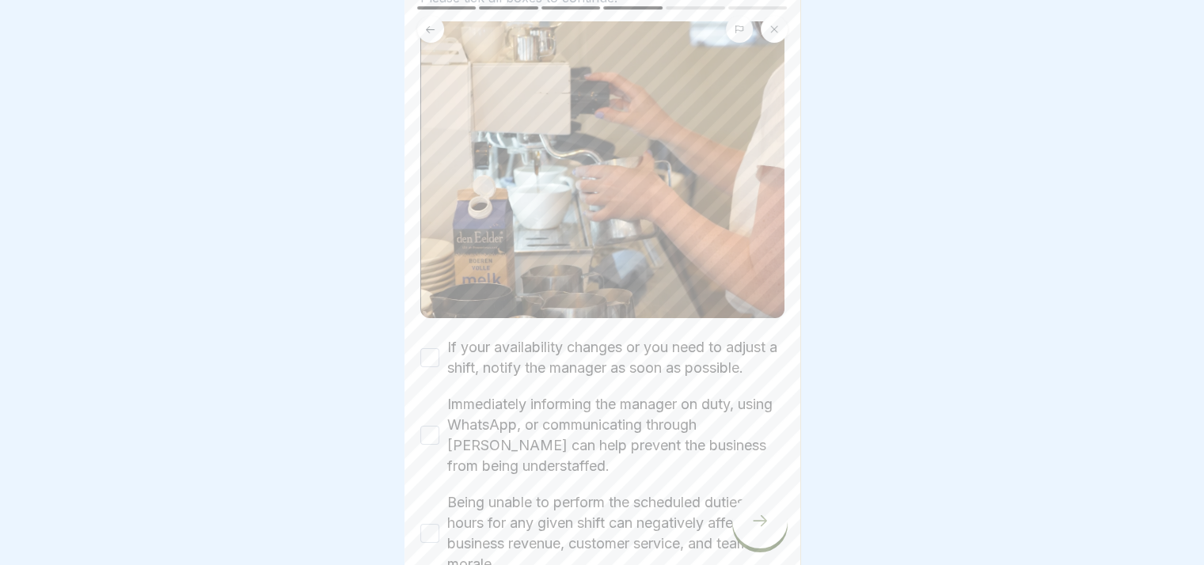
click at [429, 365] on button "If your availability changes or you need to adjust a shift, notify the manager …" at bounding box center [429, 357] width 19 height 19
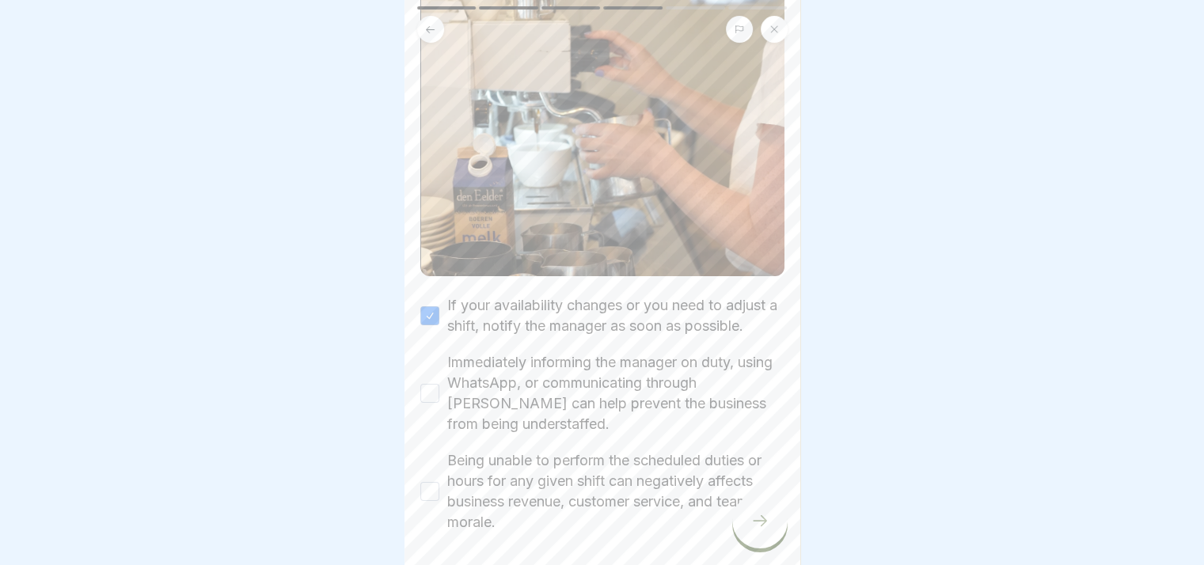
scroll to position [237, 0]
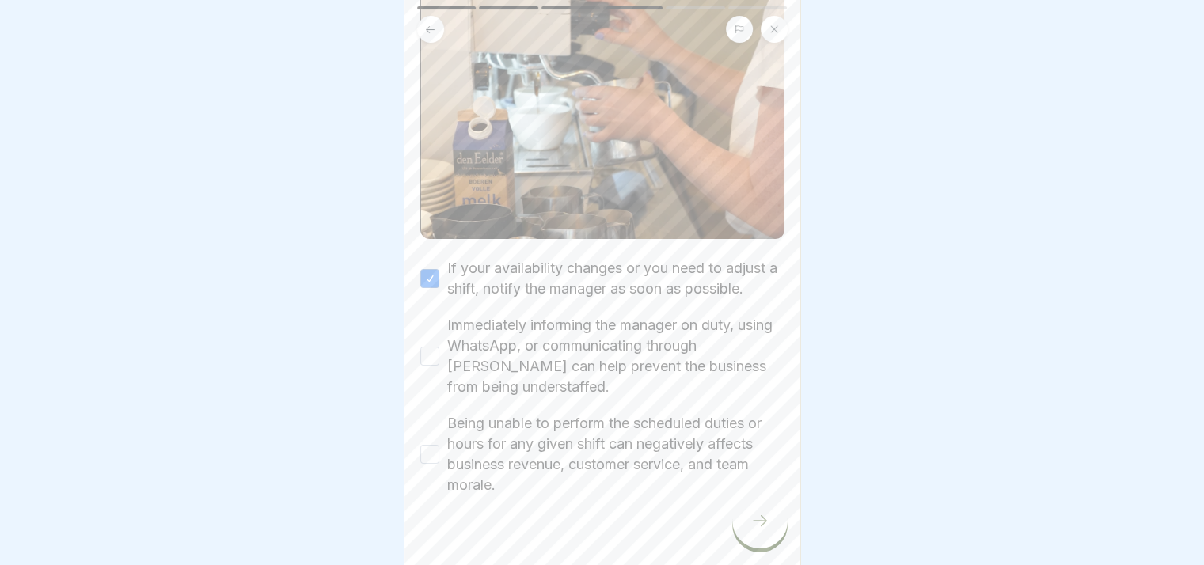
click at [430, 384] on div "Immediately informing the manager on duty, using WhatsApp, or communicating thr…" at bounding box center [602, 356] width 364 height 82
click at [427, 366] on button "Immediately informing the manager on duty, using WhatsApp, or communicating thr…" at bounding box center [429, 356] width 19 height 19
click at [430, 464] on button "Being unable to perform the scheduled duties or hours for any given shift can n…" at bounding box center [429, 454] width 19 height 19
click at [753, 530] on icon at bounding box center [759, 520] width 19 height 19
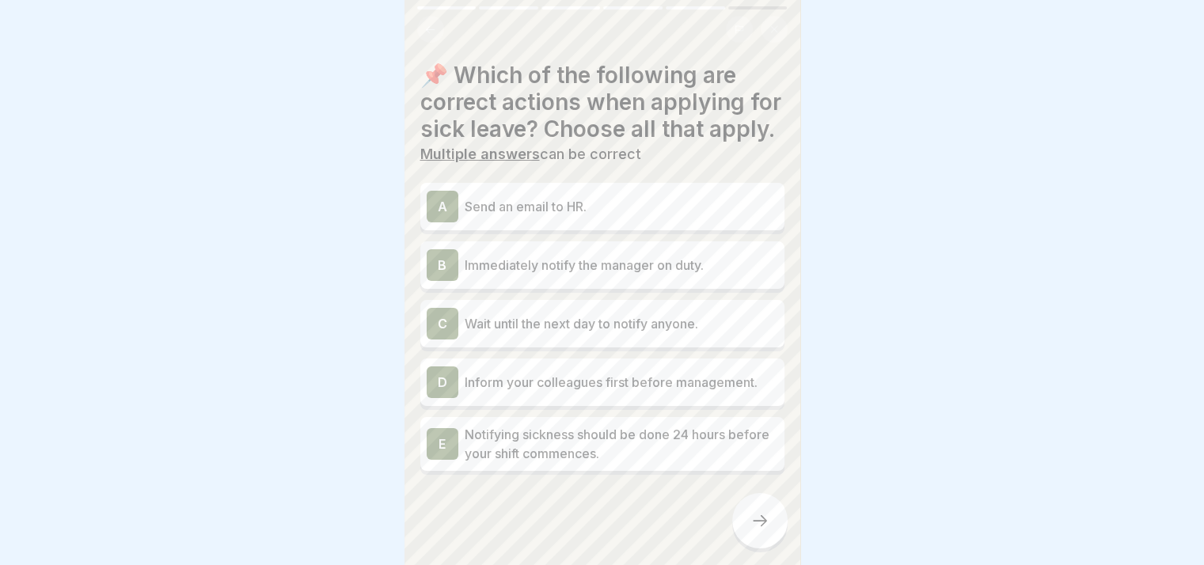
click at [566, 216] on p "Send an email to HR." at bounding box center [621, 206] width 313 height 19
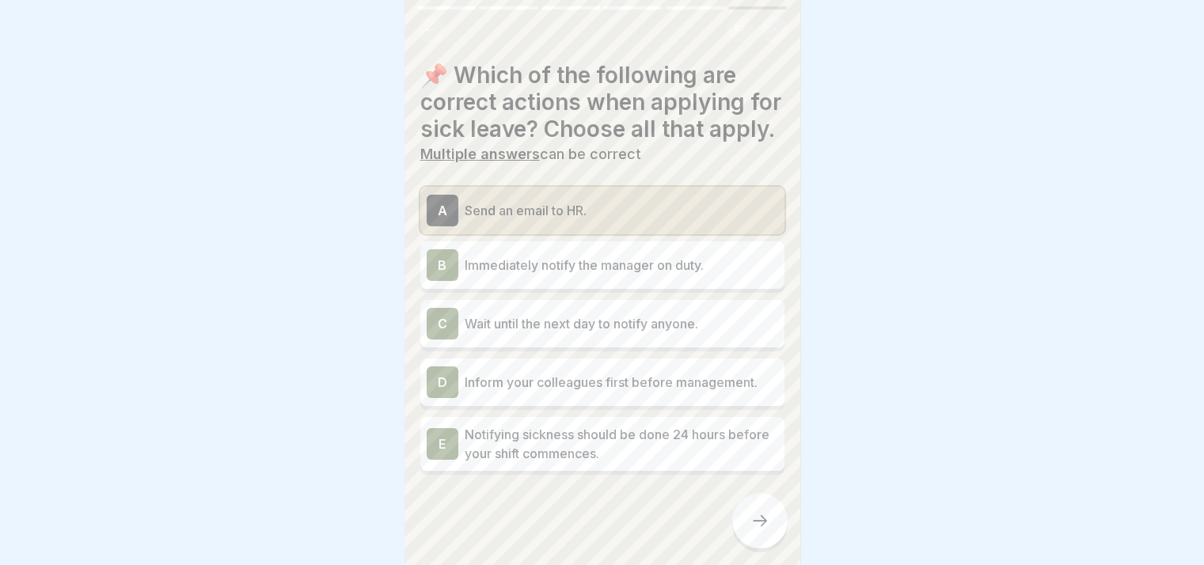
click at [575, 275] on p "Immediately notify the manager on duty." at bounding box center [621, 265] width 313 height 19
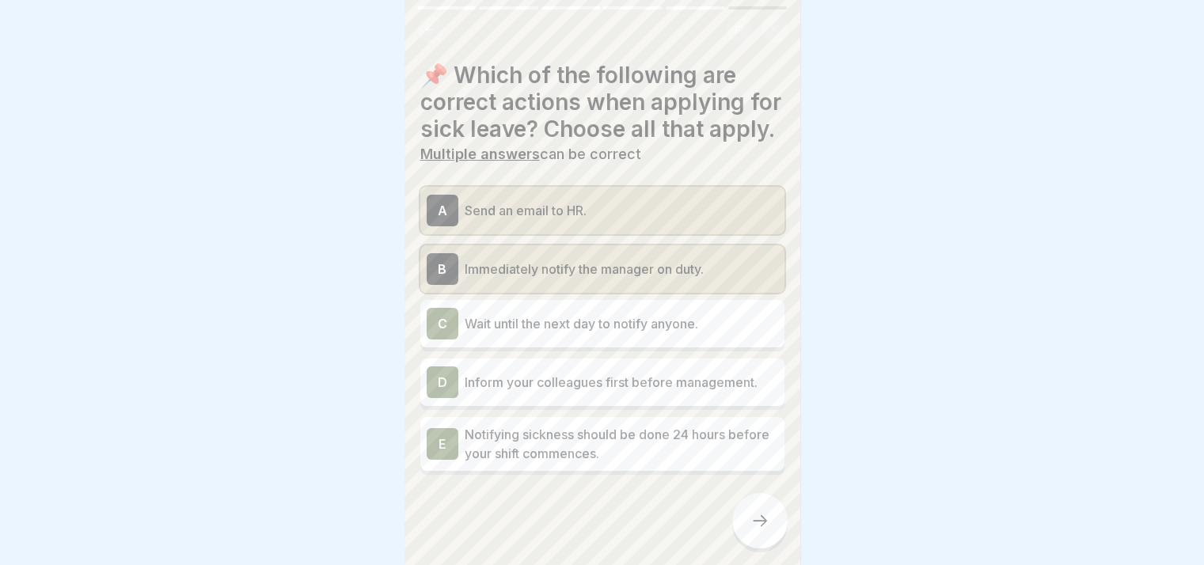
click at [629, 463] on p "Notifying sickness should be done 24 hours before your shift commences." at bounding box center [621, 444] width 313 height 38
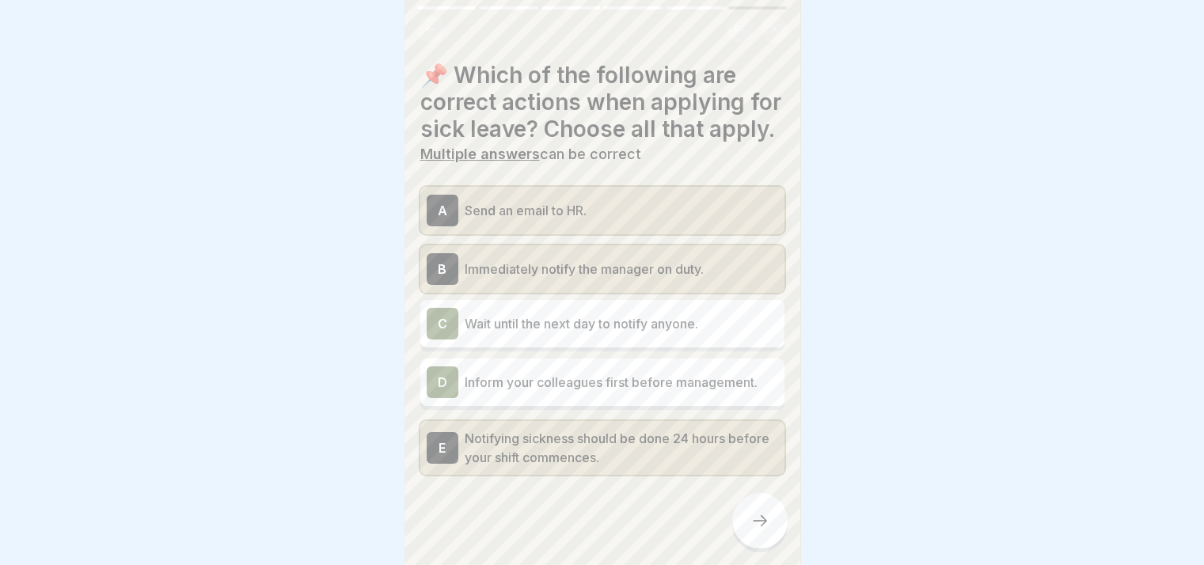
click at [750, 530] on icon at bounding box center [759, 520] width 19 height 19
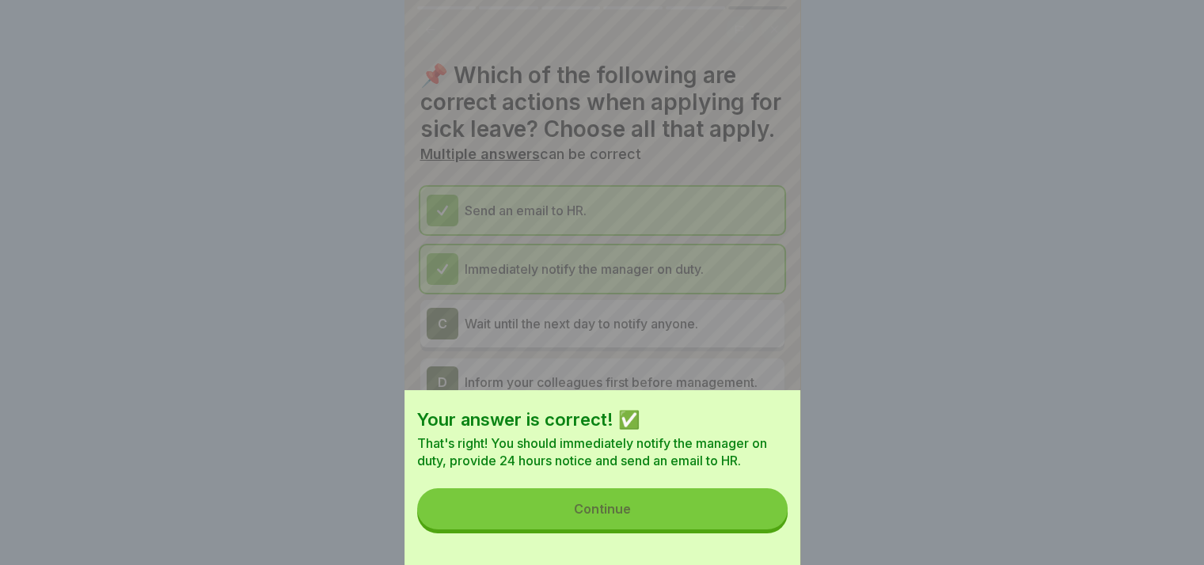
click at [709, 515] on button "Continue" at bounding box center [602, 508] width 370 height 41
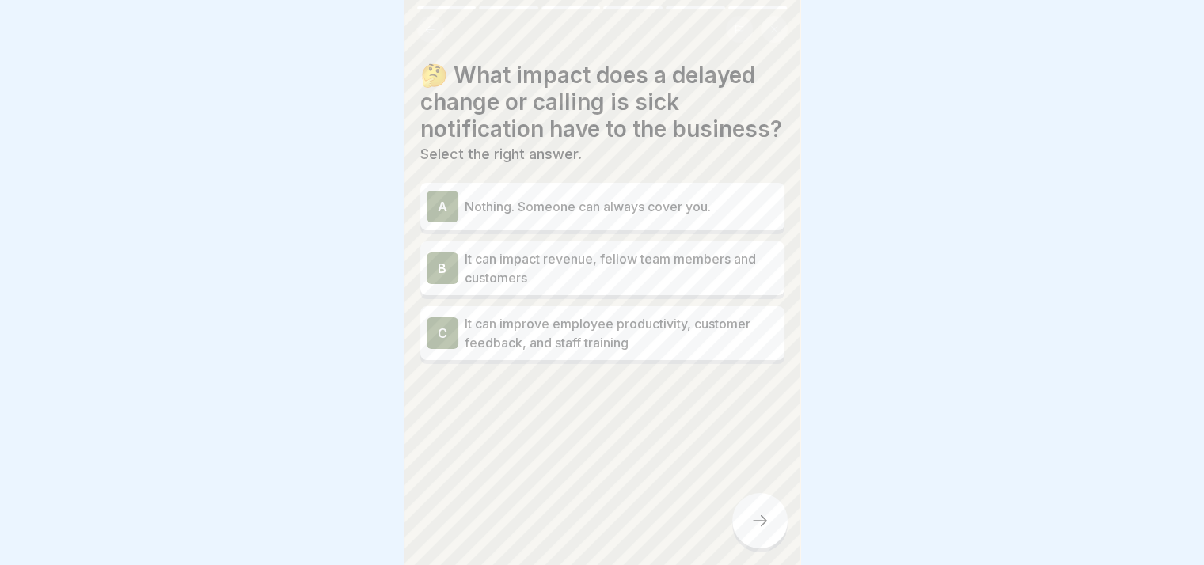
click at [596, 287] on p "It can impact revenue, fellow team members and customers" at bounding box center [621, 268] width 313 height 38
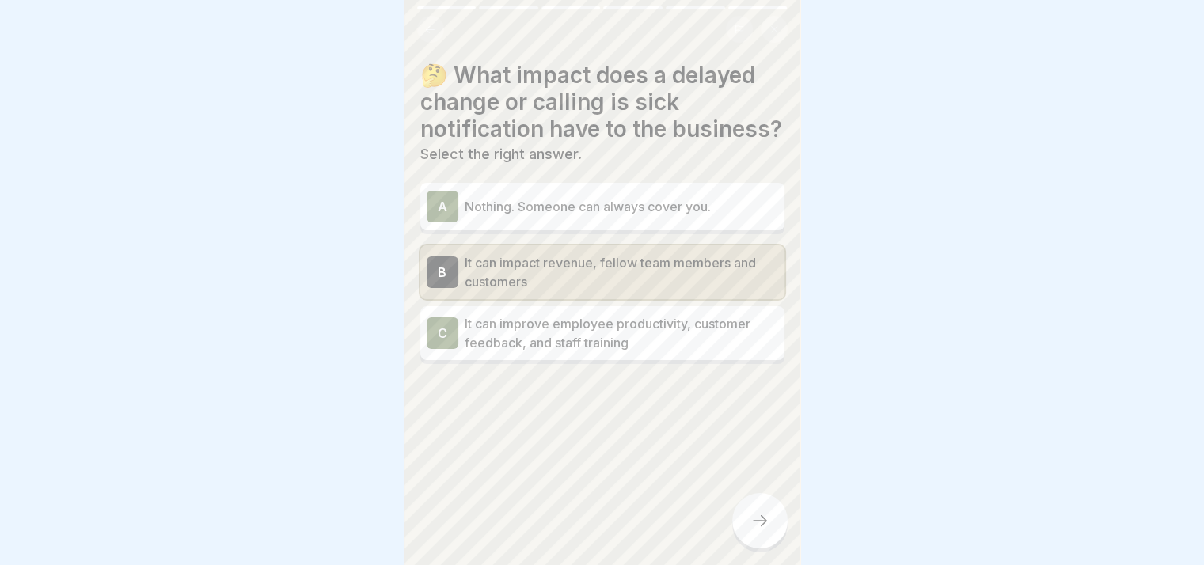
click at [766, 530] on icon at bounding box center [759, 520] width 19 height 19
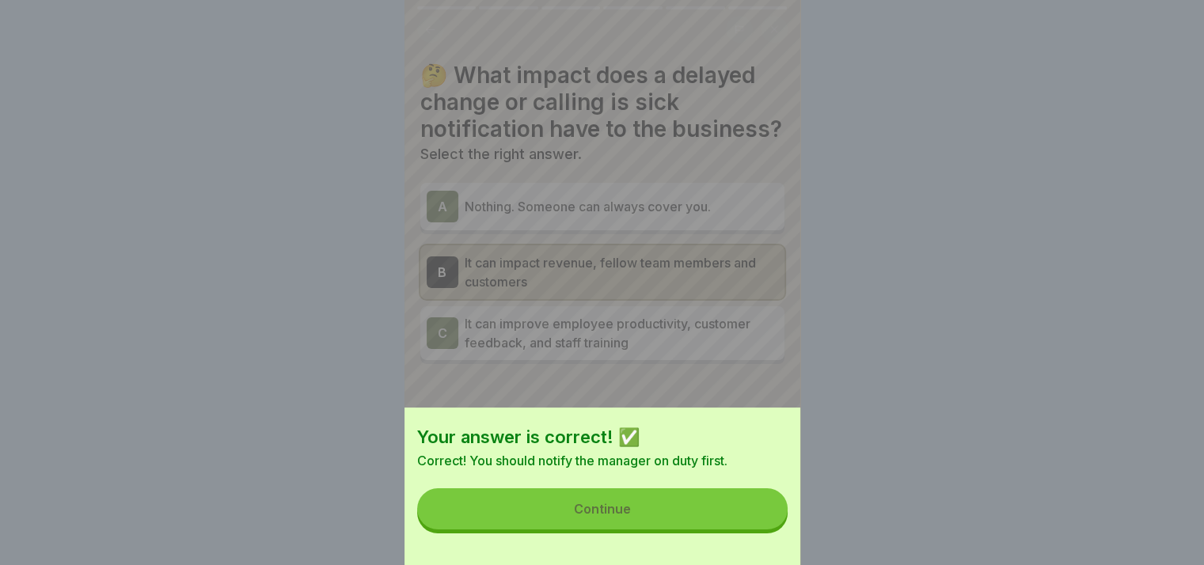
click at [694, 518] on button "Continue" at bounding box center [602, 508] width 370 height 41
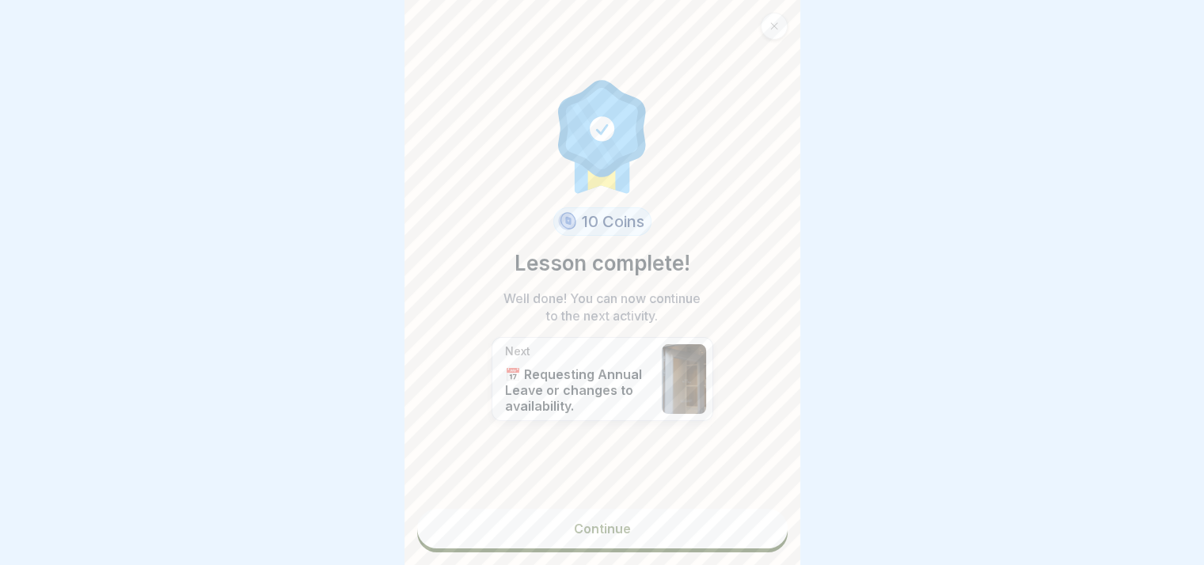
click at [673, 530] on link "Continue" at bounding box center [602, 529] width 370 height 40
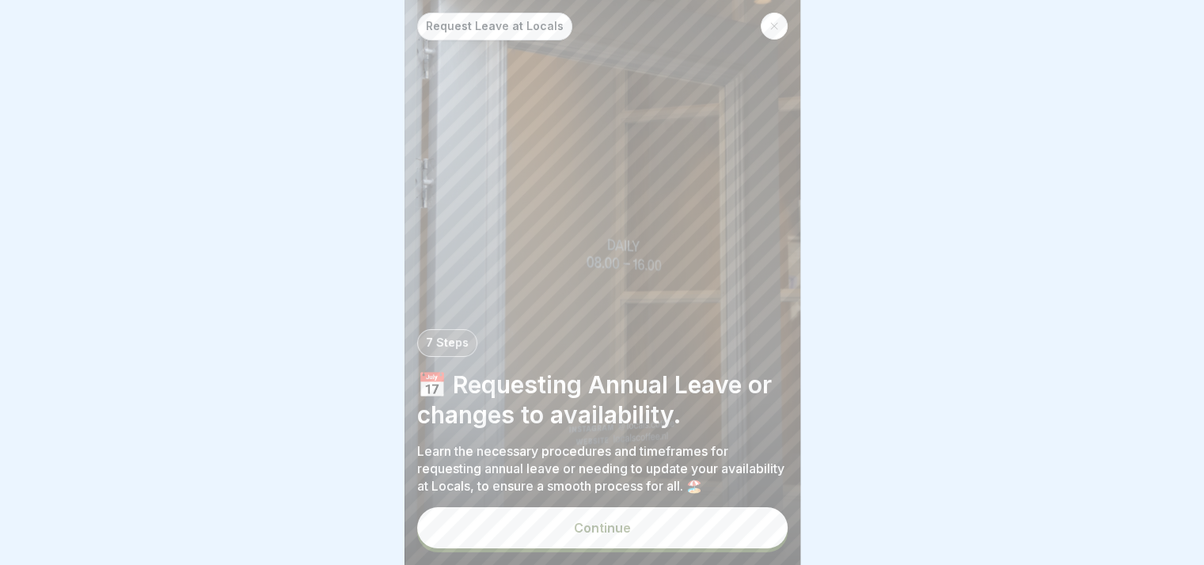
click at [647, 533] on button "Continue" at bounding box center [602, 527] width 370 height 41
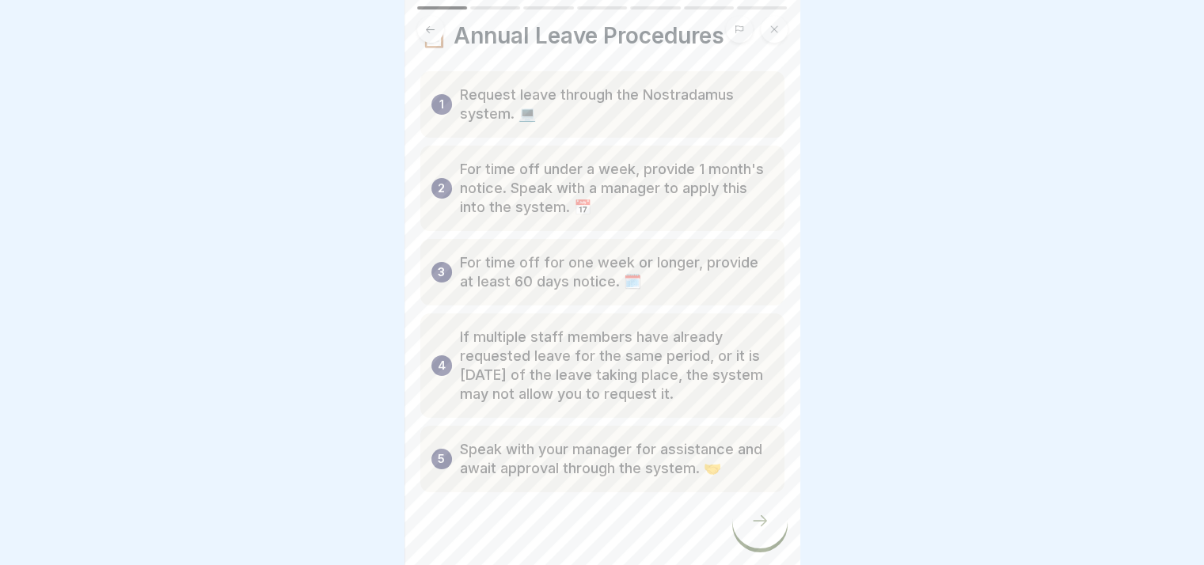
scroll to position [61, 0]
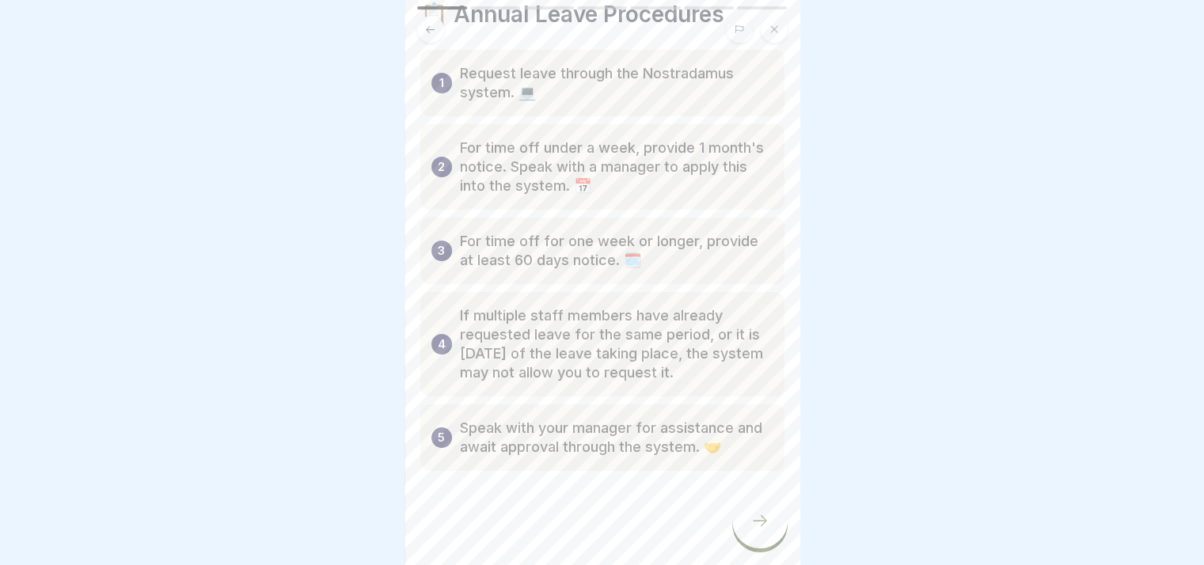
click at [751, 530] on icon at bounding box center [759, 520] width 19 height 19
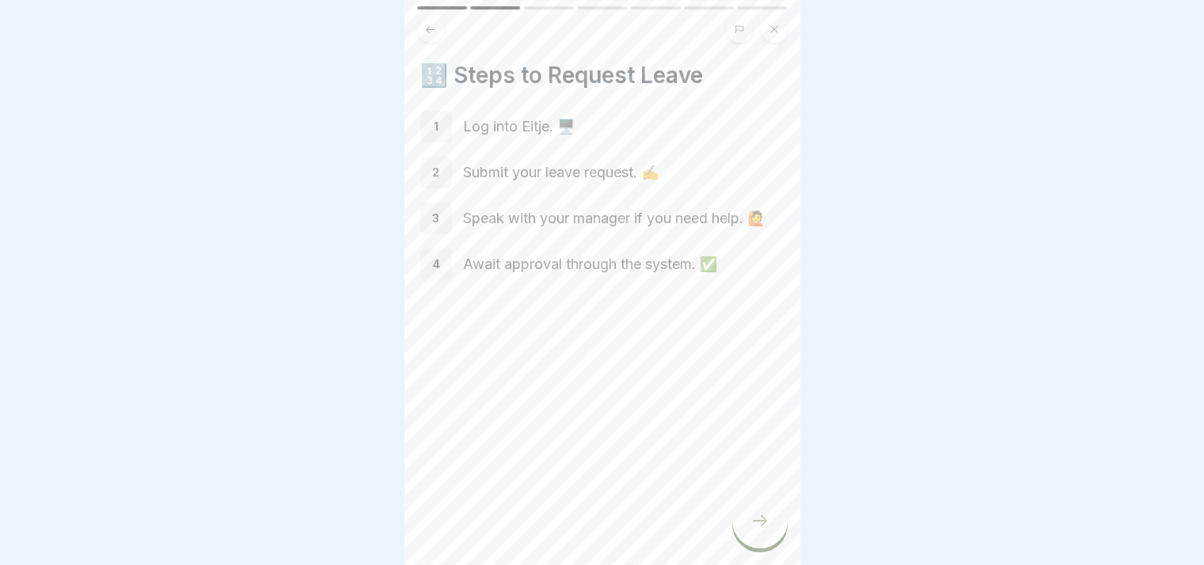
click at [762, 530] on icon at bounding box center [759, 520] width 19 height 19
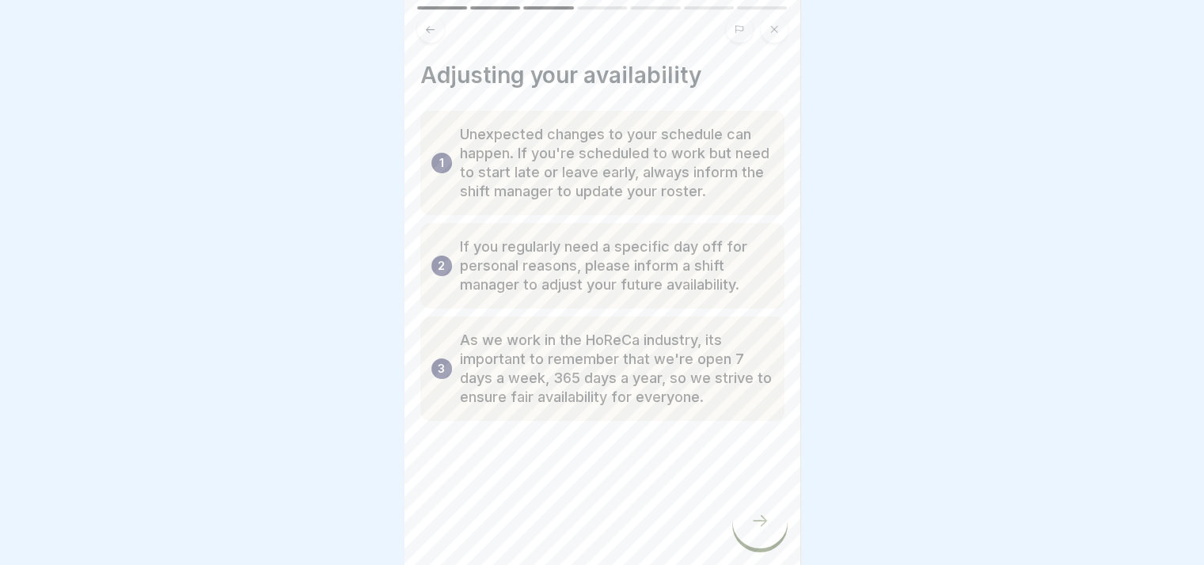
click at [766, 530] on icon at bounding box center [759, 520] width 19 height 19
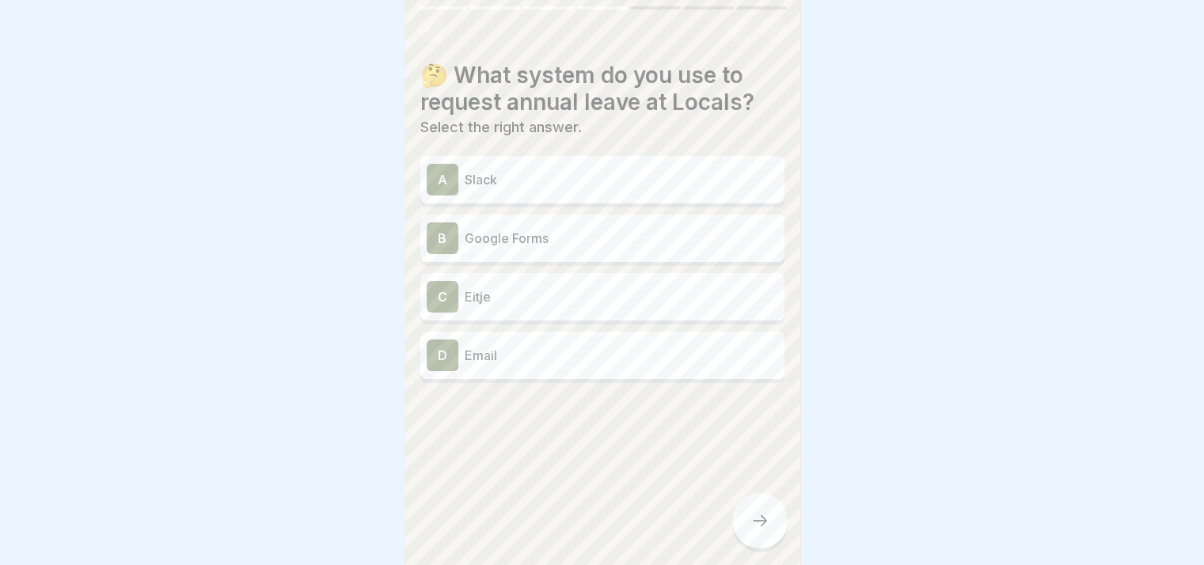
click at [568, 301] on p "Eitje" at bounding box center [621, 296] width 313 height 19
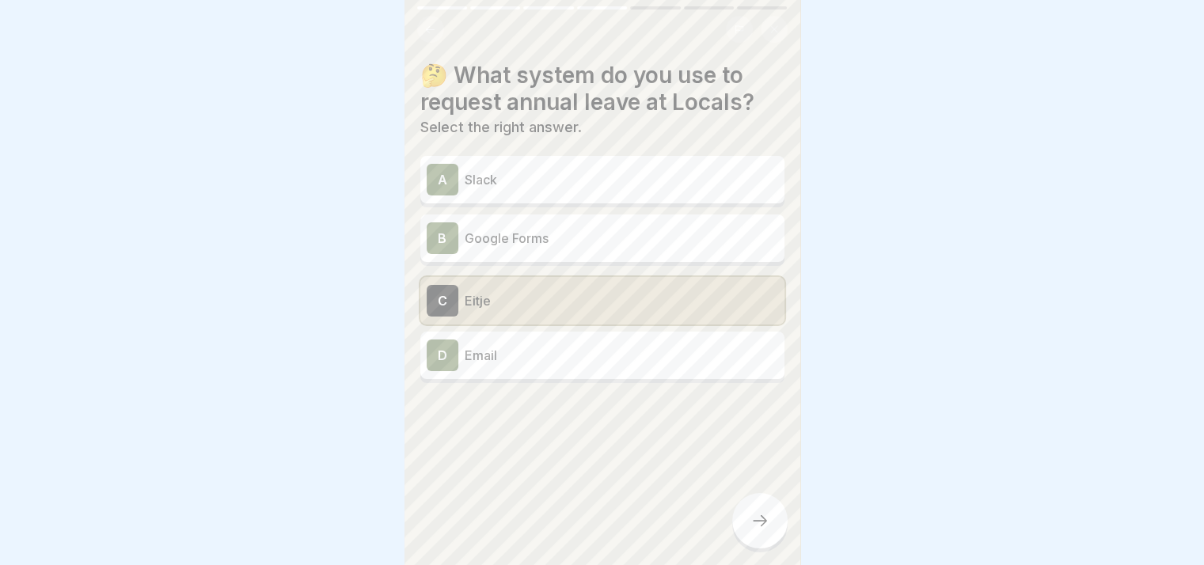
click at [764, 525] on div at bounding box center [759, 520] width 55 height 55
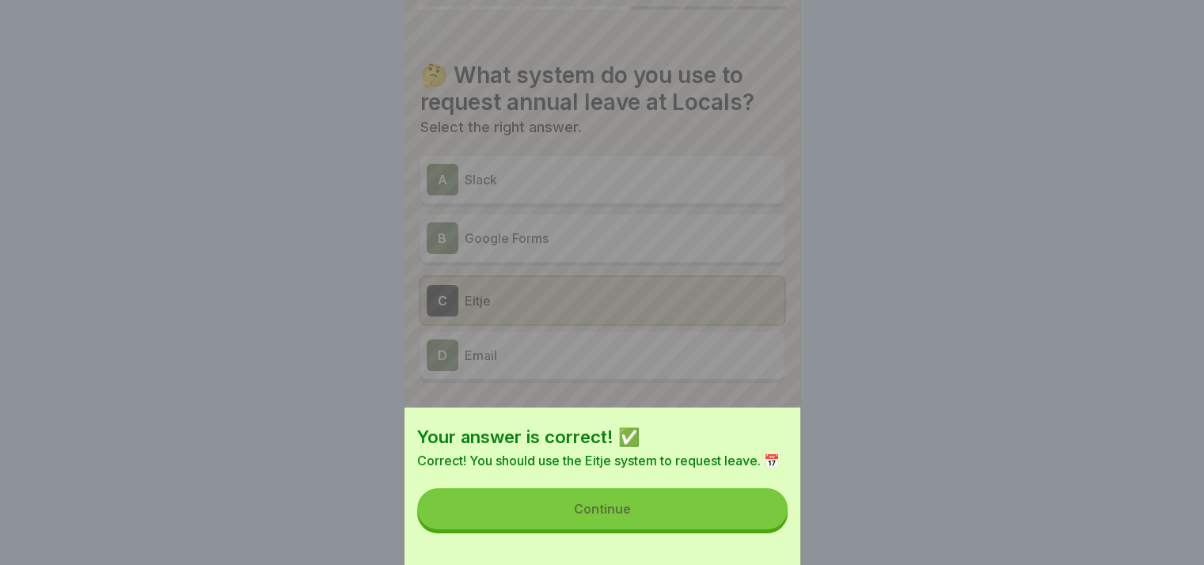
click at [730, 519] on button "Continue" at bounding box center [602, 508] width 370 height 41
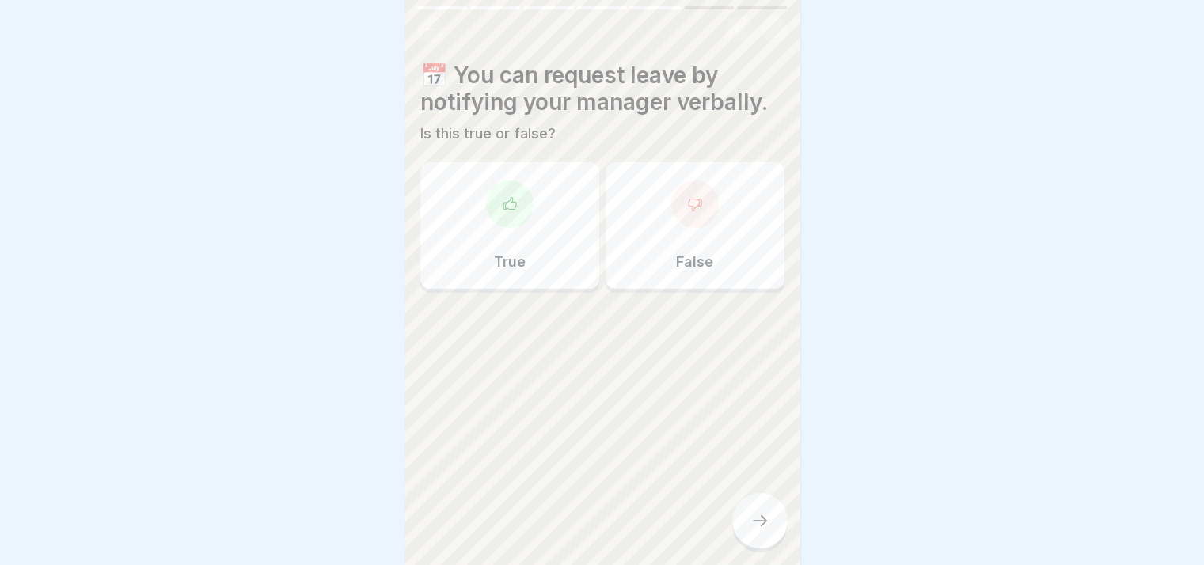
click at [655, 224] on div "False" at bounding box center [694, 225] width 179 height 127
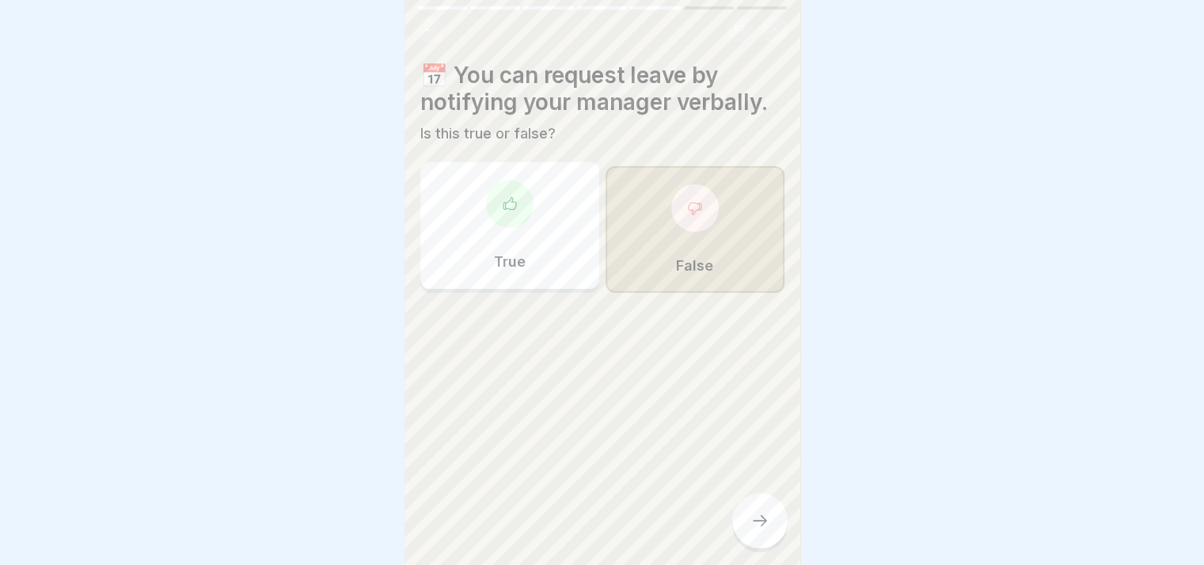
click at [765, 530] on icon at bounding box center [759, 520] width 19 height 19
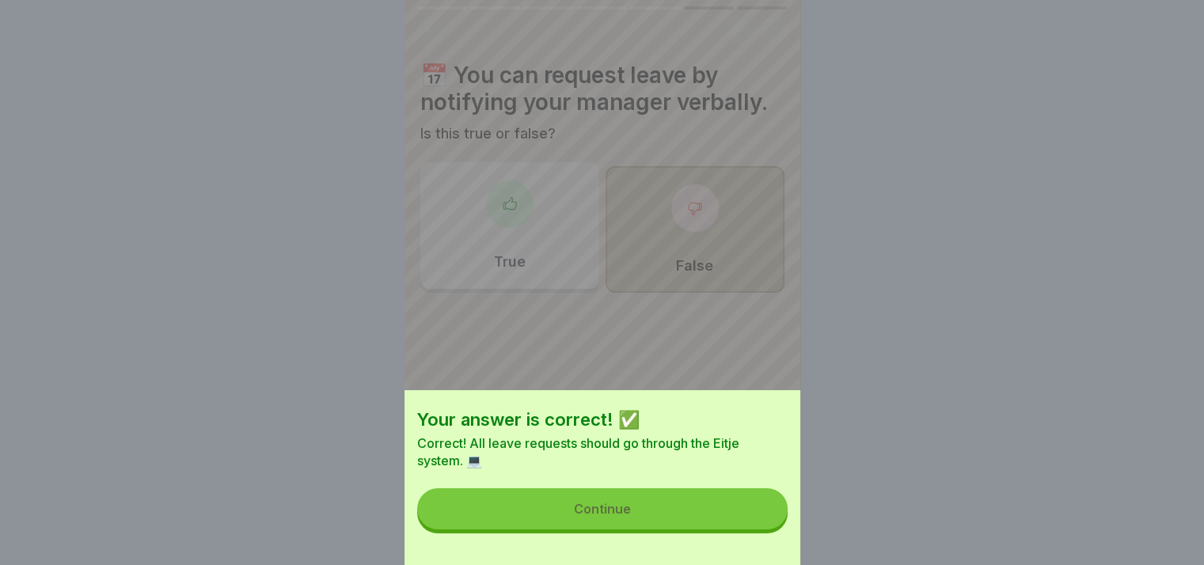
click at [758, 529] on button "Continue" at bounding box center [602, 508] width 370 height 41
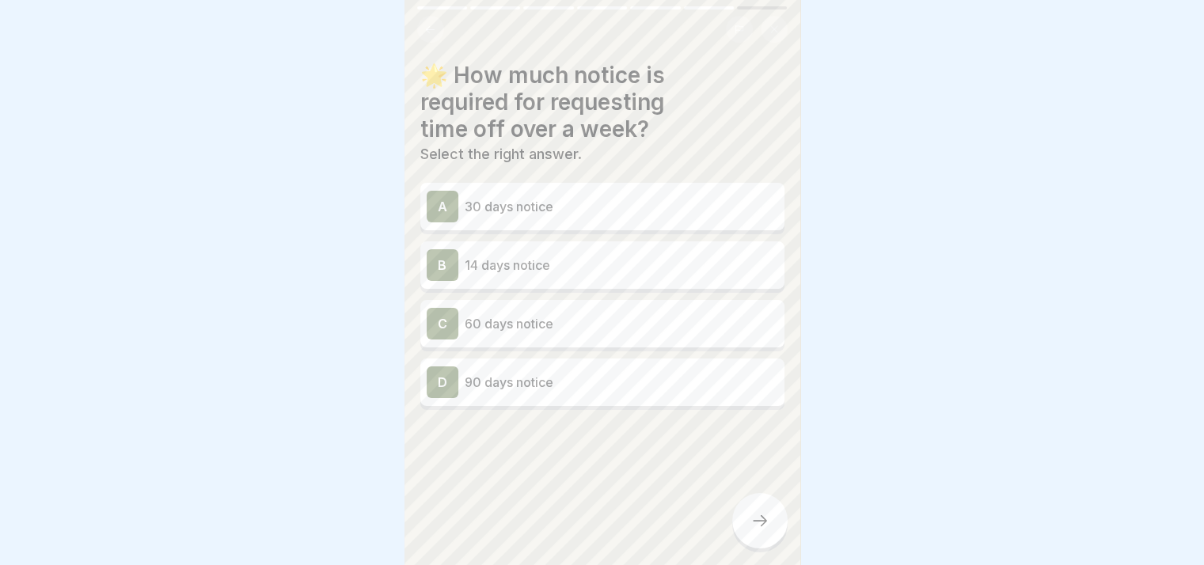
click at [531, 324] on p "60 days notice" at bounding box center [621, 323] width 313 height 19
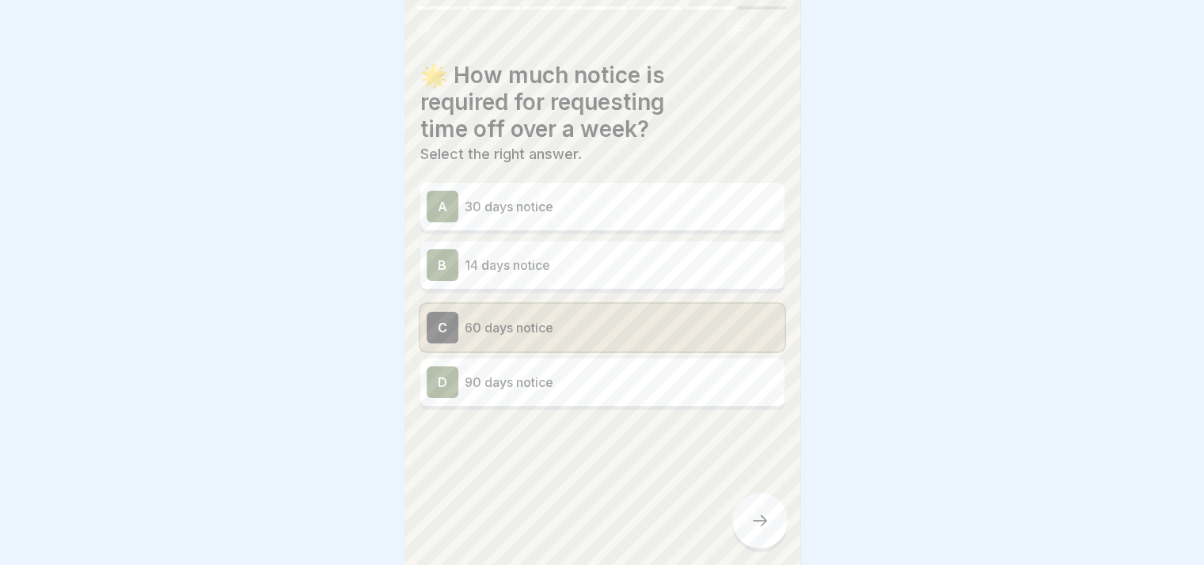
click at [745, 535] on div at bounding box center [759, 520] width 55 height 55
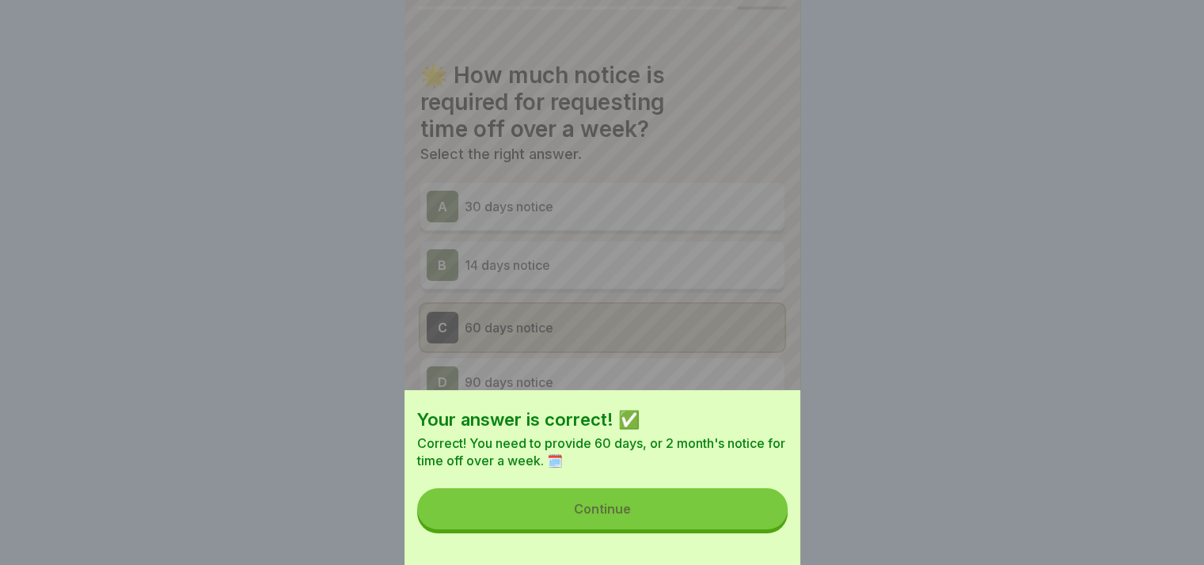
click at [723, 523] on button "Continue" at bounding box center [602, 508] width 370 height 41
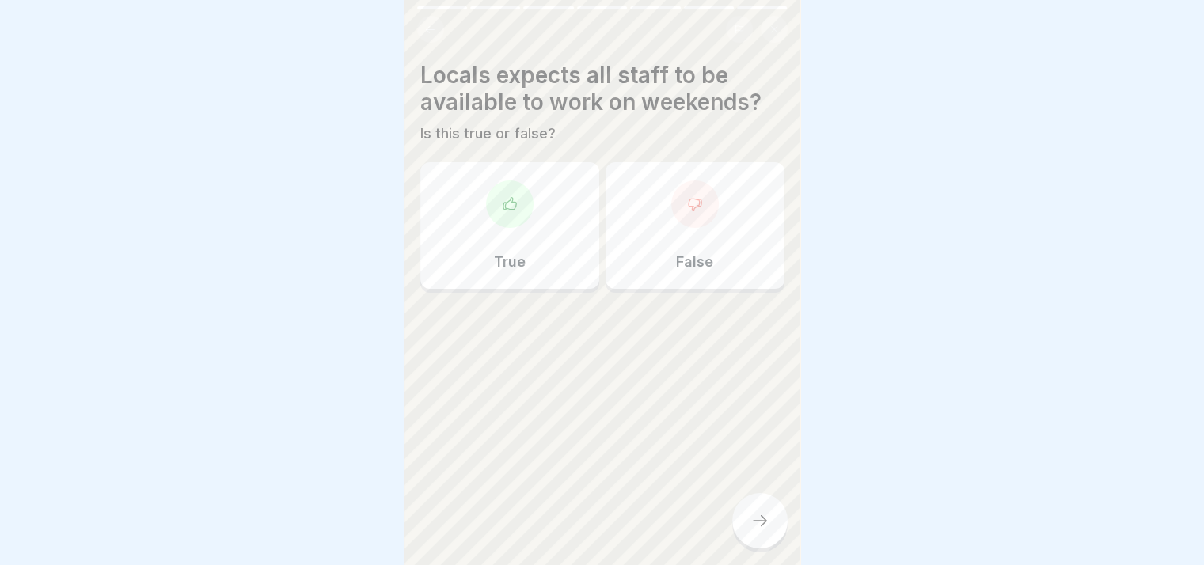
click at [548, 257] on div "True" at bounding box center [509, 225] width 179 height 127
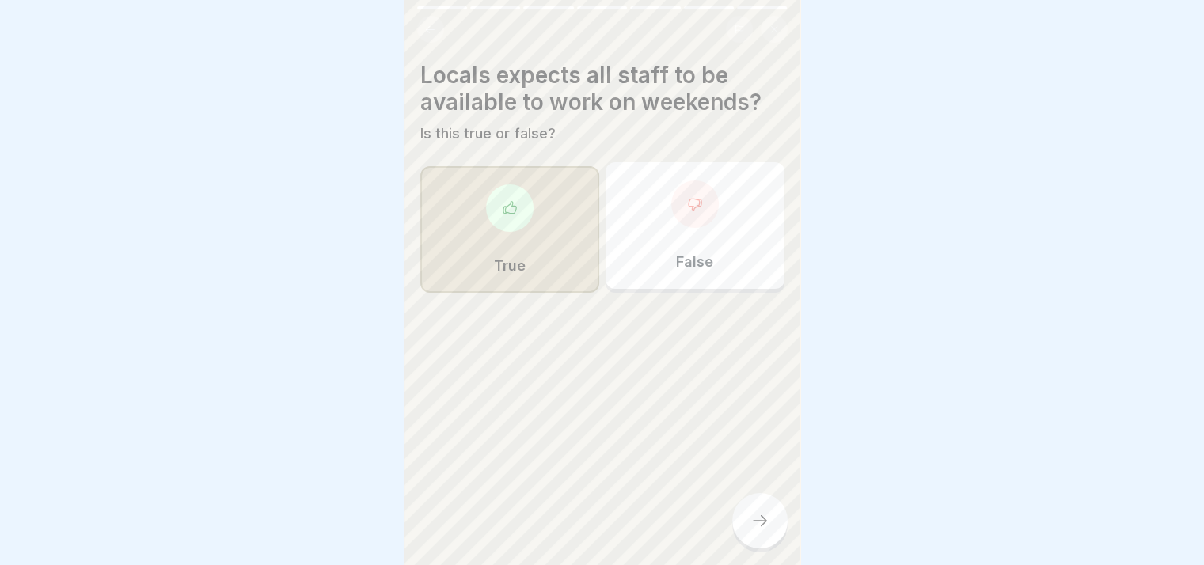
click at [738, 533] on div at bounding box center [759, 520] width 55 height 55
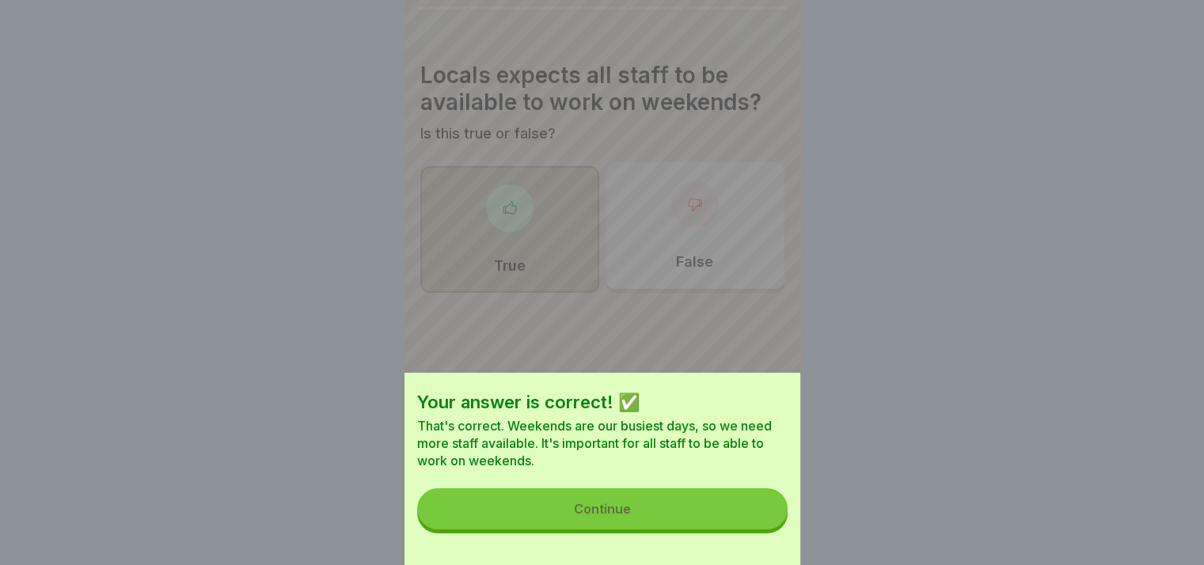
click at [725, 502] on button "Continue" at bounding box center [602, 508] width 370 height 41
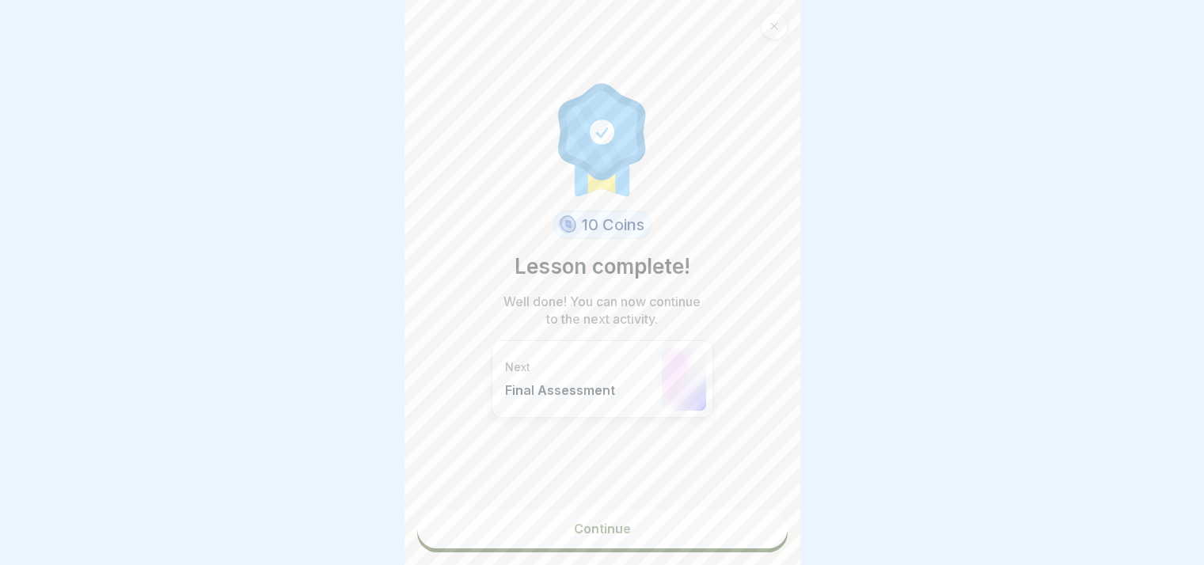
click at [708, 539] on link "Continue" at bounding box center [602, 529] width 370 height 40
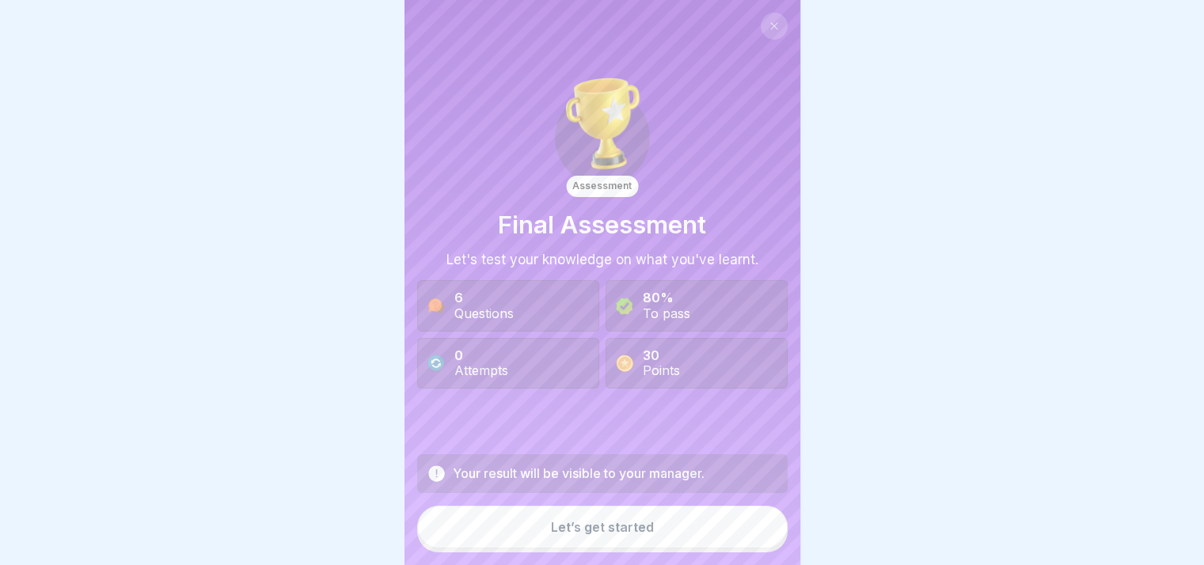
click at [700, 531] on button "Let’s get started" at bounding box center [602, 527] width 370 height 43
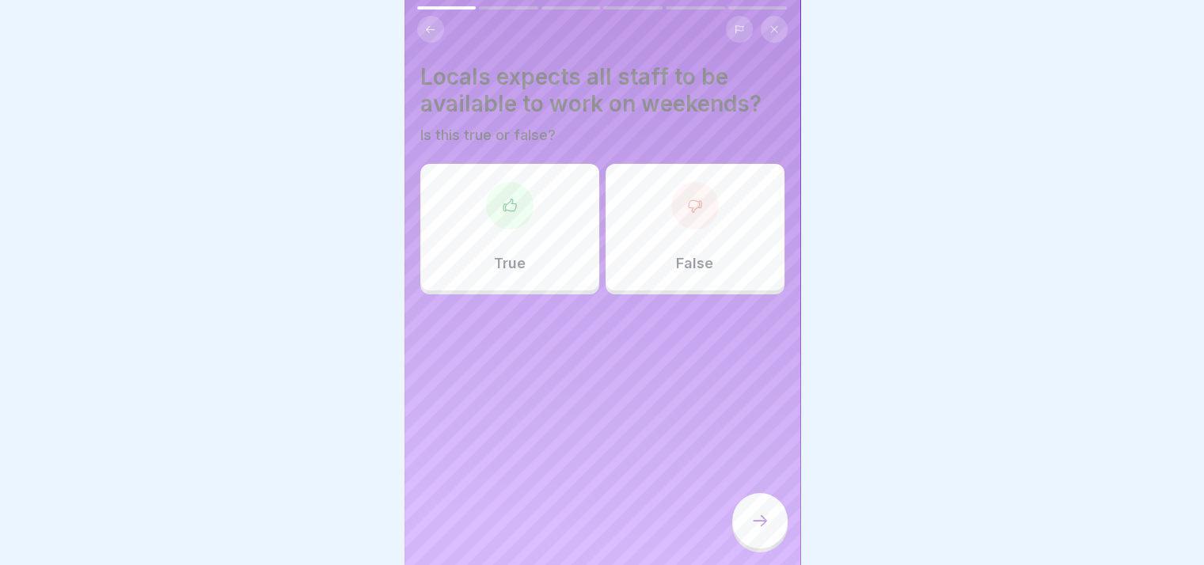
click at [483, 235] on div "True" at bounding box center [509, 227] width 179 height 127
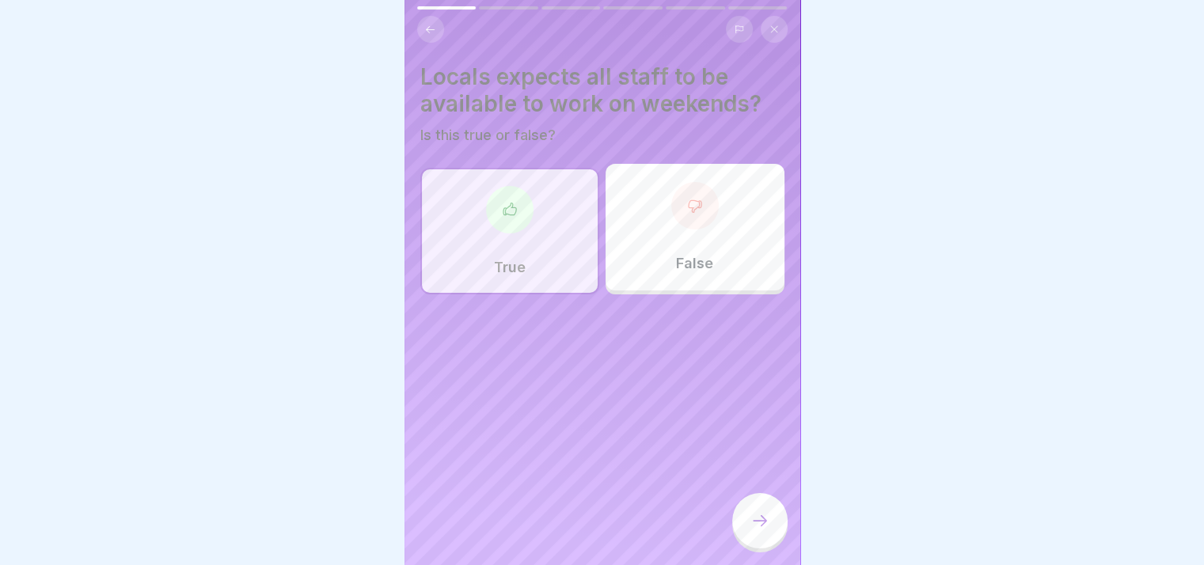
click at [738, 528] on div at bounding box center [759, 520] width 55 height 55
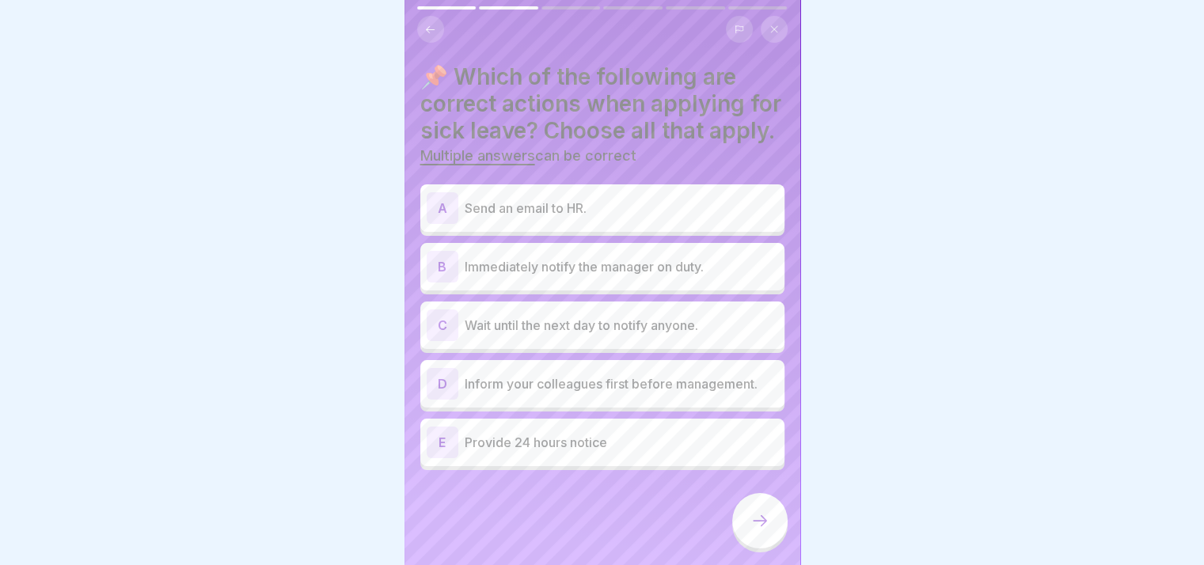
click at [574, 218] on p "Send an email to HR." at bounding box center [621, 208] width 313 height 19
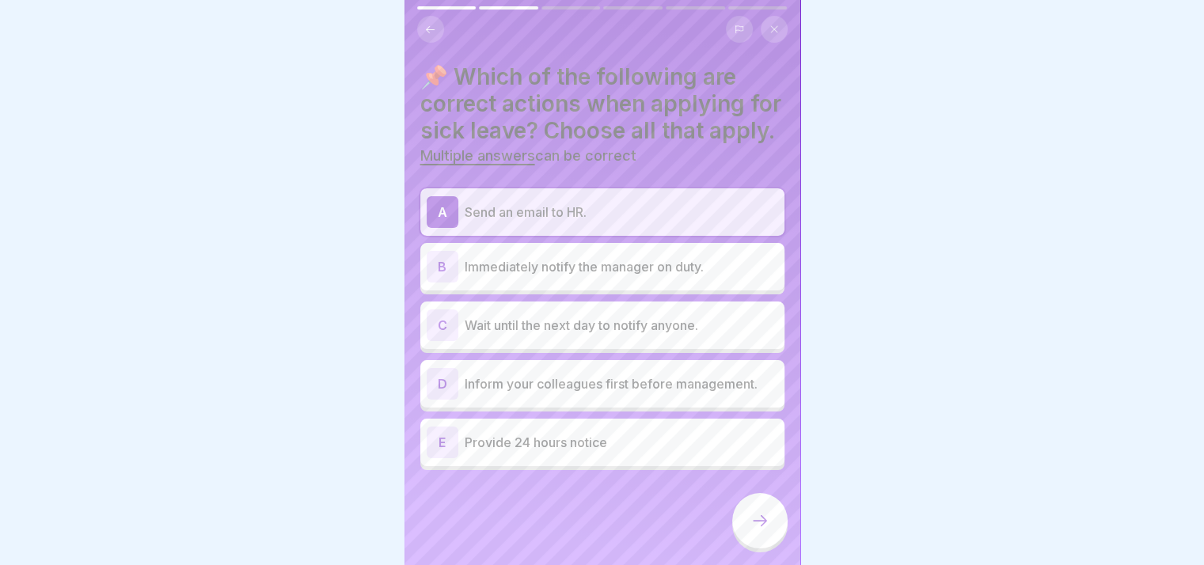
click at [595, 276] on p "Immediately notify the manager on duty." at bounding box center [621, 266] width 313 height 19
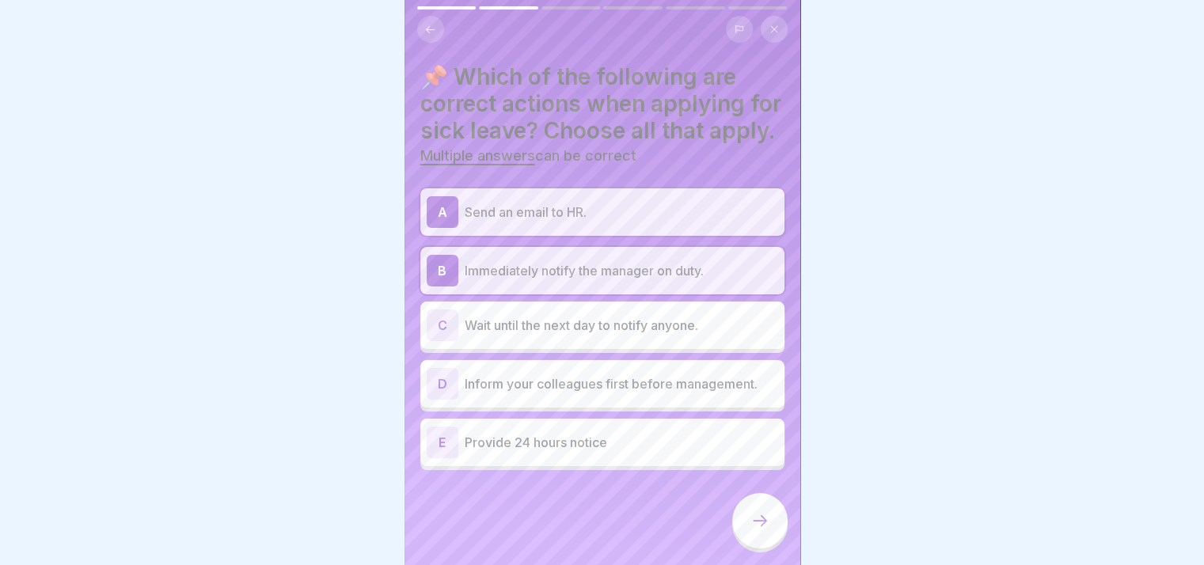
click at [620, 452] on p "Provide 24 hours notice" at bounding box center [621, 442] width 313 height 19
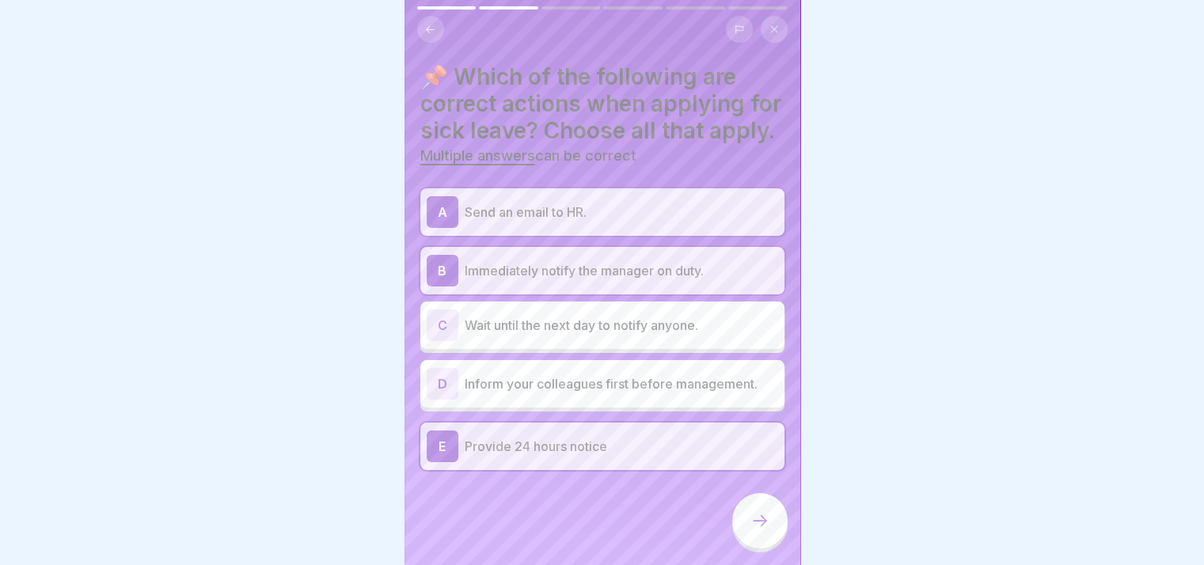
click at [763, 530] on icon at bounding box center [759, 520] width 19 height 19
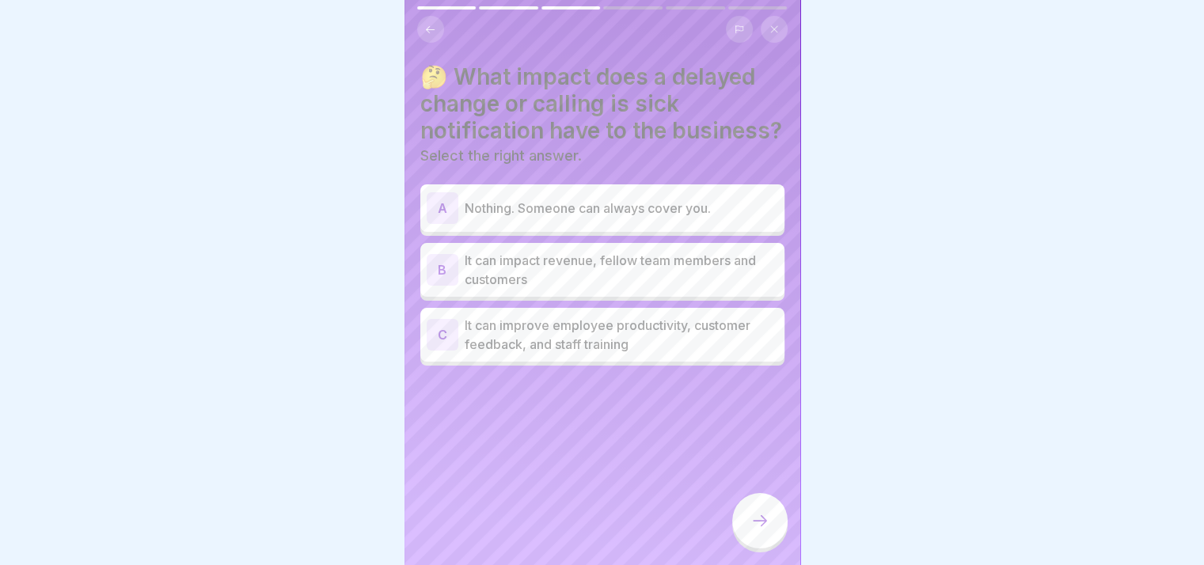
click at [572, 289] on p "It can impact revenue, fellow team members and customers" at bounding box center [621, 270] width 313 height 38
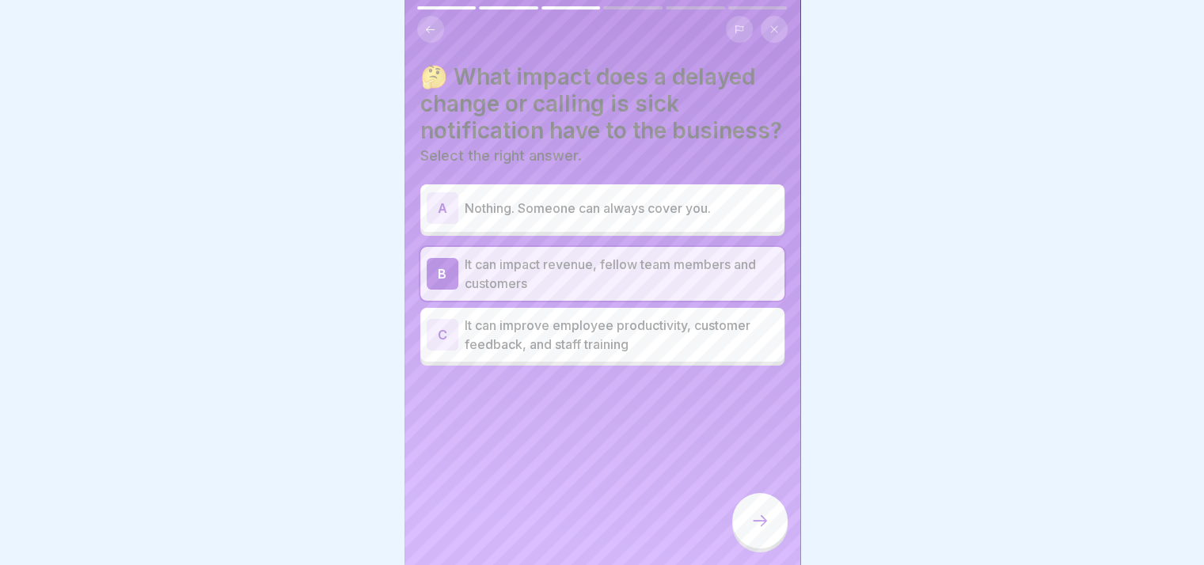
click at [747, 538] on div at bounding box center [759, 520] width 55 height 55
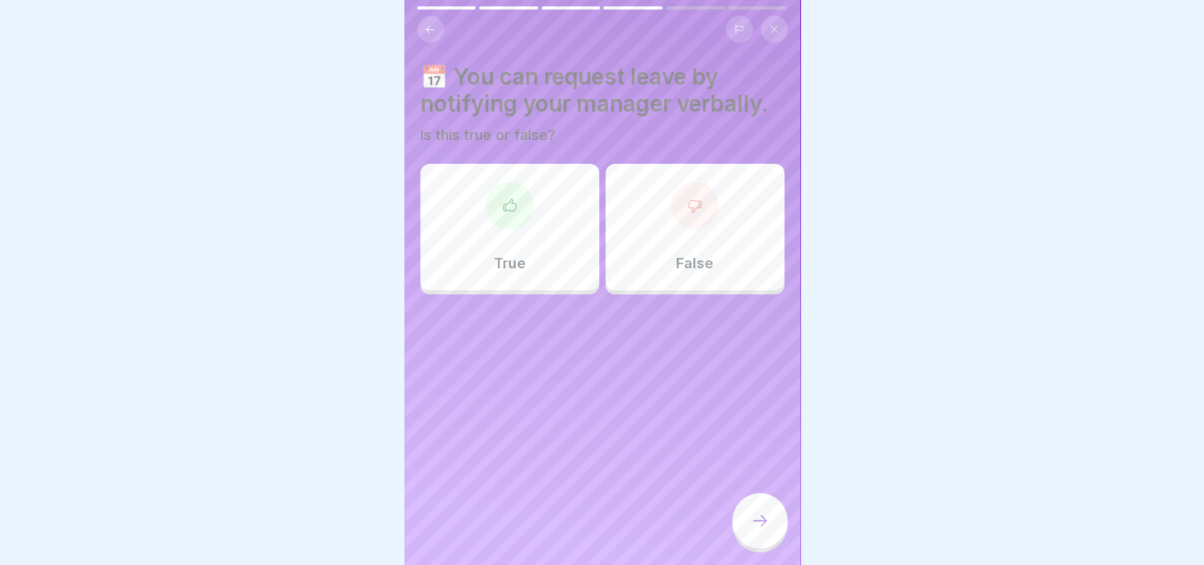
click at [681, 248] on div "False" at bounding box center [694, 227] width 179 height 127
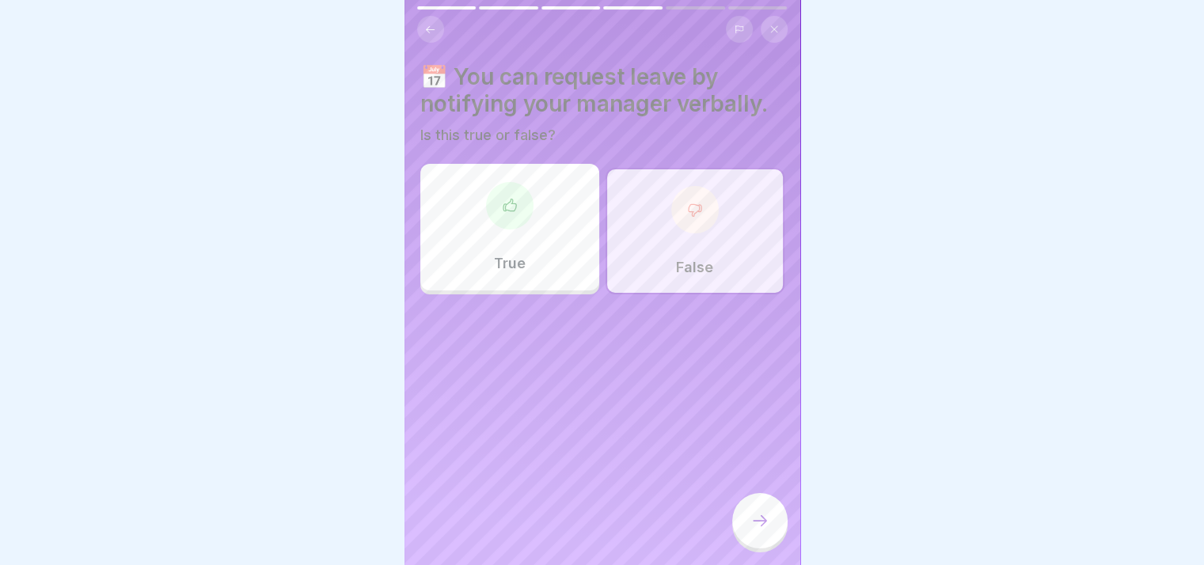
click at [751, 523] on div at bounding box center [759, 520] width 55 height 55
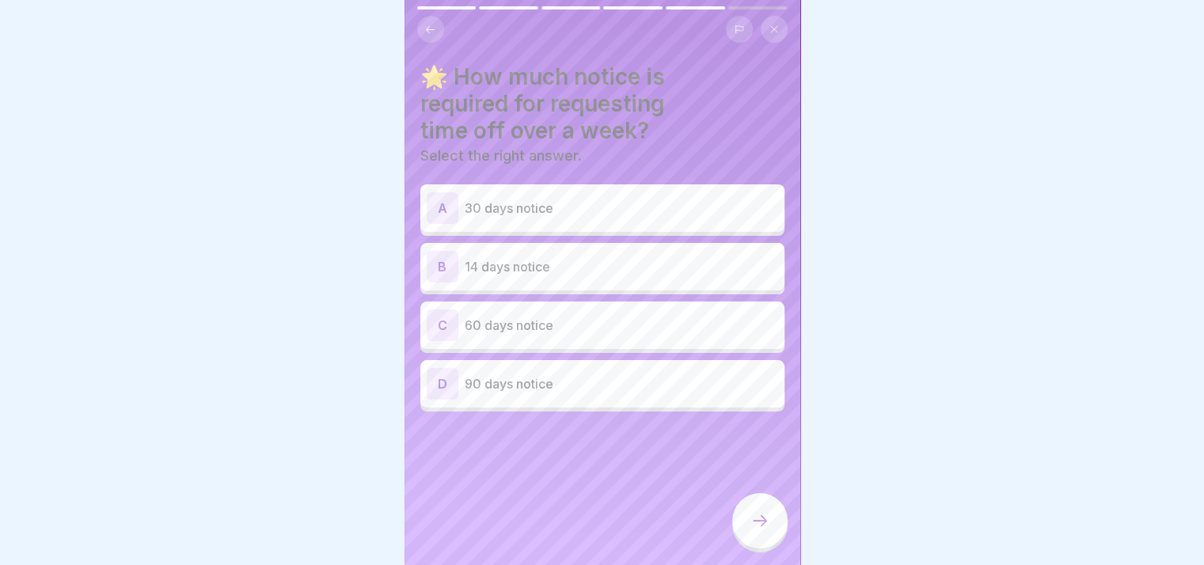
click at [568, 343] on div "C 60 days notice" at bounding box center [602, 325] width 364 height 47
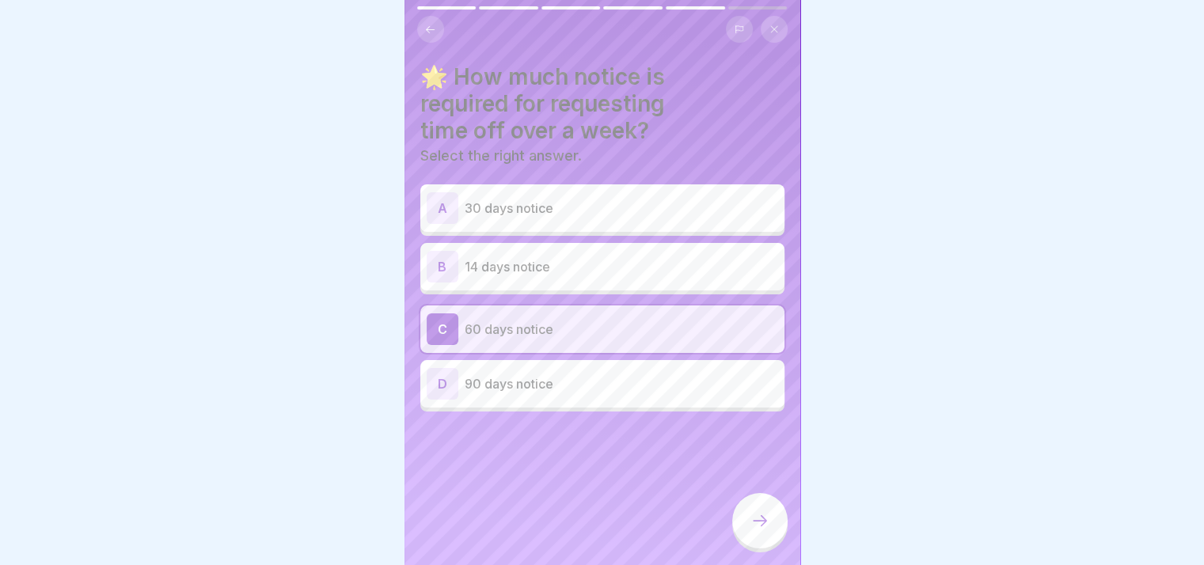
click at [759, 523] on div at bounding box center [759, 520] width 55 height 55
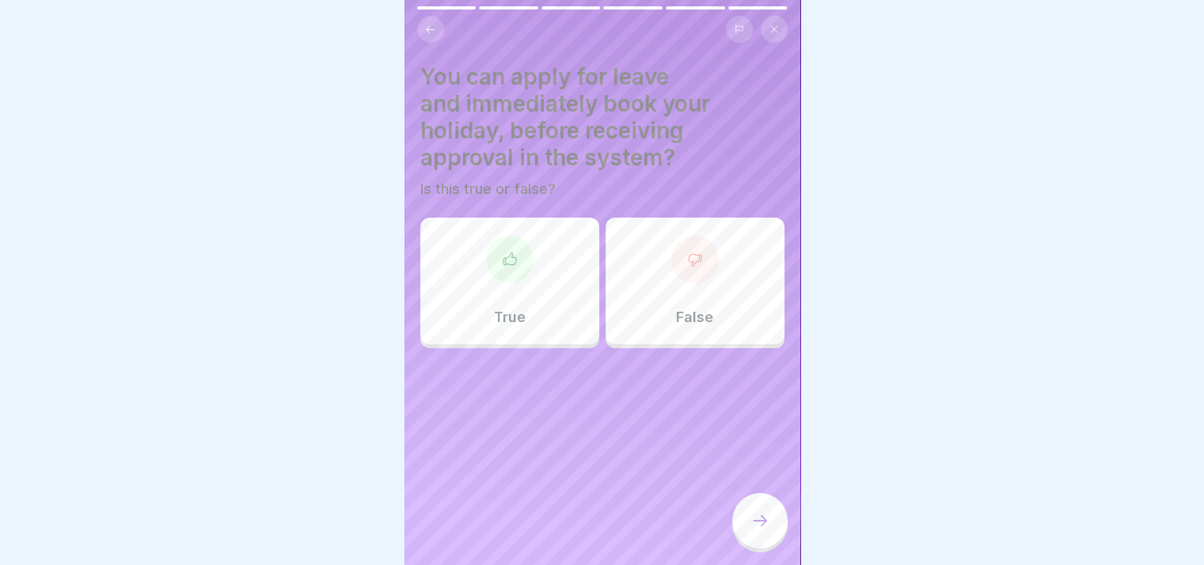
click at [662, 269] on div "False" at bounding box center [694, 281] width 179 height 127
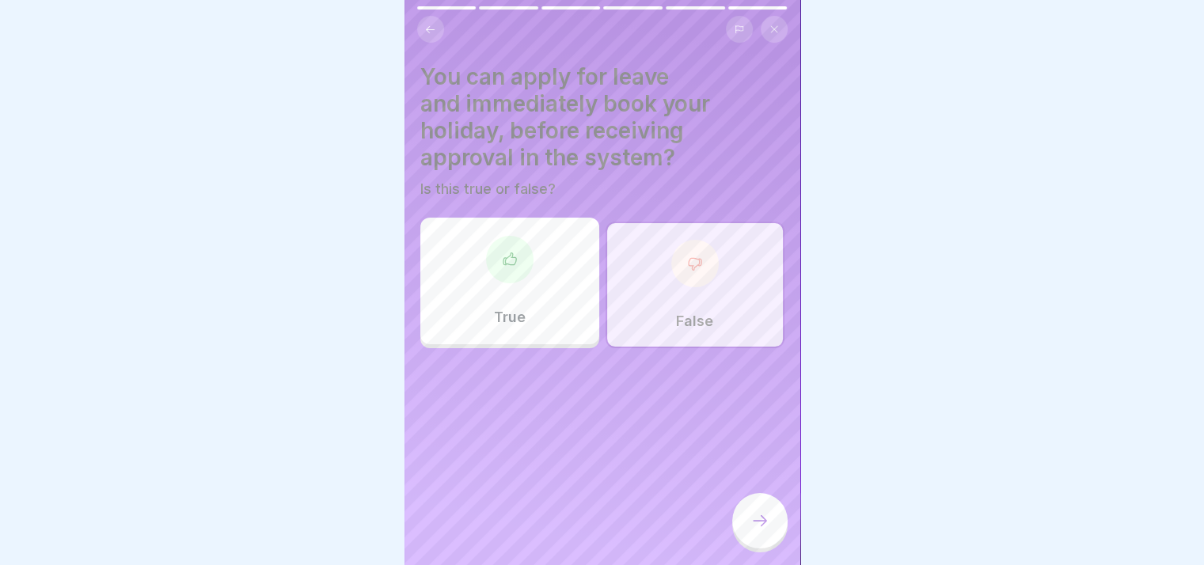
click at [756, 530] on icon at bounding box center [759, 520] width 19 height 19
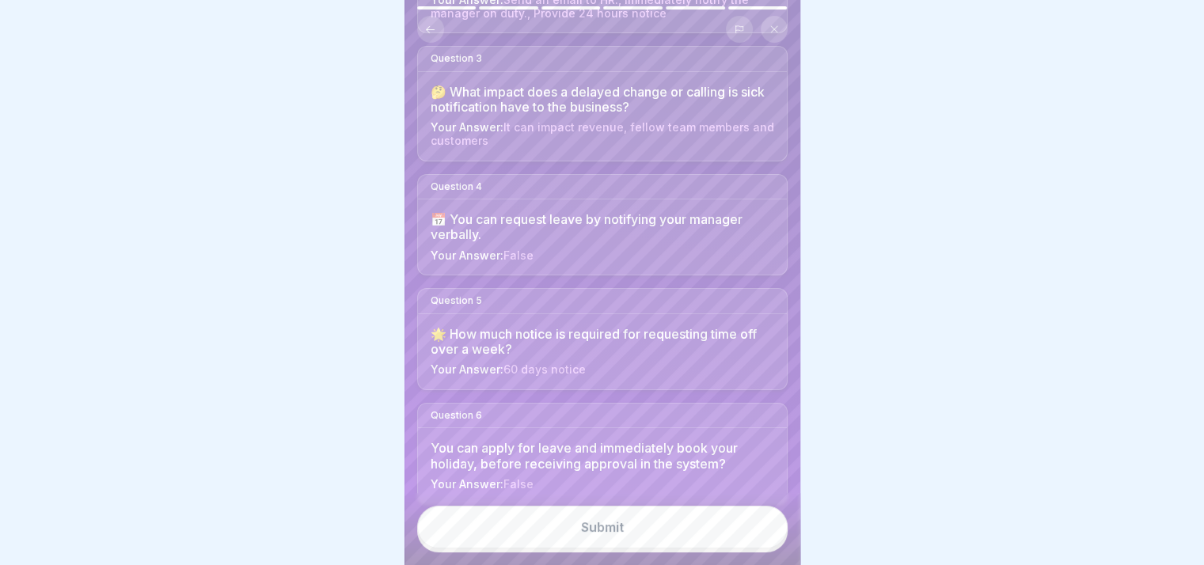
scroll to position [12, 0]
click at [643, 523] on button "Submit" at bounding box center [602, 527] width 370 height 43
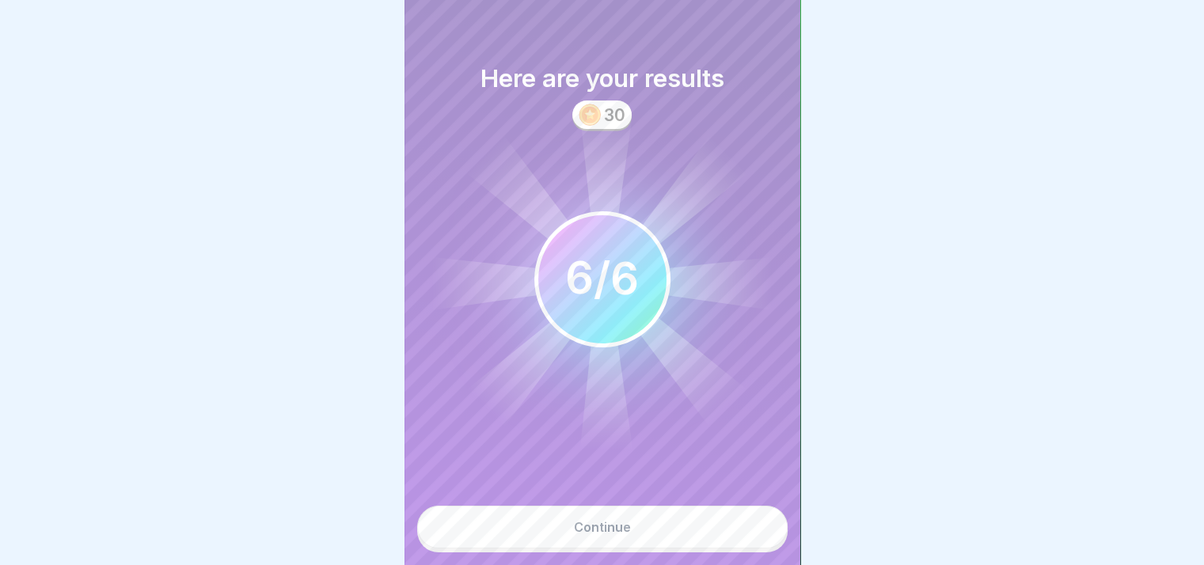
click at [645, 536] on button "Continue" at bounding box center [602, 527] width 370 height 43
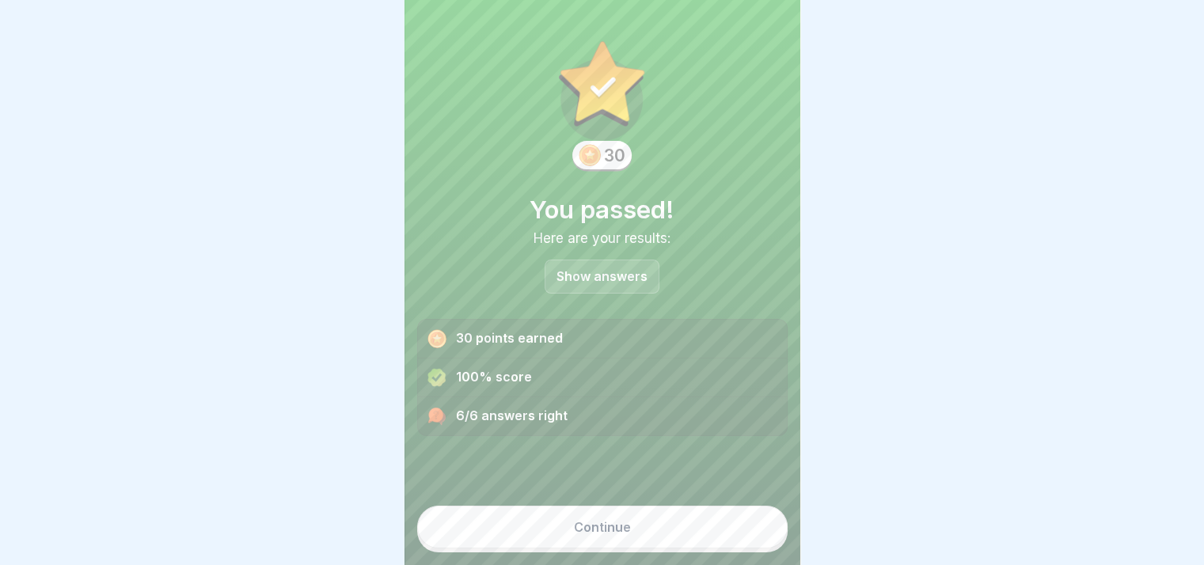
click at [645, 536] on button "Continue" at bounding box center [602, 527] width 370 height 43
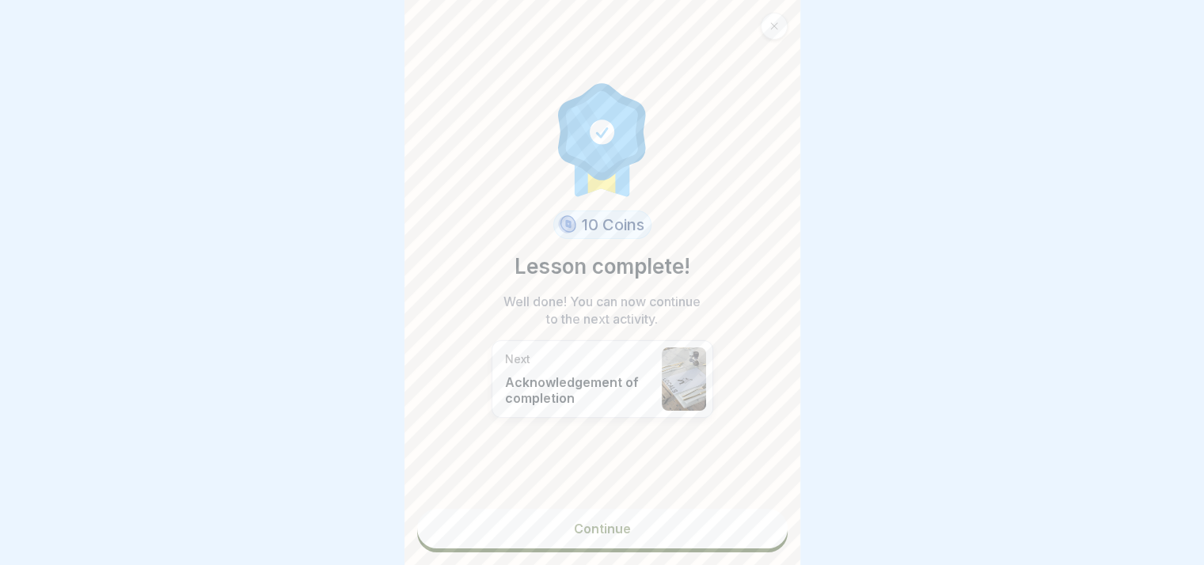
click at [760, 24] on link at bounding box center [773, 26] width 27 height 27
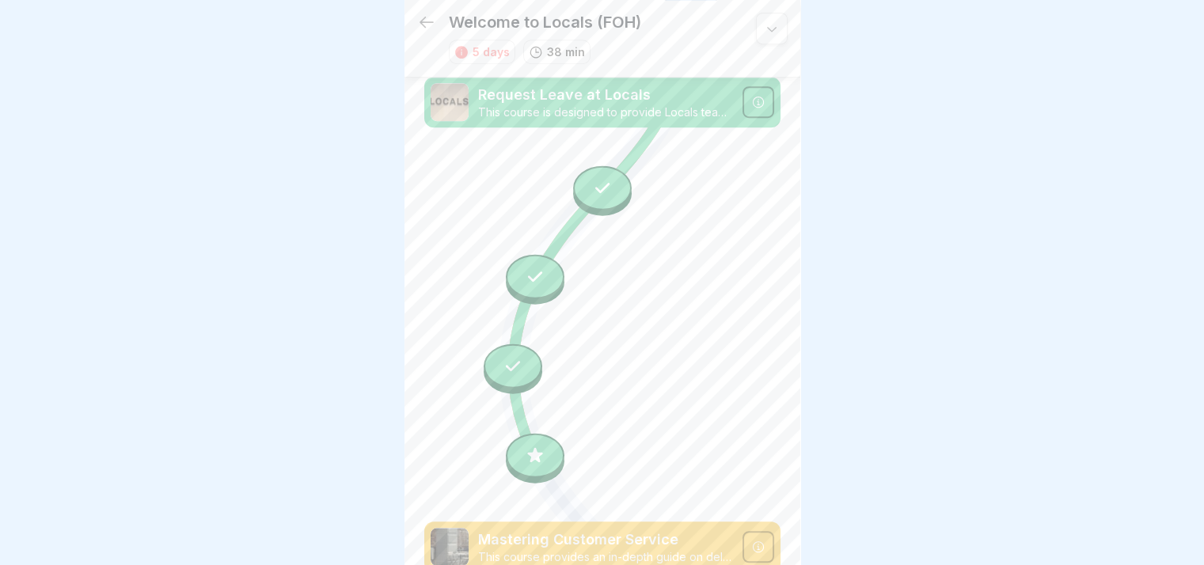
scroll to position [1187, 0]
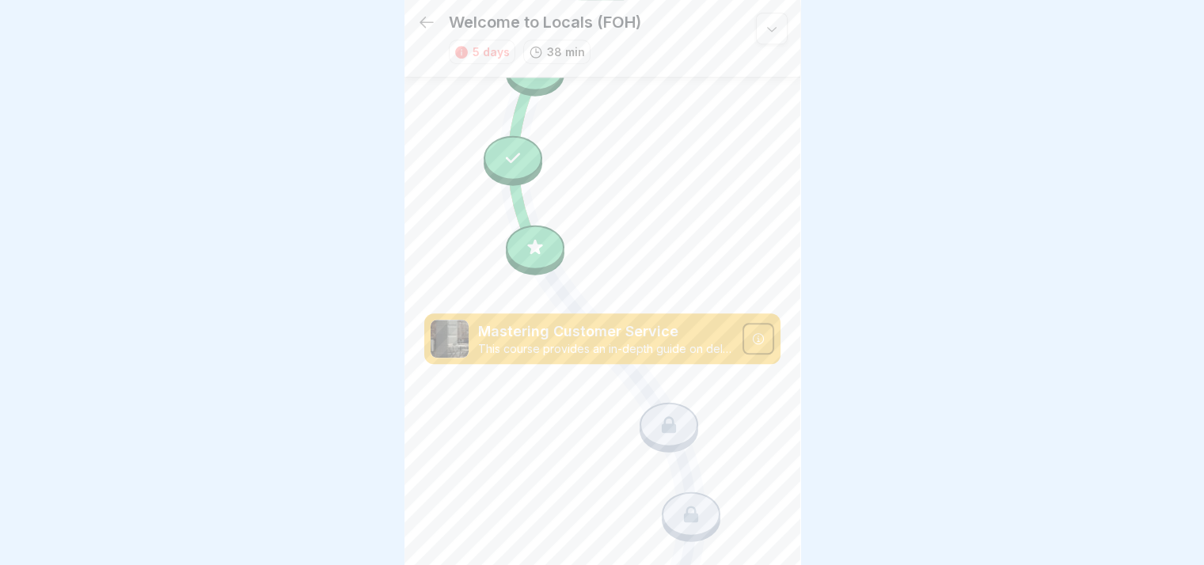
click at [612, 321] on p "Mastering Customer Service" at bounding box center [605, 331] width 255 height 21
click at [721, 313] on div "Mastering Customer Service This course provides an in-depth guide on delivering…" at bounding box center [602, 338] width 356 height 51
click at [742, 323] on div at bounding box center [758, 339] width 32 height 32
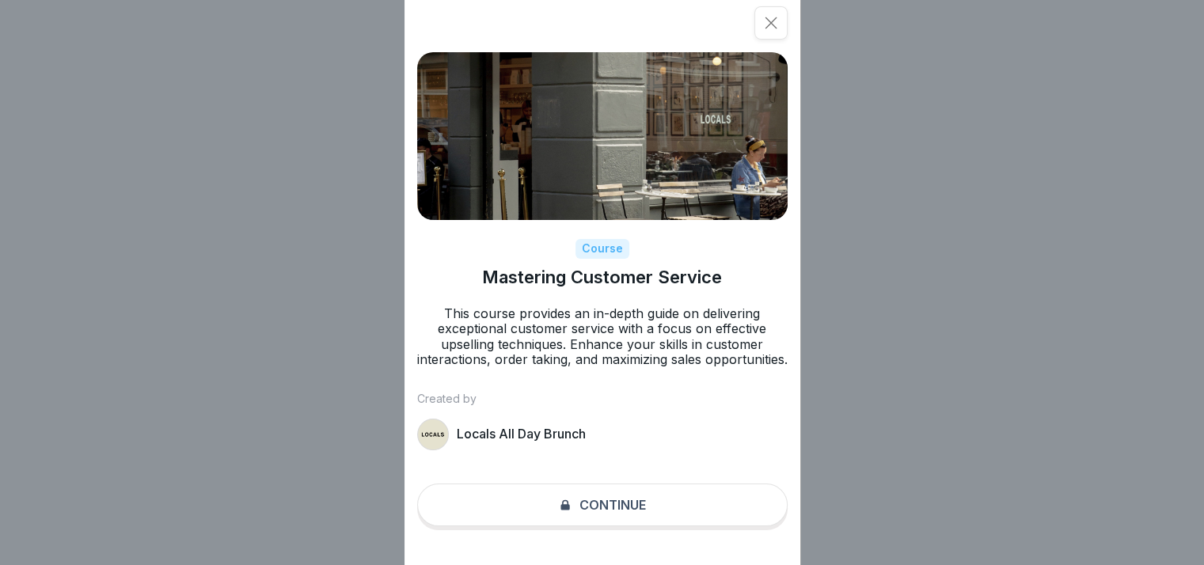
click at [646, 525] on div "Course Mastering Customer Service This course provides an in-depth guide on del…" at bounding box center [602, 282] width 396 height 565
click at [629, 507] on div "Course Mastering Customer Service This course provides an in-depth guide on del…" at bounding box center [602, 282] width 396 height 565
click at [772, 25] on icon at bounding box center [771, 23] width 16 height 16
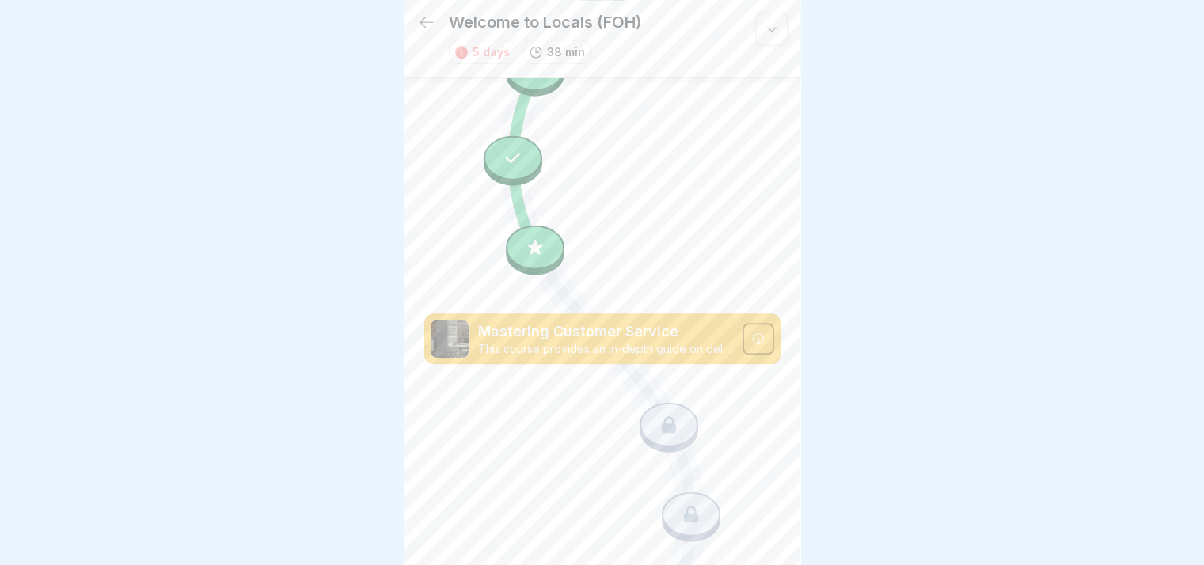
click at [606, 313] on div "Mastering Customer Service This course provides an in-depth guide on delivering…" at bounding box center [602, 338] width 356 height 51
click at [521, 225] on div at bounding box center [535, 247] width 59 height 44
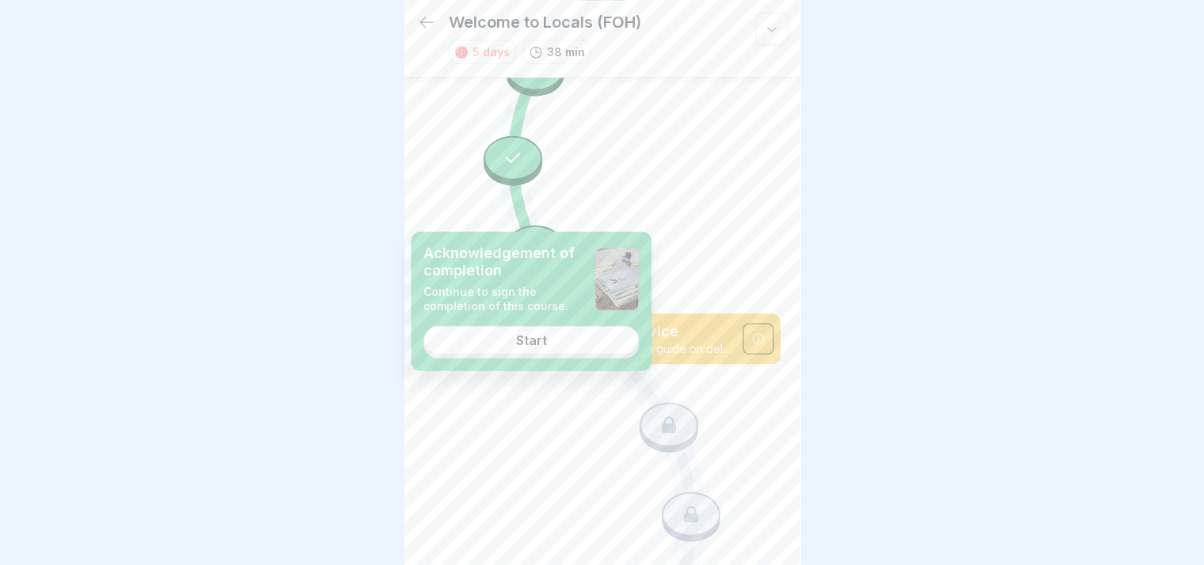
click at [549, 344] on link "Start" at bounding box center [530, 340] width 215 height 28
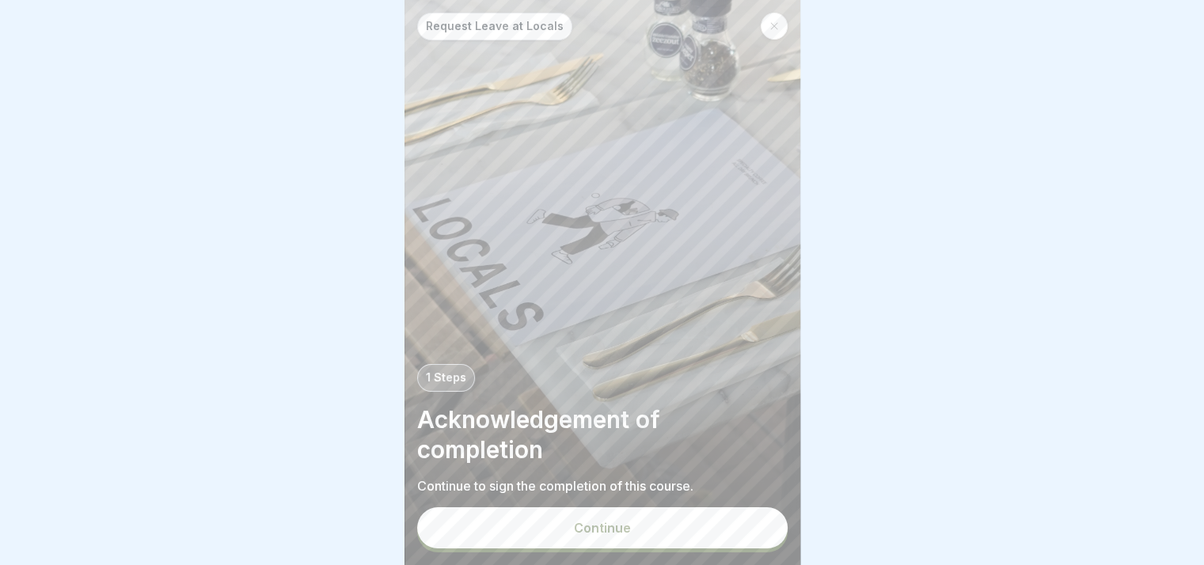
click at [630, 536] on button "Continue" at bounding box center [602, 527] width 370 height 41
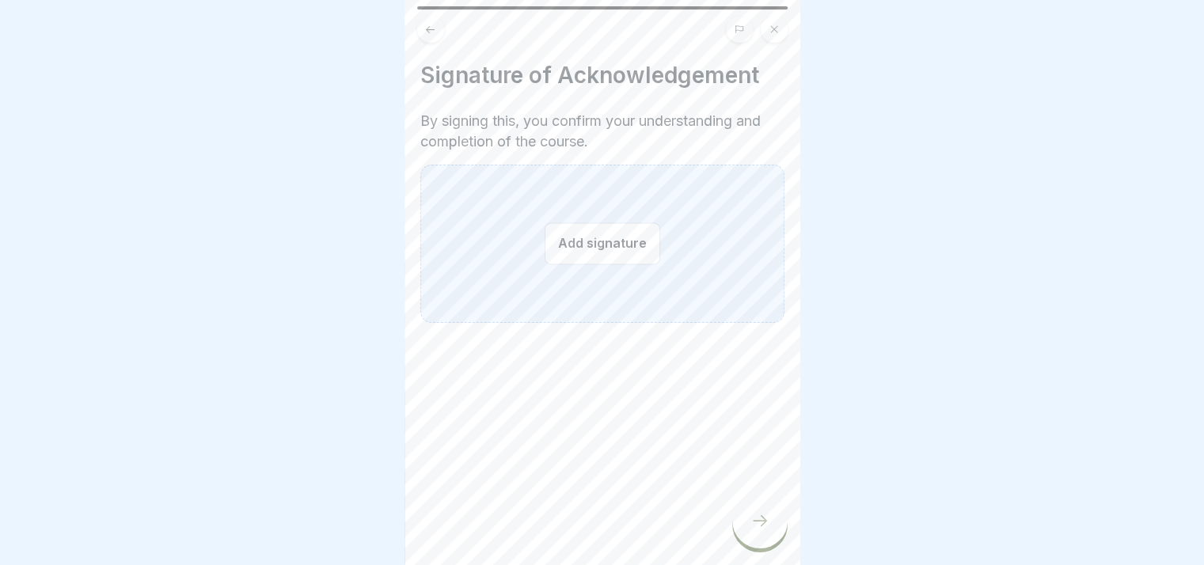
click at [586, 254] on button "Add signature" at bounding box center [602, 243] width 116 height 42
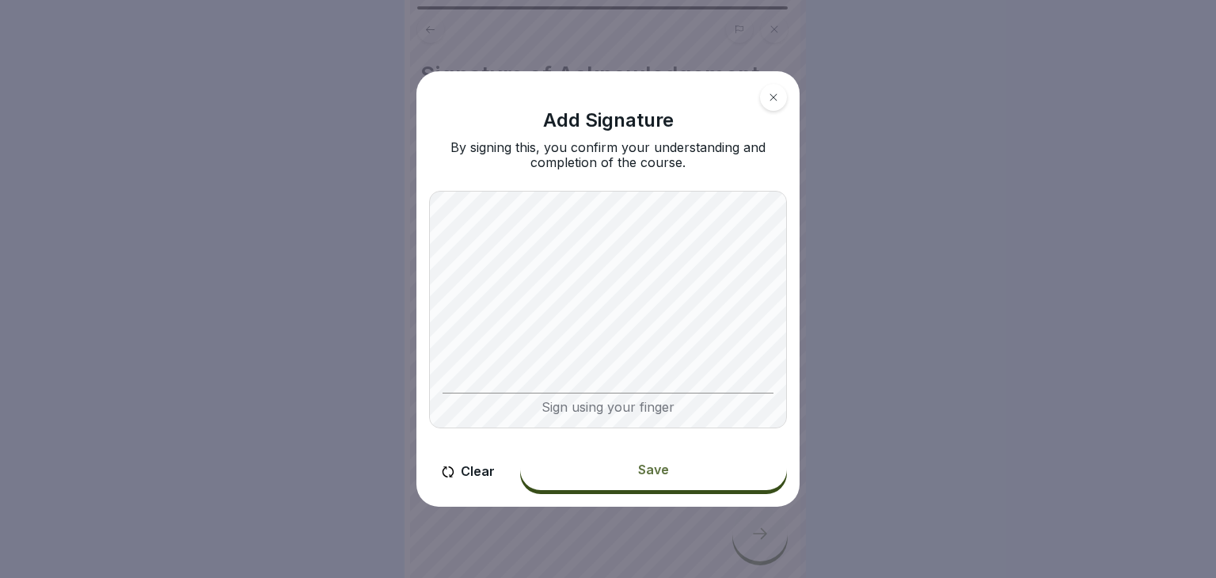
click at [586, 393] on div "Sign using your finger" at bounding box center [608, 309] width 358 height 237
click at [691, 403] on div "Sign using your finger" at bounding box center [608, 309] width 358 height 237
click at [685, 465] on button "Save" at bounding box center [653, 469] width 267 height 41
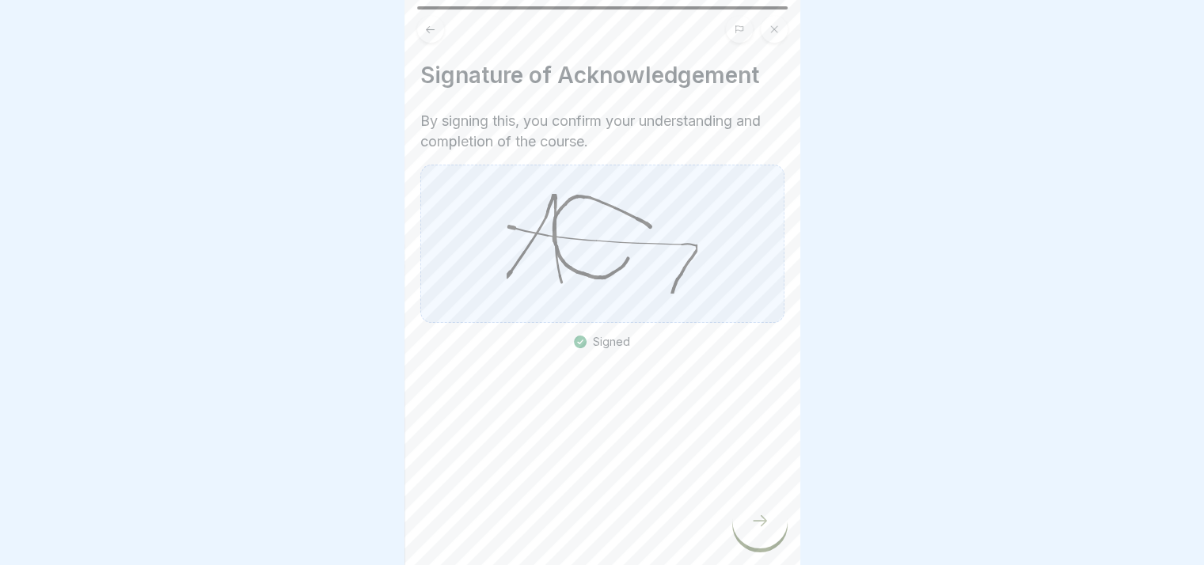
click at [748, 529] on div at bounding box center [759, 520] width 55 height 55
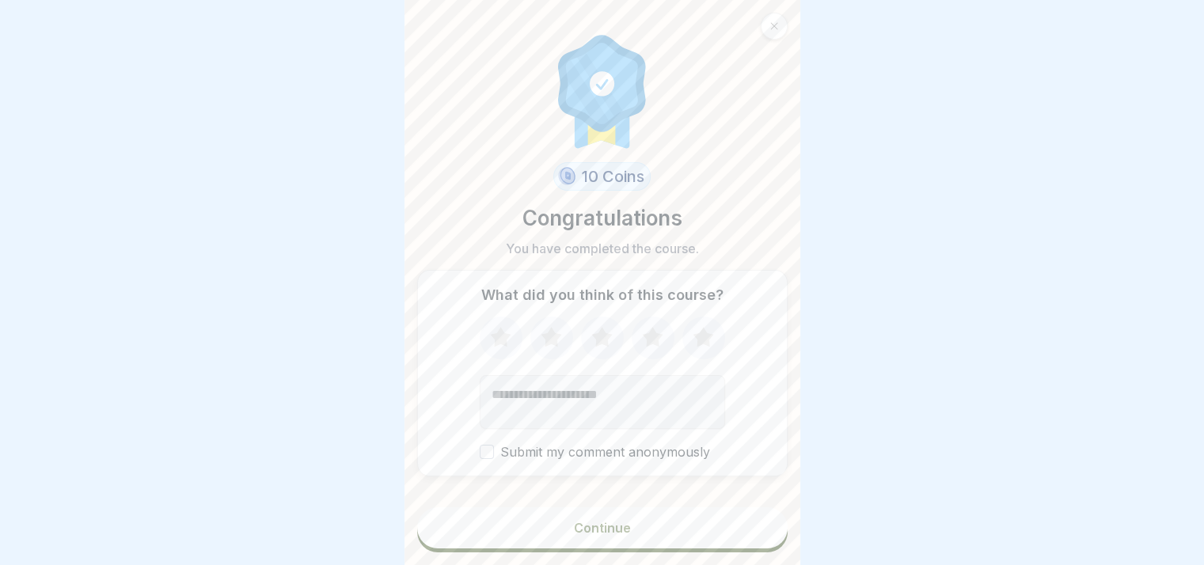
click at [622, 548] on button "Continue" at bounding box center [602, 527] width 370 height 41
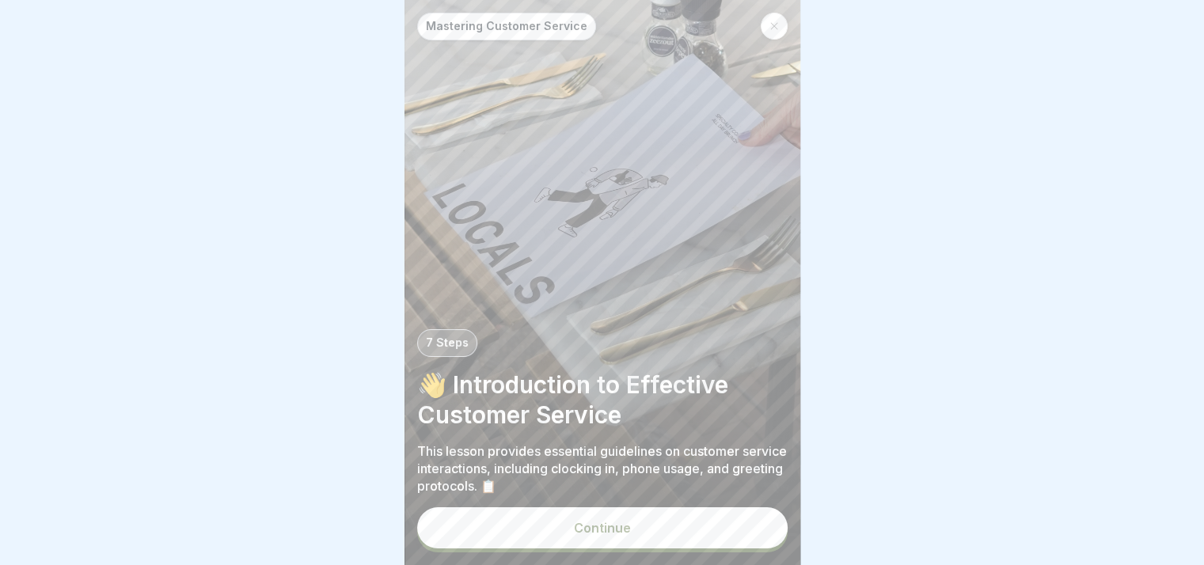
click at [658, 548] on button "Continue" at bounding box center [602, 527] width 370 height 41
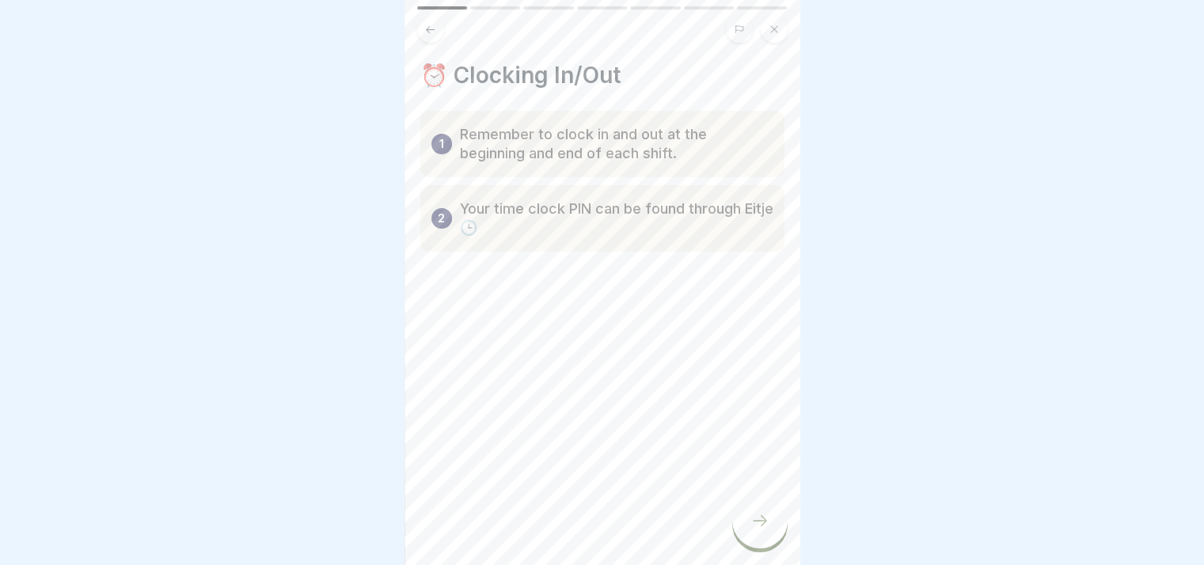
click at [538, 167] on div "1 Remember to clock in and out at the beginning and end of each shift." at bounding box center [602, 144] width 364 height 66
click at [743, 540] on div at bounding box center [759, 520] width 55 height 55
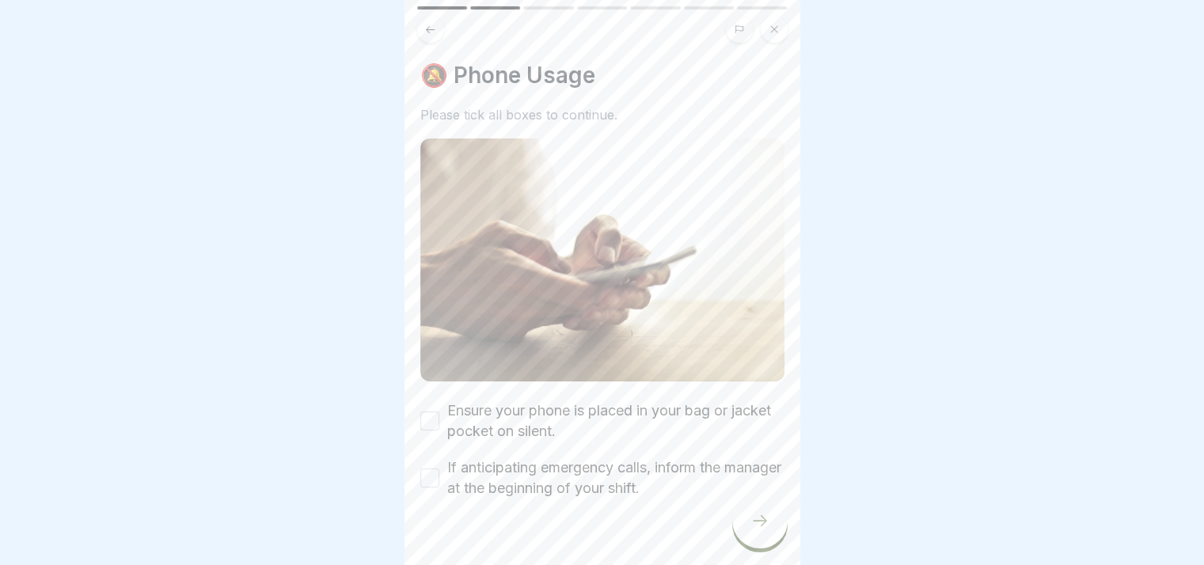
click at [434, 420] on button "Ensure your phone is placed in your bag or jacket pocket on silent." at bounding box center [429, 420] width 19 height 19
click at [428, 474] on button "If anticipating emergency calls, inform the manager at the beginning of your sh…" at bounding box center [429, 477] width 19 height 19
click at [757, 530] on icon at bounding box center [759, 520] width 19 height 19
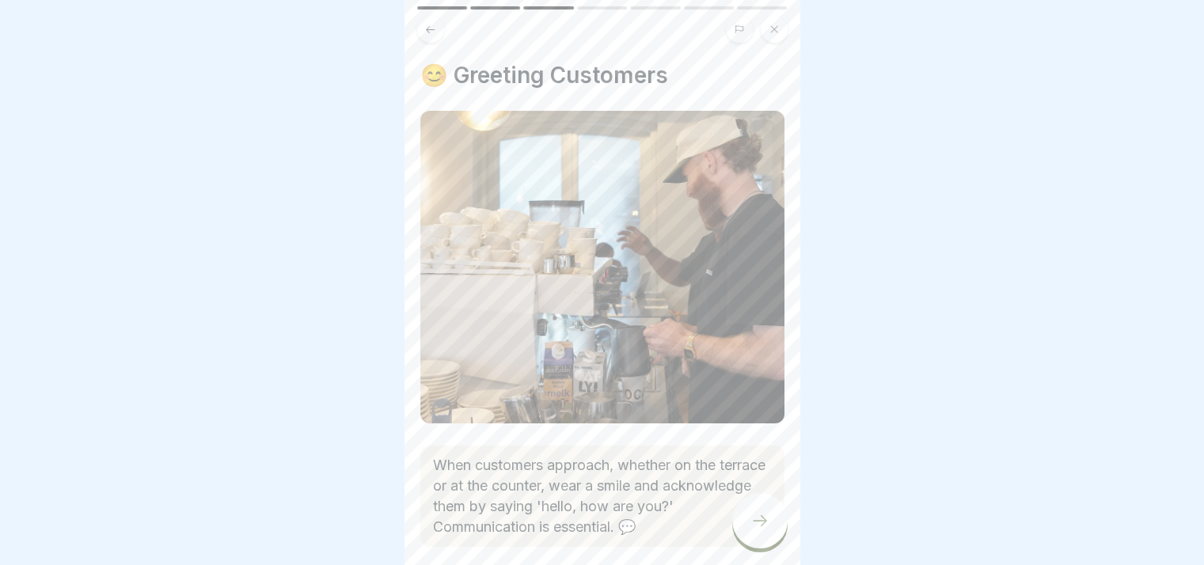
click at [748, 537] on div at bounding box center [759, 520] width 55 height 55
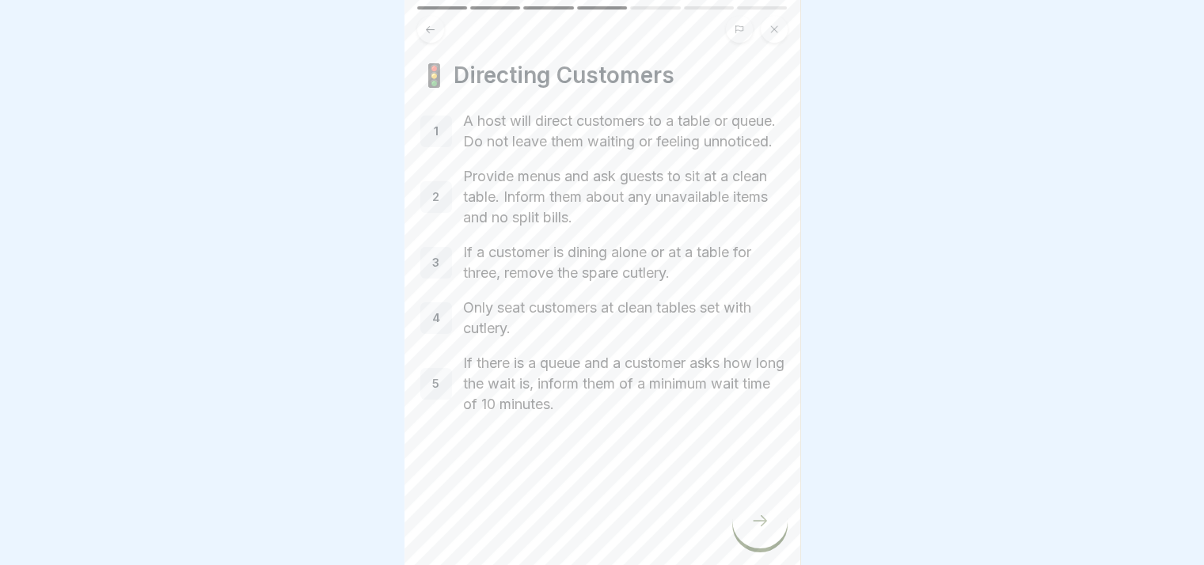
click at [750, 530] on icon at bounding box center [759, 520] width 19 height 19
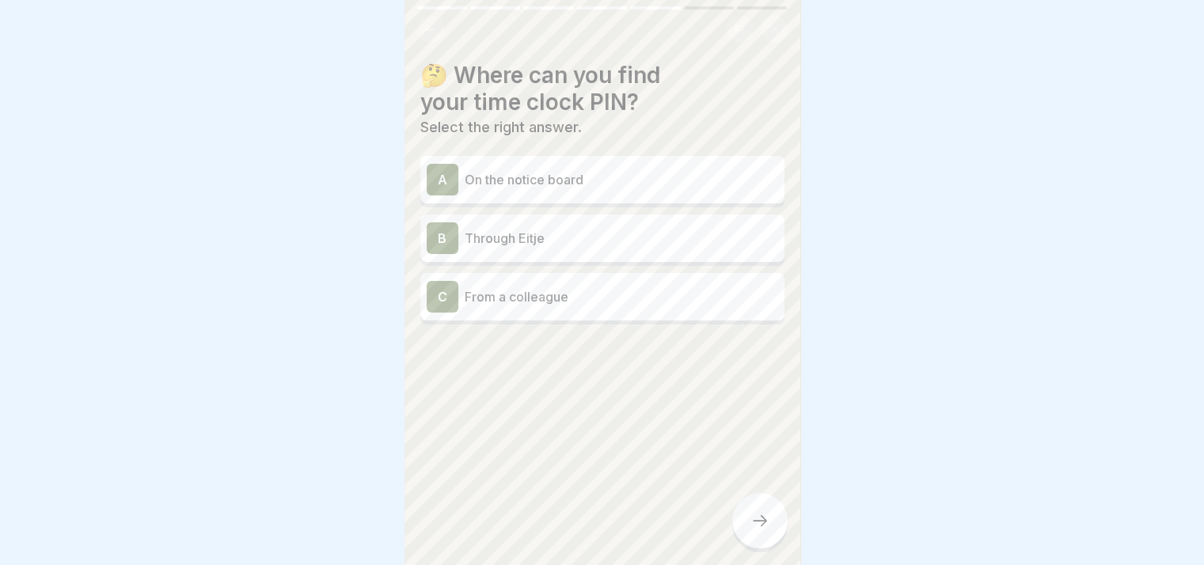
click at [553, 233] on p "Through Eitje" at bounding box center [621, 238] width 313 height 19
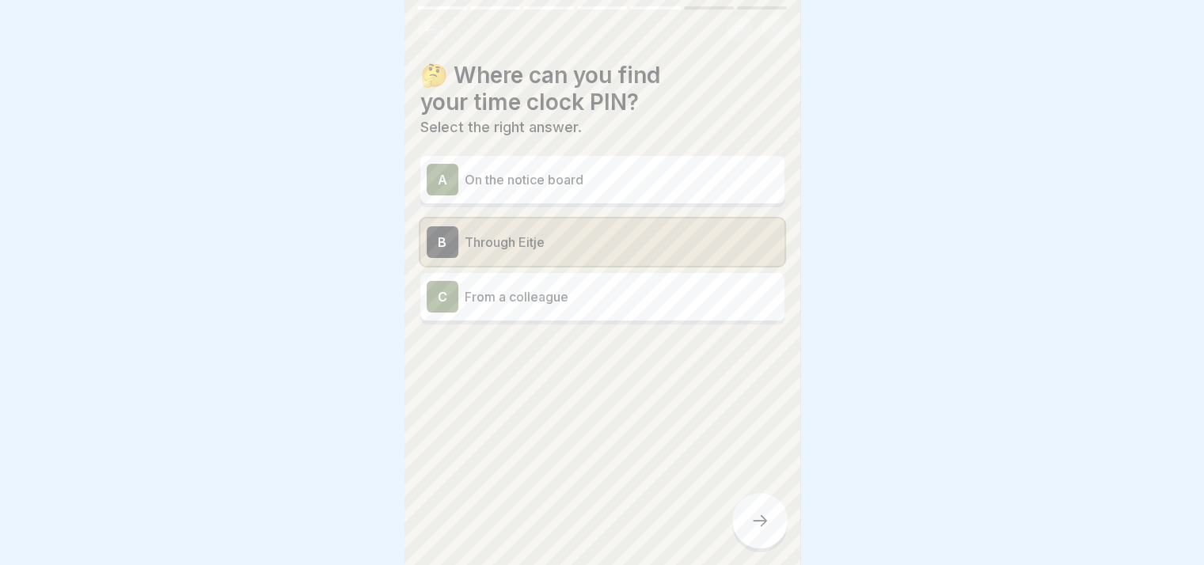
click at [748, 521] on div at bounding box center [759, 520] width 55 height 55
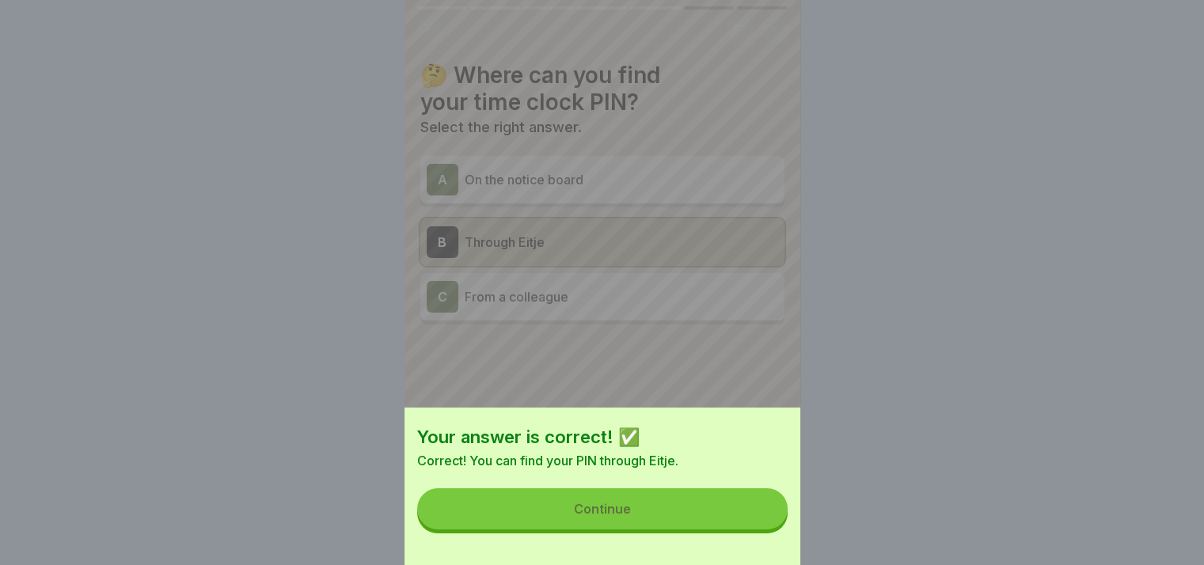
click at [663, 521] on button "Continue" at bounding box center [602, 508] width 370 height 41
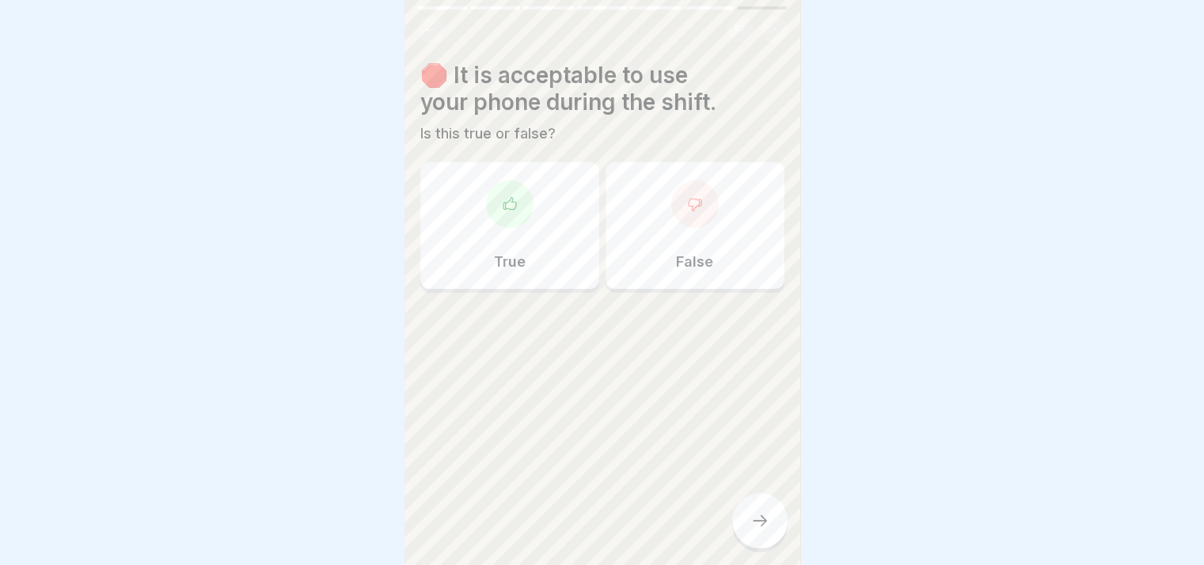
click at [642, 271] on div "False" at bounding box center [694, 225] width 179 height 127
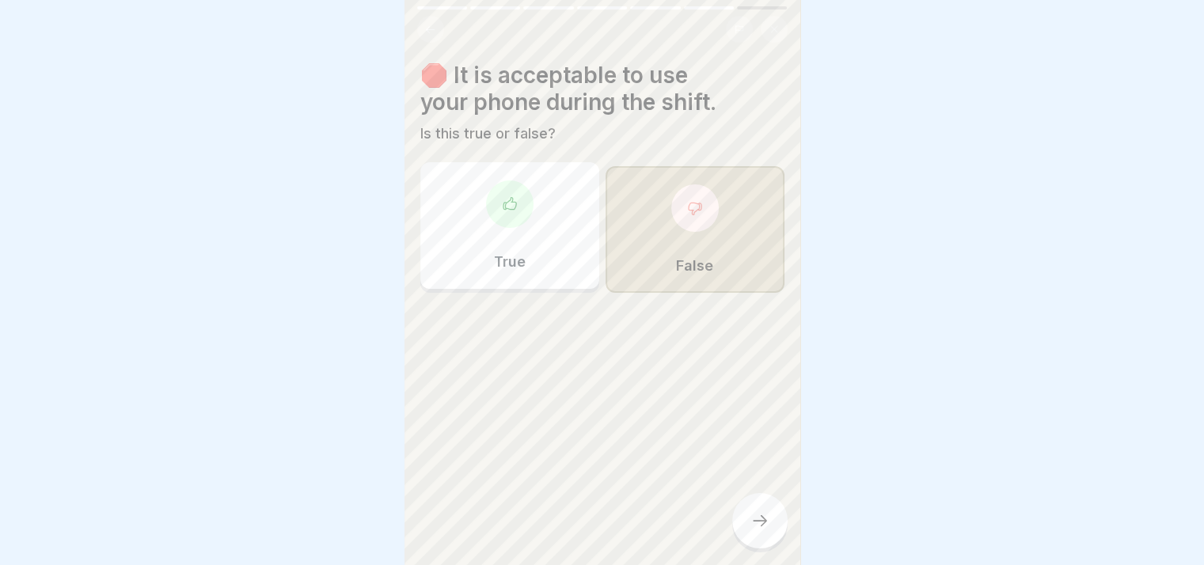
click at [744, 529] on div at bounding box center [759, 520] width 55 height 55
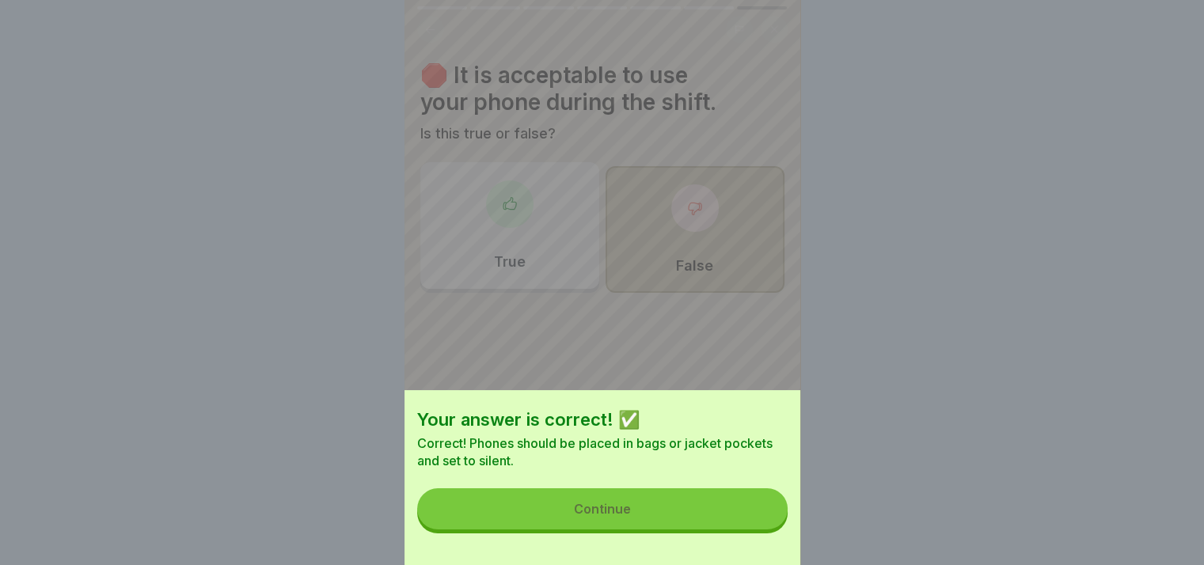
click at [707, 529] on button "Continue" at bounding box center [602, 508] width 370 height 41
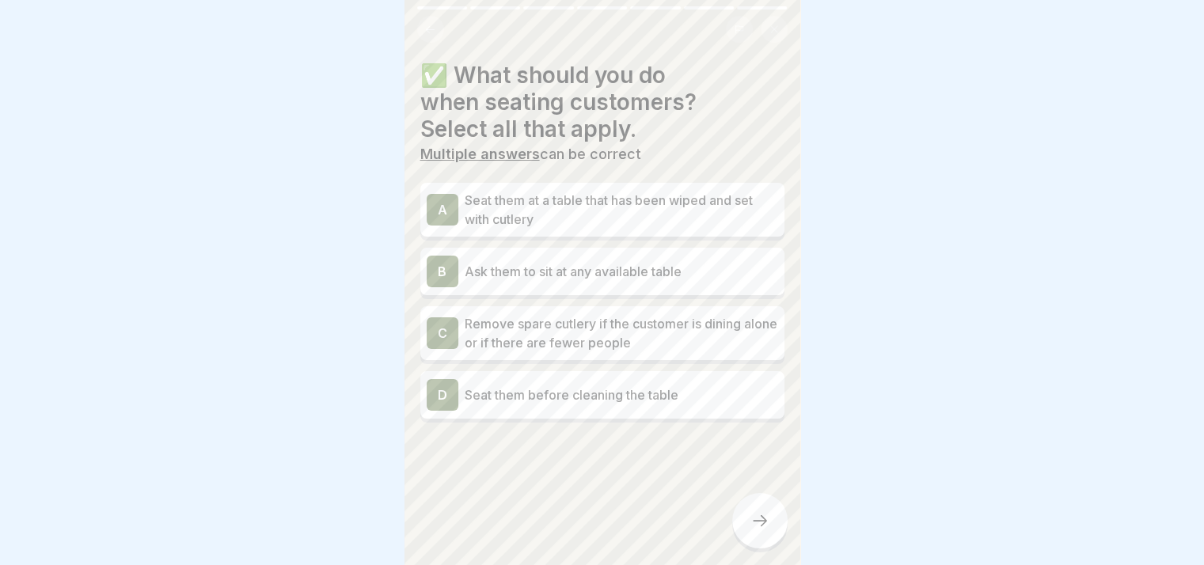
click at [576, 222] on p "Seat them at a table that has been wiped and set with cutlery" at bounding box center [621, 210] width 313 height 38
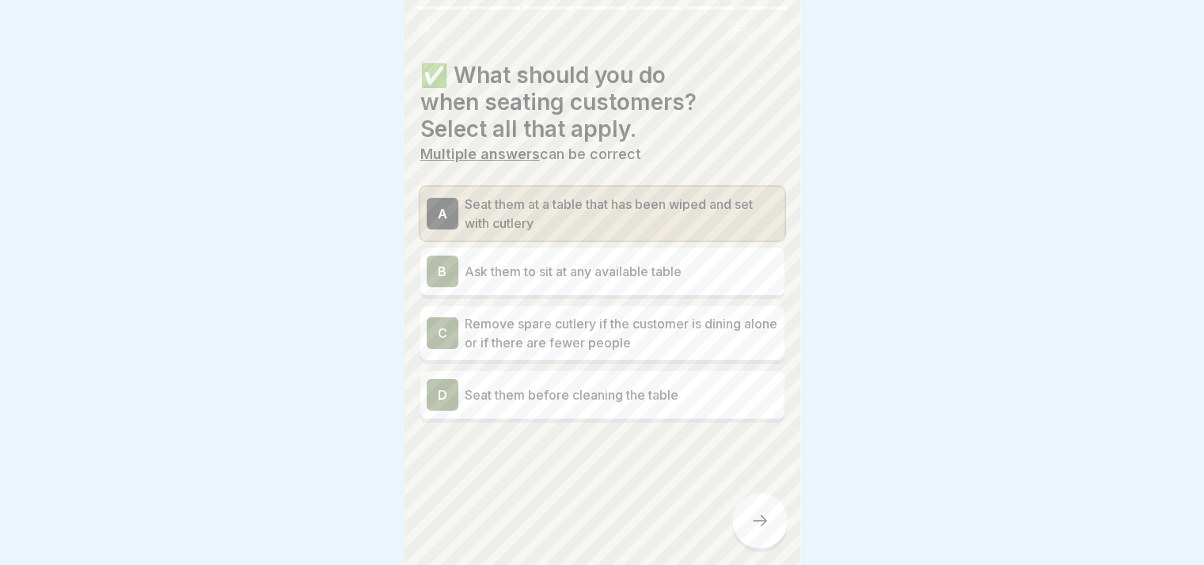
click at [564, 339] on p "Remove spare cutlery if the customer is dining alone or if there are fewer peop…" at bounding box center [621, 333] width 313 height 38
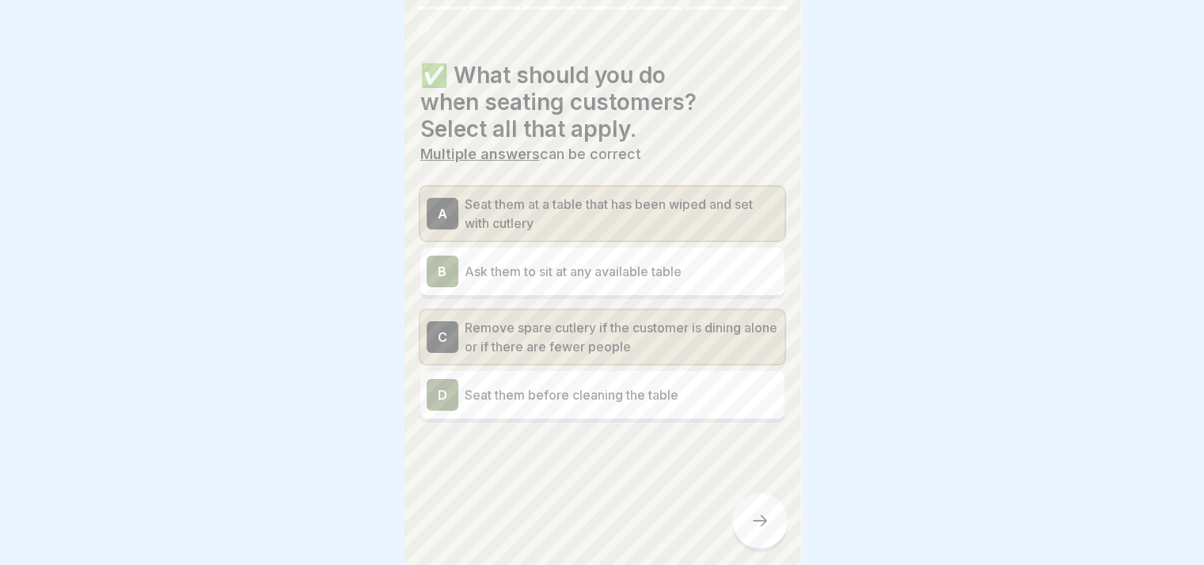
click at [769, 539] on div at bounding box center [759, 520] width 55 height 55
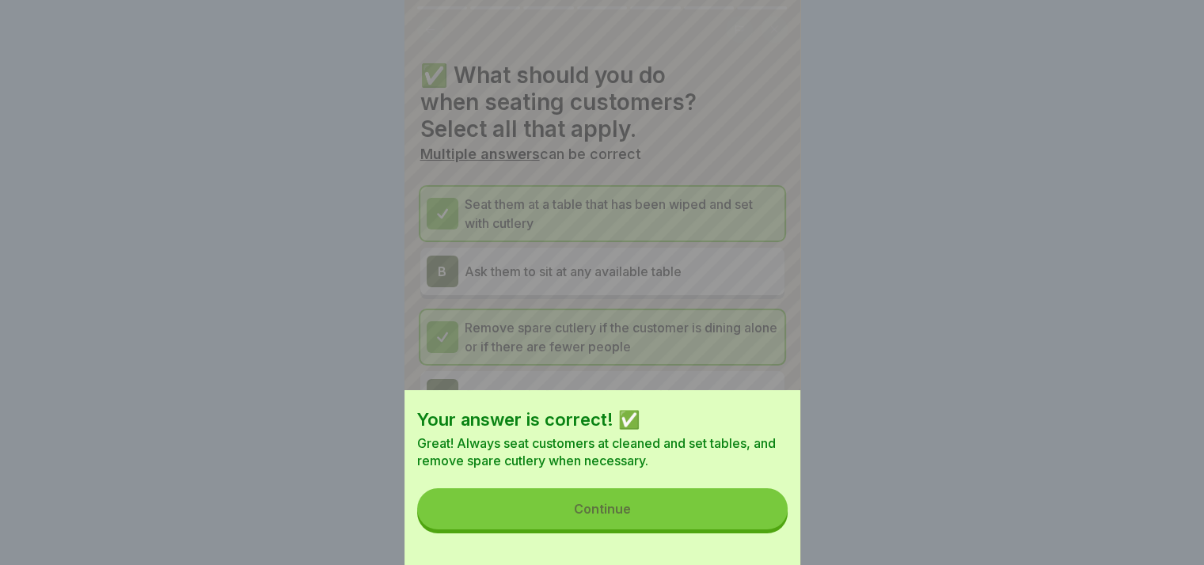
click at [734, 520] on button "Continue" at bounding box center [602, 508] width 370 height 41
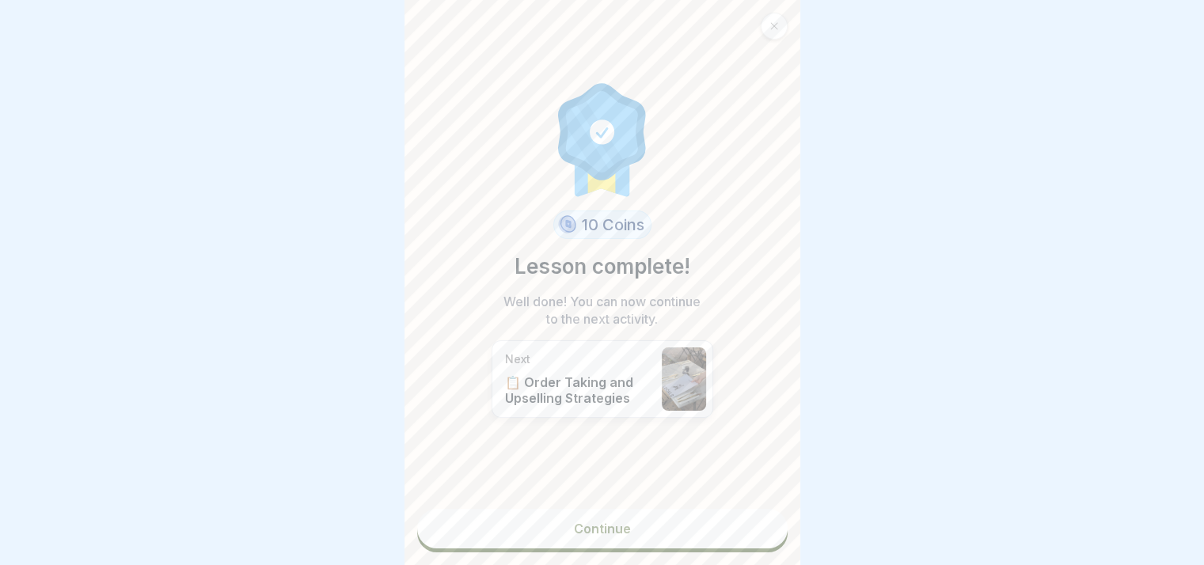
click at [676, 522] on link "Continue" at bounding box center [602, 529] width 370 height 40
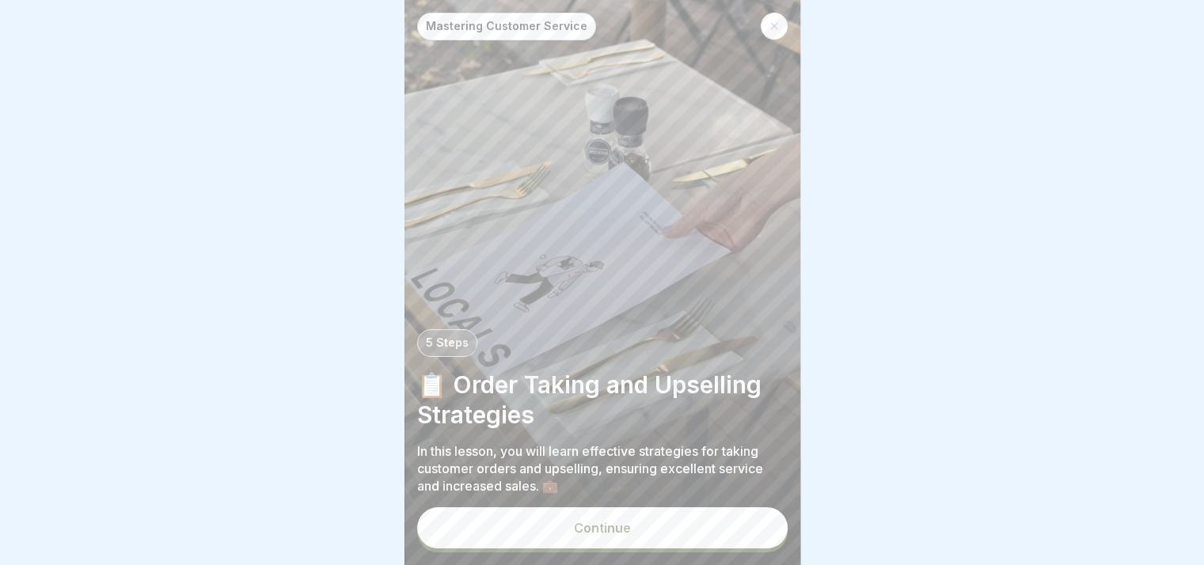
click at [666, 544] on button "Continue" at bounding box center [602, 527] width 370 height 41
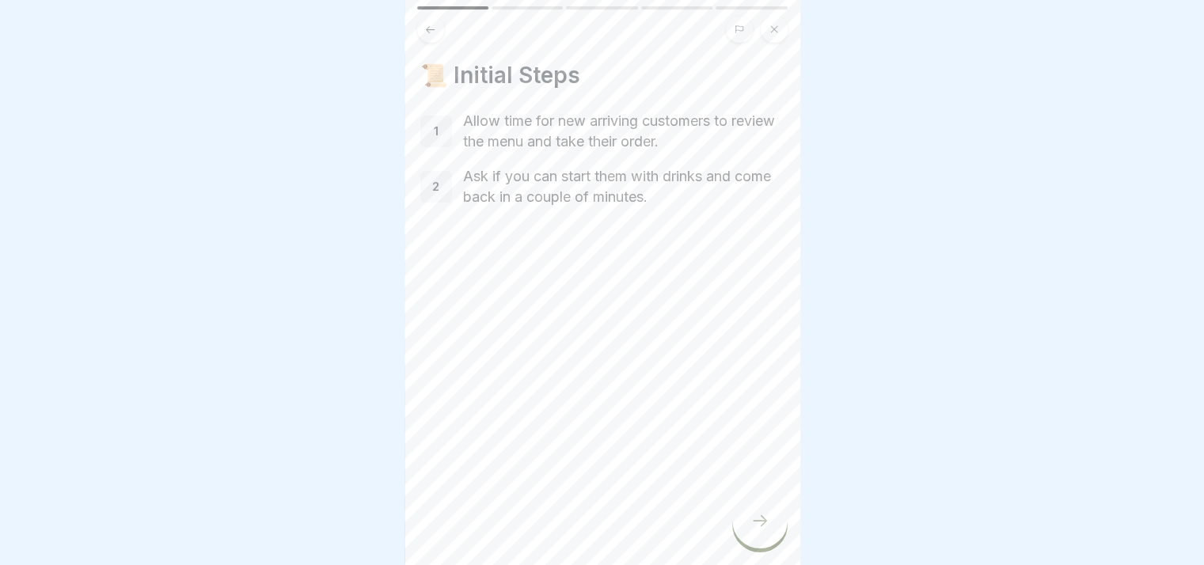
click at [760, 545] on div at bounding box center [759, 520] width 55 height 55
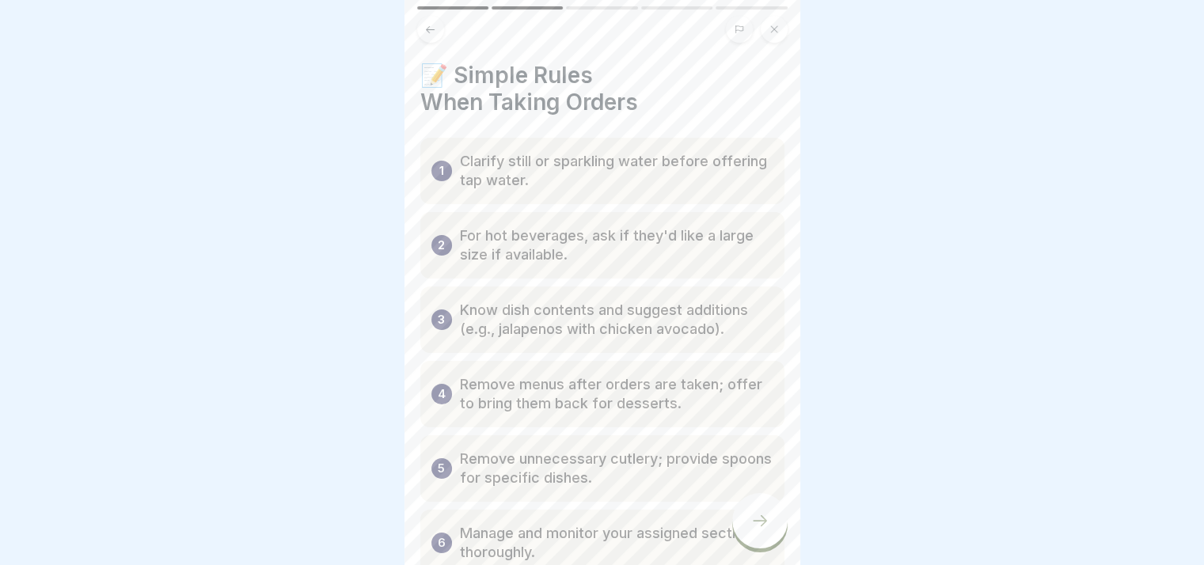
click at [792, 17] on div at bounding box center [602, 24] width 396 height 36
click at [776, 29] on icon at bounding box center [773, 29] width 9 height 9
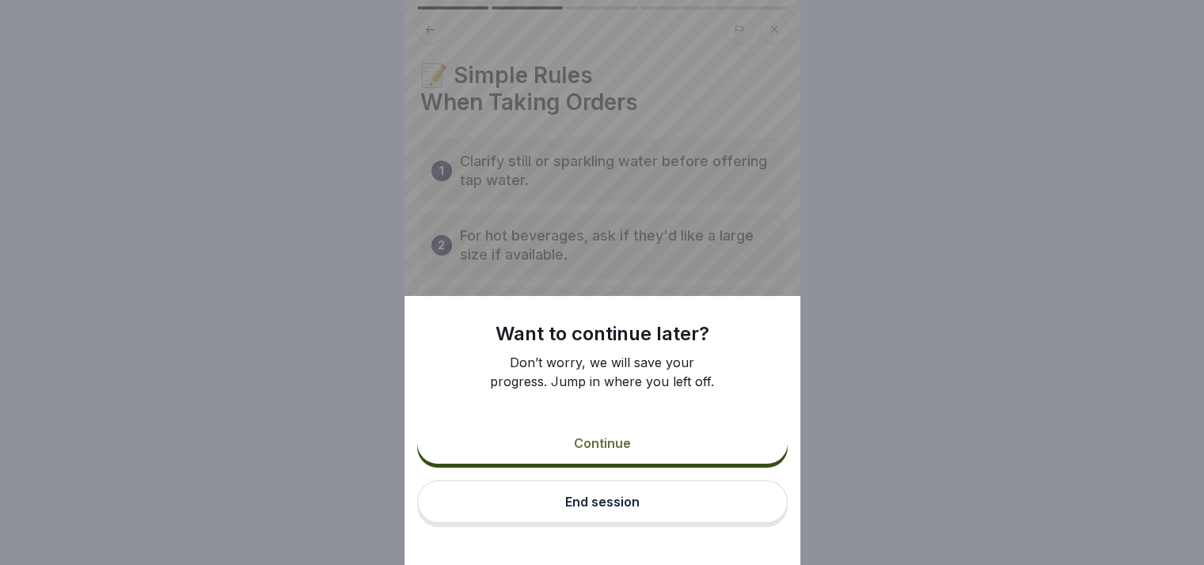
click at [650, 464] on button "Continue" at bounding box center [602, 443] width 370 height 41
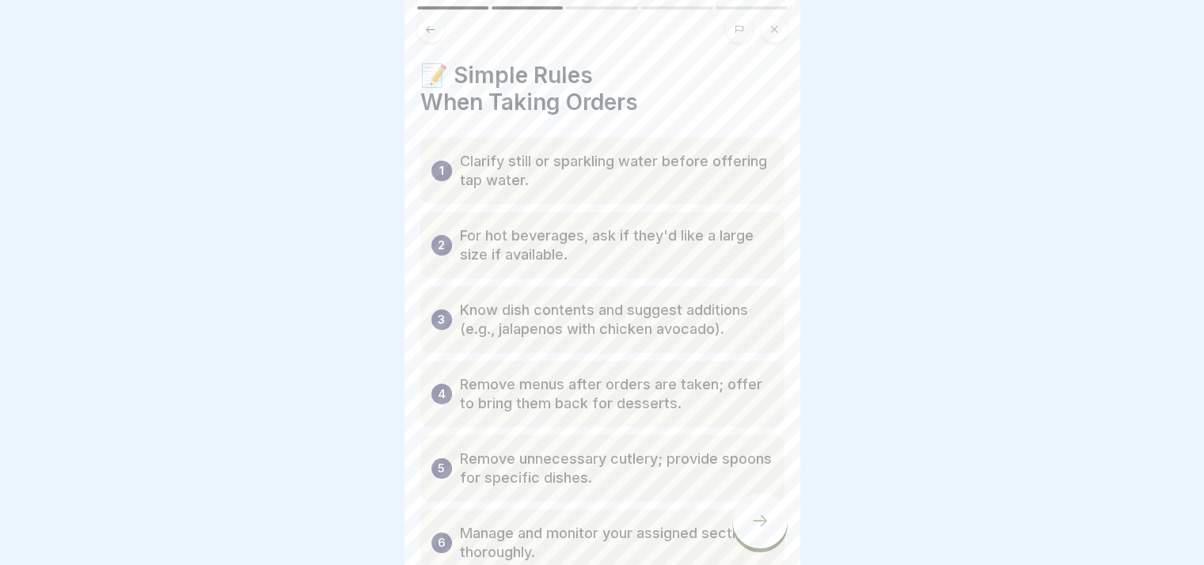
click at [781, 23] on button at bounding box center [773, 29] width 27 height 27
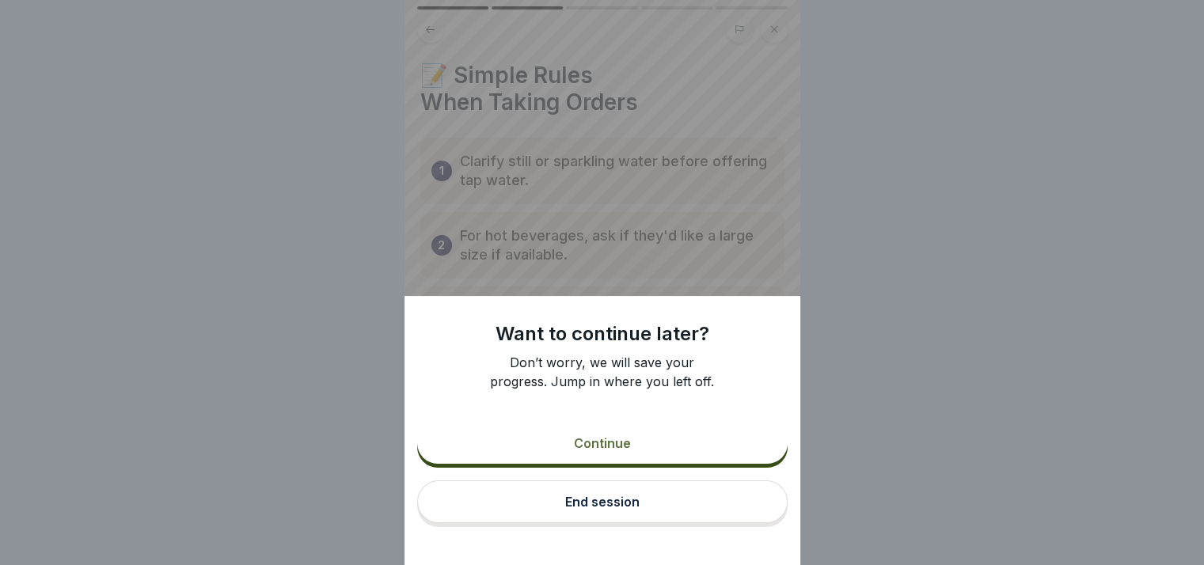
click at [568, 512] on button "End session" at bounding box center [602, 501] width 370 height 43
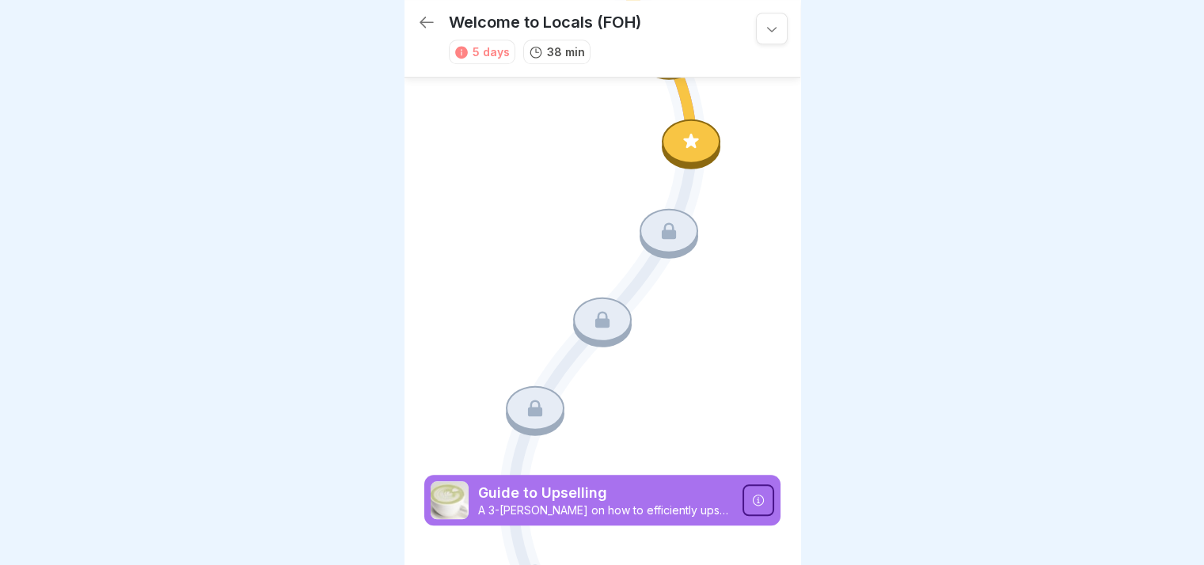
scroll to position [12, 0]
click at [429, 13] on icon at bounding box center [426, 22] width 19 height 19
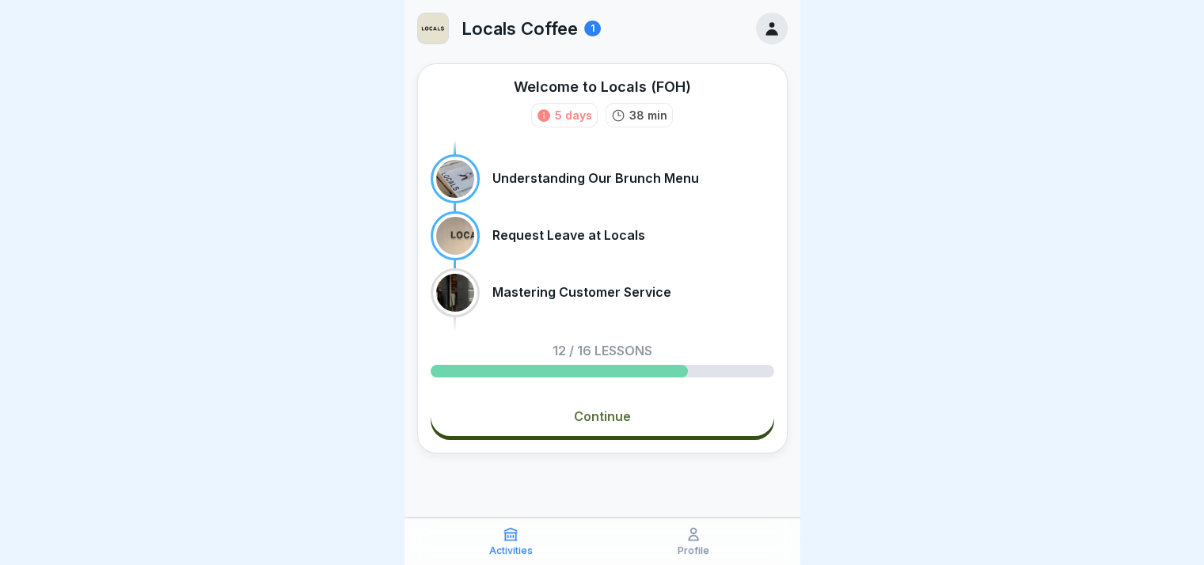
click at [590, 30] on div "1" at bounding box center [592, 29] width 17 height 16
click at [764, 28] on icon at bounding box center [771, 28] width 17 height 17
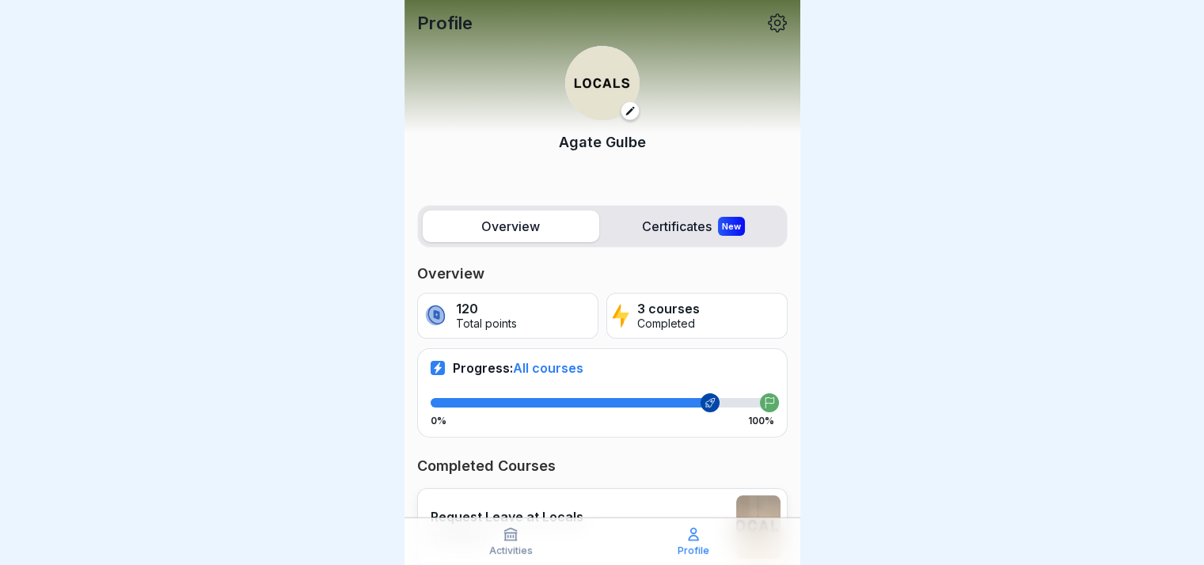
click at [701, 234] on label "Certificates New" at bounding box center [693, 226] width 176 height 32
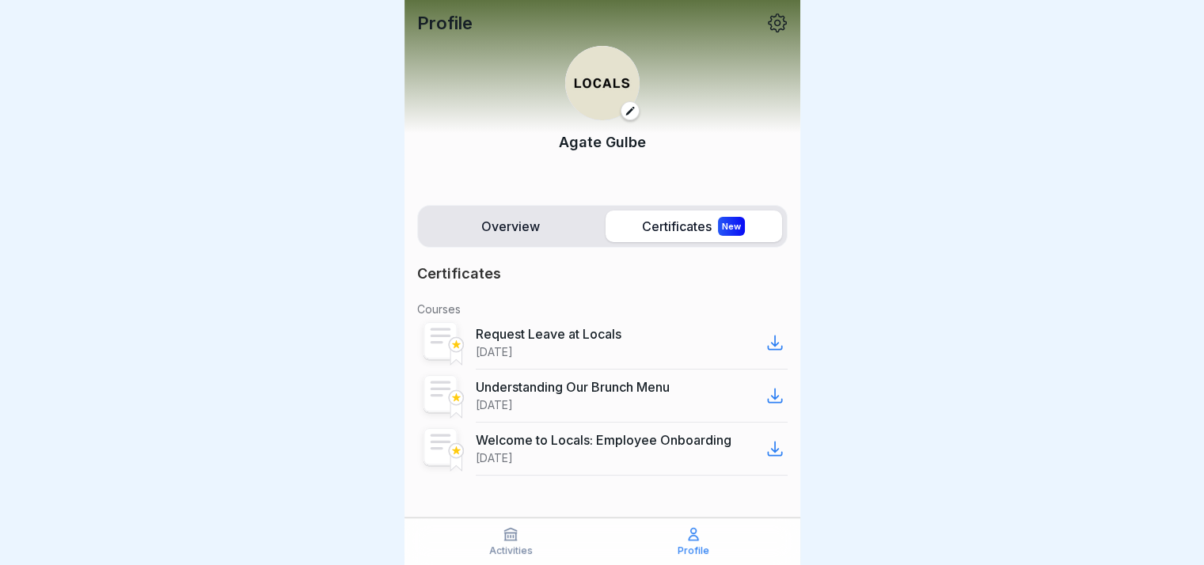
click at [546, 210] on label "Overview" at bounding box center [511, 226] width 176 height 32
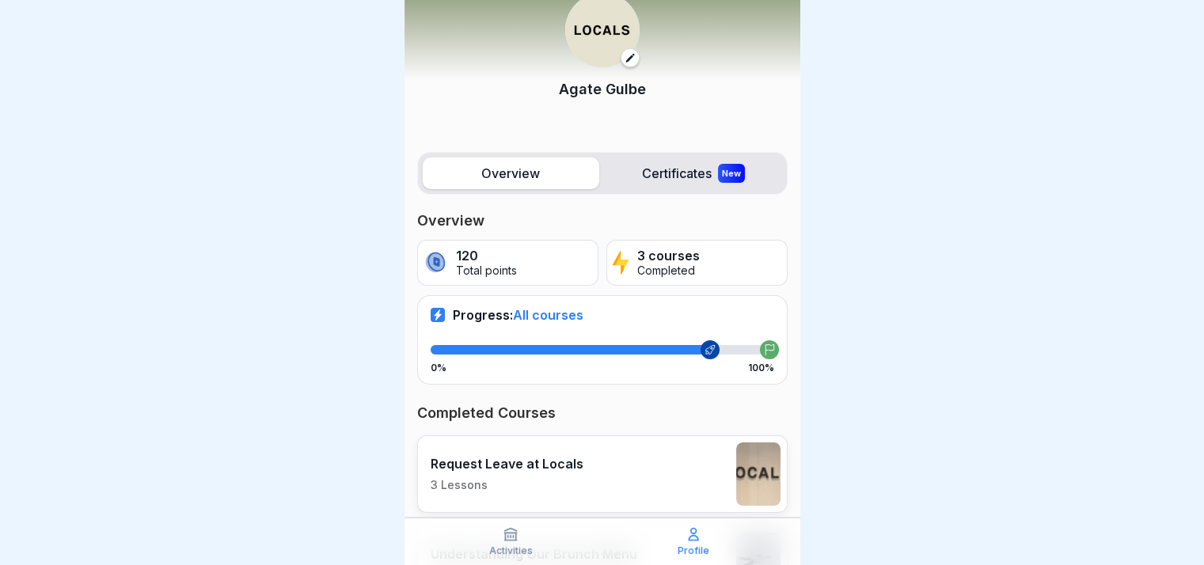
scroll to position [259, 0]
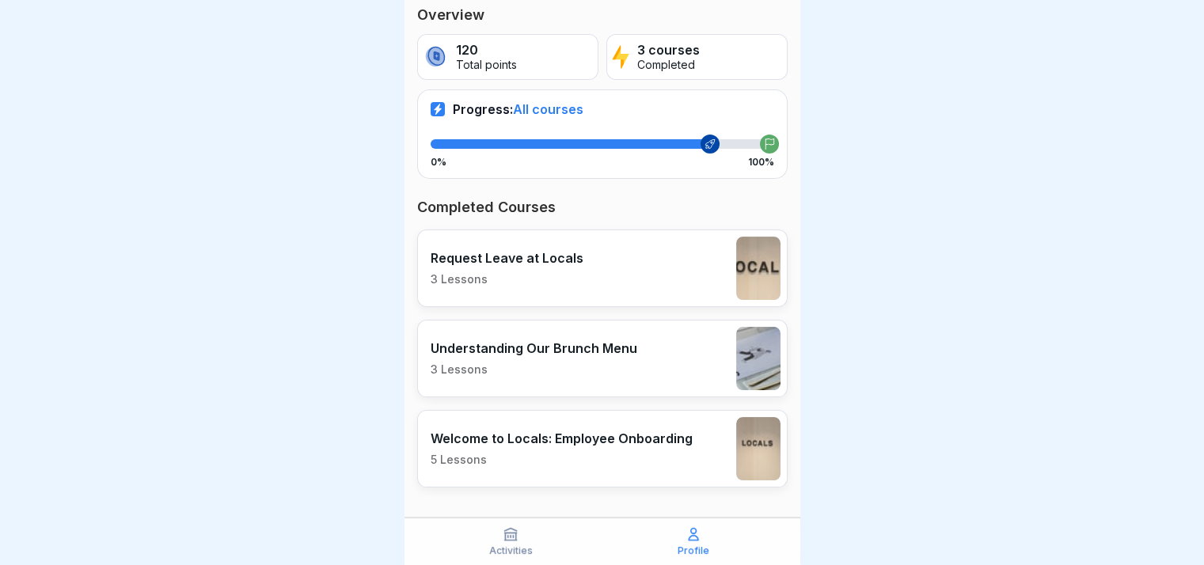
click at [760, 135] on div at bounding box center [769, 144] width 19 height 19
click at [525, 525] on div "Activities Profile" at bounding box center [602, 541] width 396 height 47
click at [488, 539] on div "Activities" at bounding box center [510, 541] width 175 height 30
